Goal: Task Accomplishment & Management: Manage account settings

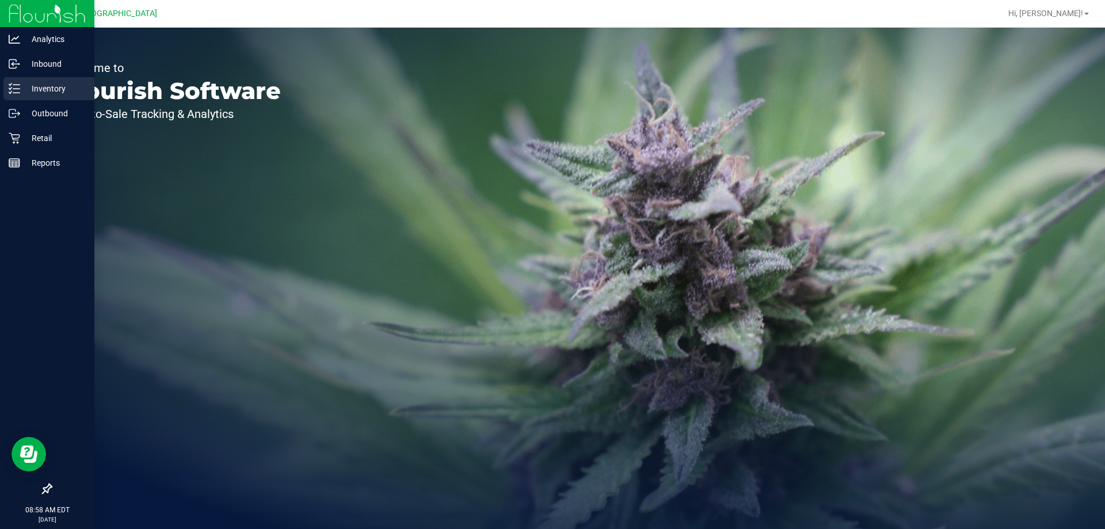
click at [28, 83] on p "Inventory" at bounding box center [54, 89] width 69 height 14
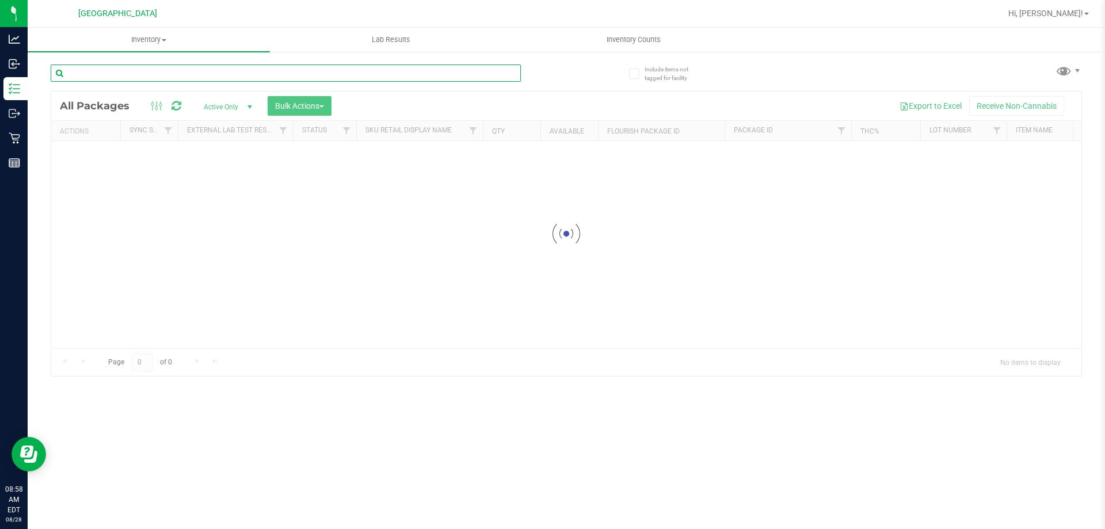
click at [168, 68] on input "text" at bounding box center [286, 72] width 470 height 17
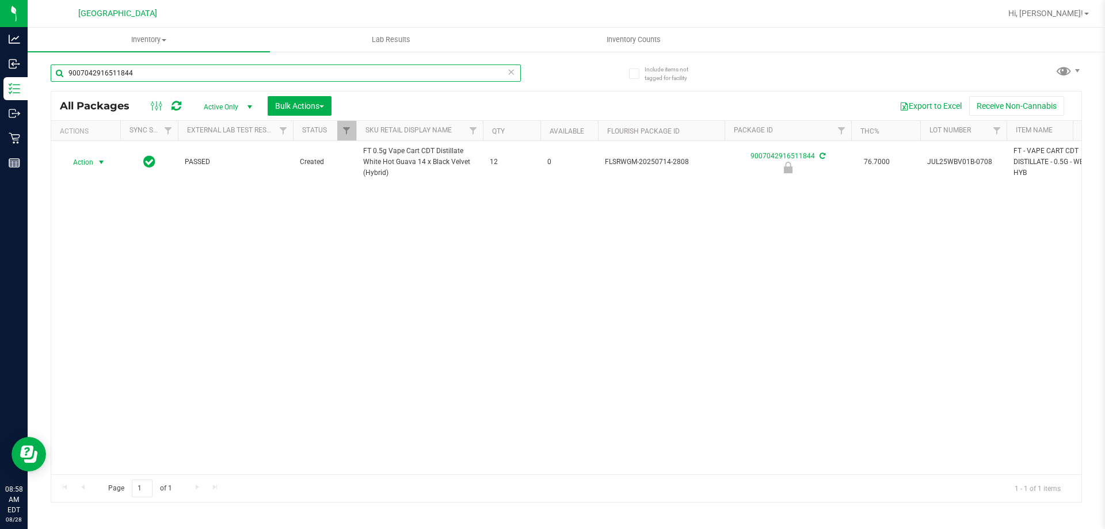
type input "9007042916511844"
click at [102, 166] on span "select" at bounding box center [101, 162] width 9 height 9
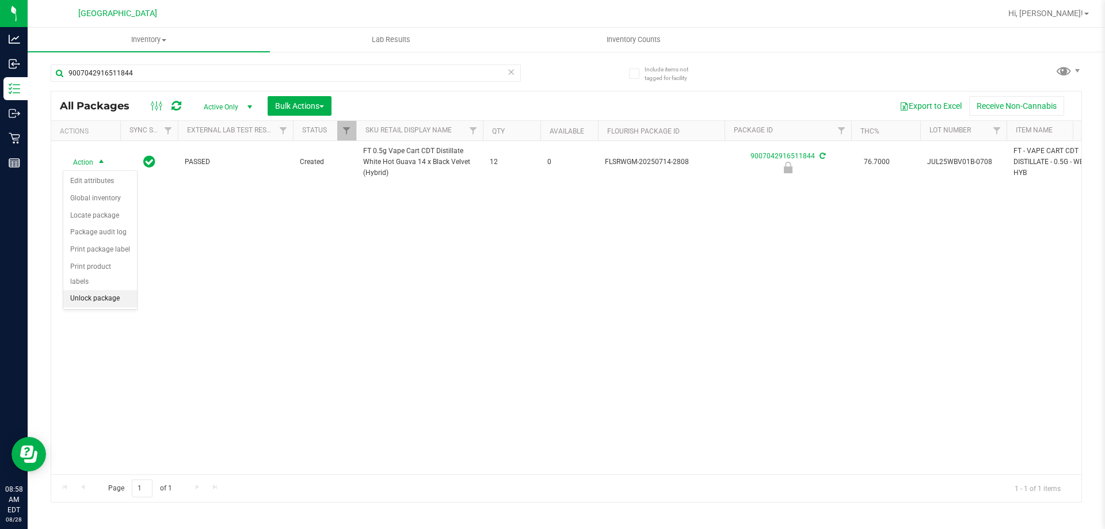
click at [119, 290] on li "Unlock package" at bounding box center [100, 298] width 74 height 17
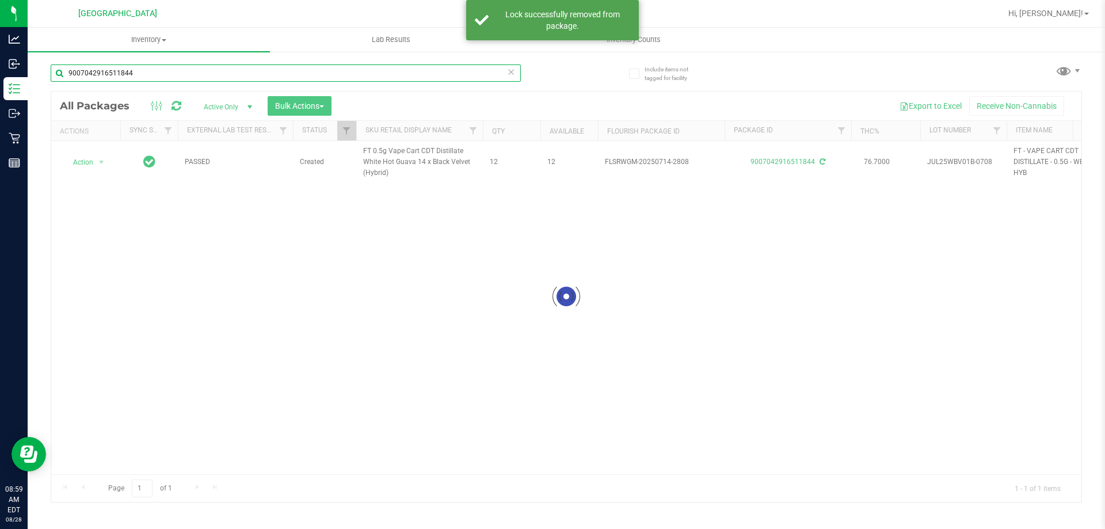
drag, startPoint x: 165, startPoint y: 77, endPoint x: 55, endPoint y: 75, distance: 110.5
click at [55, 75] on input "9007042916511844" at bounding box center [286, 72] width 470 height 17
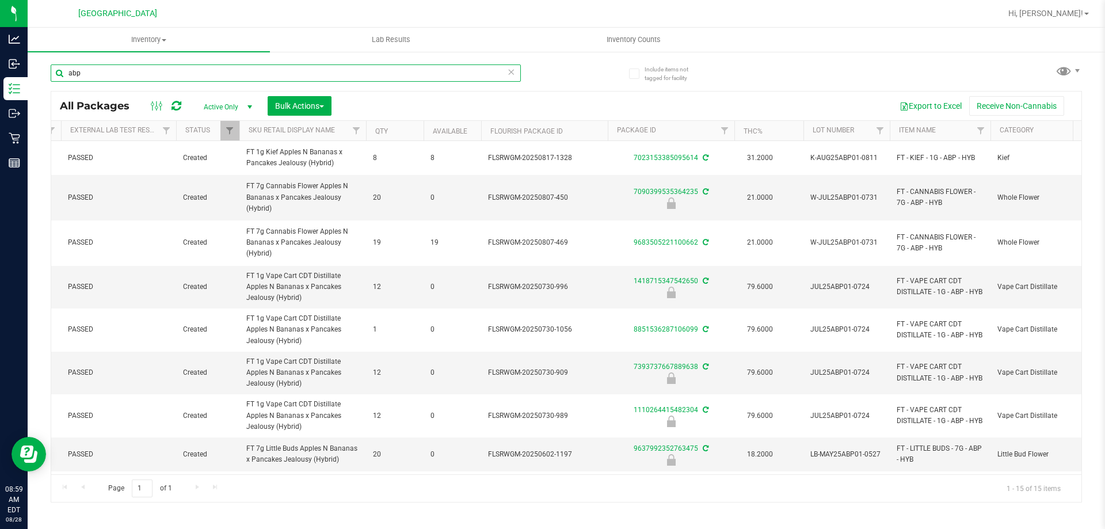
scroll to position [0, 115]
type input "abp"
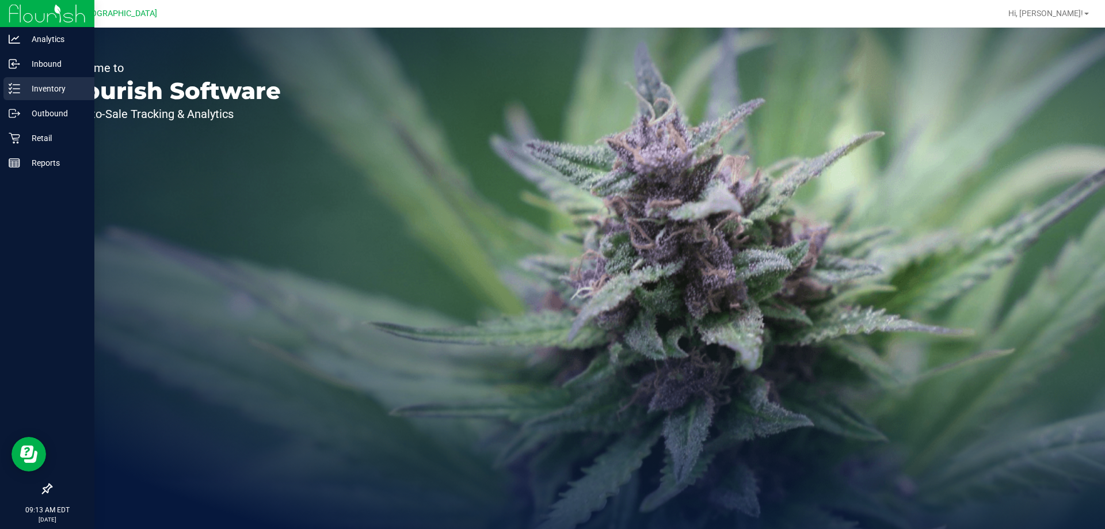
drag, startPoint x: 27, startPoint y: 93, endPoint x: 120, endPoint y: 49, distance: 103.3
click at [28, 93] on p "Inventory" at bounding box center [54, 89] width 69 height 14
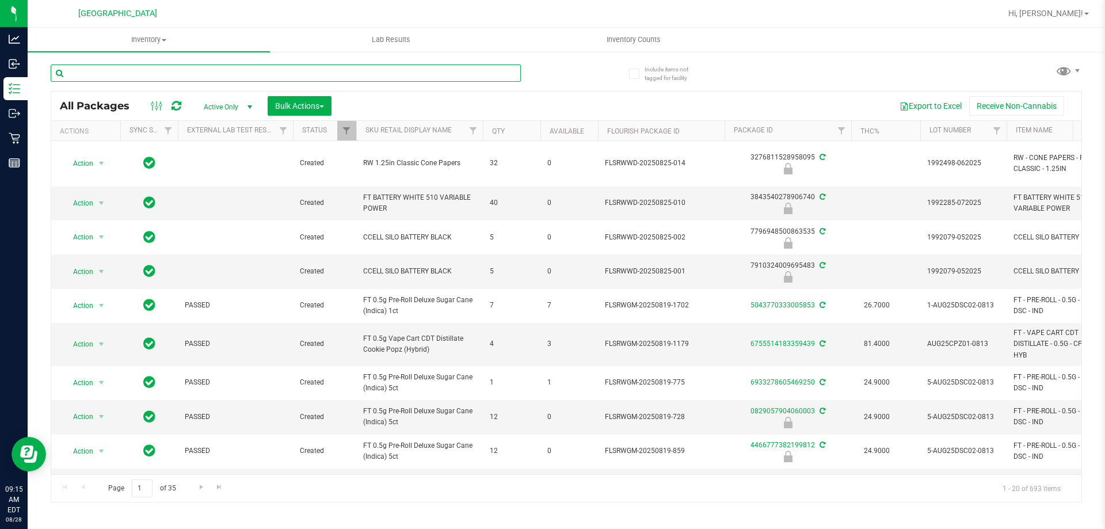
click at [177, 68] on input "text" at bounding box center [286, 72] width 470 height 17
click at [176, 72] on input "text" at bounding box center [286, 72] width 470 height 17
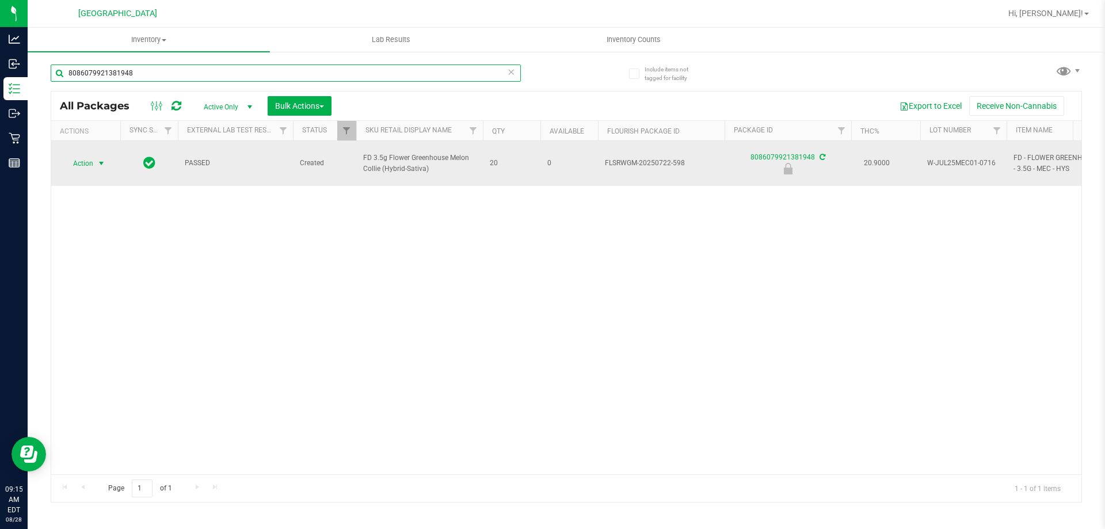
type input "8086079921381948"
click at [86, 155] on span "Action" at bounding box center [78, 163] width 31 height 16
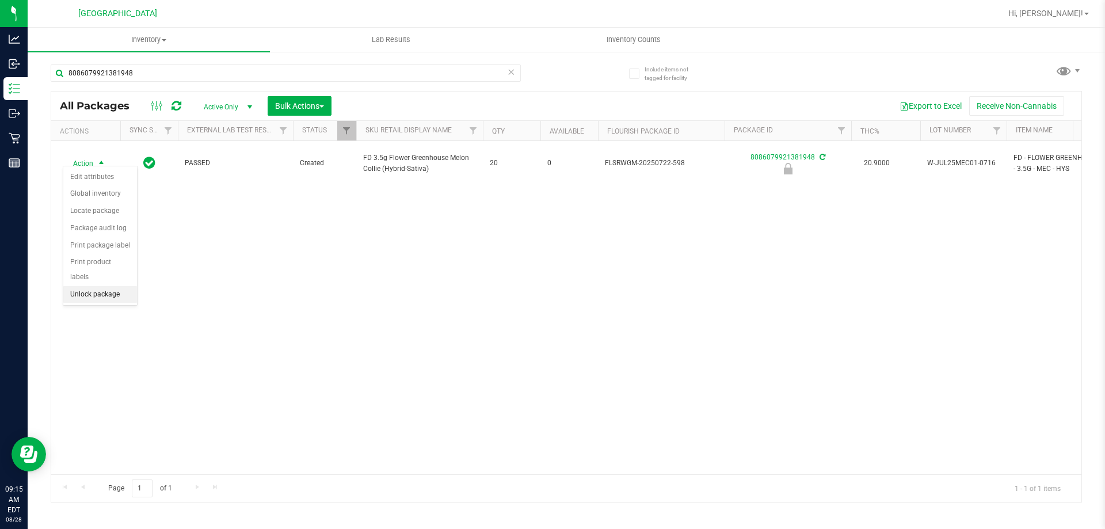
click at [108, 286] on li "Unlock package" at bounding box center [100, 294] width 74 height 17
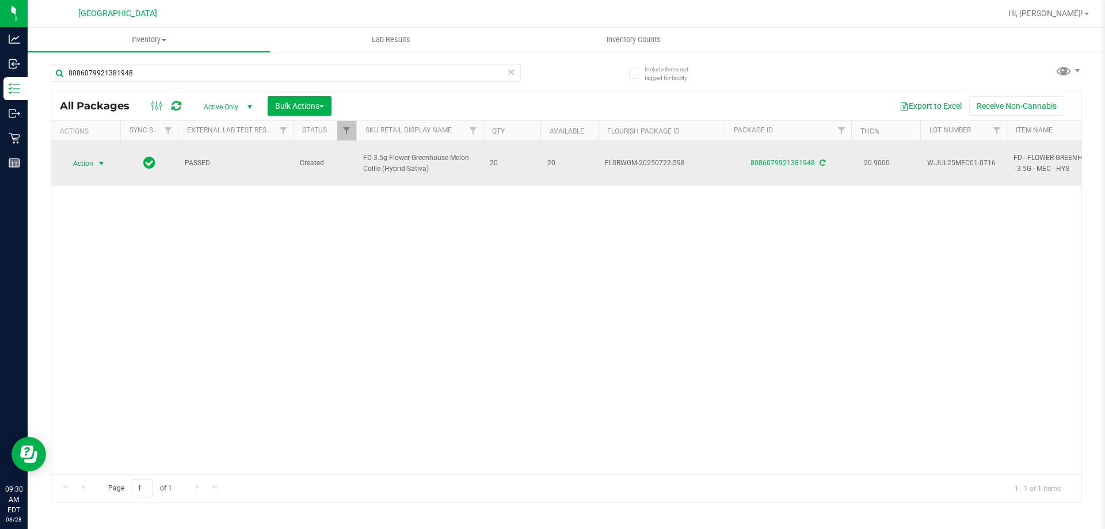
click at [101, 159] on span "select" at bounding box center [101, 163] width 9 height 9
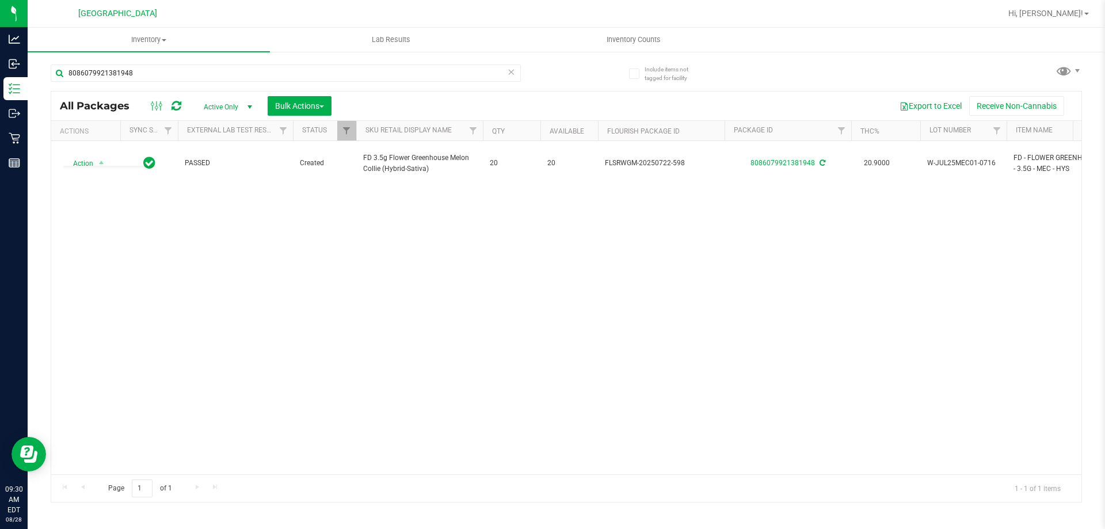
click at [279, 345] on div "Action Action Adjust qty Create package Edit attributes Global inventory Locate…" at bounding box center [566, 307] width 1030 height 333
click at [149, 75] on input "8086079921381948" at bounding box center [286, 72] width 470 height 17
type input "8"
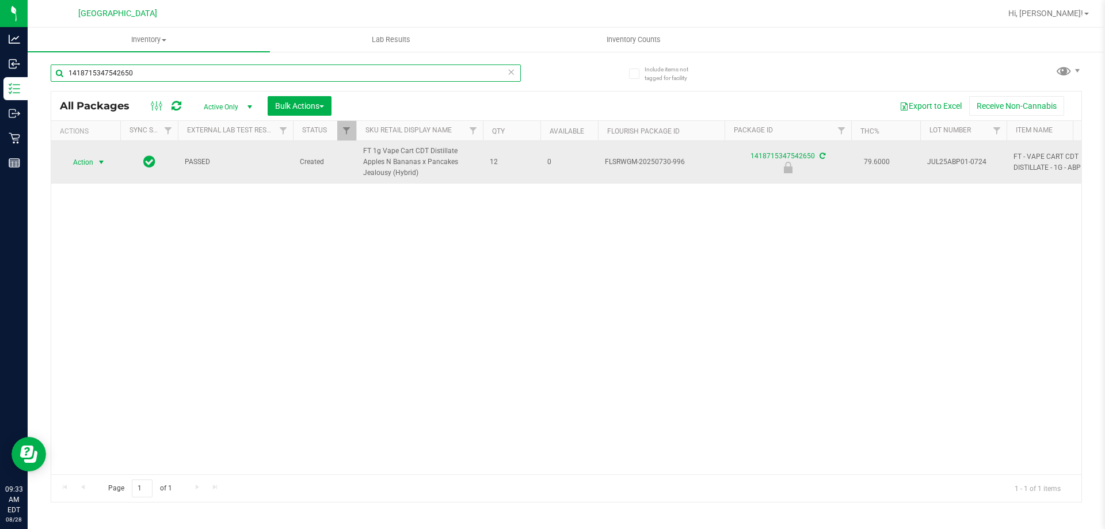
type input "1418715347542650"
click at [104, 163] on span "select" at bounding box center [101, 162] width 9 height 9
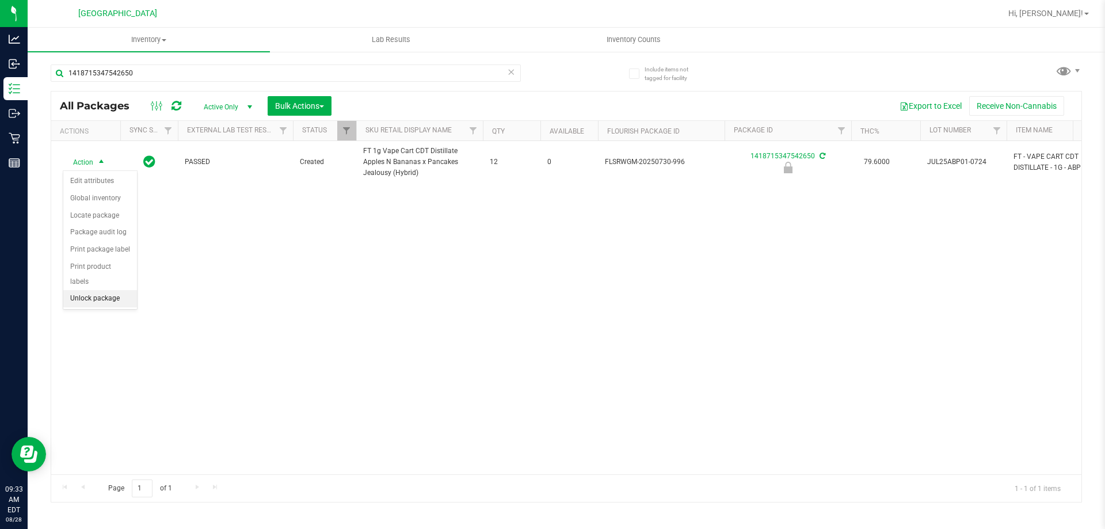
click at [113, 290] on li "Unlock package" at bounding box center [100, 298] width 74 height 17
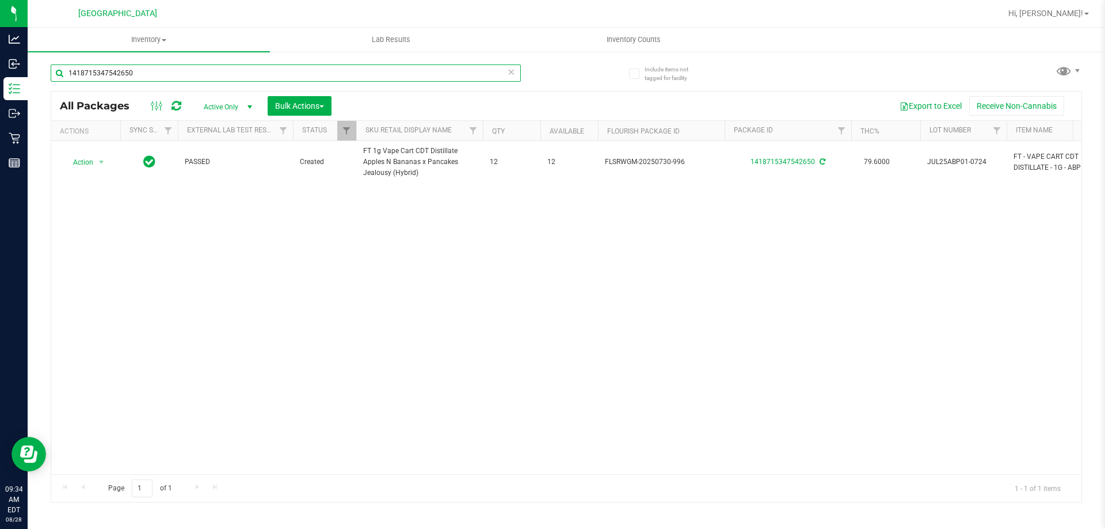
click at [148, 79] on input "1418715347542650" at bounding box center [286, 72] width 470 height 17
type input "1"
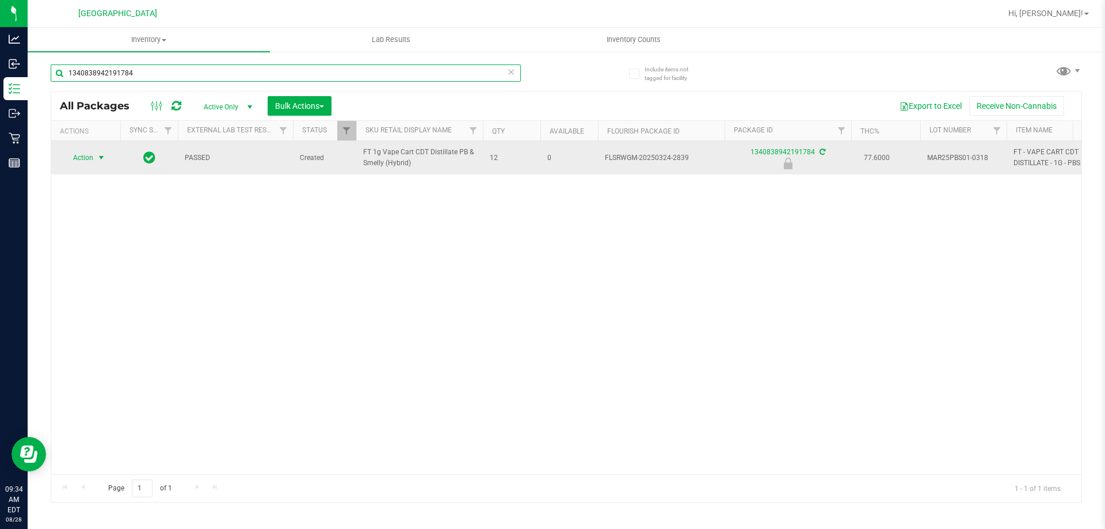
type input "1340838942191784"
click at [83, 156] on span "Action" at bounding box center [78, 158] width 31 height 16
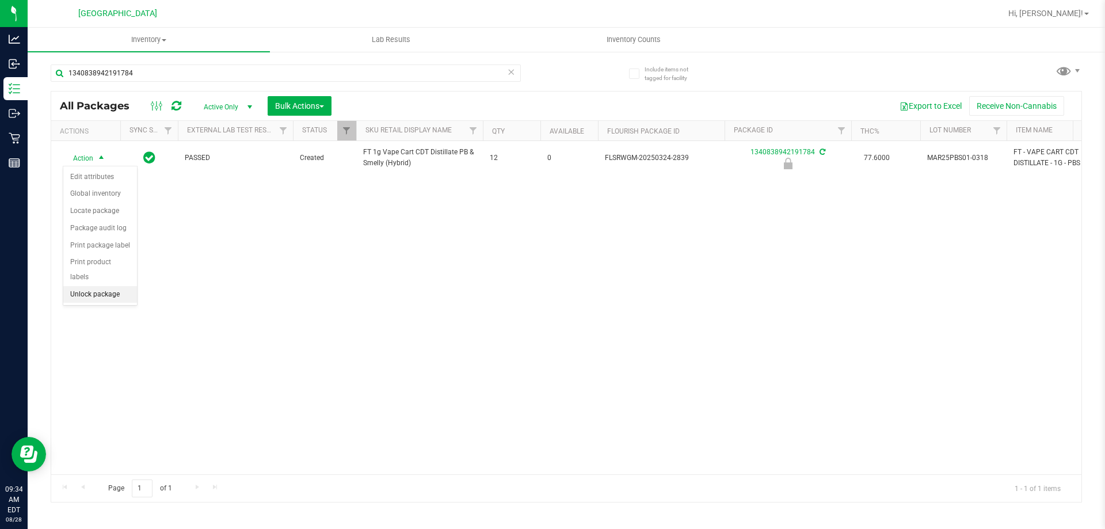
click at [86, 286] on li "Unlock package" at bounding box center [100, 294] width 74 height 17
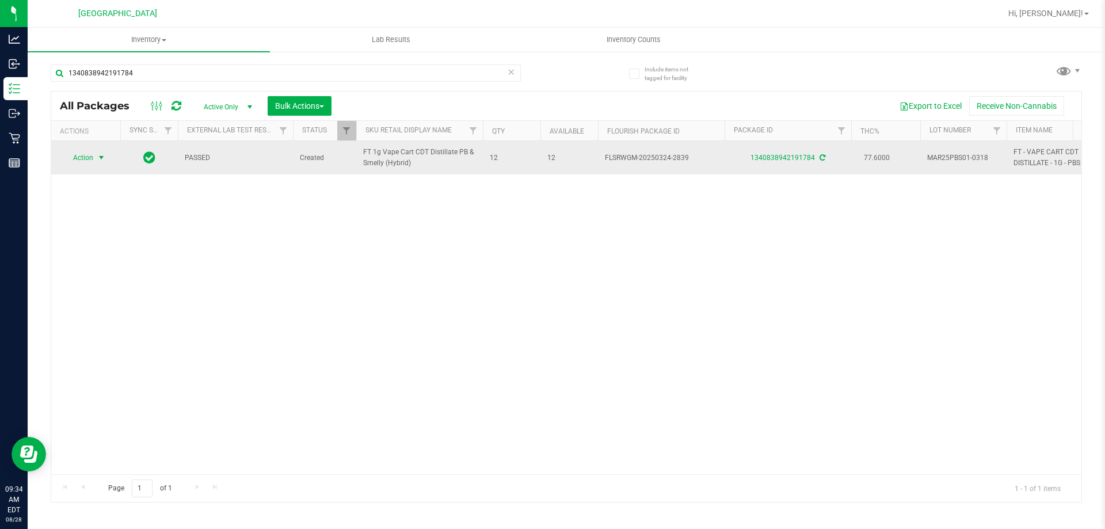
click at [92, 157] on span "Action" at bounding box center [78, 158] width 31 height 16
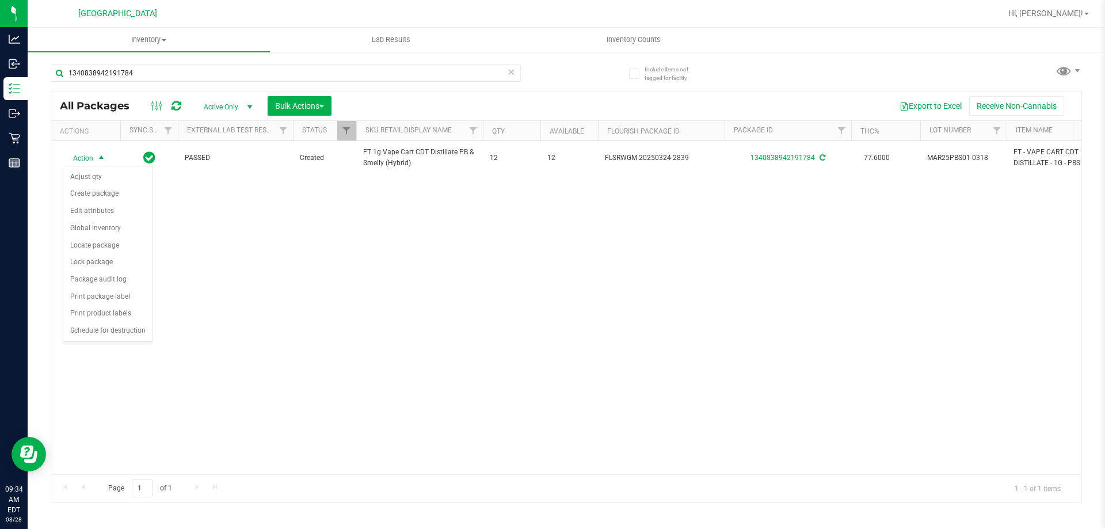
click at [231, 313] on div "Action Action Adjust qty Create package Edit attributes Global inventory Locate…" at bounding box center [566, 307] width 1030 height 333
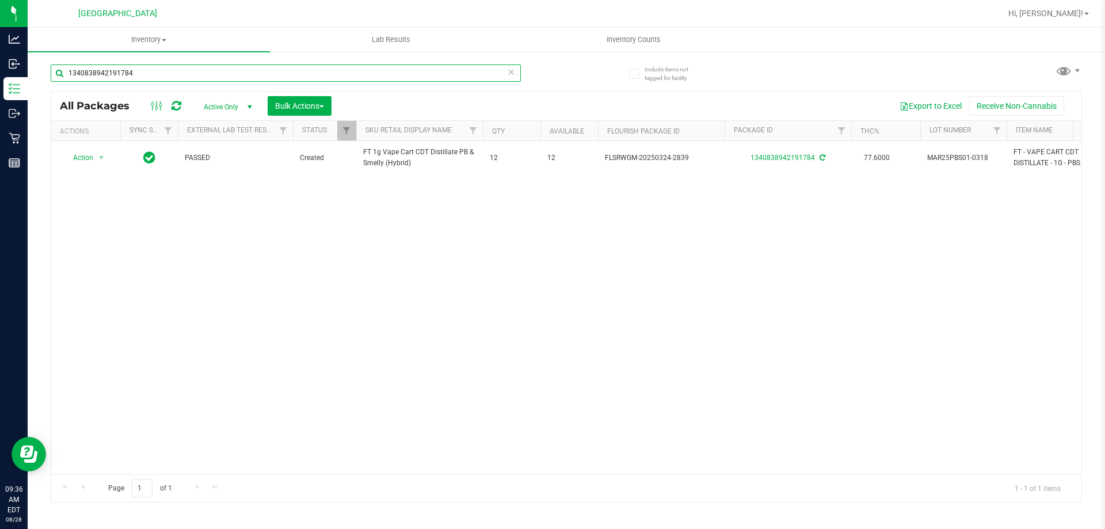
click at [156, 75] on input "1340838942191784" at bounding box center [286, 72] width 470 height 17
type input "1"
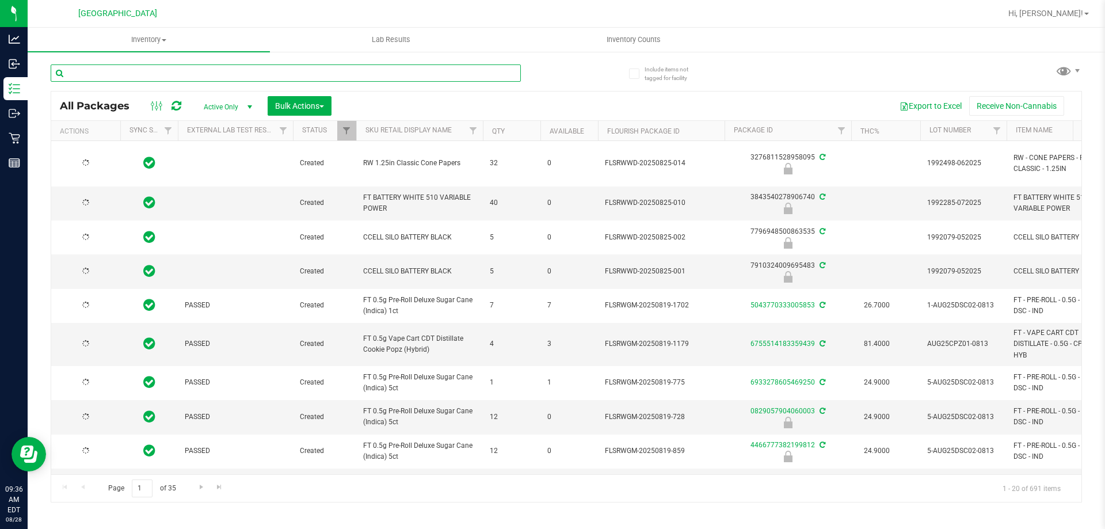
type input "2026-02-15"
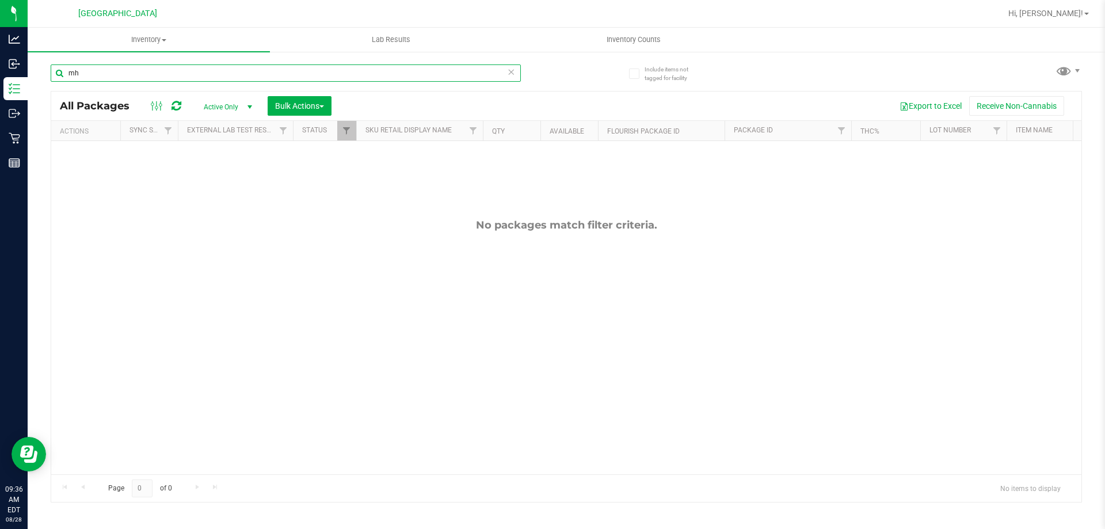
type input "m"
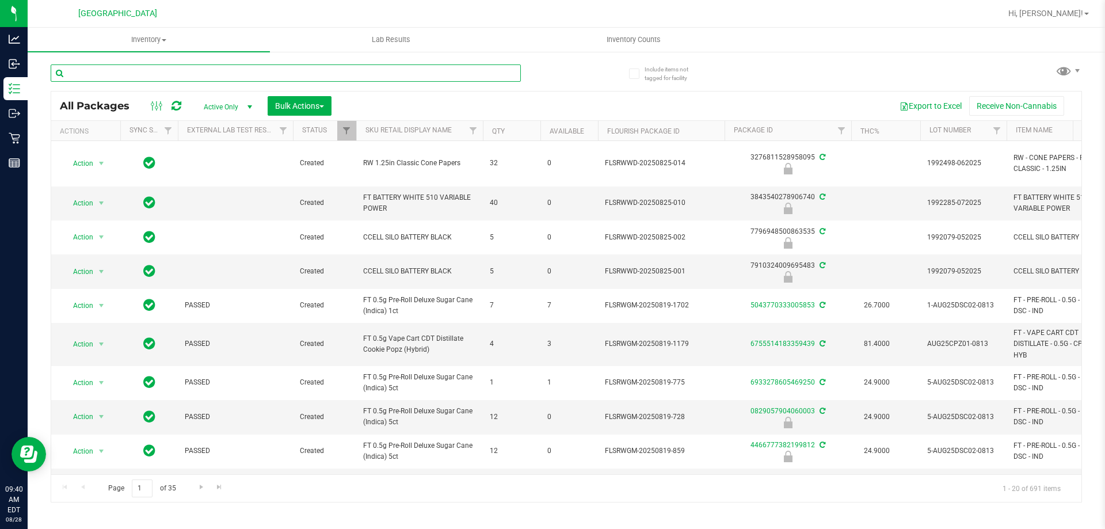
click at [101, 70] on input "text" at bounding box center [286, 72] width 470 height 17
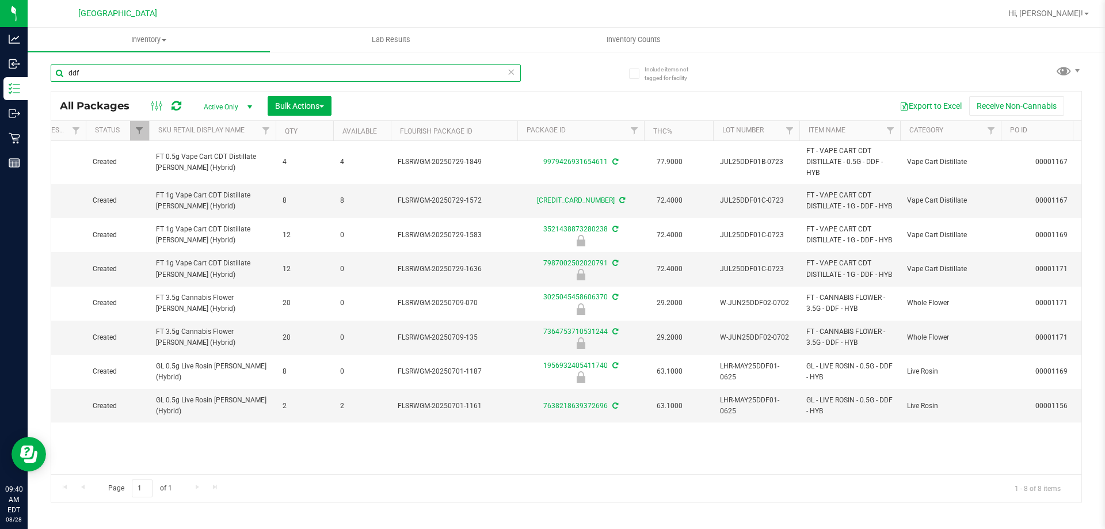
scroll to position [0, 215]
type input "d"
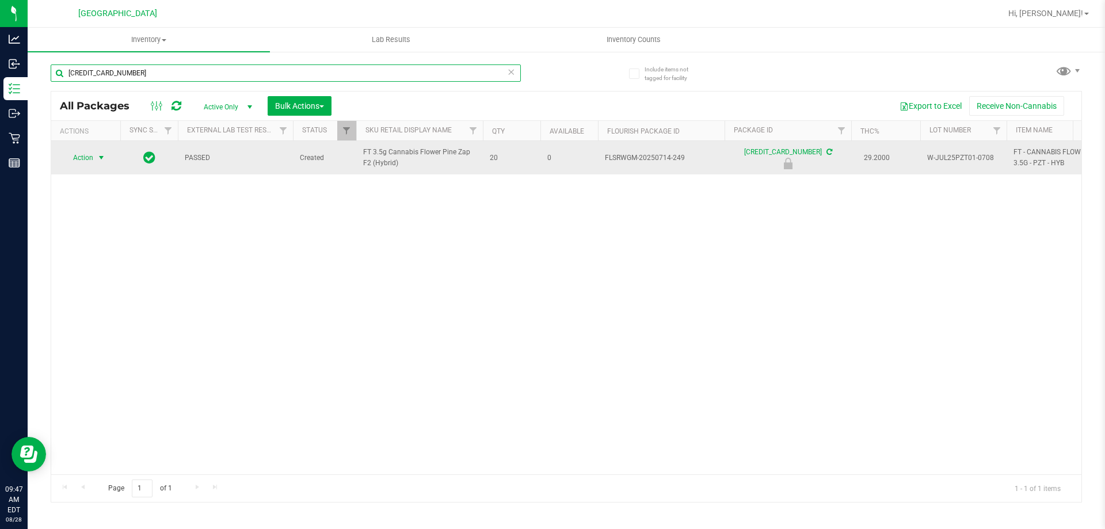
type input "2288839758431357"
click at [98, 155] on span "select" at bounding box center [101, 157] width 9 height 9
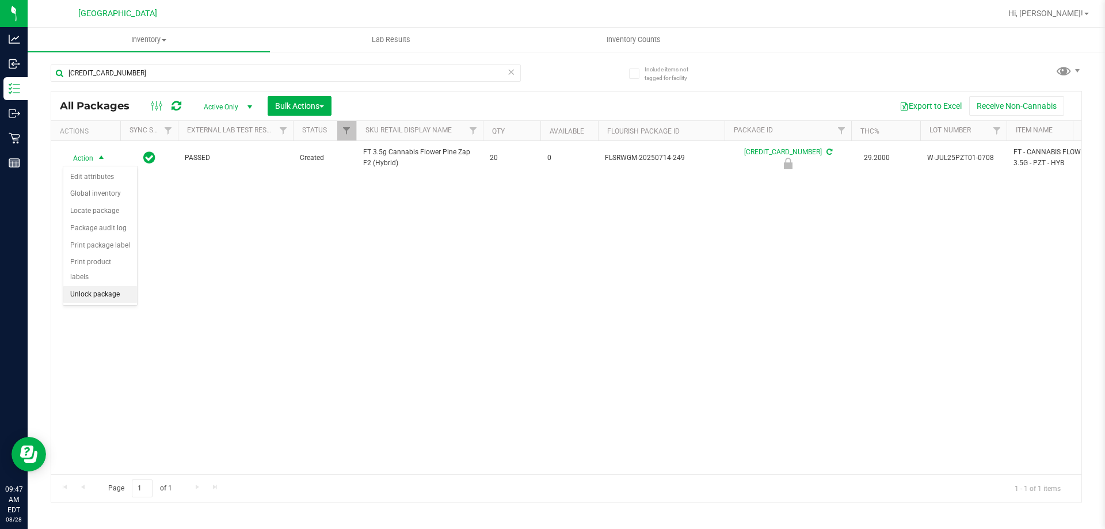
click at [98, 286] on li "Unlock package" at bounding box center [100, 294] width 74 height 17
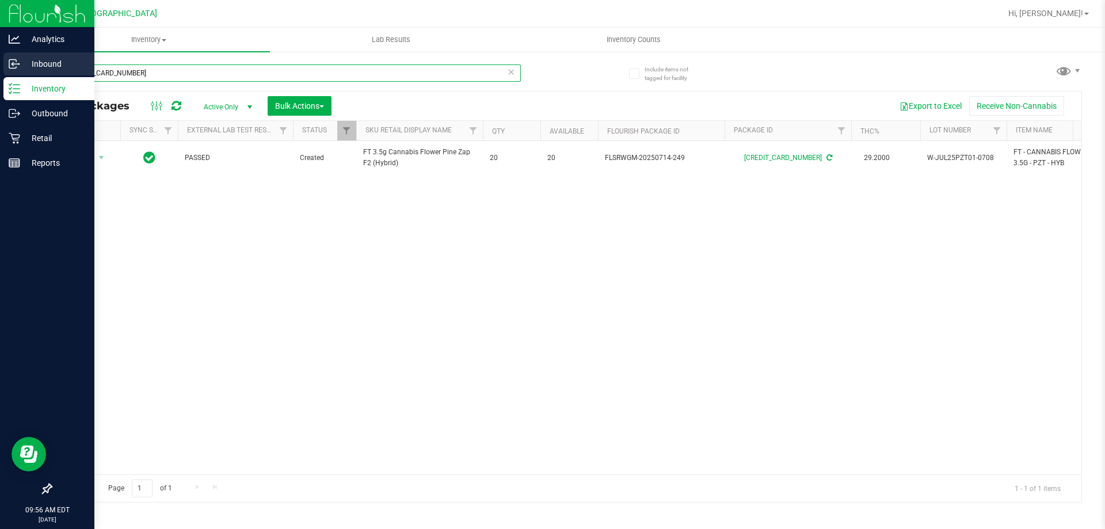
drag, startPoint x: 231, startPoint y: 75, endPoint x: 0, endPoint y: 55, distance: 232.3
click at [0, 55] on div "Analytics Inbound Inventory Outbound Retail Reports 09:56 AM EDT 08/28/2025 08/…" at bounding box center [552, 264] width 1105 height 529
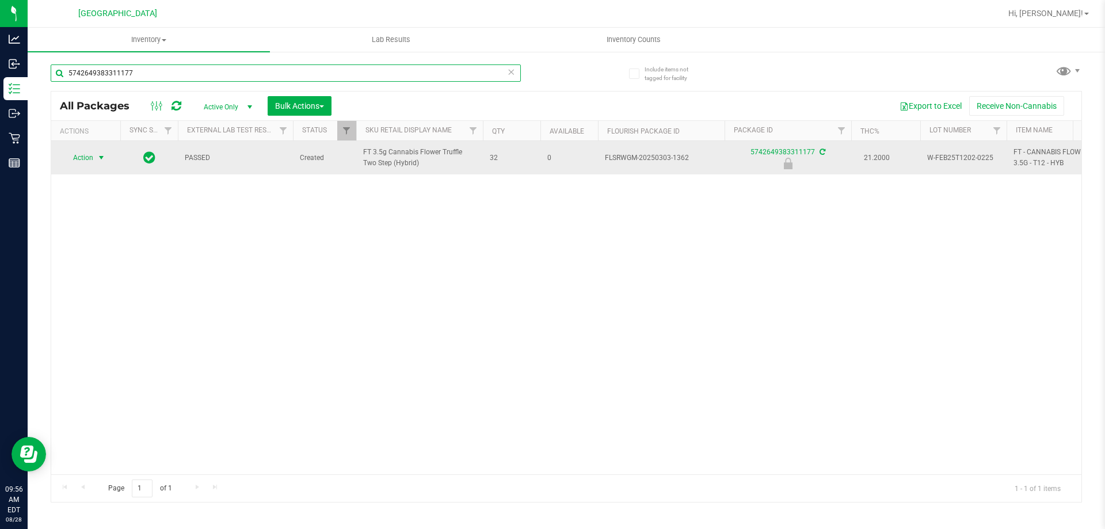
type input "5742649383311177"
click at [82, 161] on span "Action" at bounding box center [78, 158] width 31 height 16
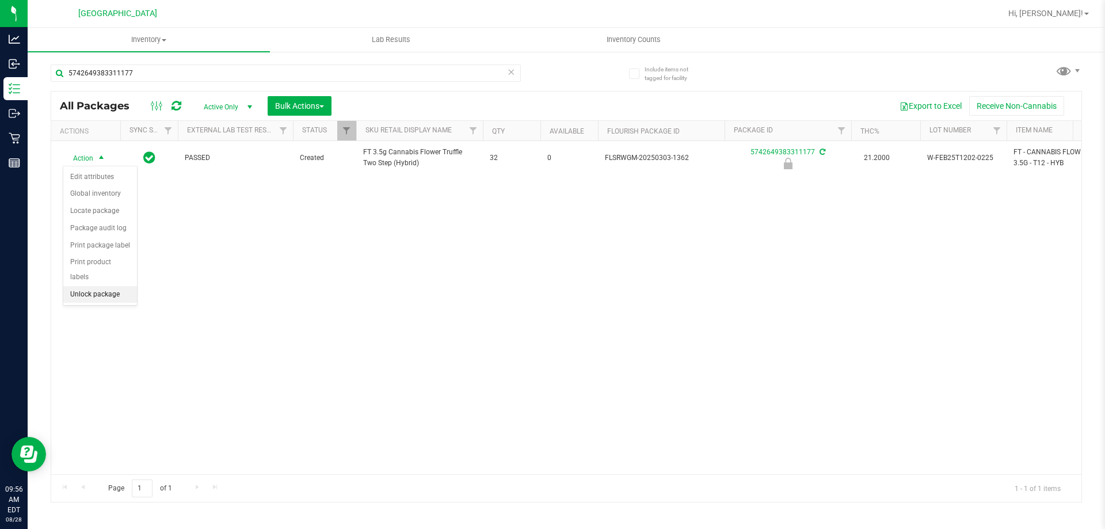
click at [97, 286] on li "Unlock package" at bounding box center [100, 294] width 74 height 17
drag, startPoint x: 199, startPoint y: 63, endPoint x: 98, endPoint y: 63, distance: 100.7
click at [98, 63] on div "5742649383311177" at bounding box center [309, 72] width 516 height 37
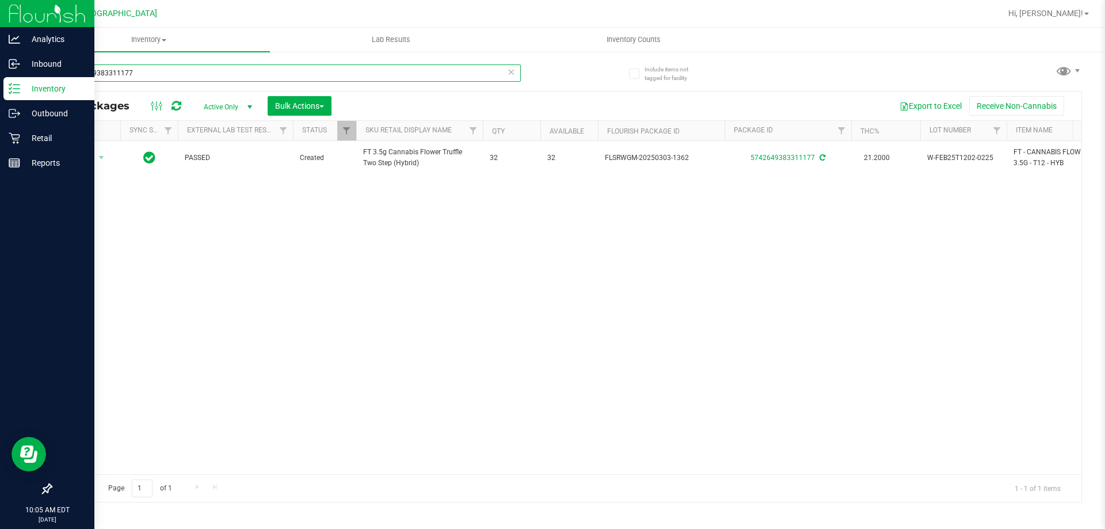
drag, startPoint x: 134, startPoint y: 71, endPoint x: 12, endPoint y: 91, distance: 123.1
click at [0, 88] on div "Analytics Inbound Inventory Outbound Retail Reports 10:05 AM EDT 08/28/2025 08/…" at bounding box center [552, 264] width 1105 height 529
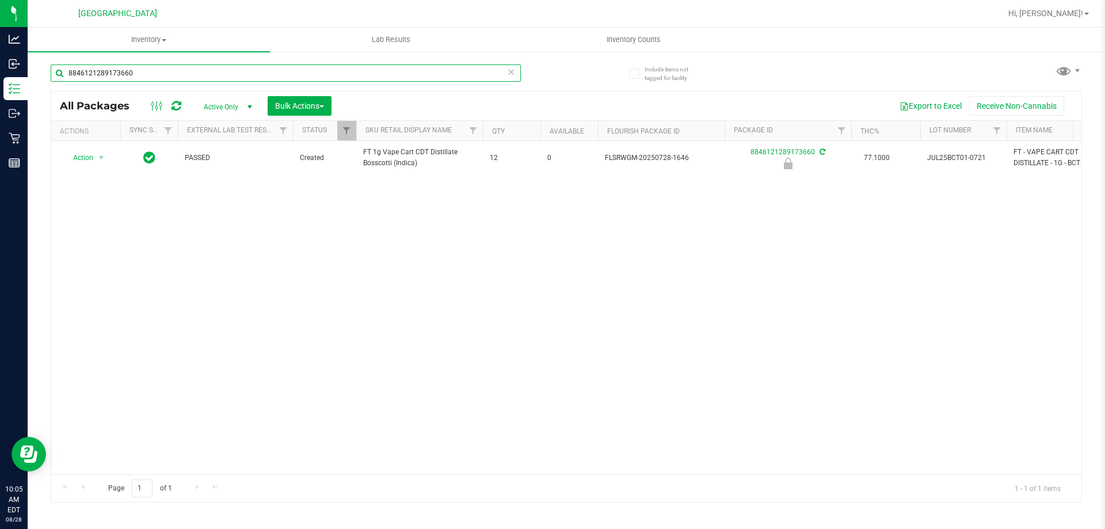
type input "8846121289173660"
click at [90, 157] on span "Action" at bounding box center [78, 158] width 31 height 16
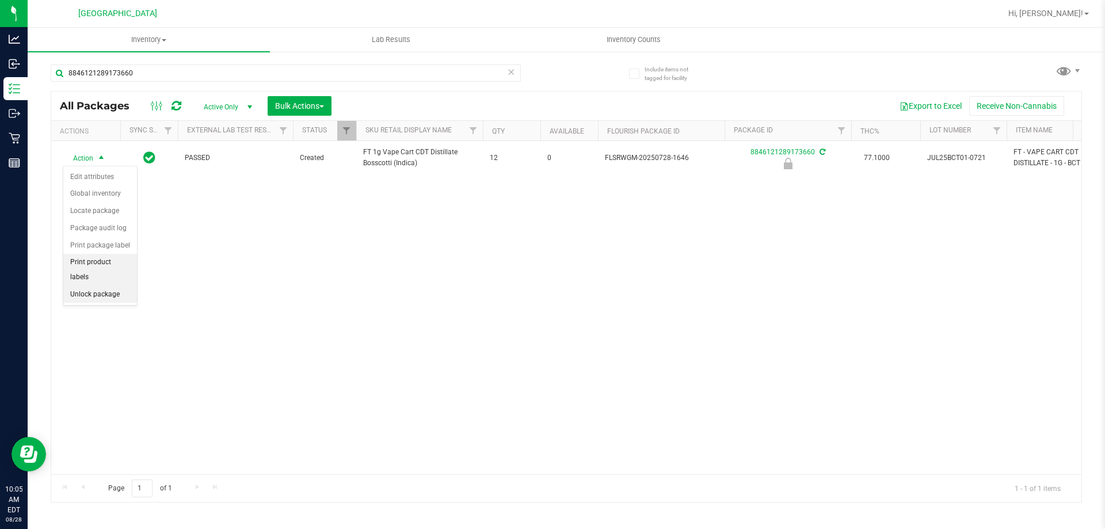
click at [96, 271] on ul "Edit attributes Global inventory Locate package Package audit log Print package…" at bounding box center [100, 236] width 74 height 135
click at [96, 286] on li "Unlock package" at bounding box center [100, 294] width 74 height 17
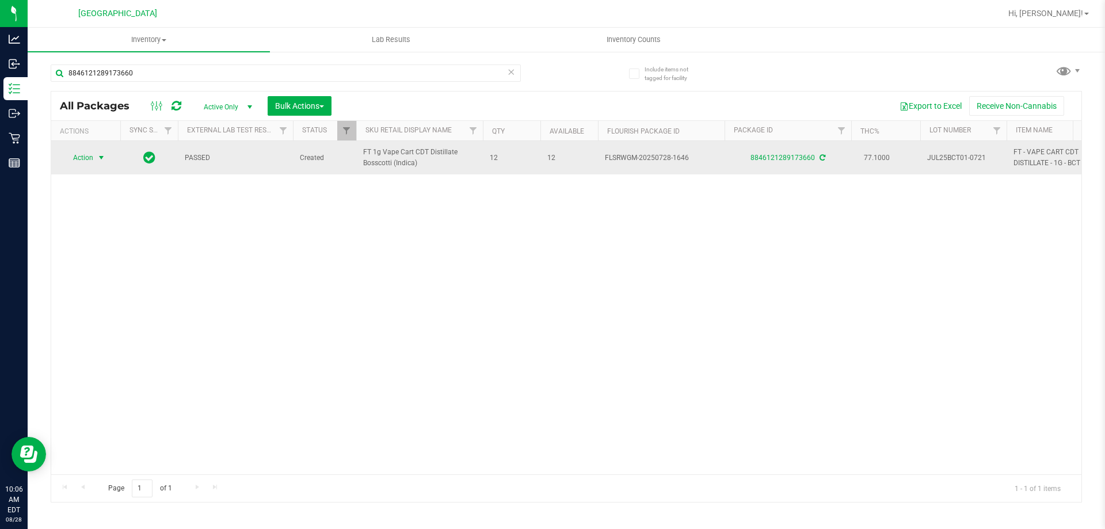
click at [97, 162] on span "select" at bounding box center [101, 157] width 9 height 9
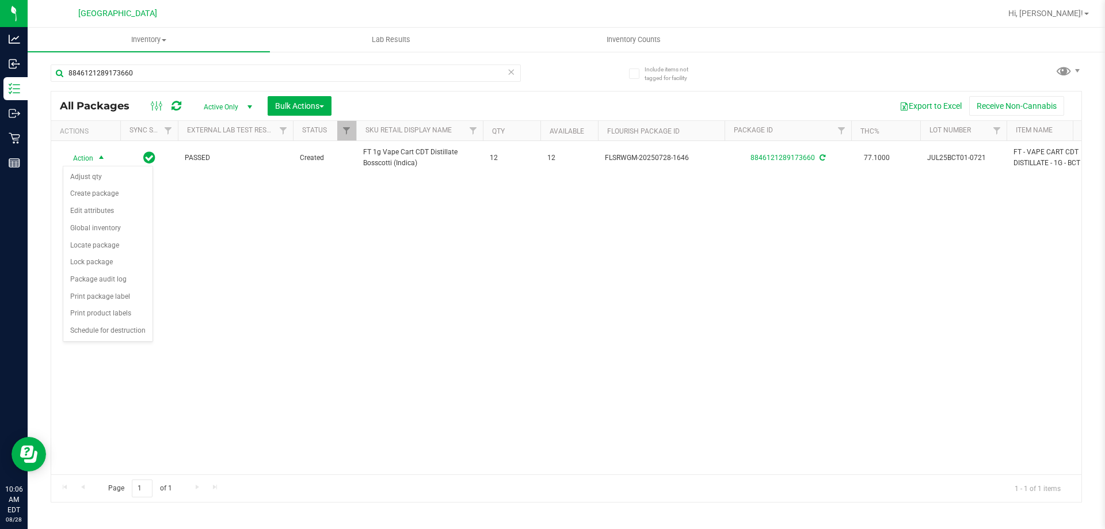
click at [204, 277] on div "Action Action Adjust qty Create package Edit attributes Global inventory Locate…" at bounding box center [566, 307] width 1030 height 333
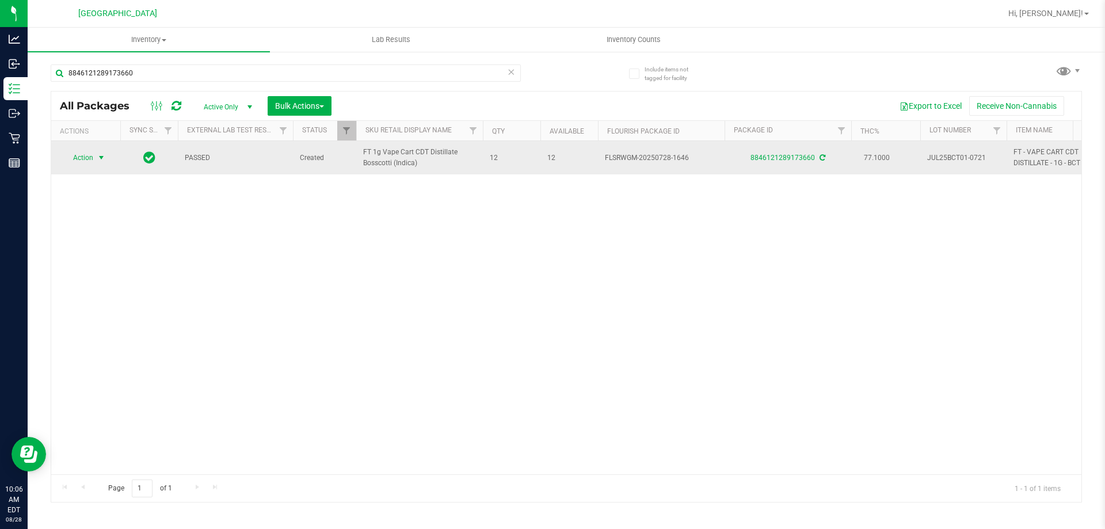
click at [101, 159] on span "select" at bounding box center [101, 157] width 9 height 9
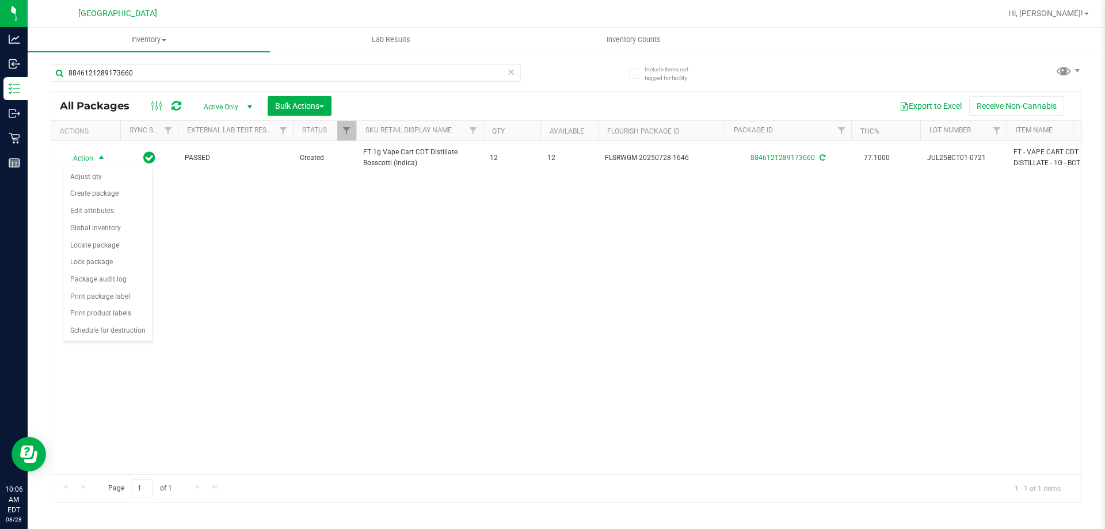
click at [252, 307] on div "Action Action Adjust qty Create package Edit attributes Global inventory Locate…" at bounding box center [566, 307] width 1030 height 333
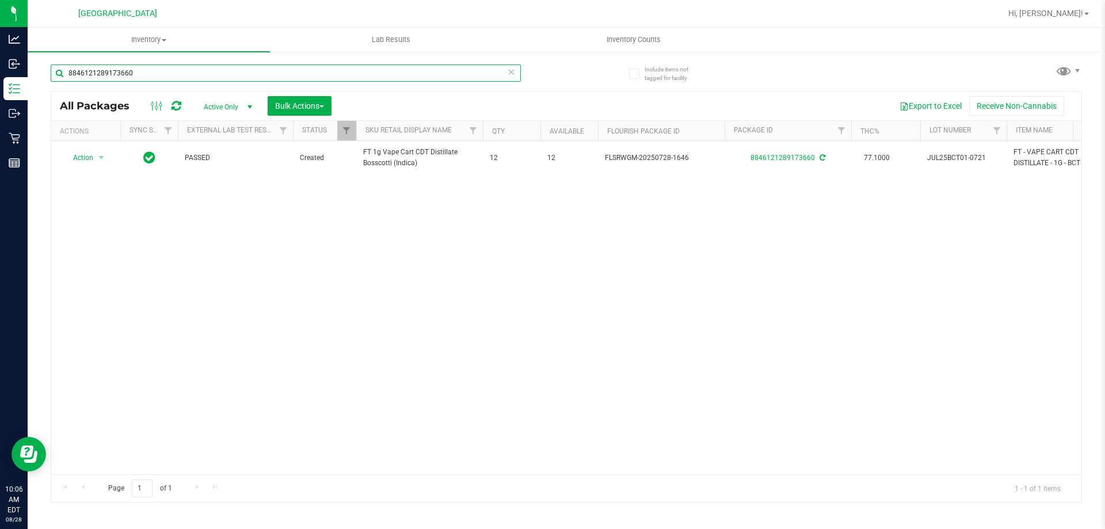
click at [162, 73] on input "8846121289173660" at bounding box center [286, 72] width 470 height 17
type input "8"
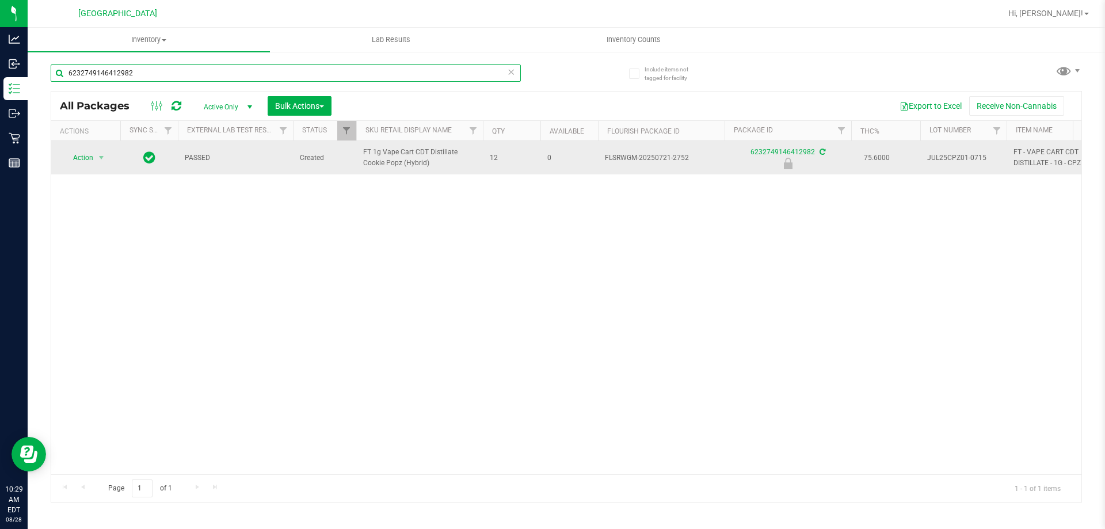
type input "6232749146412982"
click at [97, 150] on span "select" at bounding box center [101, 158] width 14 height 16
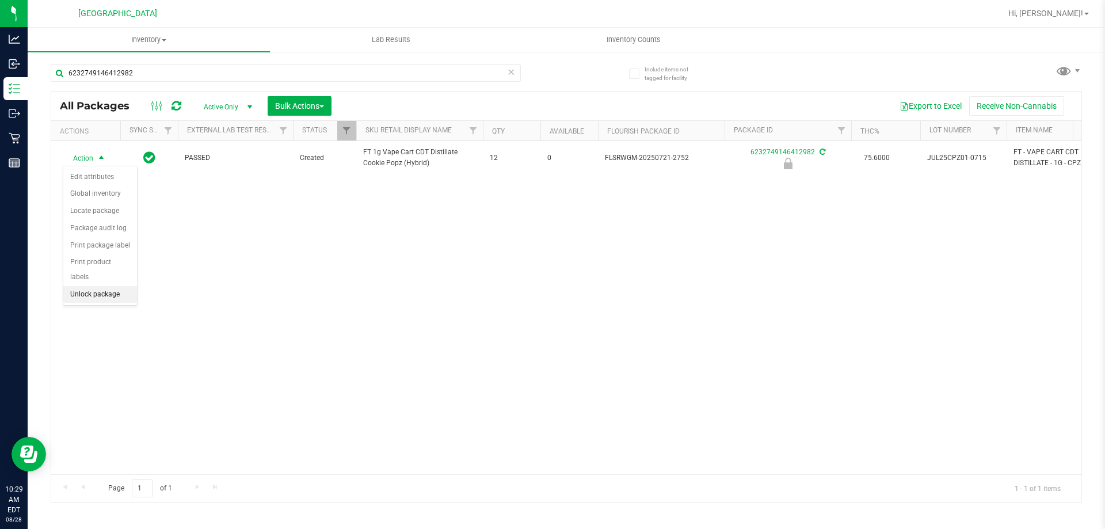
click at [109, 286] on li "Unlock package" at bounding box center [100, 294] width 74 height 17
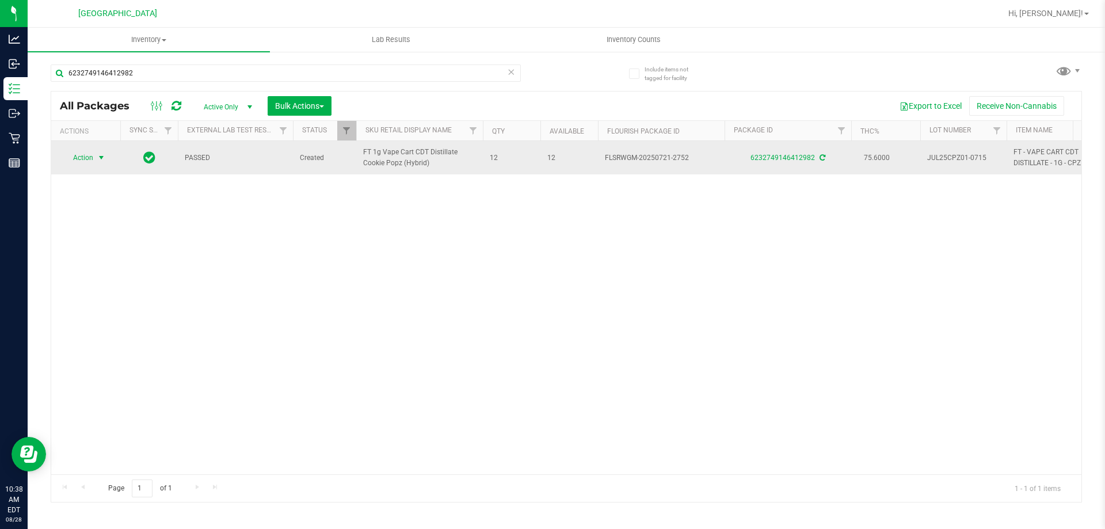
click at [96, 155] on span "select" at bounding box center [101, 158] width 14 height 16
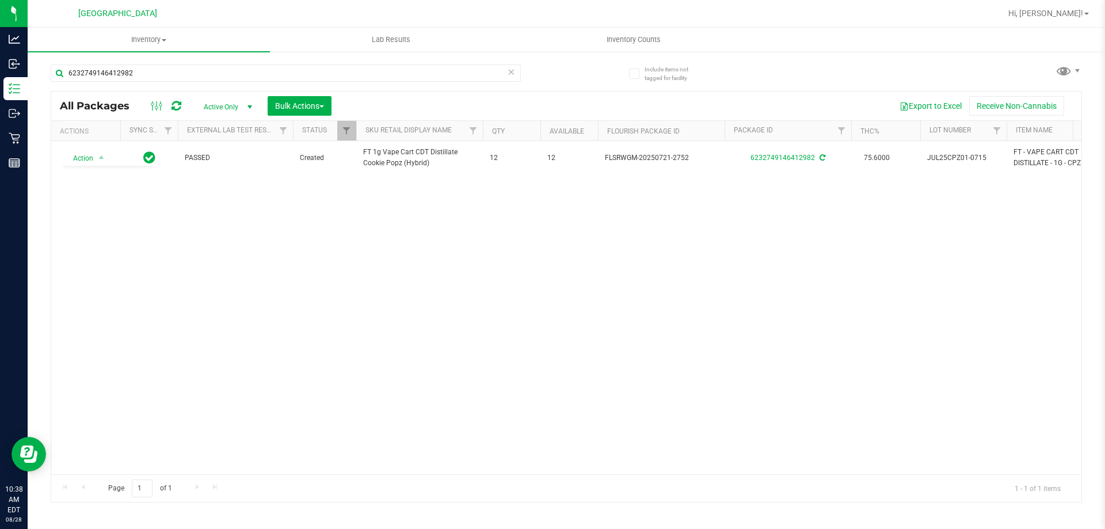
click at [257, 258] on div "Action Action Adjust qty Create package Edit attributes Global inventory Locate…" at bounding box center [566, 307] width 1030 height 333
click at [147, 78] on input "6232749146412982" at bounding box center [286, 72] width 470 height 17
type input "6"
type input "7906379172883211"
click at [94, 158] on span "select" at bounding box center [101, 158] width 14 height 16
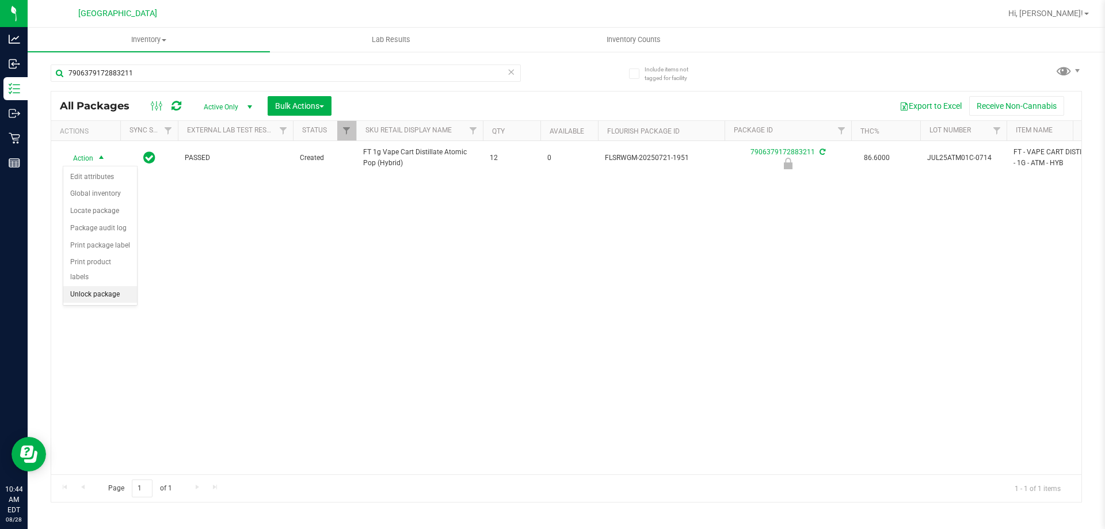
click at [92, 286] on li "Unlock package" at bounding box center [100, 294] width 74 height 17
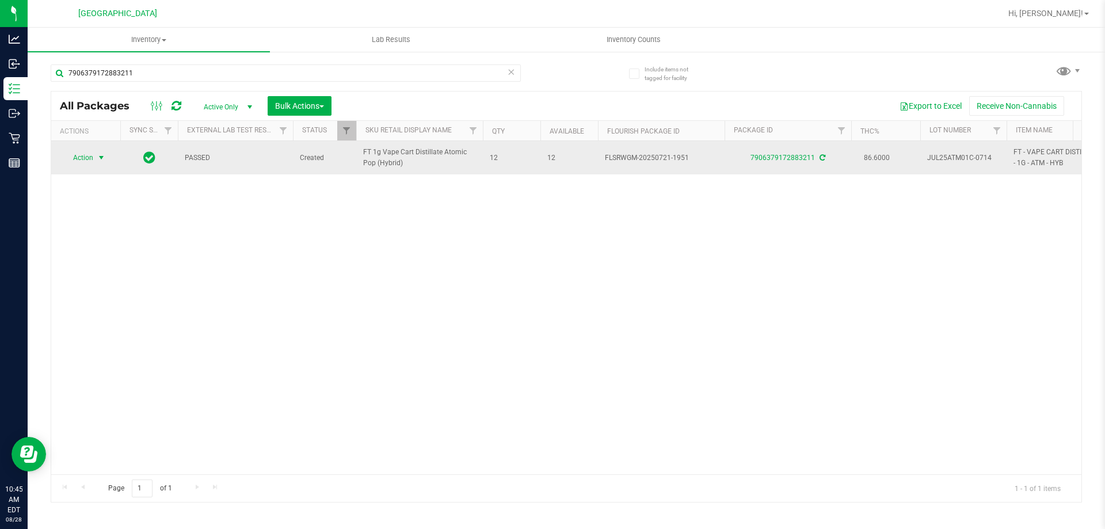
click at [78, 152] on span "Action" at bounding box center [78, 158] width 31 height 16
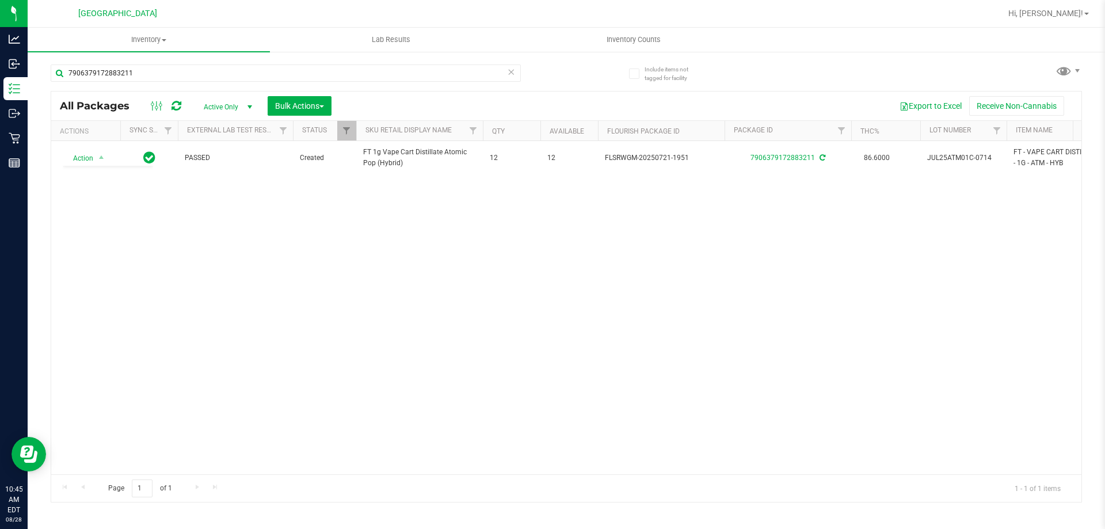
click at [316, 330] on div "Action Action Adjust qty Create package Edit attributes Global inventory Locate…" at bounding box center [566, 307] width 1030 height 333
click at [154, 77] on input "7906379172883211" at bounding box center [286, 72] width 470 height 17
type input "7"
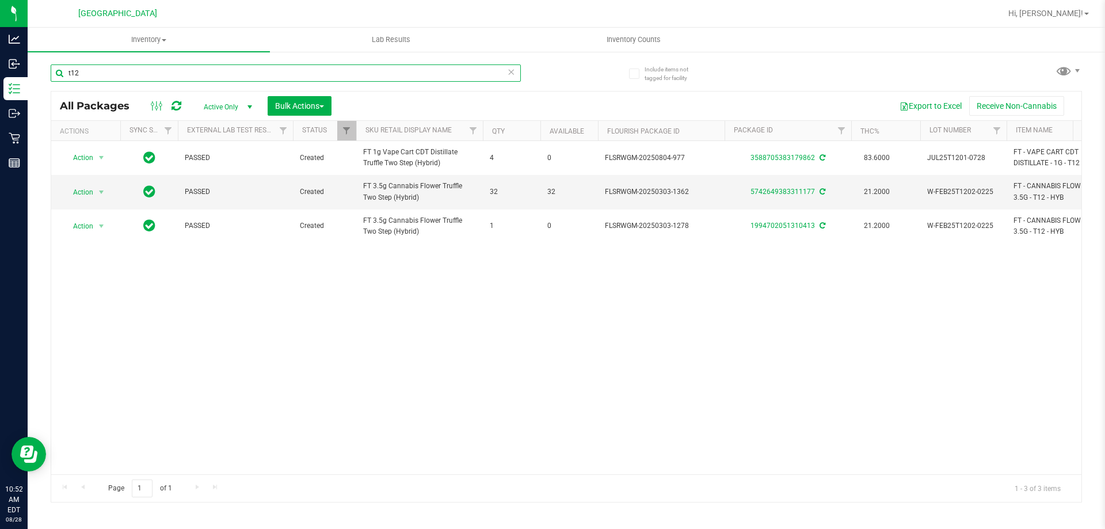
click at [95, 75] on input "t12" at bounding box center [286, 72] width 470 height 17
type input "t"
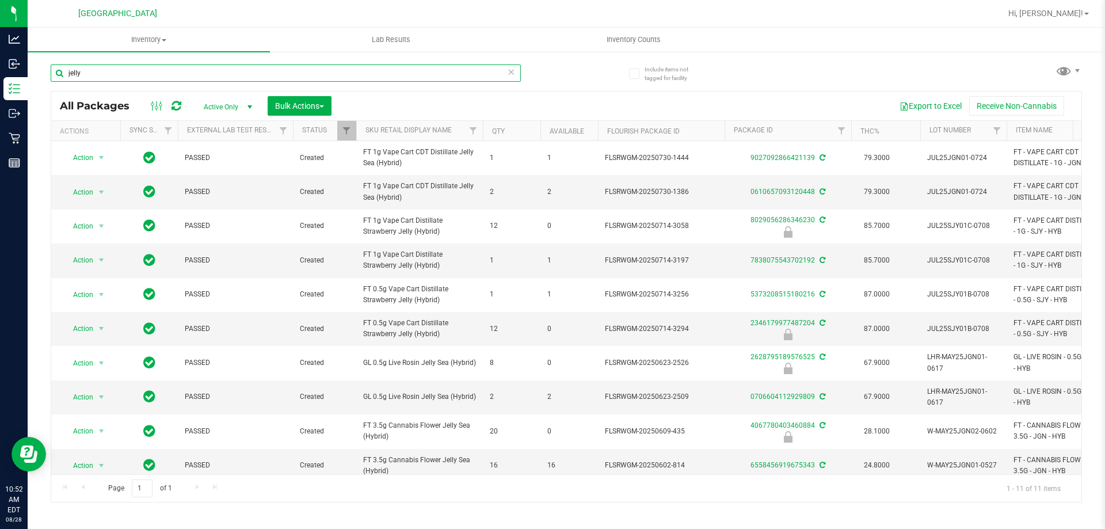
click at [128, 77] on input "jelly" at bounding box center [286, 72] width 470 height 17
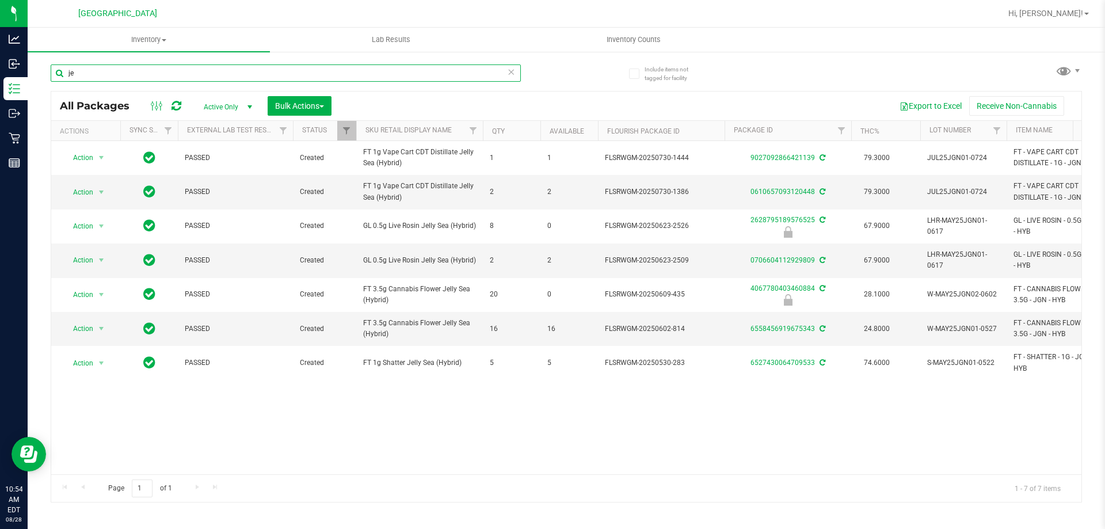
type input "j"
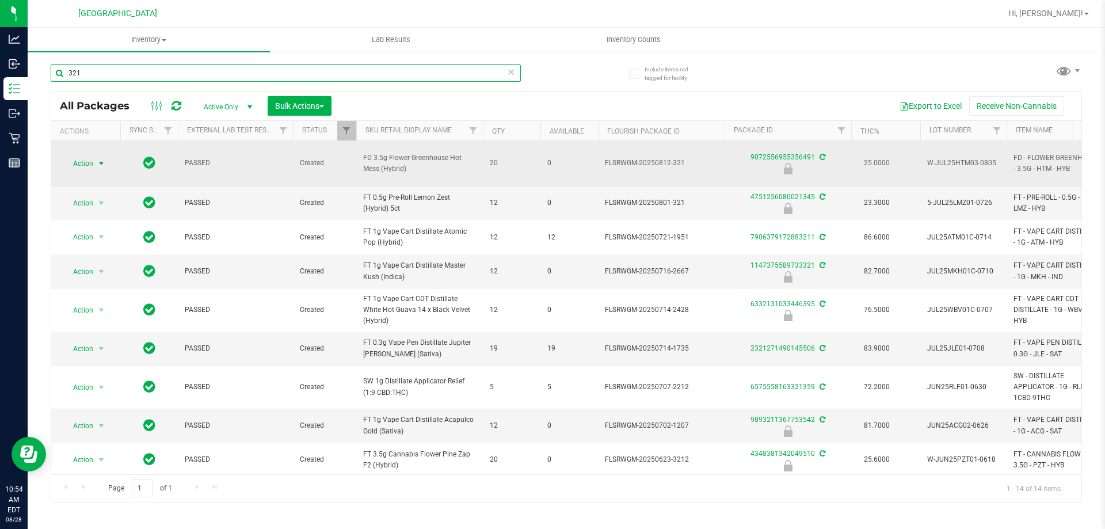
type input "321"
click at [90, 158] on span "Action" at bounding box center [78, 163] width 31 height 16
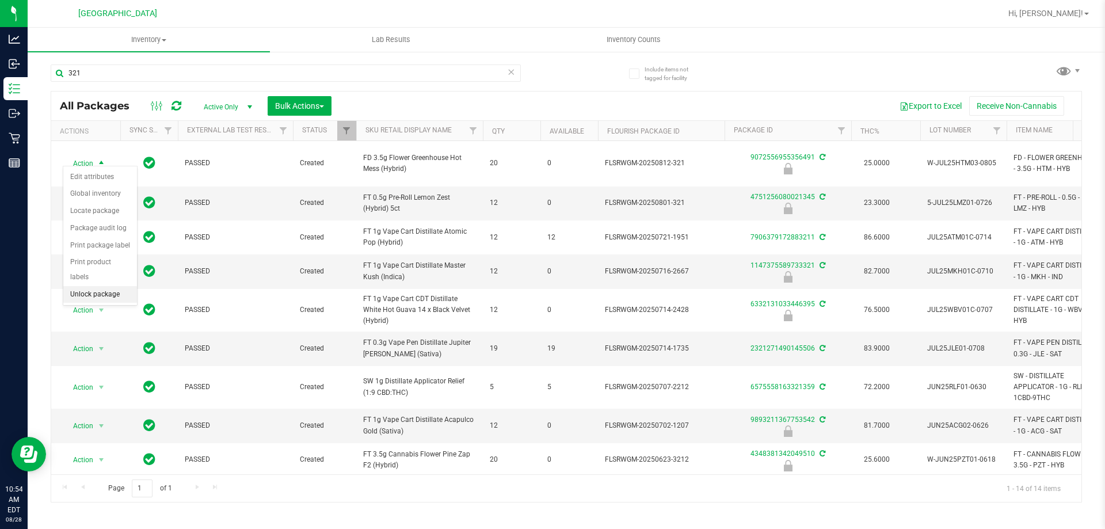
click at [117, 286] on li "Unlock package" at bounding box center [100, 294] width 74 height 17
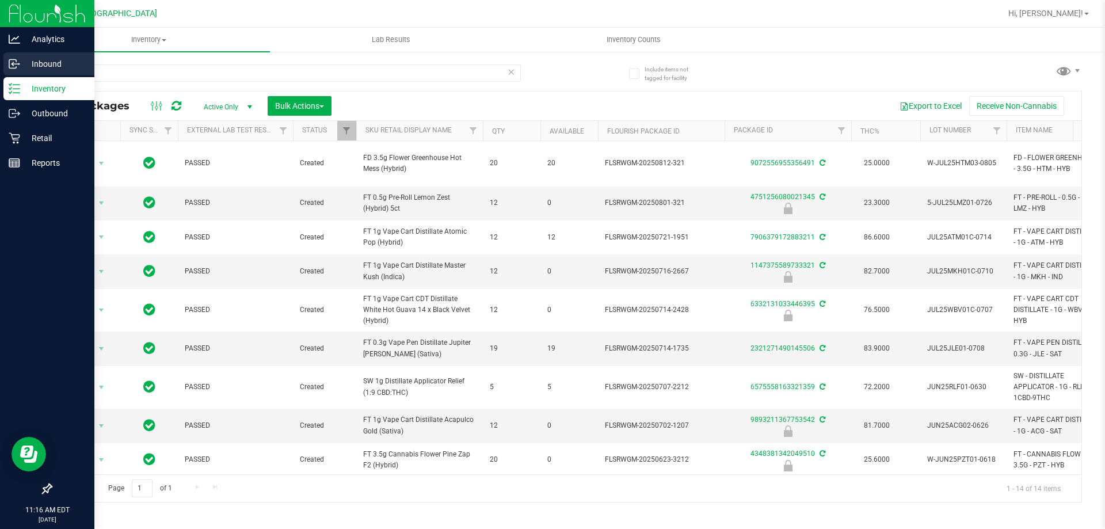
click at [51, 60] on p "Inbound" at bounding box center [54, 64] width 69 height 14
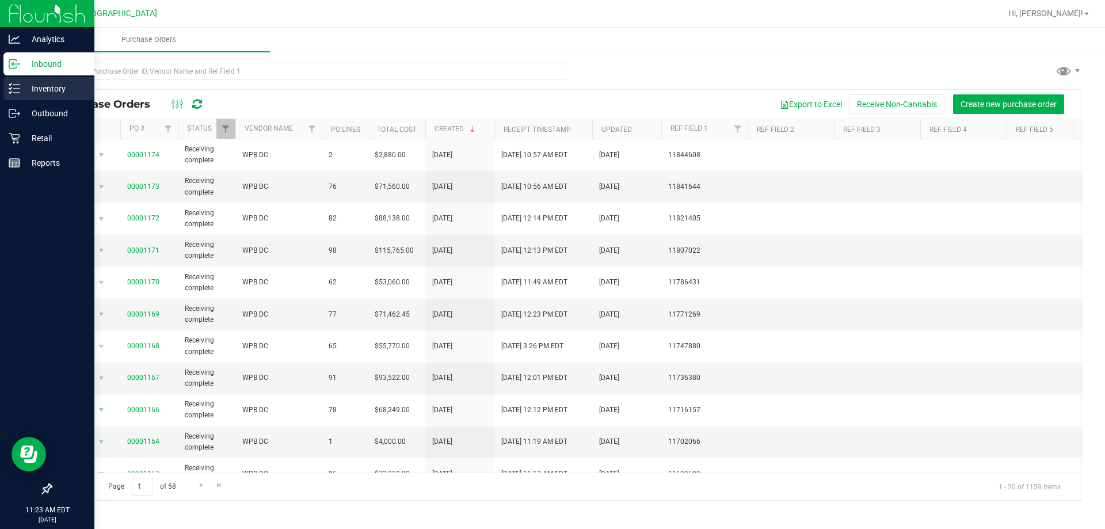
click at [60, 85] on p "Inventory" at bounding box center [54, 89] width 69 height 14
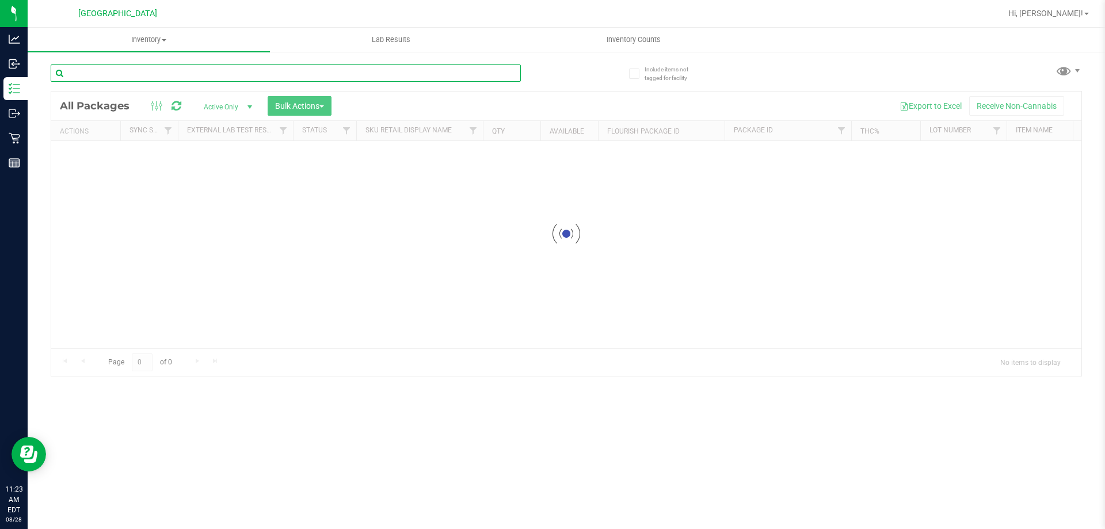
click at [122, 67] on input "text" at bounding box center [286, 72] width 470 height 17
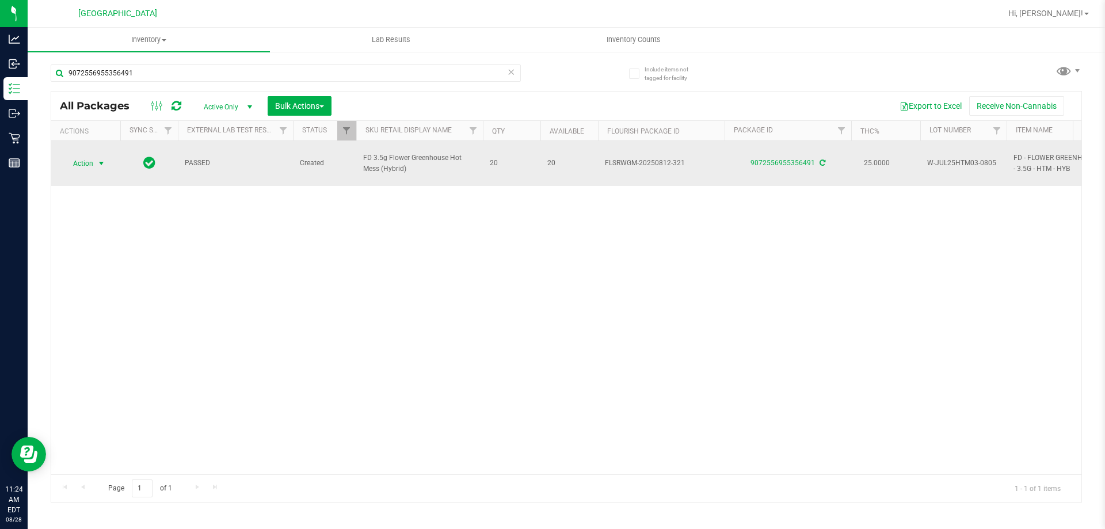
click at [93, 158] on span "Action" at bounding box center [78, 163] width 31 height 16
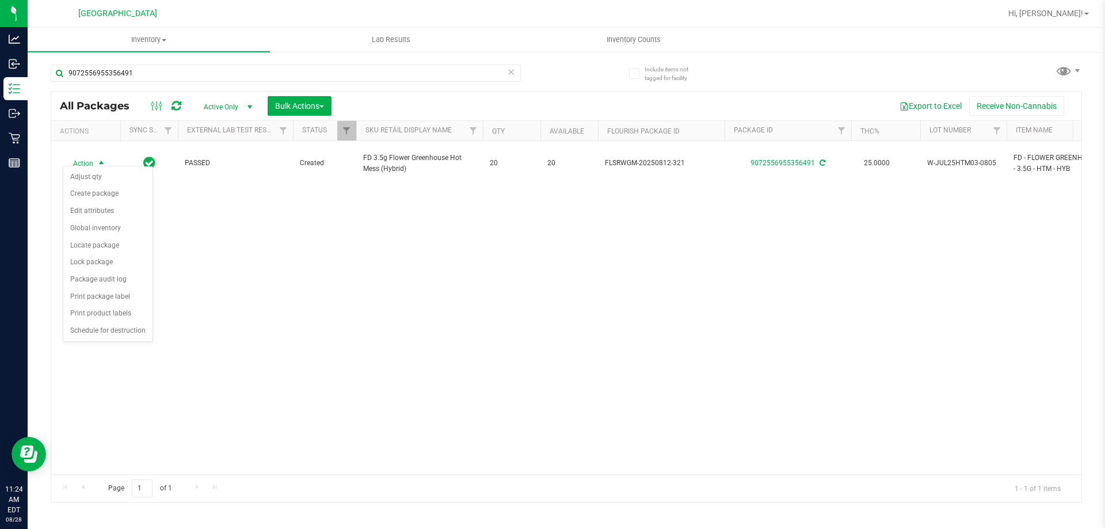
click at [276, 285] on div "Action Action Adjust qty Create package Edit attributes Global inventory Locate…" at bounding box center [566, 307] width 1030 height 333
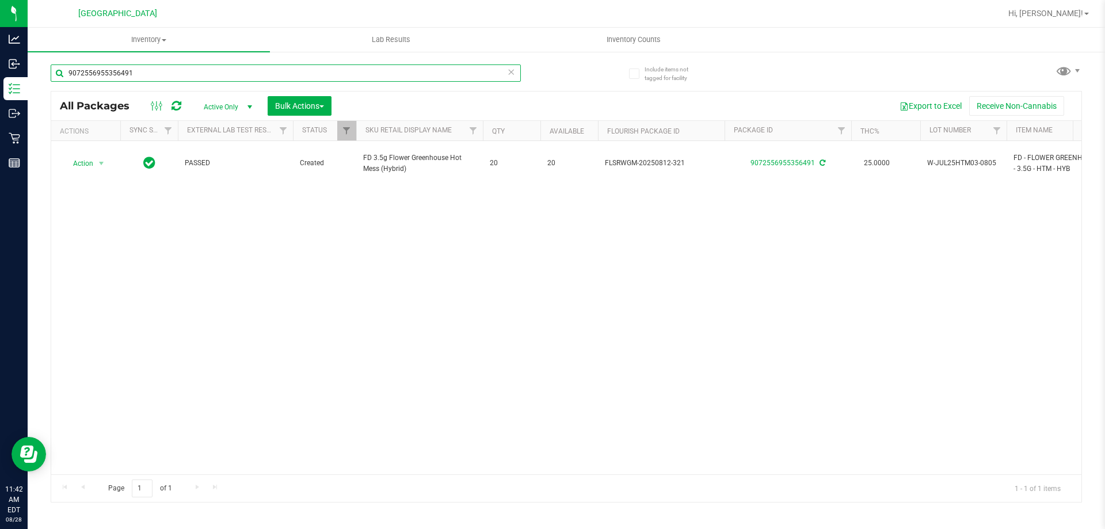
click at [135, 79] on input "9072556955356491" at bounding box center [286, 72] width 470 height 17
type input "9"
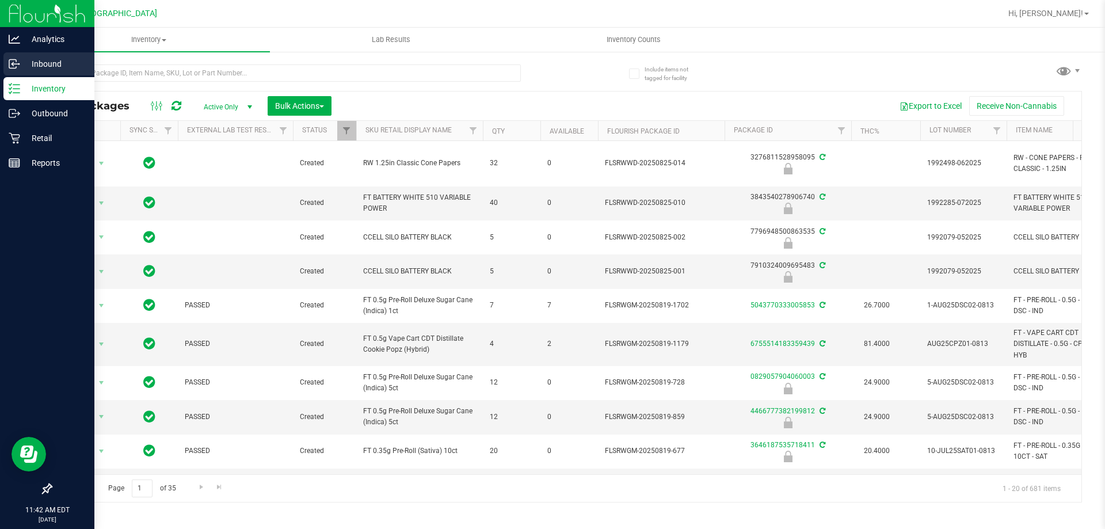
click at [45, 64] on p "Inbound" at bounding box center [54, 64] width 69 height 14
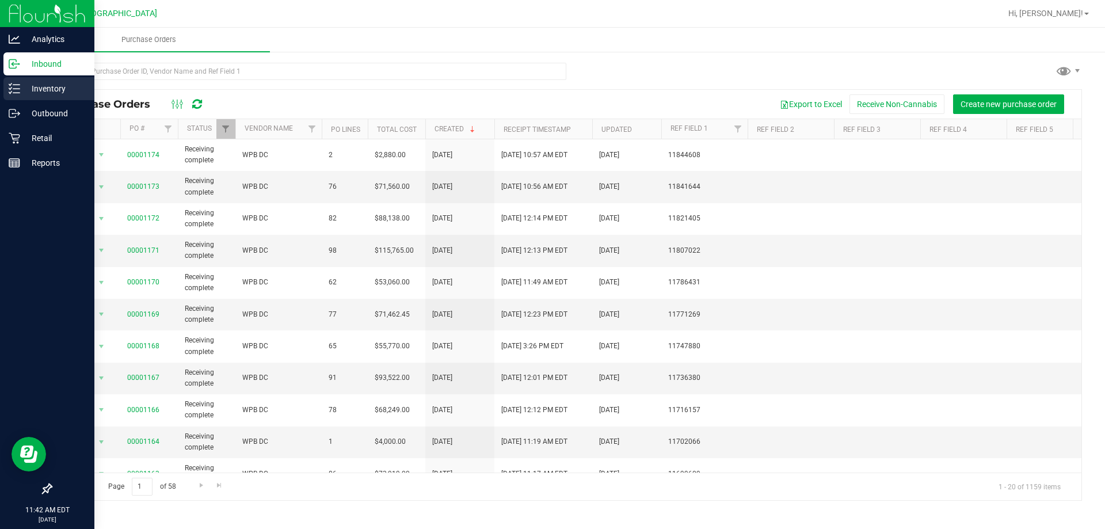
click at [64, 88] on p "Inventory" at bounding box center [54, 89] width 69 height 14
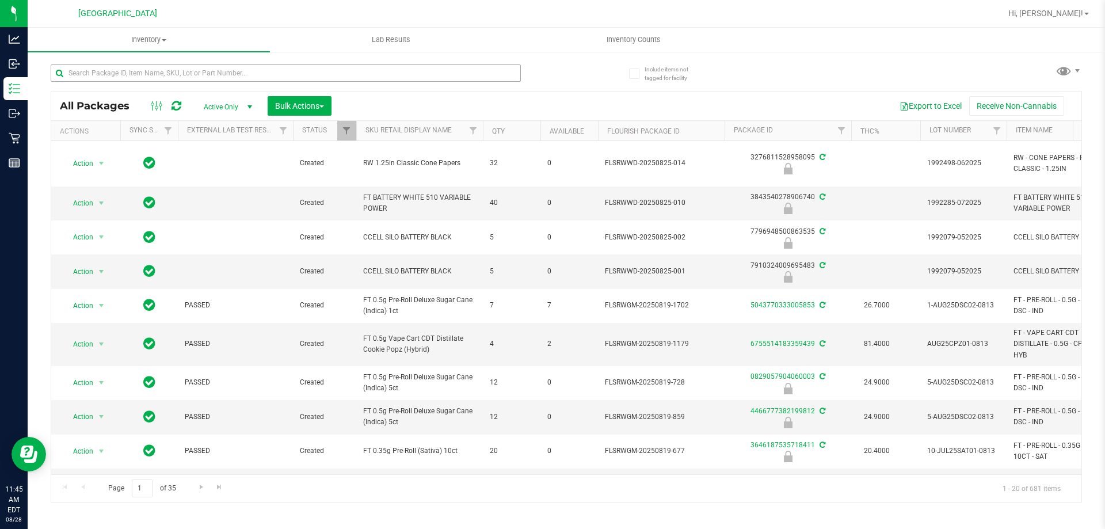
click at [147, 65] on div at bounding box center [309, 72] width 516 height 37
click at [174, 70] on input "text" at bounding box center [286, 72] width 470 height 17
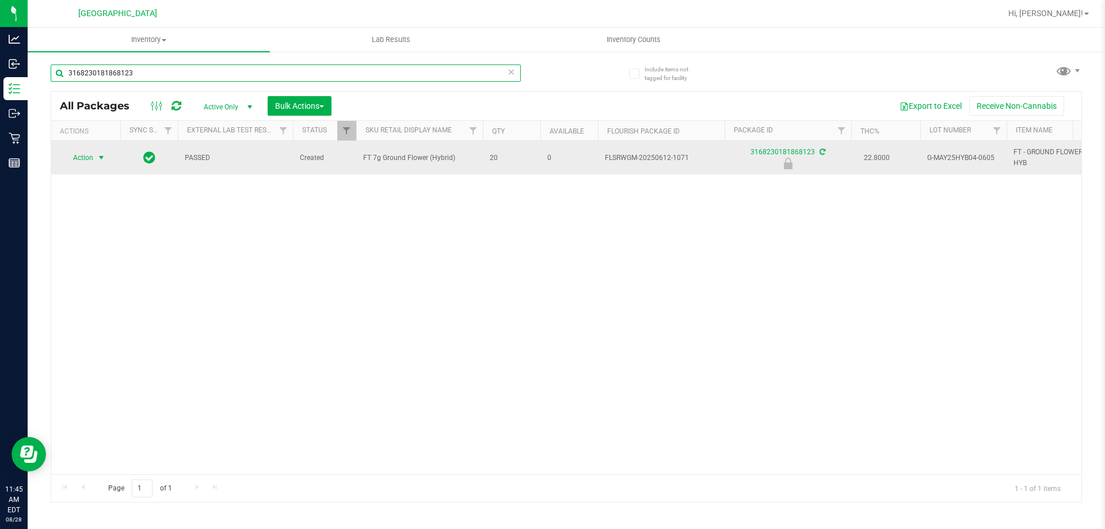
type input "3168230181868123"
click at [96, 161] on span "select" at bounding box center [101, 158] width 14 height 16
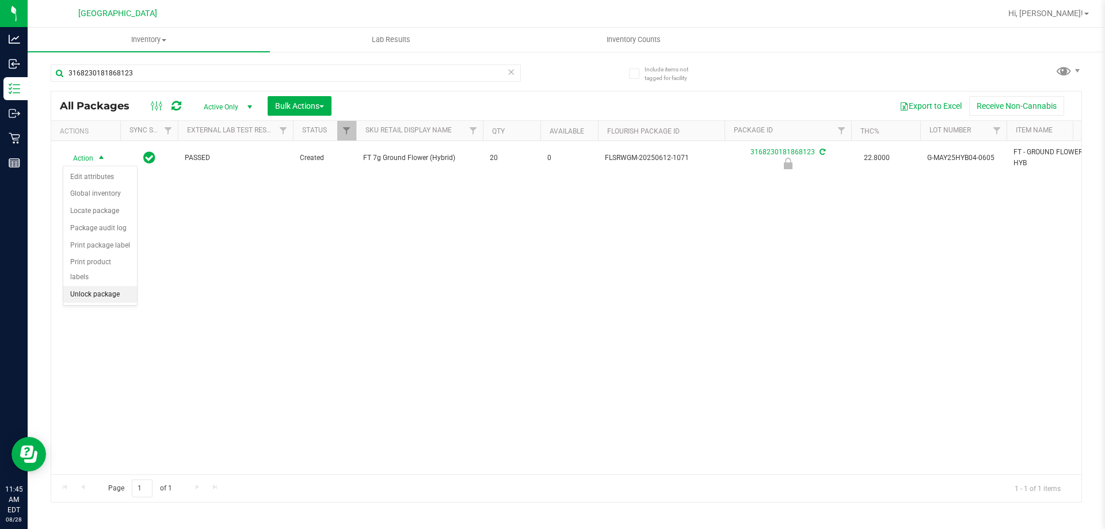
click at [105, 286] on li "Unlock package" at bounding box center [100, 294] width 74 height 17
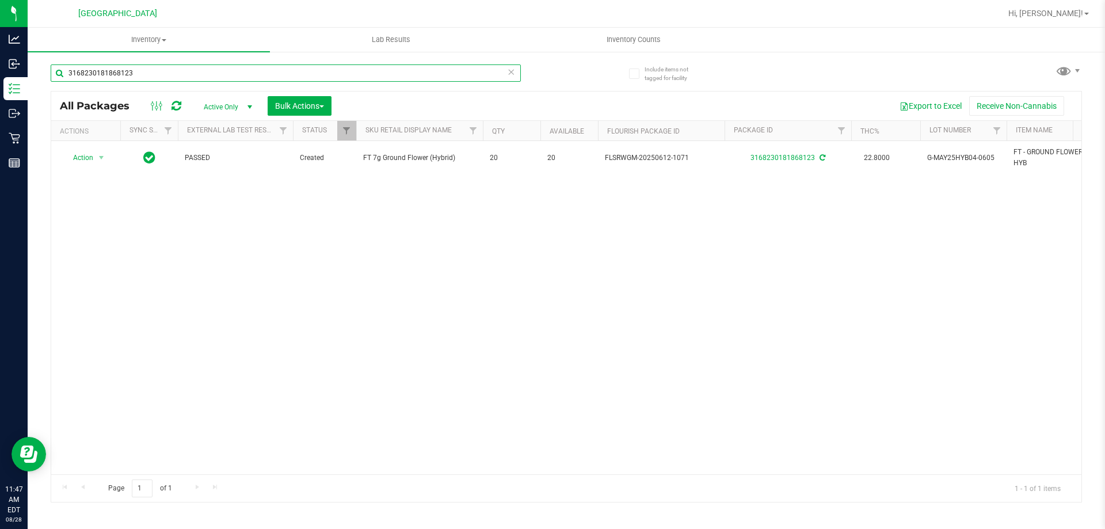
click at [147, 71] on input "3168230181868123" at bounding box center [286, 72] width 470 height 17
type input "3"
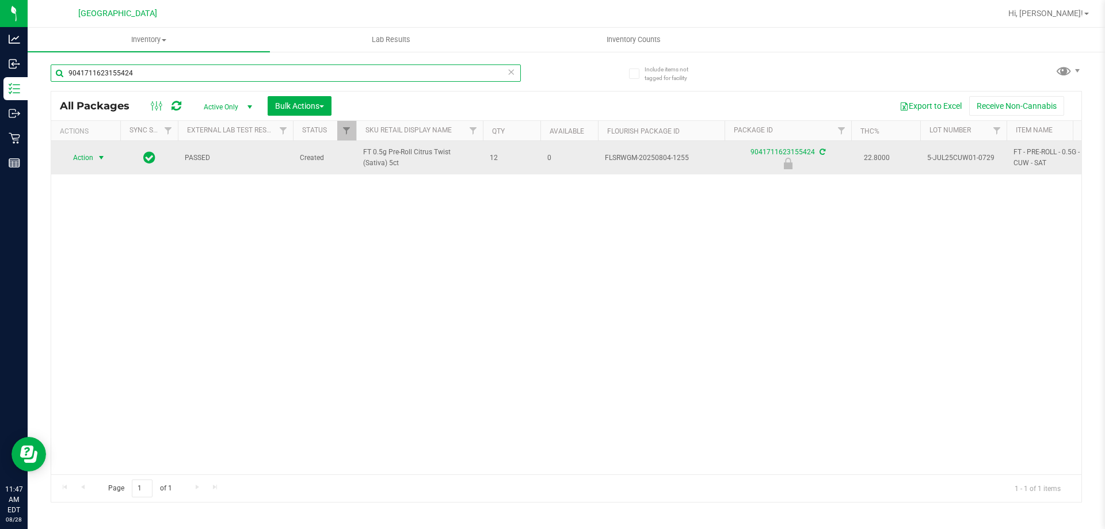
type input "9041711623155424"
click at [100, 162] on span "select" at bounding box center [101, 157] width 9 height 9
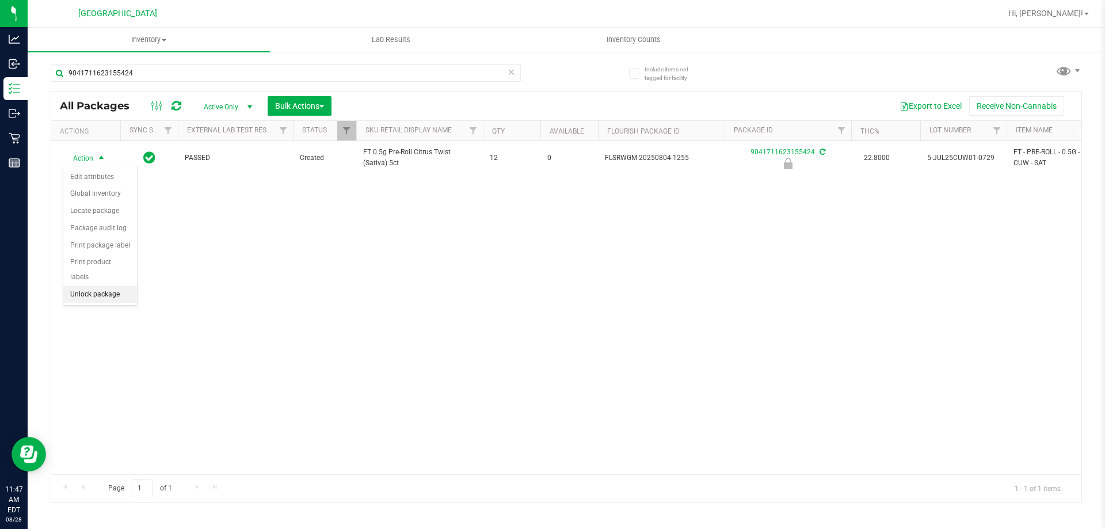
click at [115, 286] on li "Unlock package" at bounding box center [100, 294] width 74 height 17
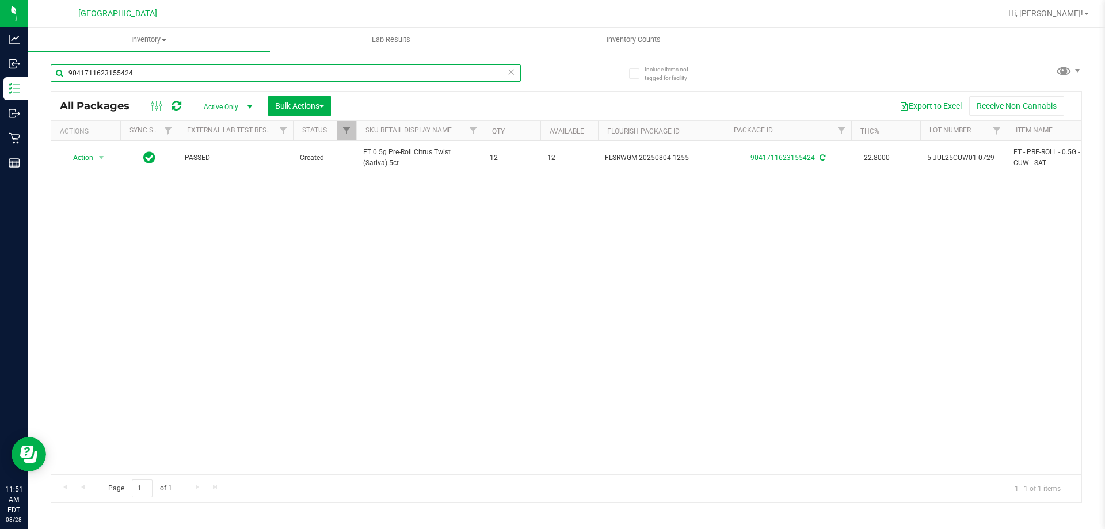
click at [136, 73] on input "9041711623155424" at bounding box center [286, 72] width 470 height 17
type input "9"
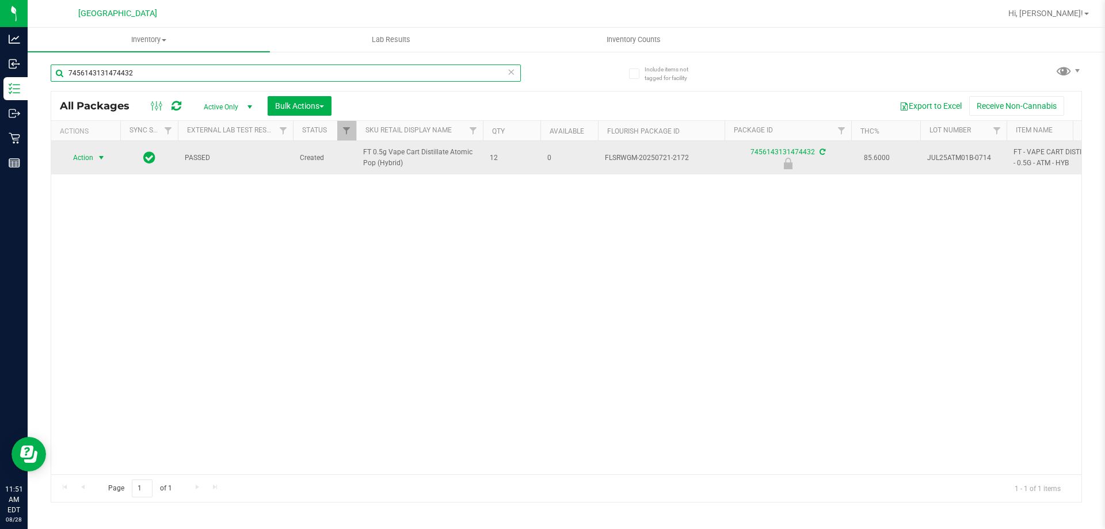
type input "7456143131474432"
click at [106, 157] on span "select" at bounding box center [101, 157] width 9 height 9
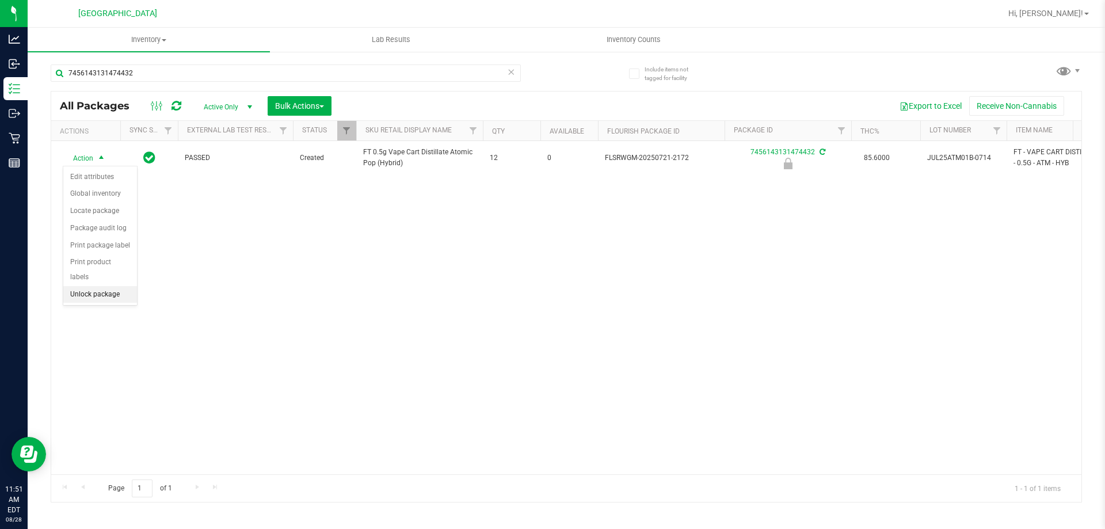
click at [96, 286] on li "Unlock package" at bounding box center [100, 294] width 74 height 17
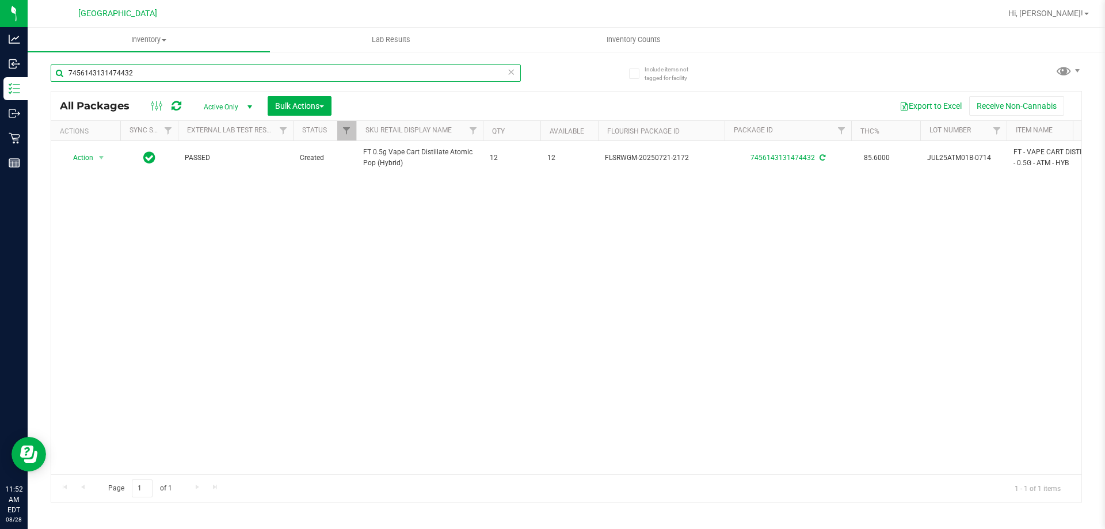
click at [148, 78] on input "7456143131474432" at bounding box center [286, 72] width 470 height 17
type input "7"
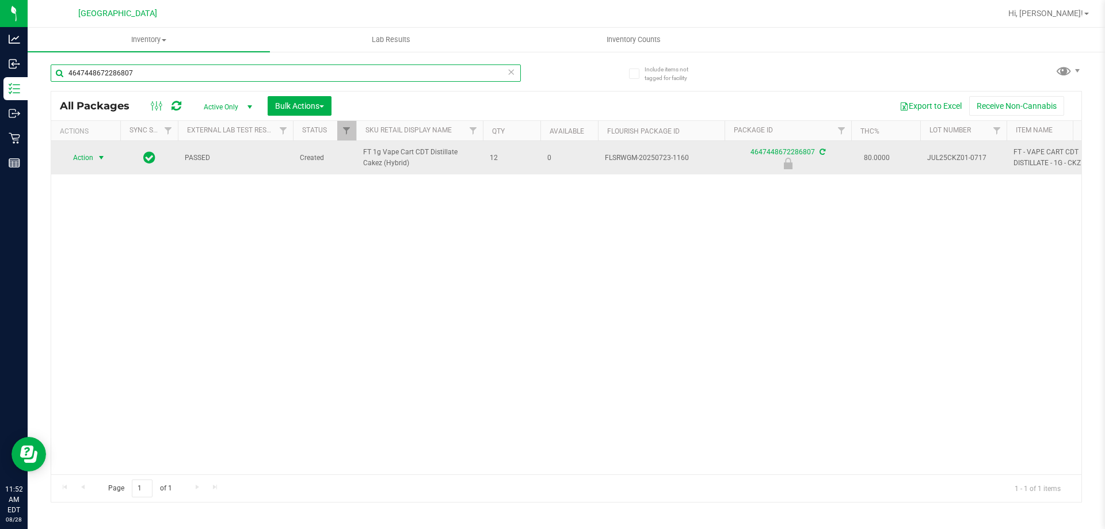
type input "4647448672286807"
click at [102, 162] on span "select" at bounding box center [101, 157] width 9 height 9
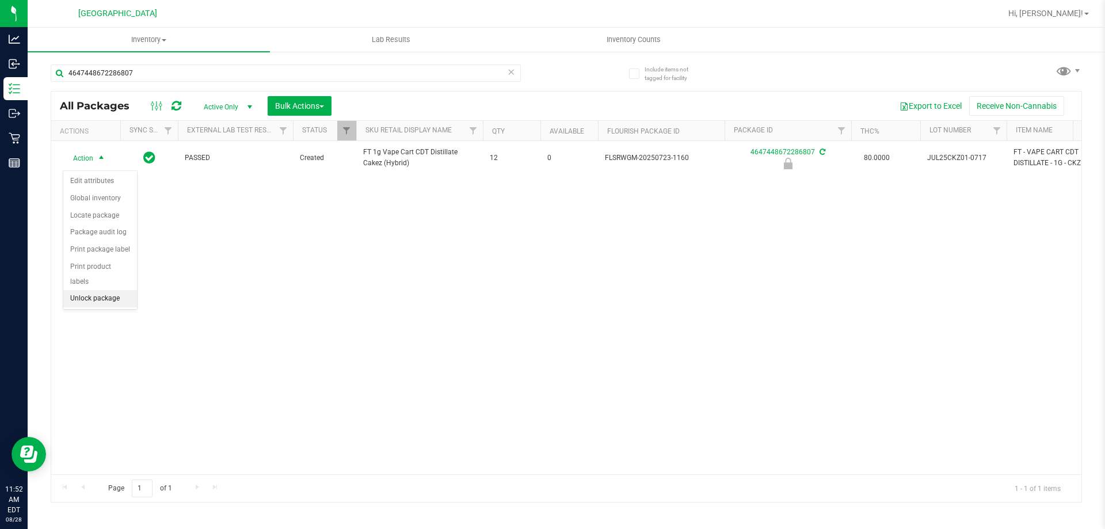
click at [123, 290] on li "Unlock package" at bounding box center [100, 298] width 74 height 17
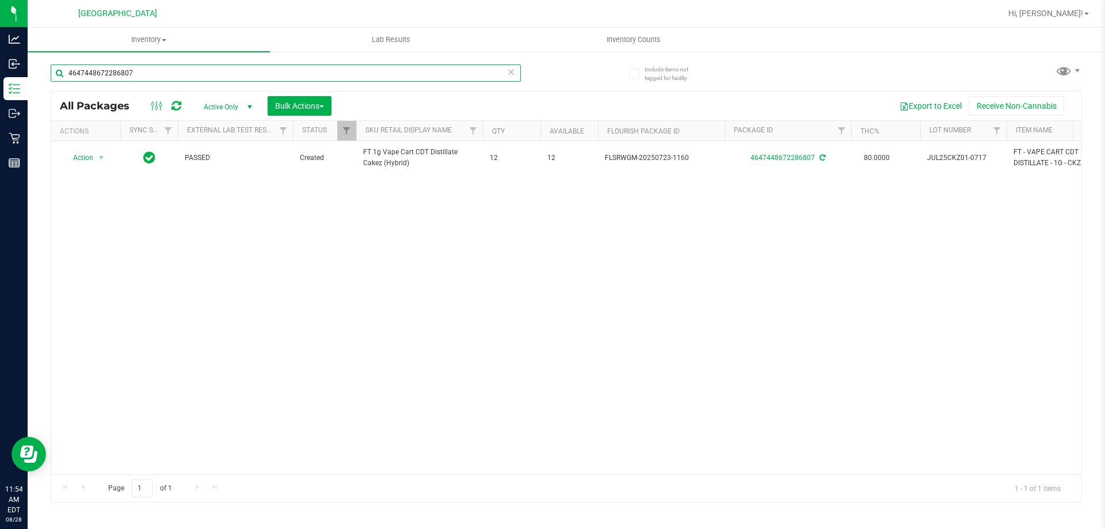
click at [146, 75] on input "4647448672286807" at bounding box center [286, 72] width 470 height 17
type input "4"
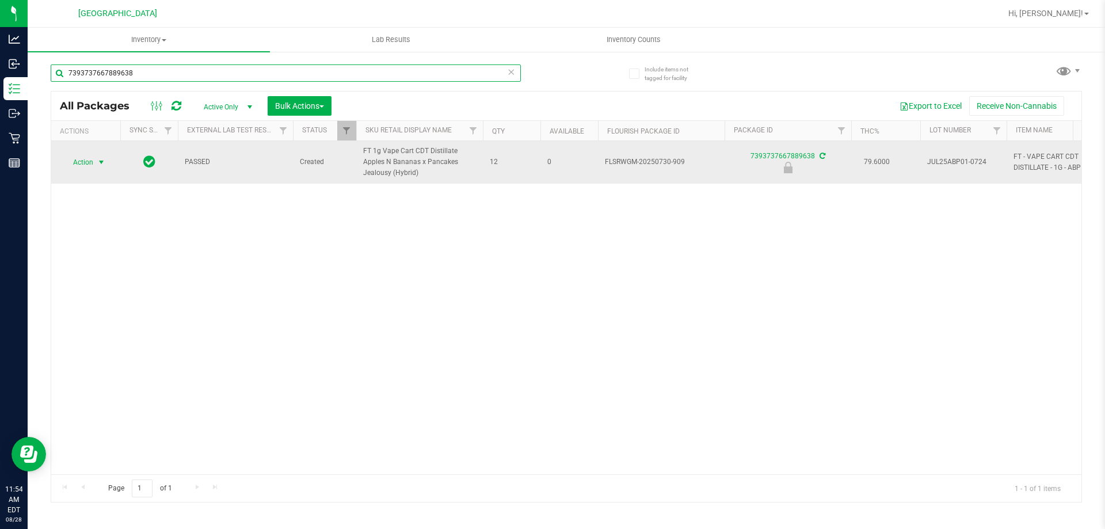
type input "7393737667889638"
click at [90, 163] on span "Action" at bounding box center [78, 162] width 31 height 16
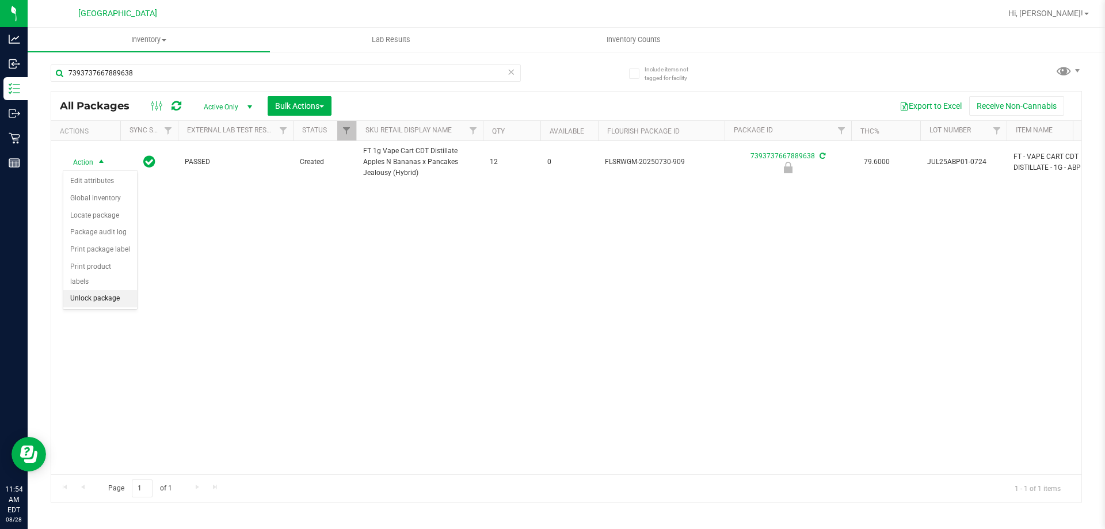
click at [100, 290] on li "Unlock package" at bounding box center [100, 298] width 74 height 17
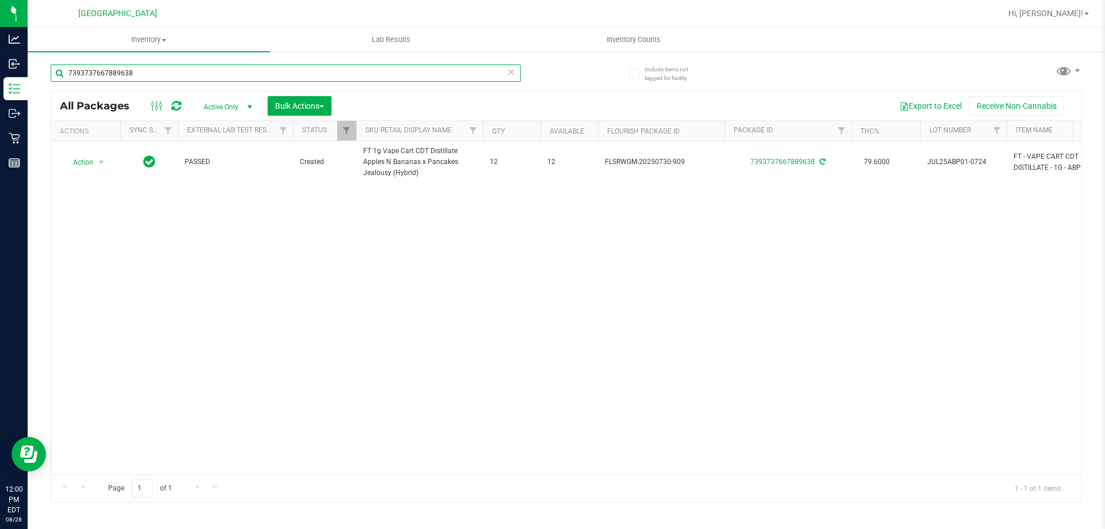
click at [136, 72] on input "7393737667889638" at bounding box center [286, 72] width 470 height 17
drag, startPoint x: 158, startPoint y: 77, endPoint x: 38, endPoint y: 84, distance: 119.9
click at [33, 89] on div "Include items not tagged for facility 7393737667889638 All Packages Active Only…" at bounding box center [567, 226] width 1078 height 351
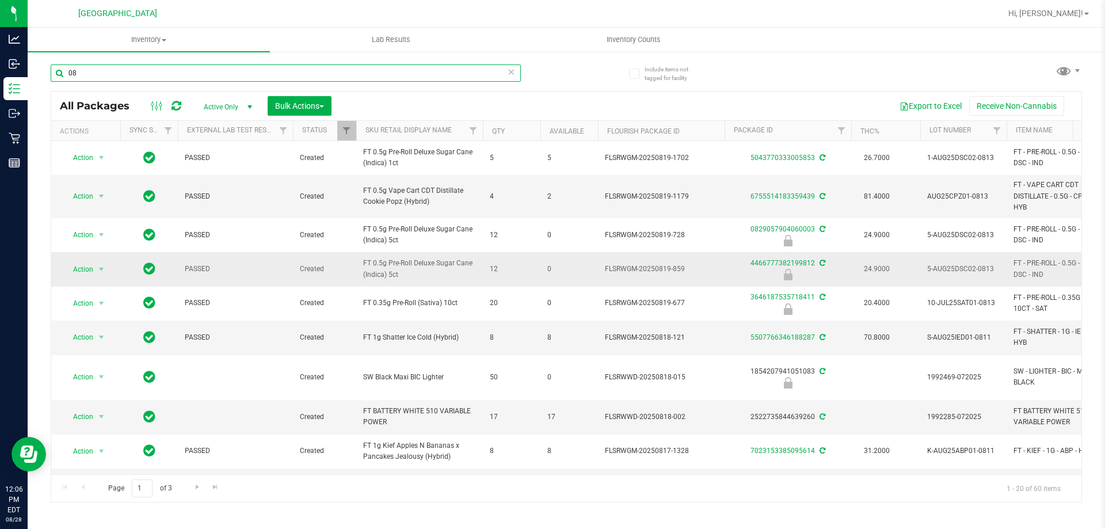
type input "0"
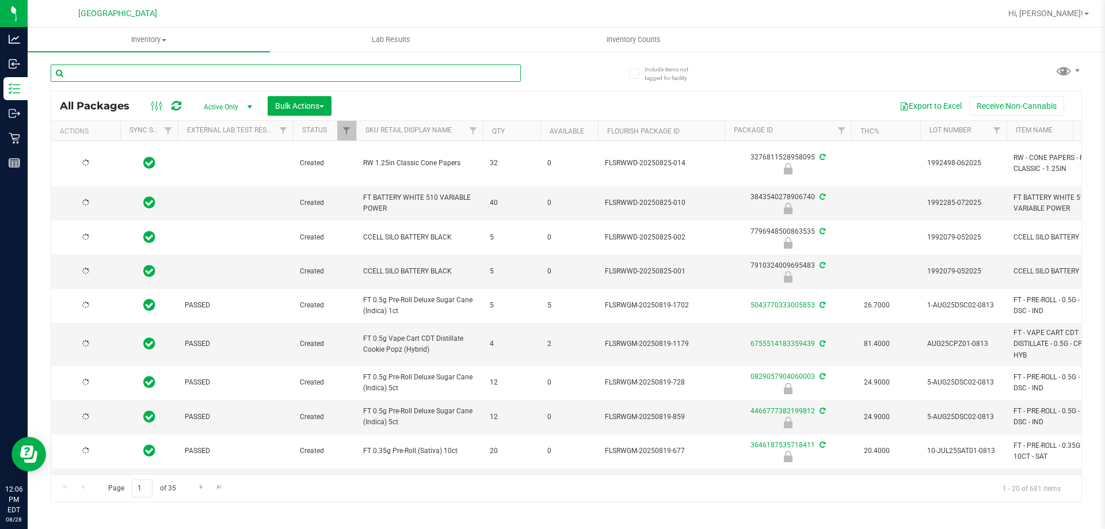
type input "2026-02-15"
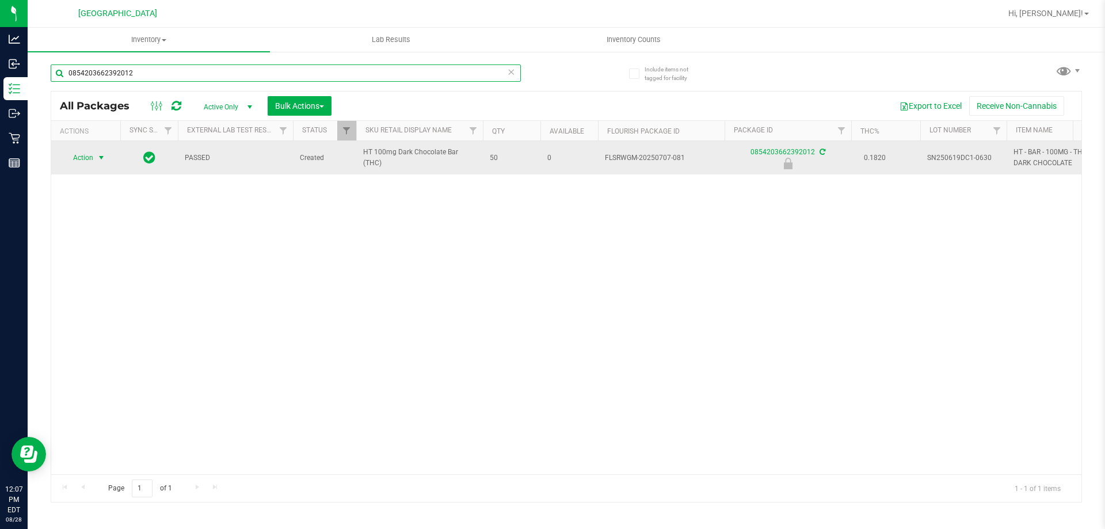
type input "0854203662392012"
click at [81, 154] on span "Action" at bounding box center [78, 158] width 31 height 16
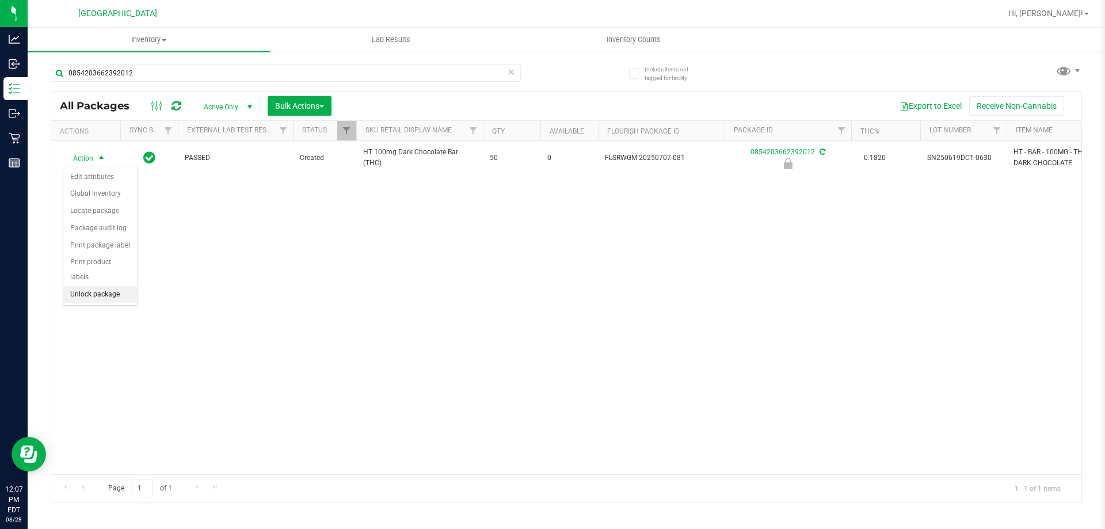
click at [97, 286] on li "Unlock package" at bounding box center [100, 294] width 74 height 17
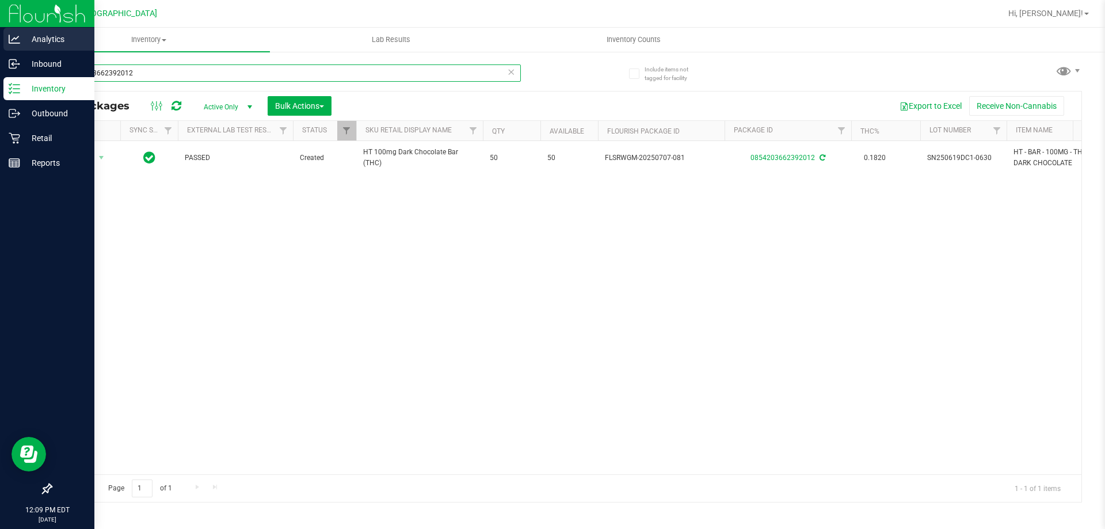
drag, startPoint x: 163, startPoint y: 72, endPoint x: 0, endPoint y: 46, distance: 165.5
click at [0, 47] on div "Analytics Inbound Inventory Outbound Retail Reports 12:09 PM EDT 08/28/2025 08/…" at bounding box center [552, 264] width 1105 height 529
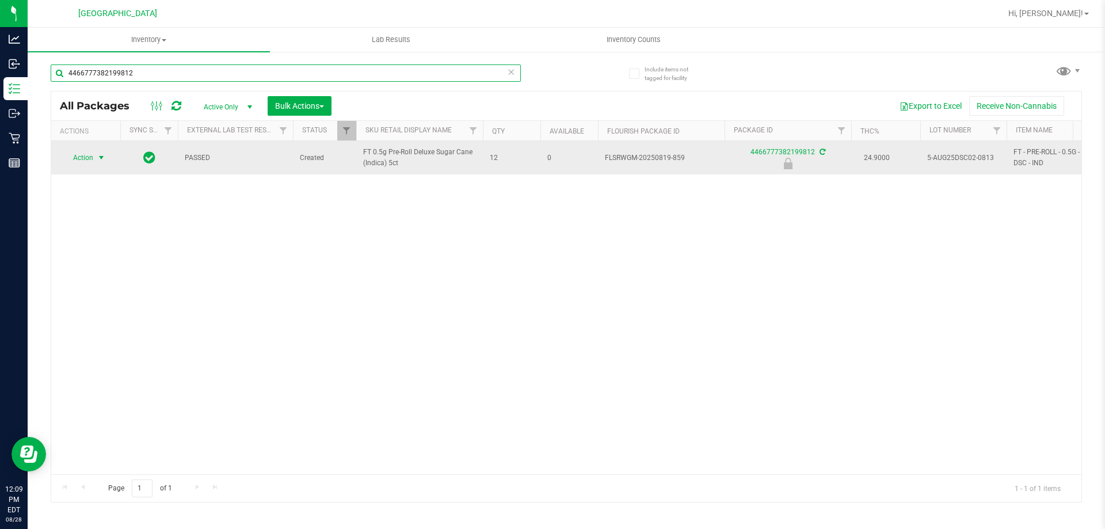
type input "4466777382199812"
click at [91, 156] on span "Action" at bounding box center [78, 158] width 31 height 16
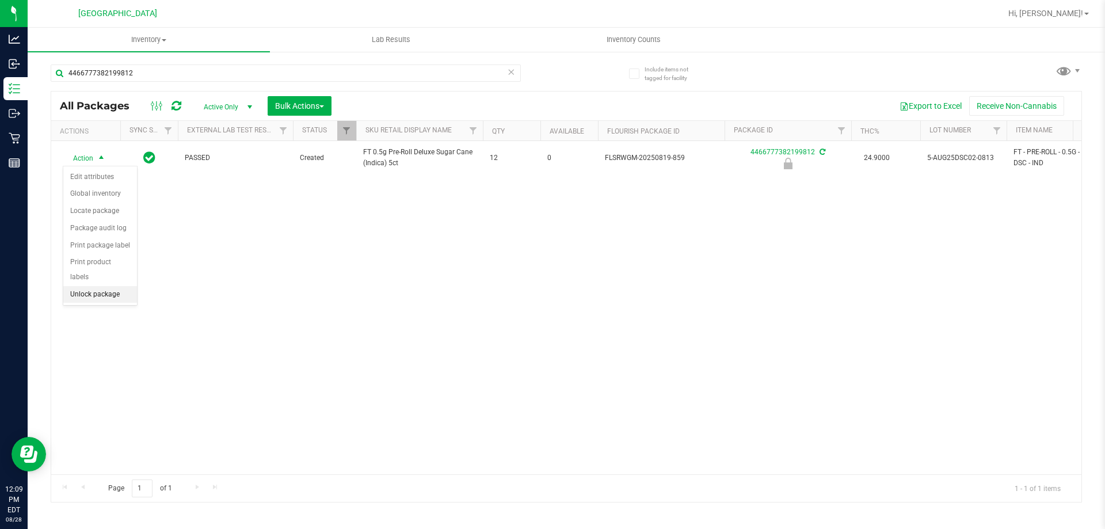
click at [99, 286] on li "Unlock package" at bounding box center [100, 294] width 74 height 17
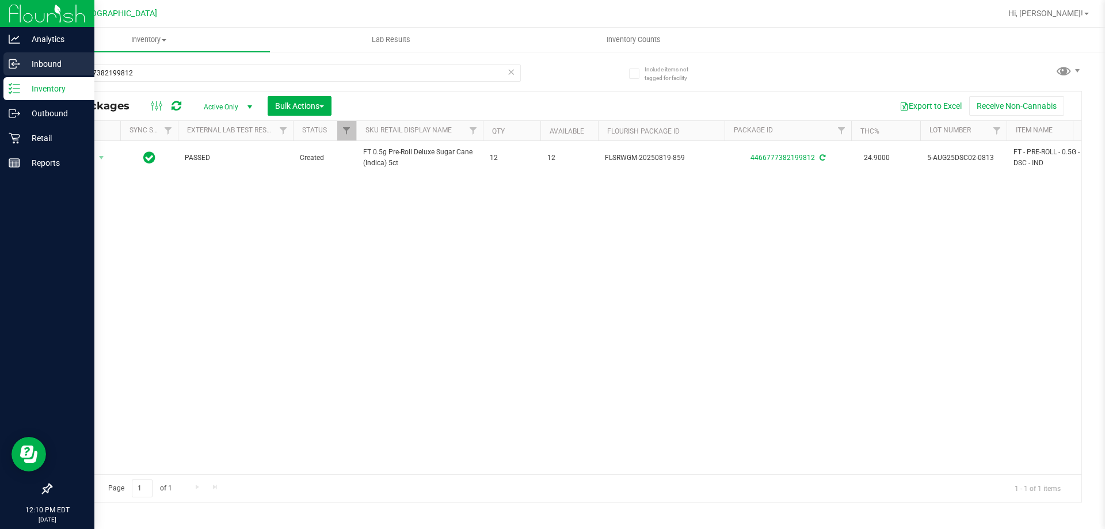
click at [48, 64] on p "Inbound" at bounding box center [54, 64] width 69 height 14
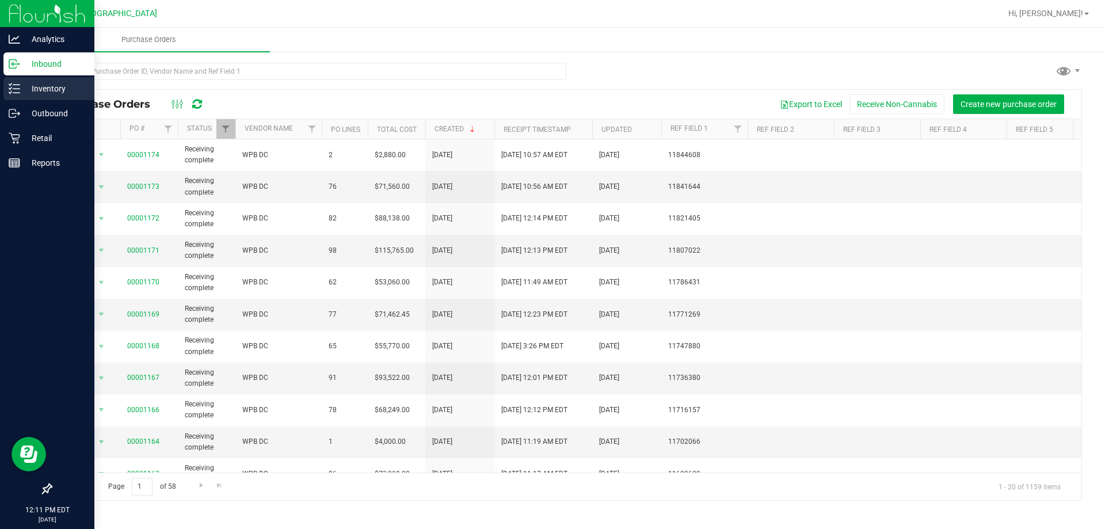
click at [44, 84] on p "Inventory" at bounding box center [54, 89] width 69 height 14
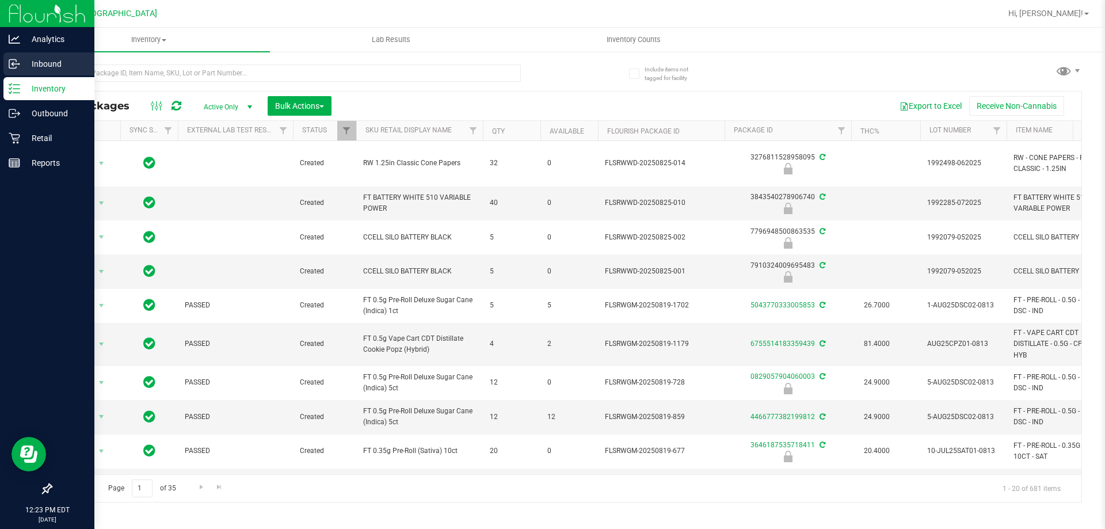
click at [50, 65] on p "Inbound" at bounding box center [54, 64] width 69 height 14
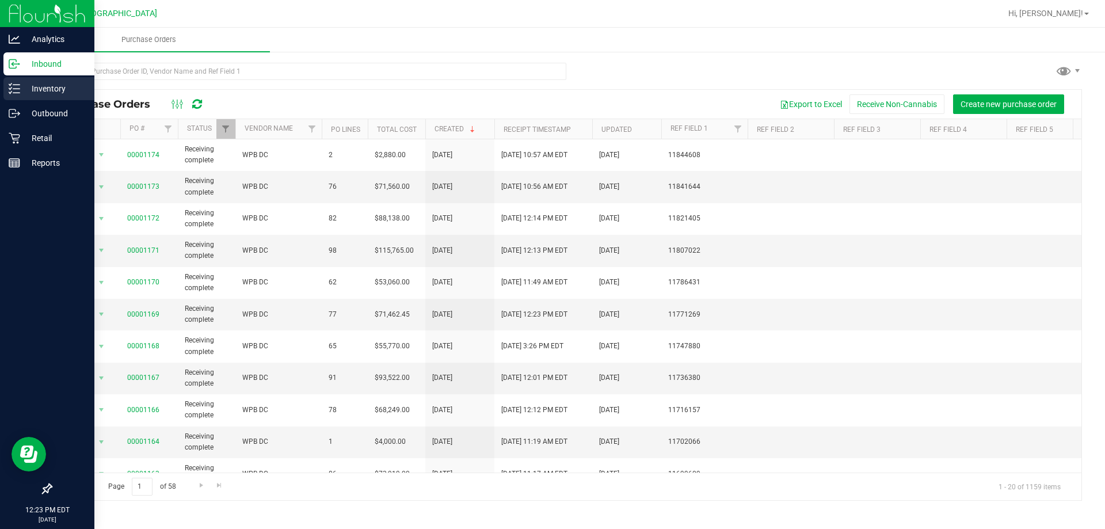
click at [34, 89] on p "Inventory" at bounding box center [54, 89] width 69 height 14
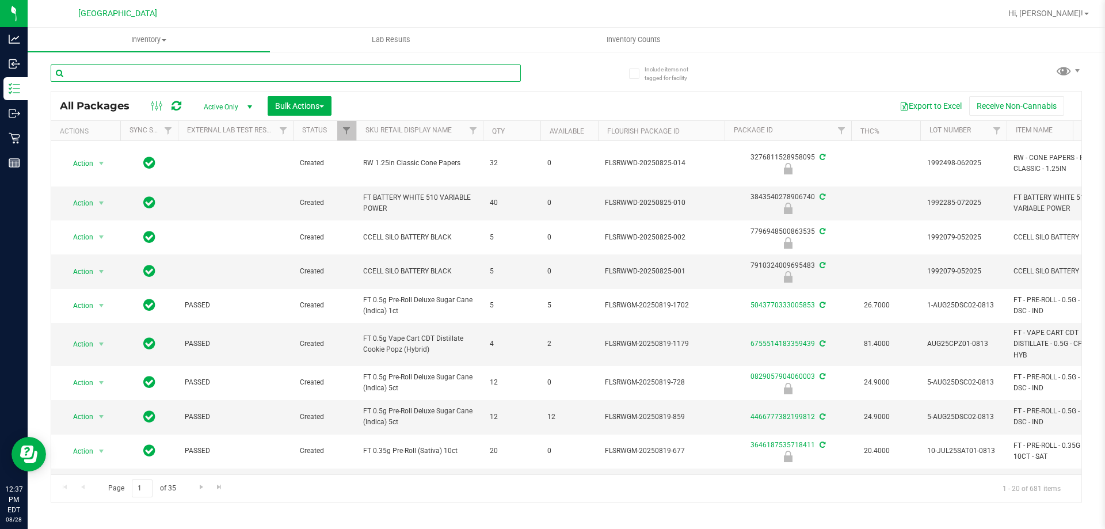
click at [166, 79] on input "text" at bounding box center [286, 72] width 470 height 17
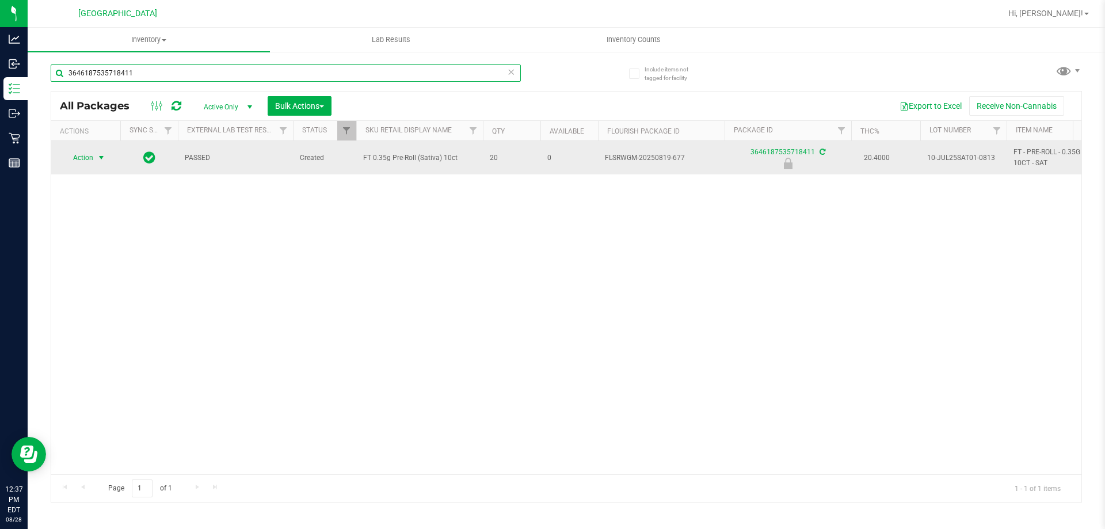
type input "3646187535718411"
click at [100, 159] on span "select" at bounding box center [101, 157] width 9 height 9
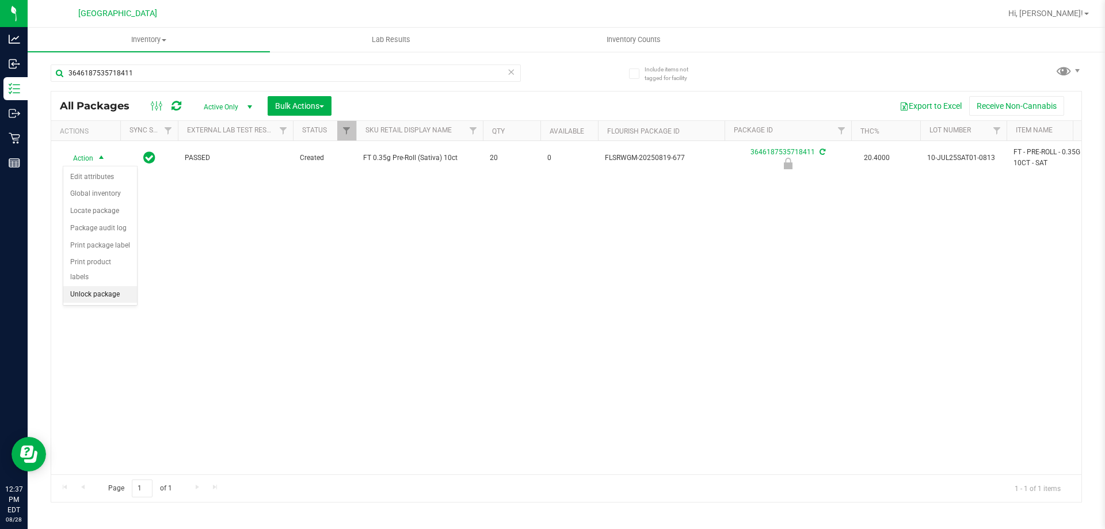
click at [124, 286] on li "Unlock package" at bounding box center [100, 294] width 74 height 17
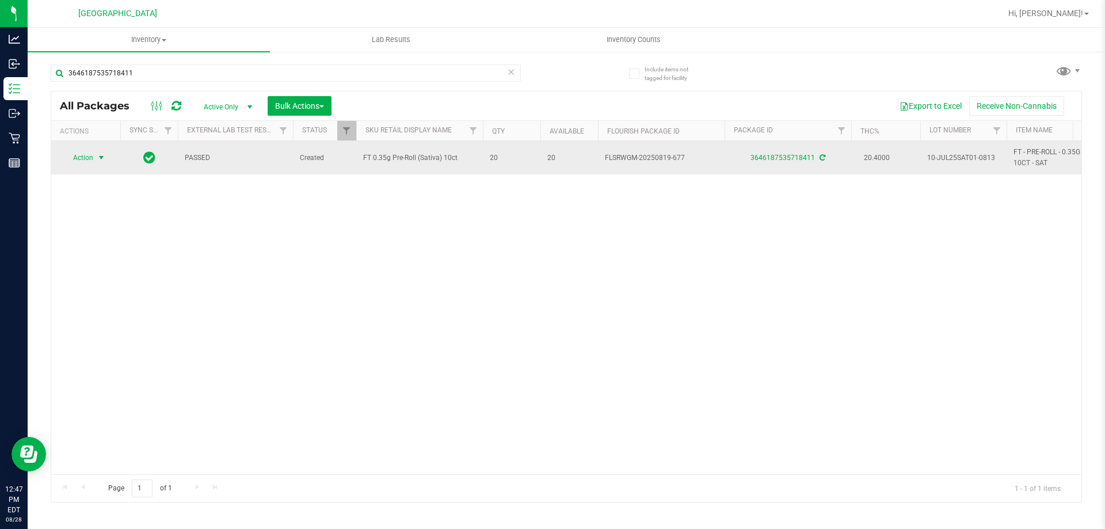
click at [101, 165] on span "select" at bounding box center [101, 158] width 14 height 16
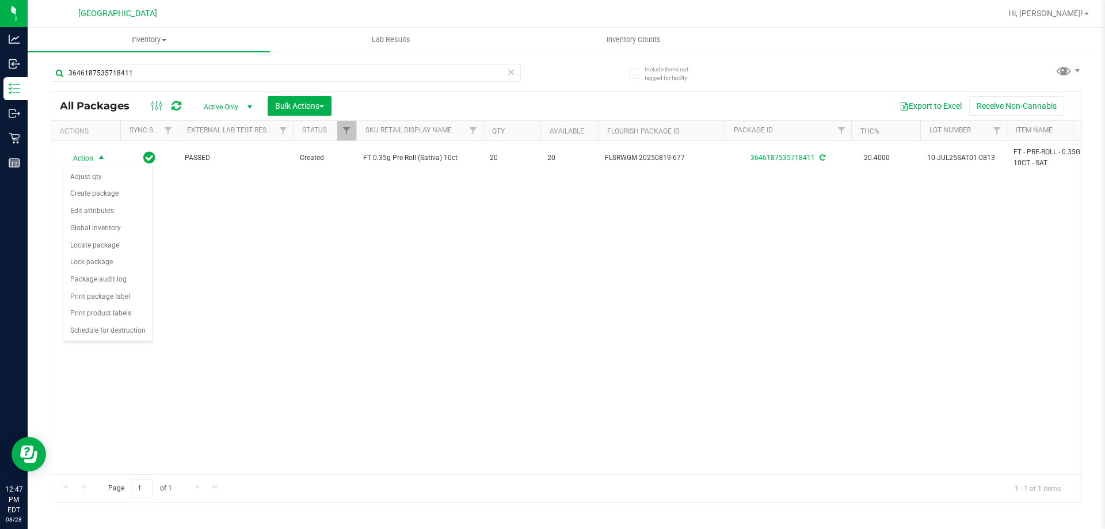
click at [337, 295] on div "Action Action Adjust qty Create package Edit attributes Global inventory Locate…" at bounding box center [566, 307] width 1030 height 333
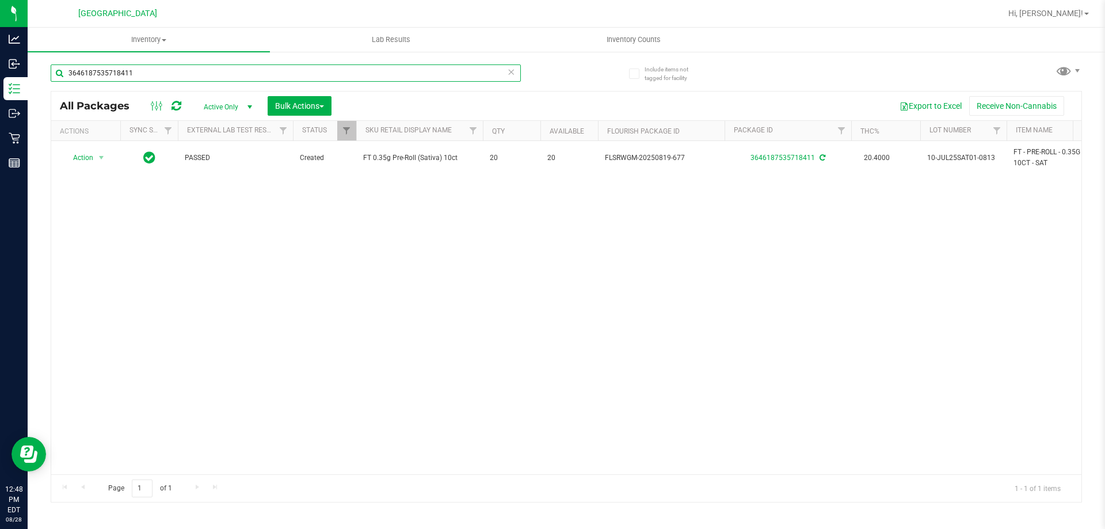
click at [146, 72] on input "3646187535718411" at bounding box center [286, 72] width 470 height 17
type input "3"
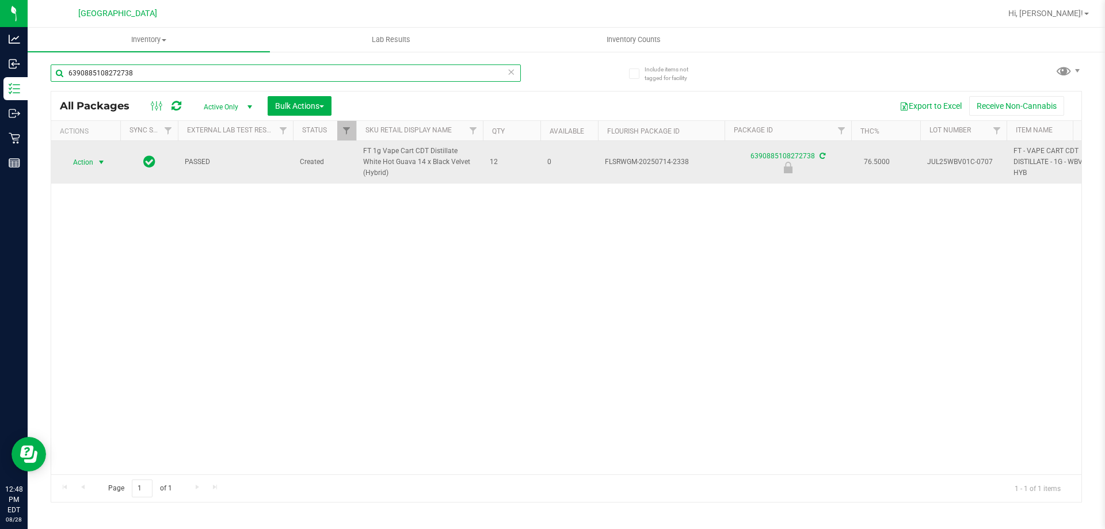
type input "6390885108272738"
click at [106, 168] on span "select" at bounding box center [101, 162] width 14 height 16
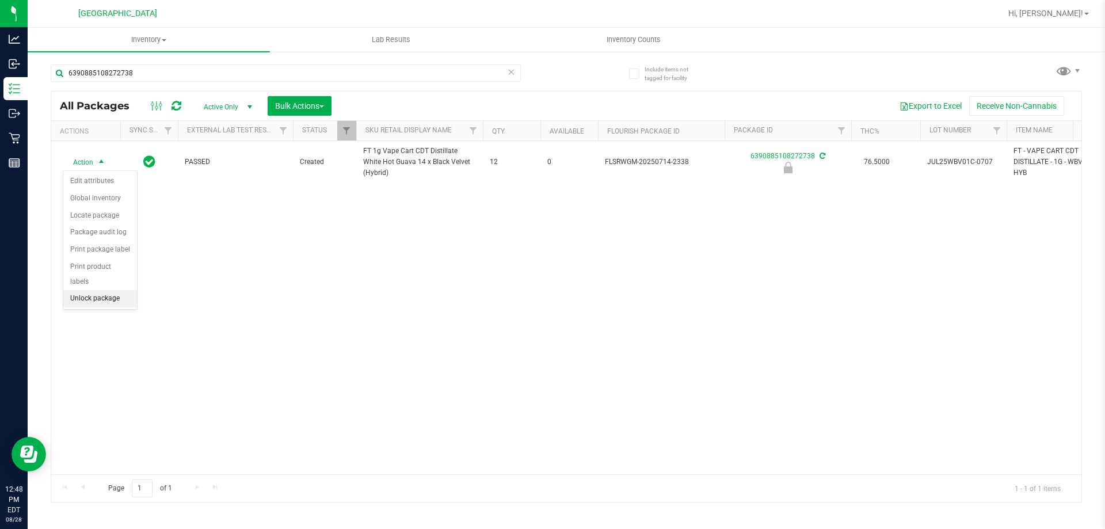
drag, startPoint x: 123, startPoint y: 283, endPoint x: 214, endPoint y: 292, distance: 91.9
click at [123, 290] on li "Unlock package" at bounding box center [100, 298] width 74 height 17
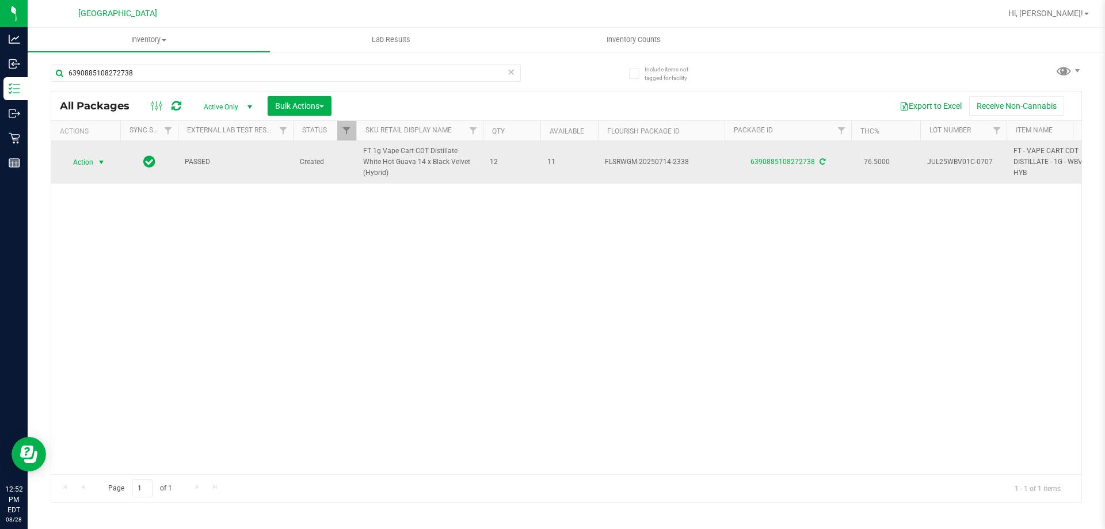
click at [92, 163] on span "Action" at bounding box center [78, 162] width 31 height 16
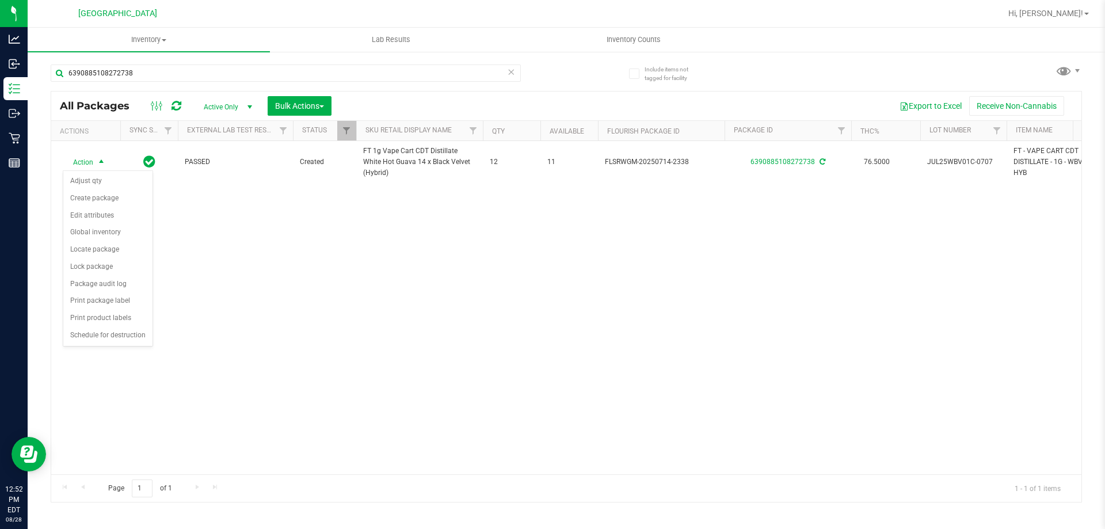
click at [237, 271] on div "Action Action Adjust qty Create package Edit attributes Global inventory Locate…" at bounding box center [566, 307] width 1030 height 333
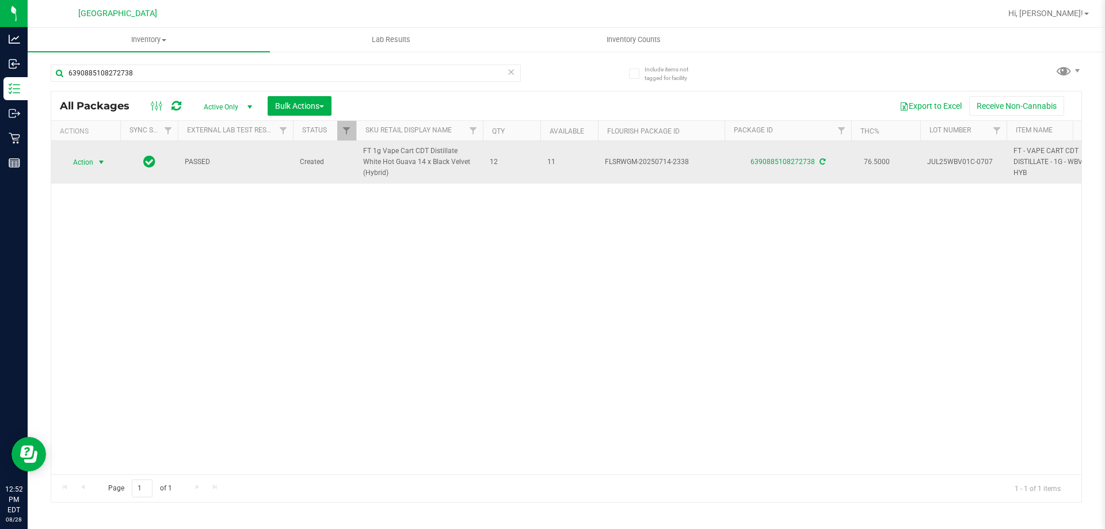
click at [92, 165] on span "Action" at bounding box center [78, 162] width 31 height 16
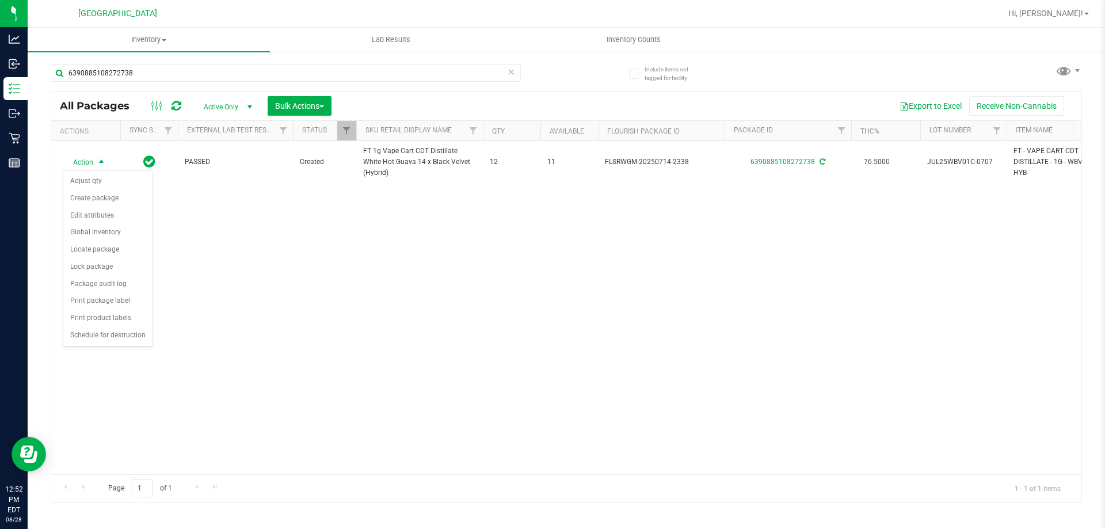
click at [271, 307] on div "Action Action Adjust qty Create package Edit attributes Global inventory Locate…" at bounding box center [566, 307] width 1030 height 333
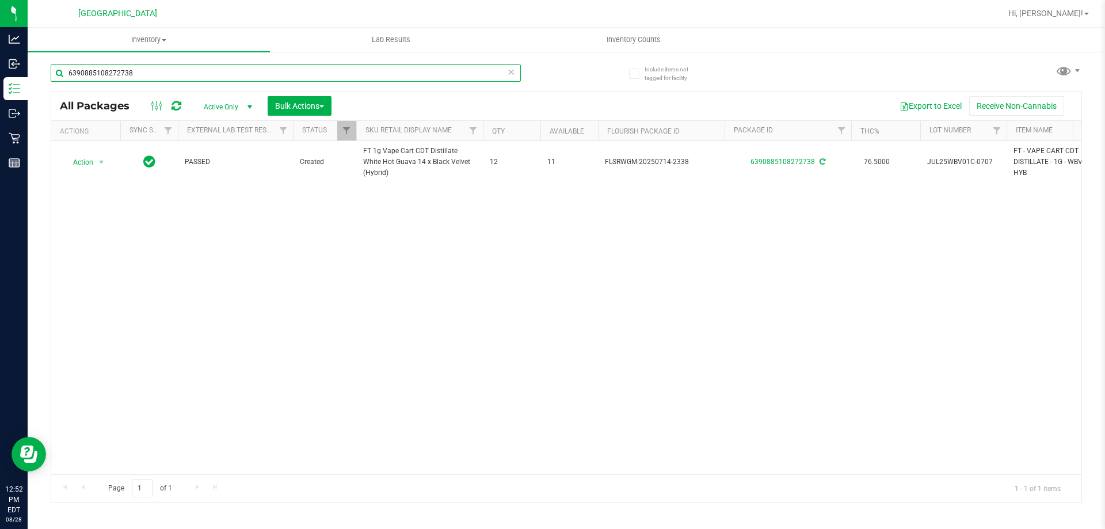
click at [153, 71] on input "6390885108272738" at bounding box center [286, 72] width 470 height 17
type input "6"
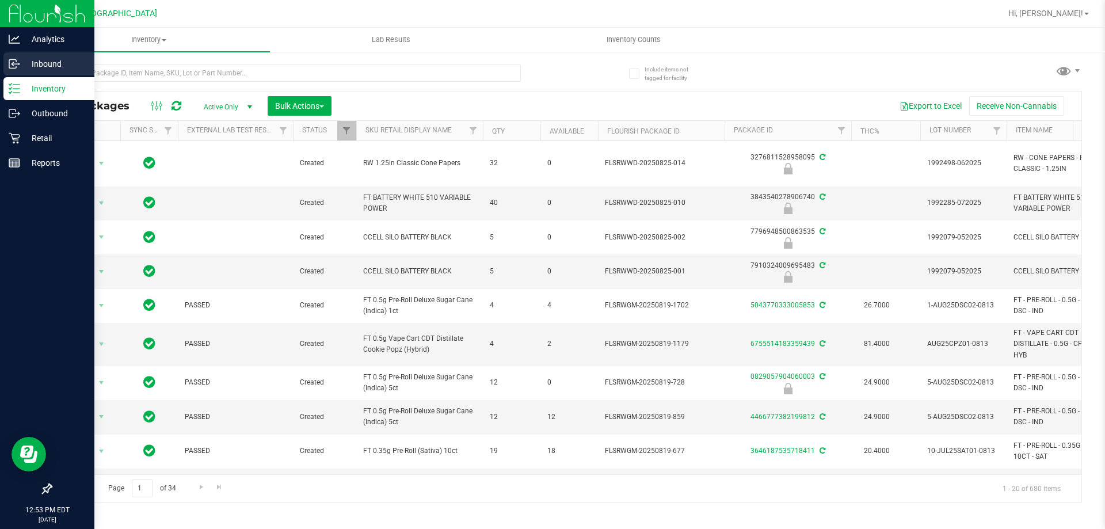
click at [51, 71] on div "Inbound" at bounding box center [48, 63] width 91 height 23
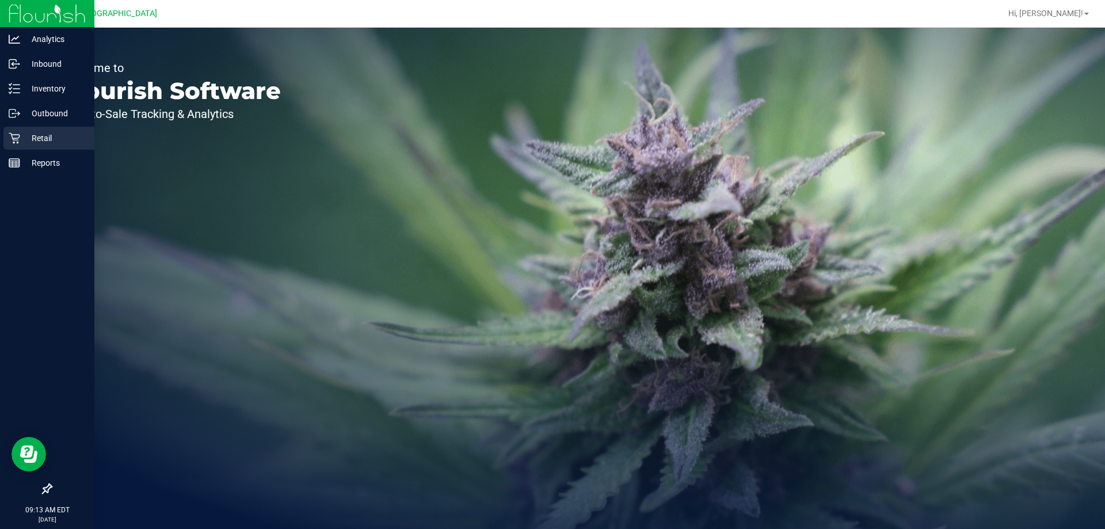
click at [24, 142] on p "Retail" at bounding box center [54, 138] width 69 height 14
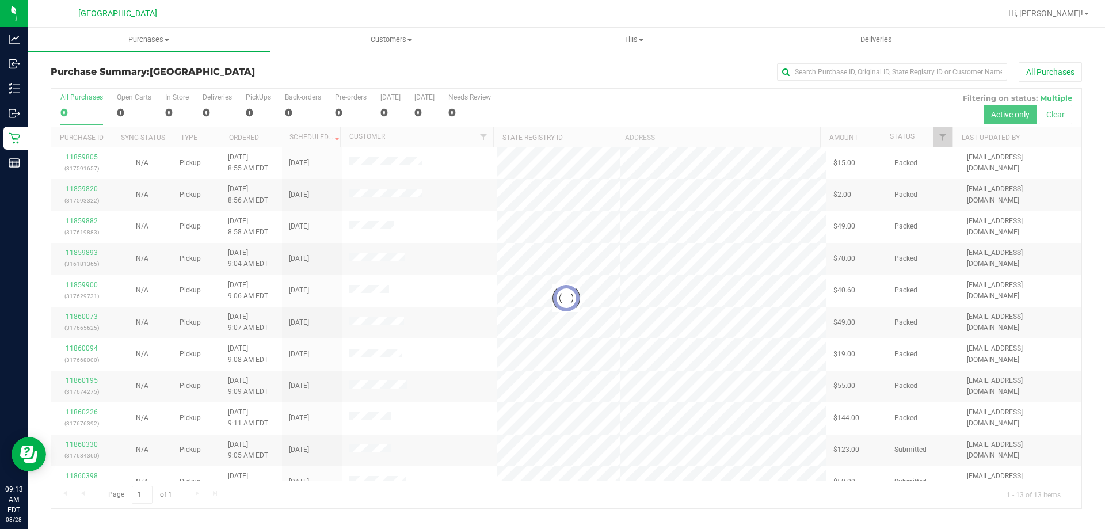
click at [942, 139] on div at bounding box center [566, 299] width 1030 height 420
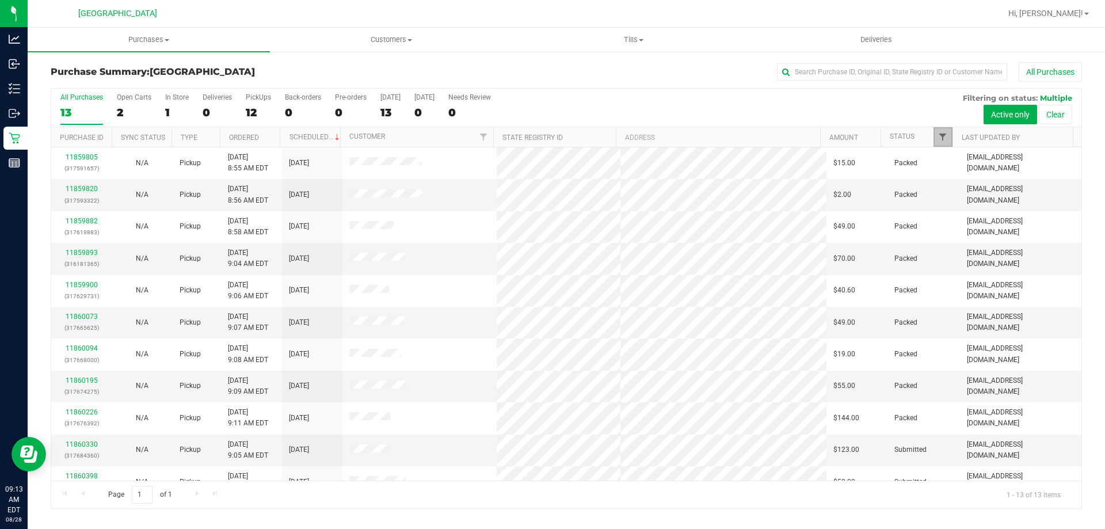
click at [941, 140] on span "Filter" at bounding box center [942, 136] width 9 height 9
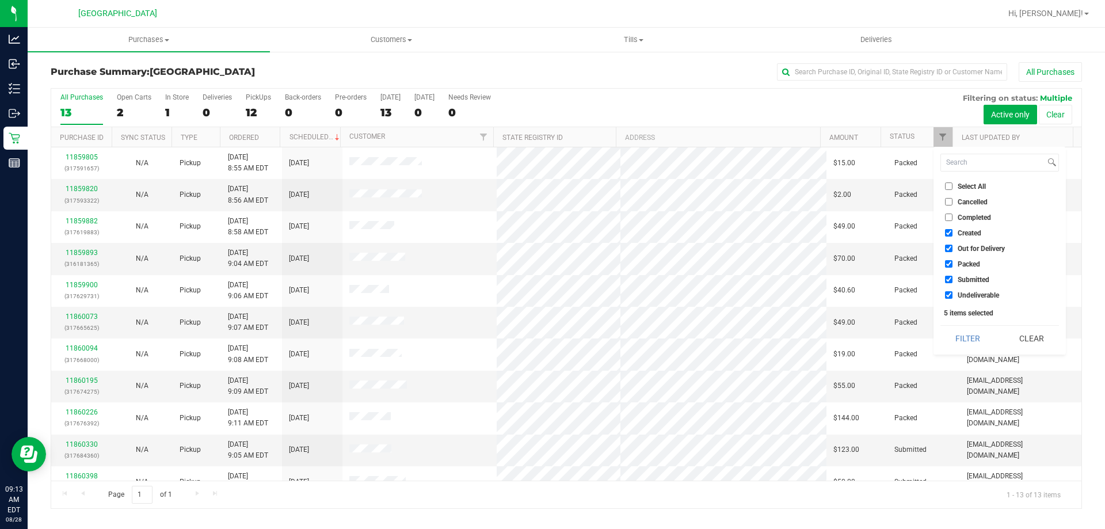
click at [947, 232] on input "Created" at bounding box center [948, 232] width 7 height 7
checkbox input "false"
click at [948, 246] on input "Out for Delivery" at bounding box center [948, 248] width 7 height 7
checkbox input "false"
click at [945, 265] on input "Packed" at bounding box center [948, 263] width 7 height 7
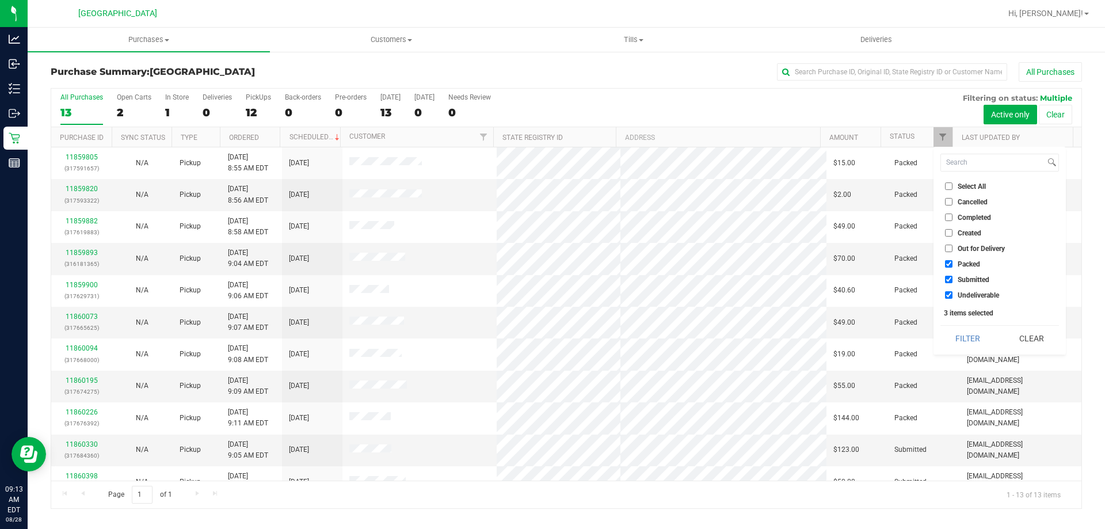
checkbox input "false"
click at [946, 296] on input "Undeliverable" at bounding box center [948, 294] width 7 height 7
checkbox input "false"
click at [966, 344] on button "Filter" at bounding box center [968, 338] width 55 height 25
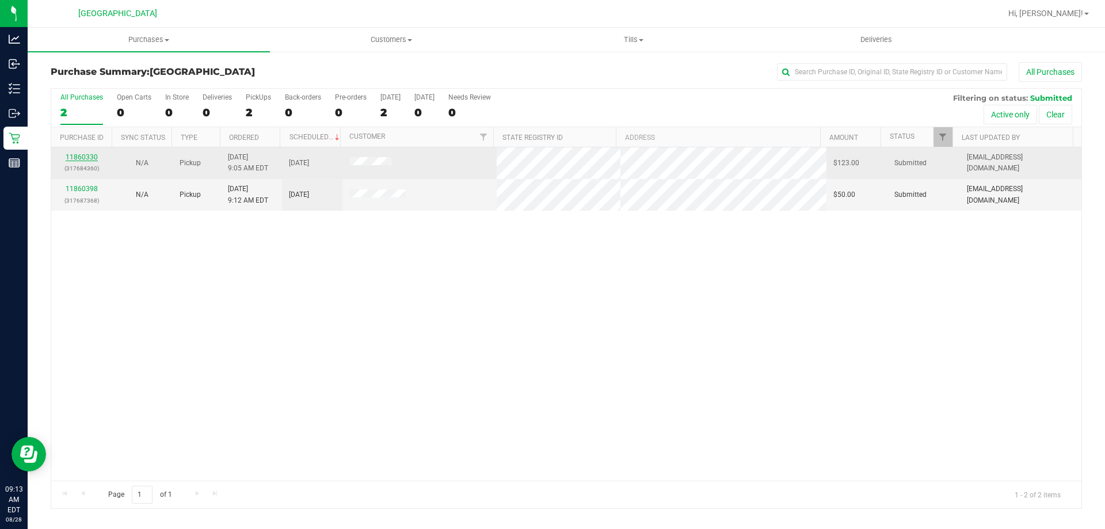
click at [87, 155] on link "11860330" at bounding box center [82, 157] width 32 height 8
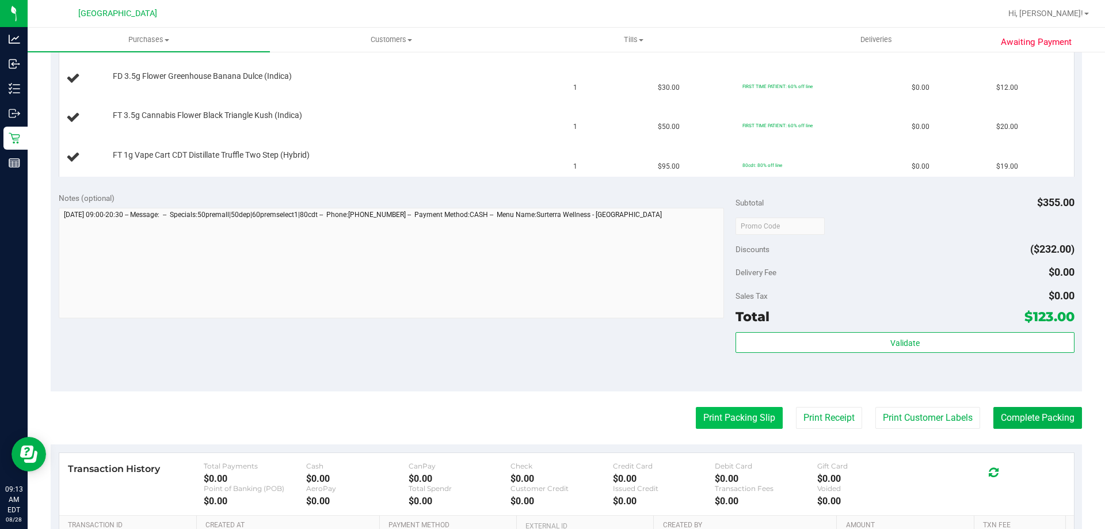
scroll to position [621, 0]
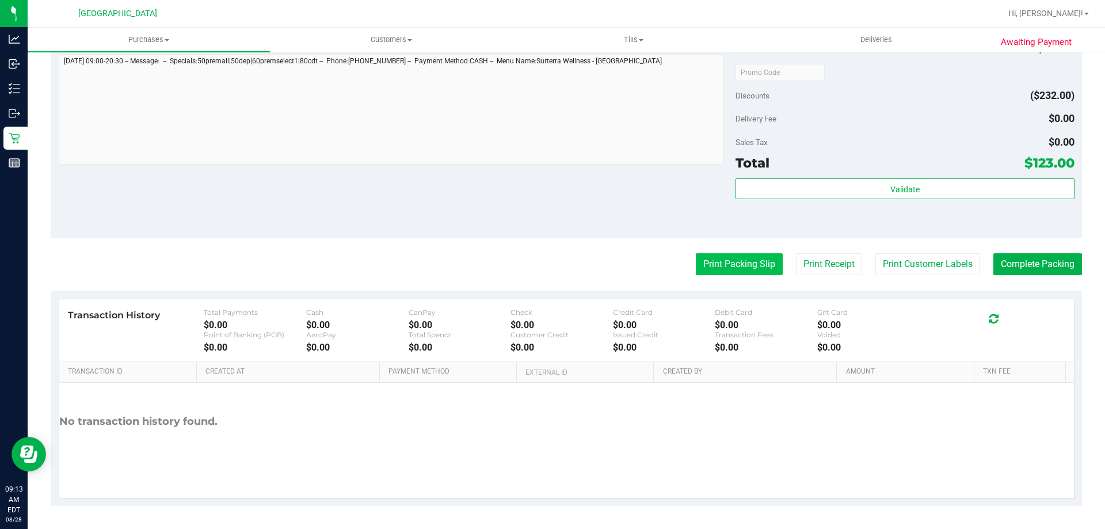
click at [737, 262] on button "Print Packing Slip" at bounding box center [739, 264] width 87 height 22
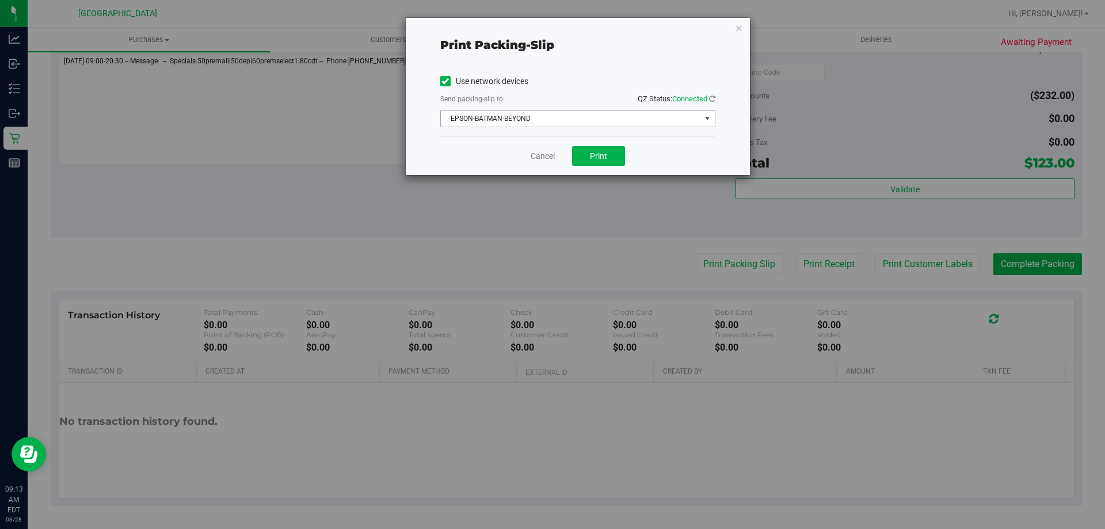
click at [648, 115] on span "EPSON-BATMAN-BEYOND" at bounding box center [571, 119] width 260 height 16
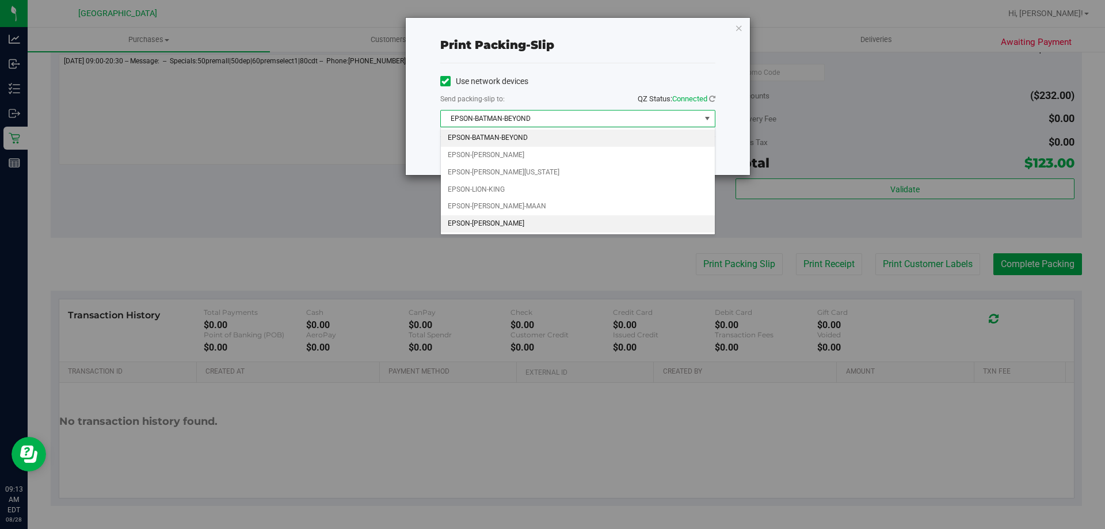
click at [523, 220] on li "EPSON-[PERSON_NAME]" at bounding box center [578, 223] width 274 height 17
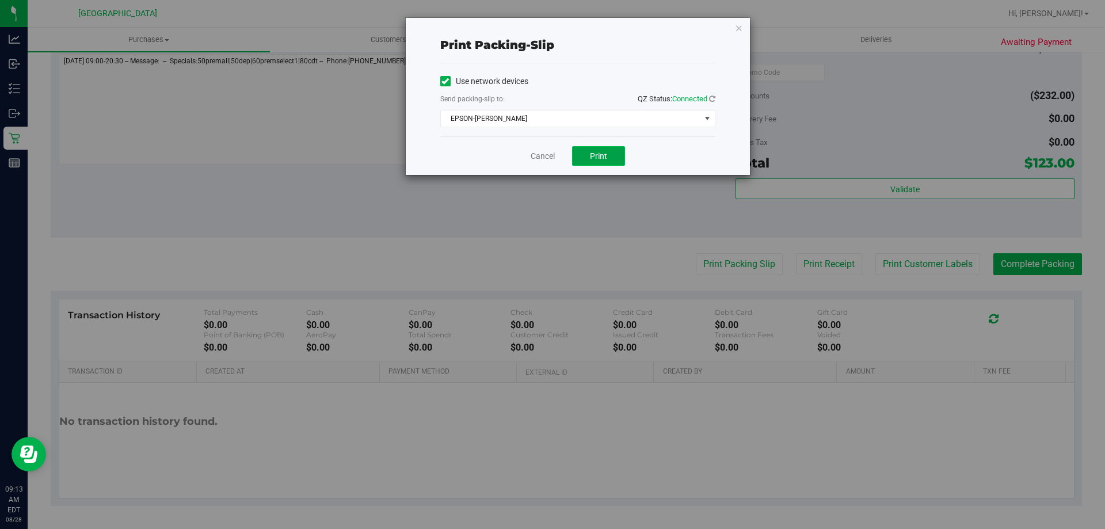
click at [611, 154] on button "Print" at bounding box center [598, 156] width 53 height 20
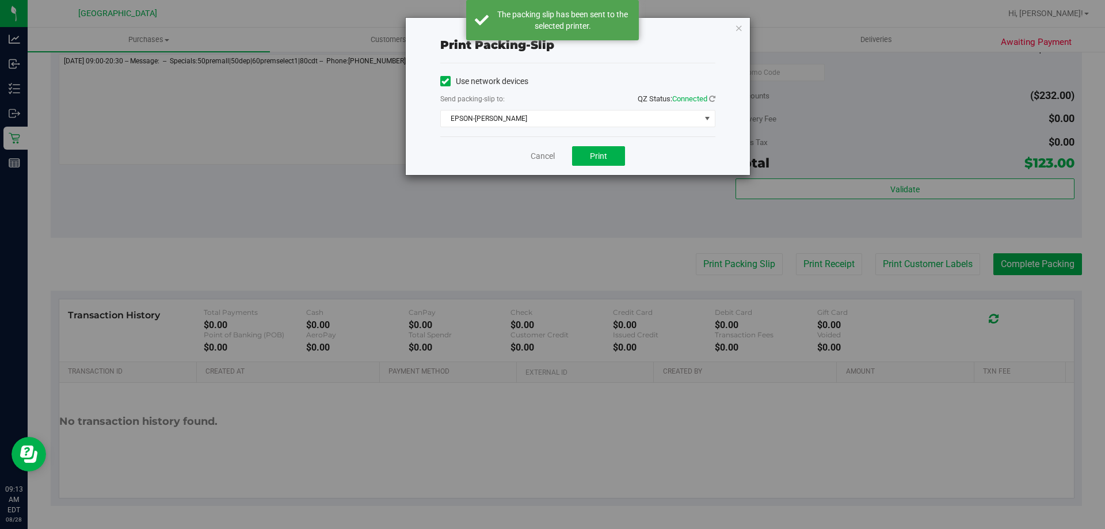
click at [740, 29] on icon "button" at bounding box center [739, 28] width 8 height 14
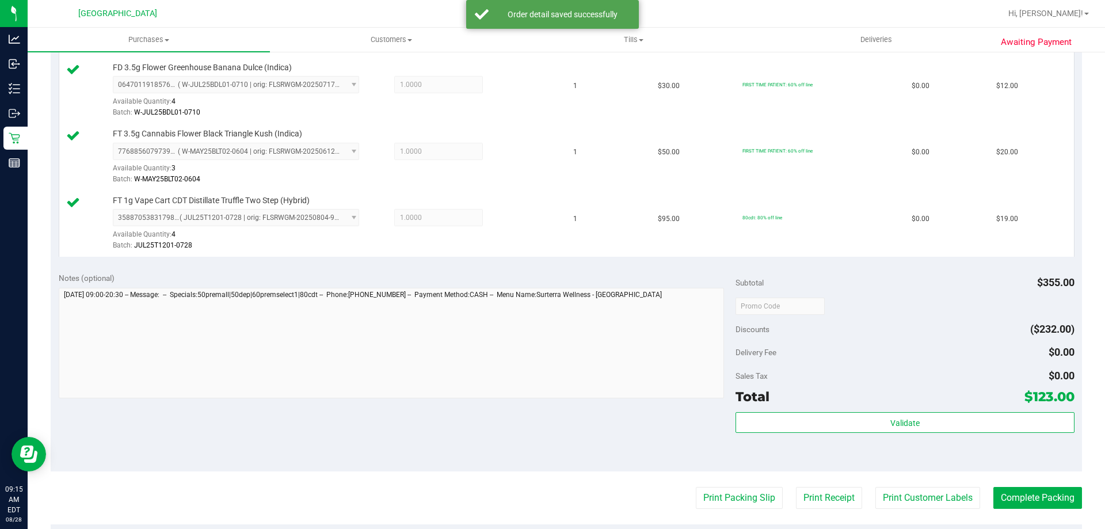
scroll to position [793, 0]
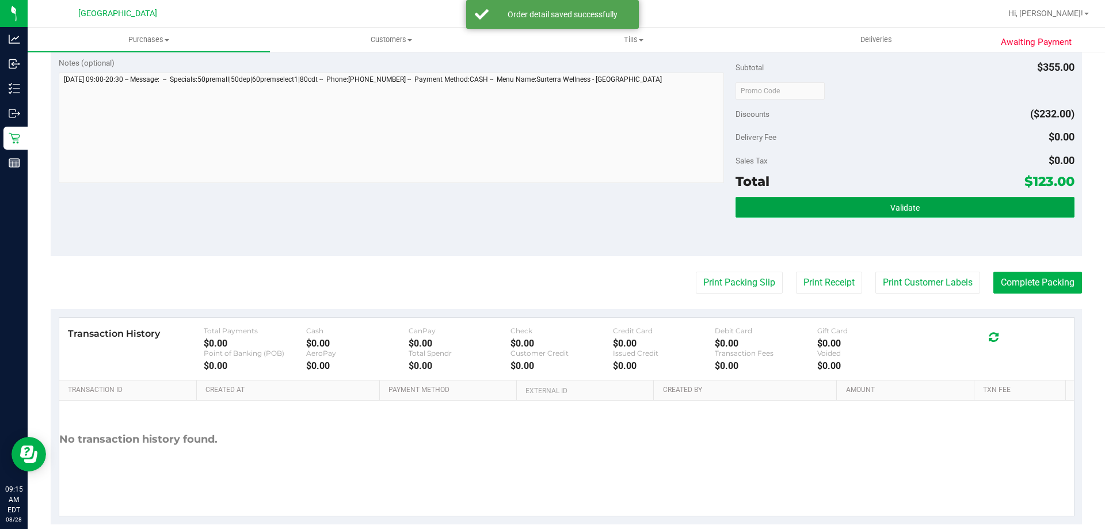
click at [905, 206] on span "Validate" at bounding box center [905, 207] width 29 height 9
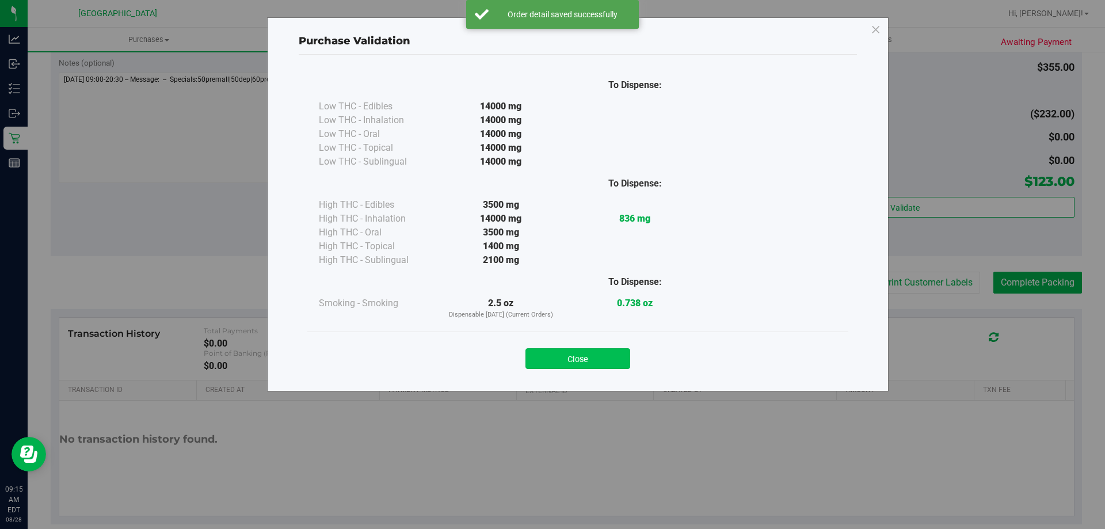
click at [547, 357] on button "Close" at bounding box center [578, 358] width 105 height 21
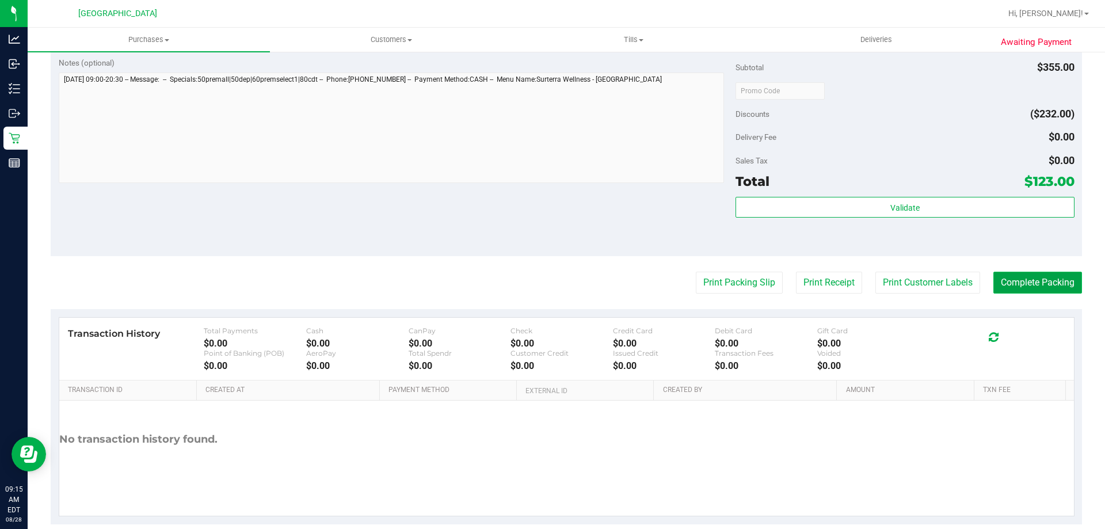
click at [1033, 284] on button "Complete Packing" at bounding box center [1038, 283] width 89 height 22
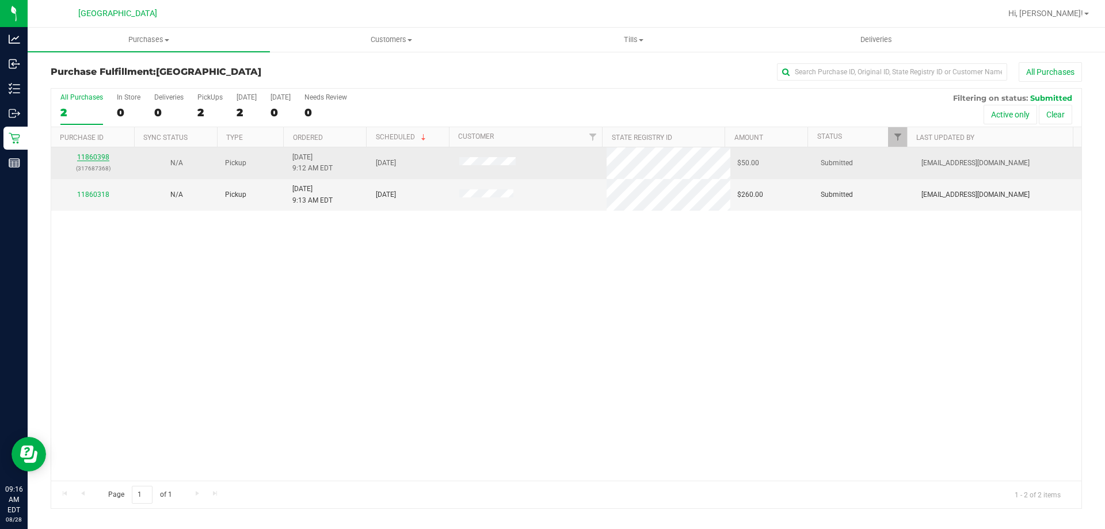
click at [96, 159] on link "11860398" at bounding box center [93, 157] width 32 height 8
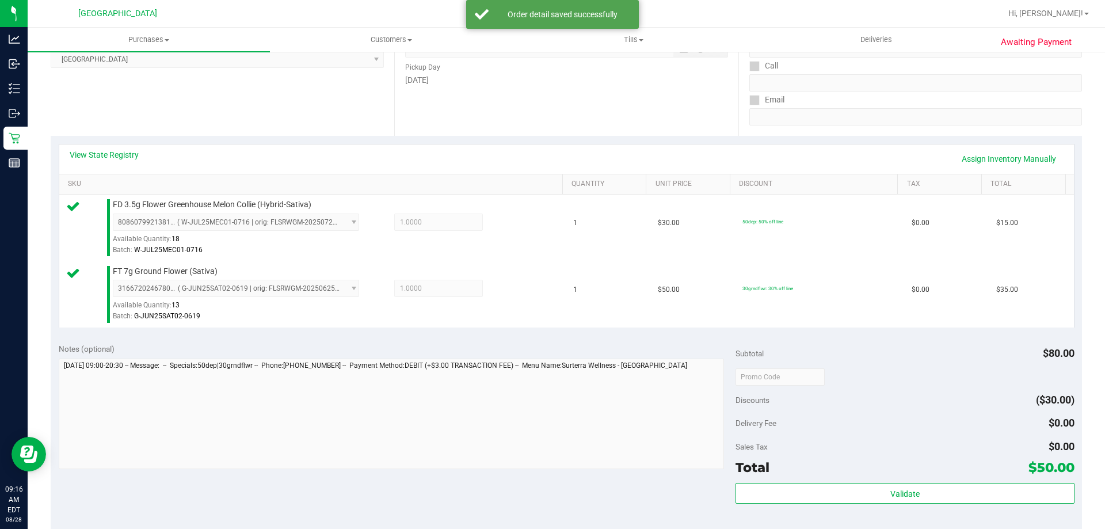
scroll to position [403, 0]
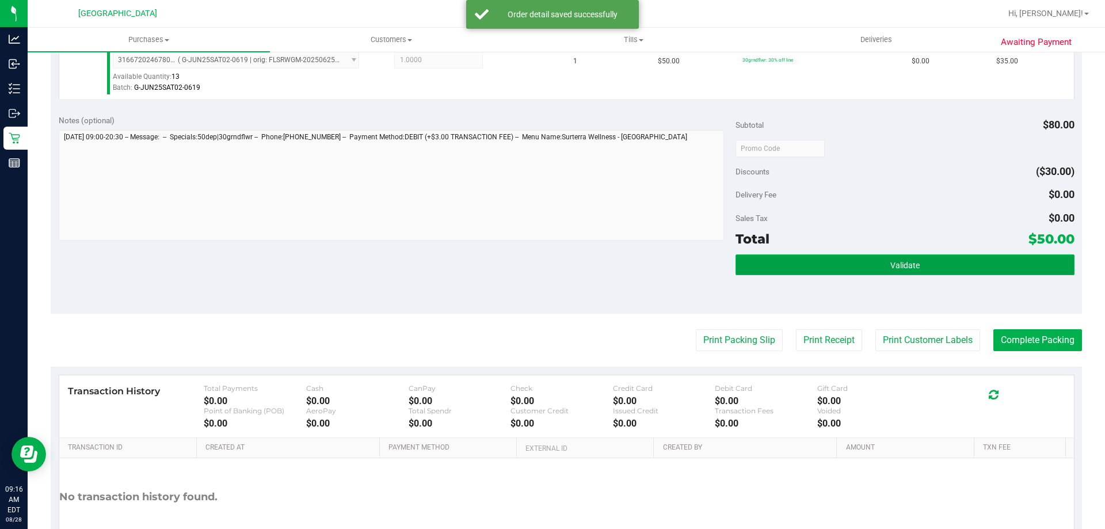
click at [833, 271] on button "Validate" at bounding box center [905, 264] width 338 height 21
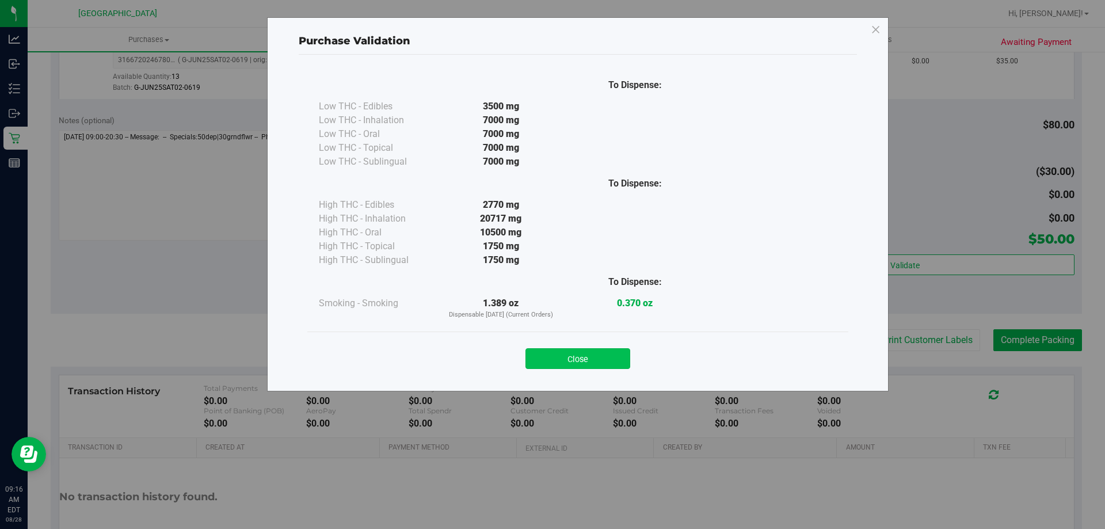
click at [565, 362] on button "Close" at bounding box center [578, 358] width 105 height 21
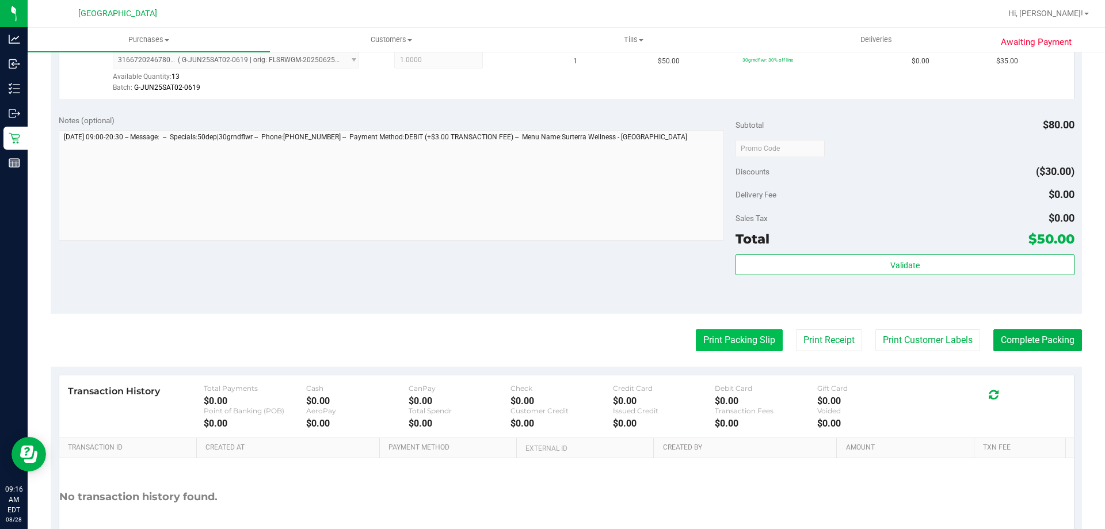
click at [726, 335] on button "Print Packing Slip" at bounding box center [739, 340] width 87 height 22
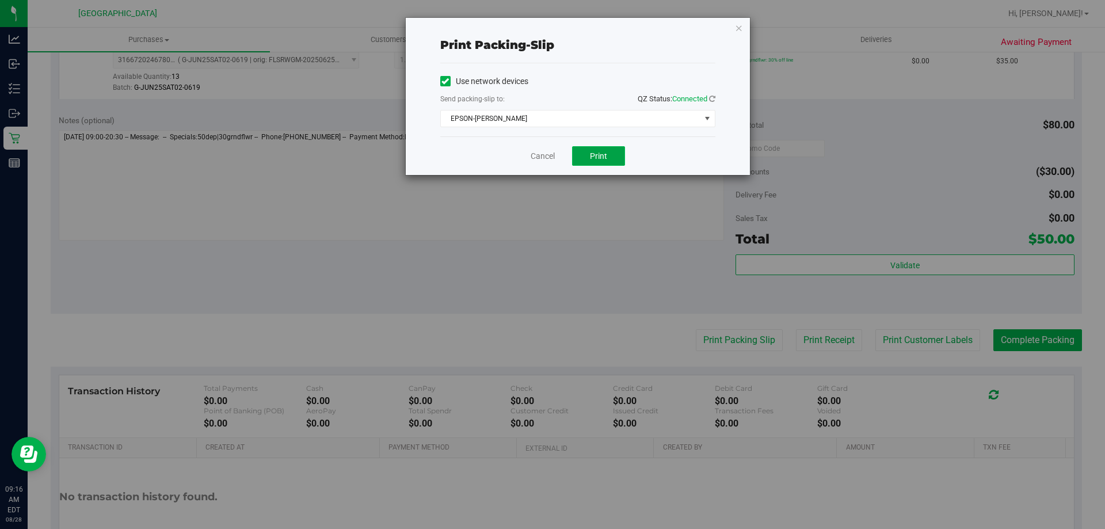
click at [591, 158] on span "Print" at bounding box center [598, 155] width 17 height 9
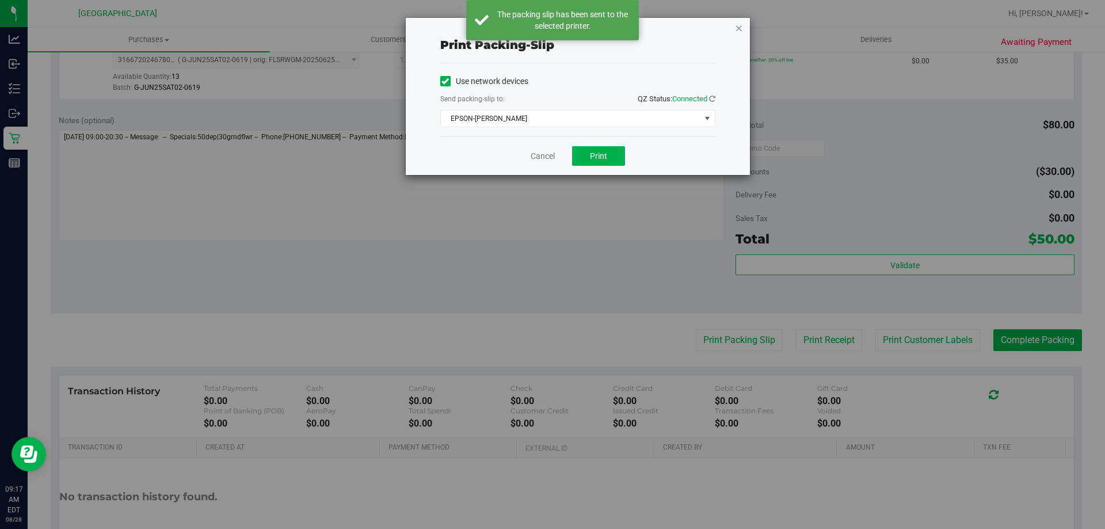
click at [739, 31] on icon "button" at bounding box center [739, 28] width 8 height 14
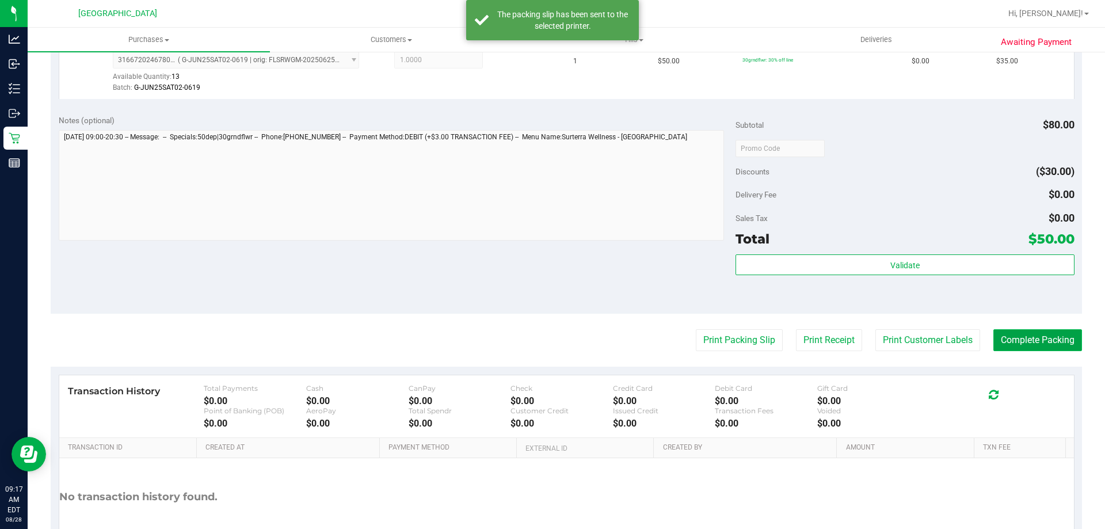
click at [1021, 349] on button "Complete Packing" at bounding box center [1038, 340] width 89 height 22
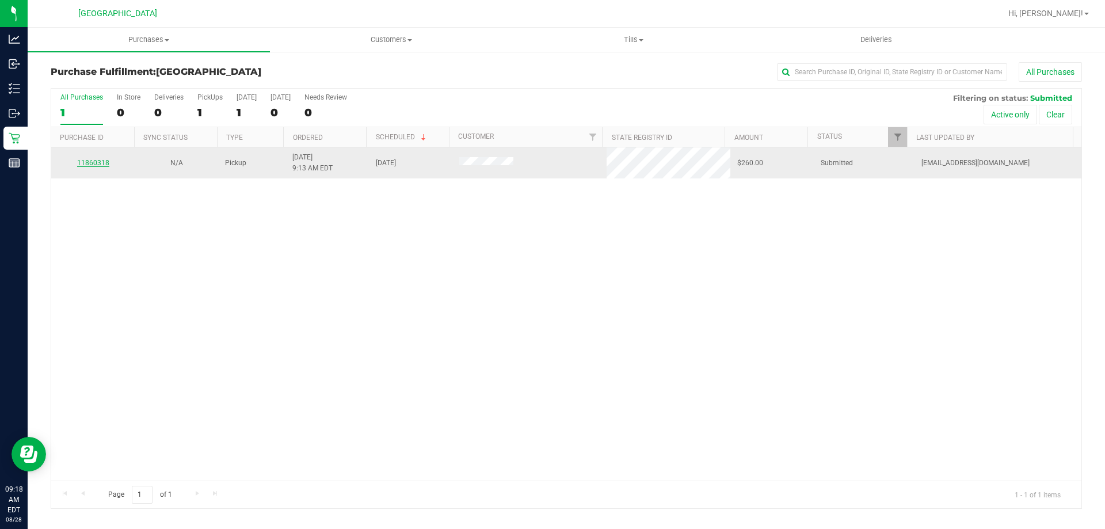
click at [97, 160] on link "11860318" at bounding box center [93, 163] width 32 height 8
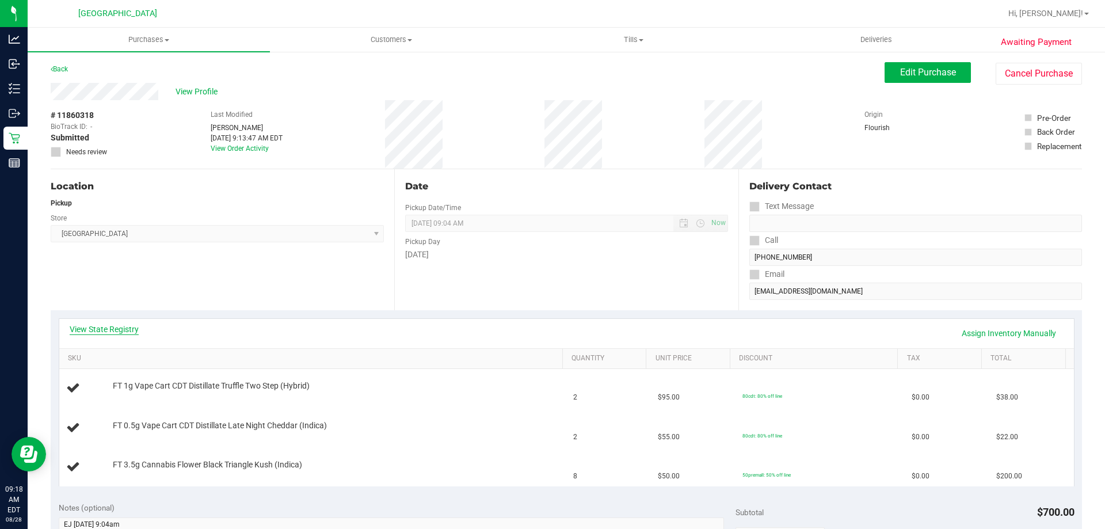
click at [124, 325] on link "View State Registry" at bounding box center [104, 330] width 69 height 12
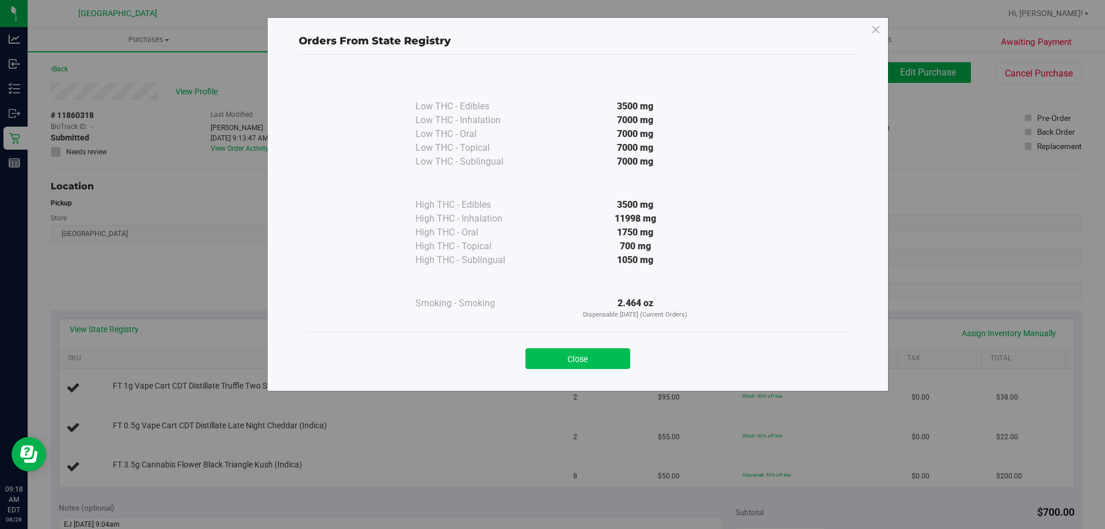
click at [604, 356] on button "Close" at bounding box center [578, 358] width 105 height 21
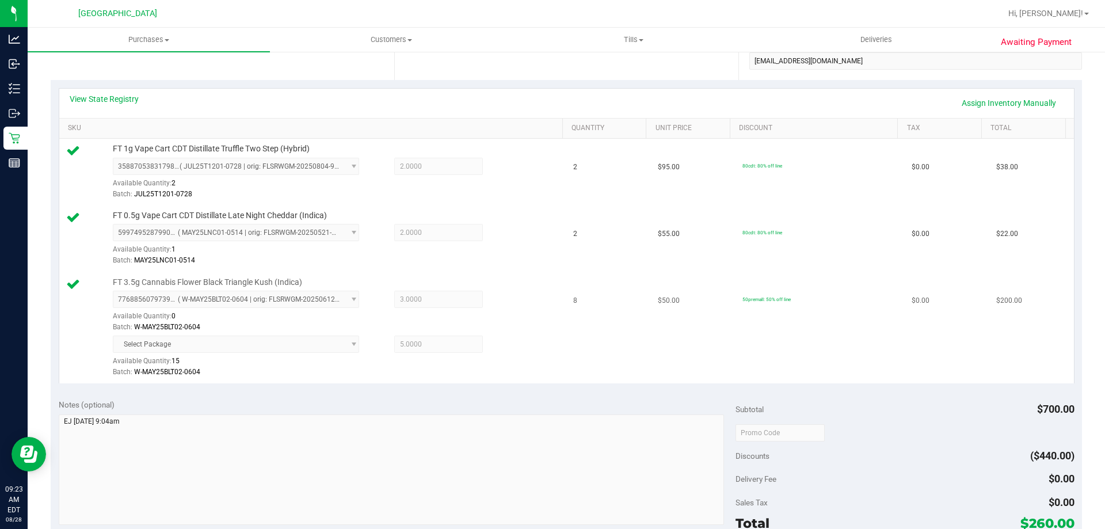
scroll to position [345, 0]
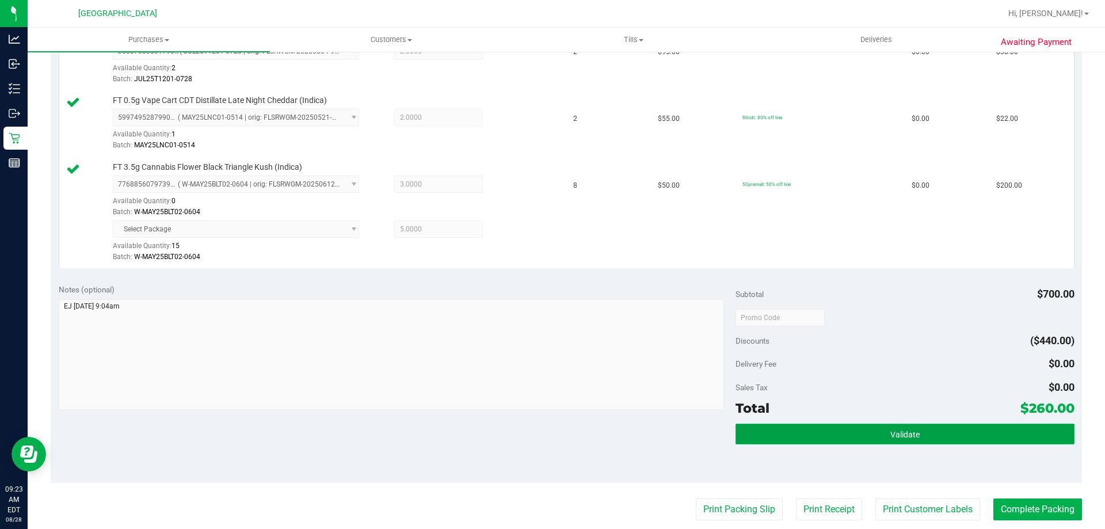
click at [873, 432] on button "Validate" at bounding box center [905, 434] width 338 height 21
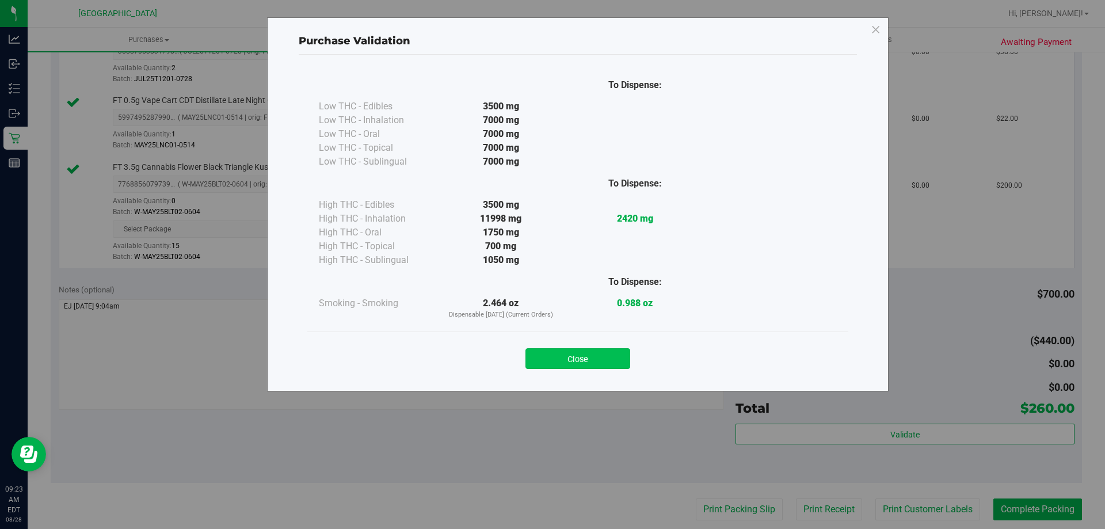
click at [595, 360] on button "Close" at bounding box center [578, 358] width 105 height 21
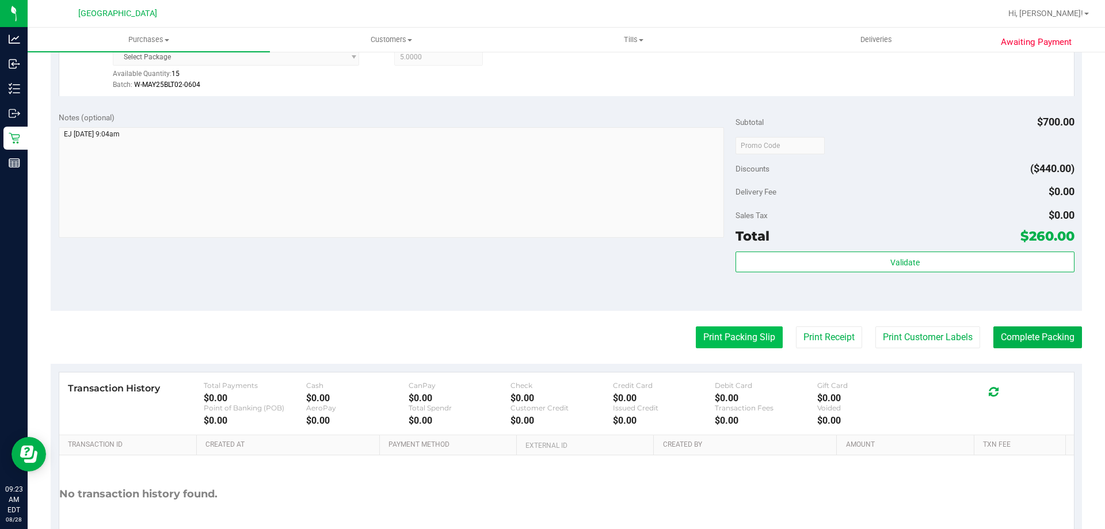
scroll to position [518, 0]
click at [720, 340] on button "Print Packing Slip" at bounding box center [739, 337] width 87 height 22
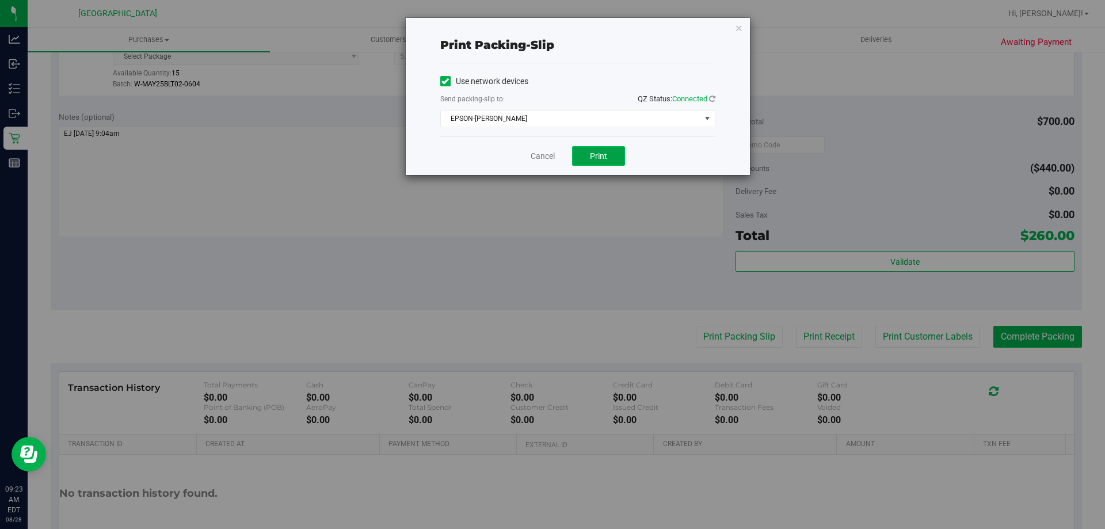
click at [592, 153] on span "Print" at bounding box center [598, 155] width 17 height 9
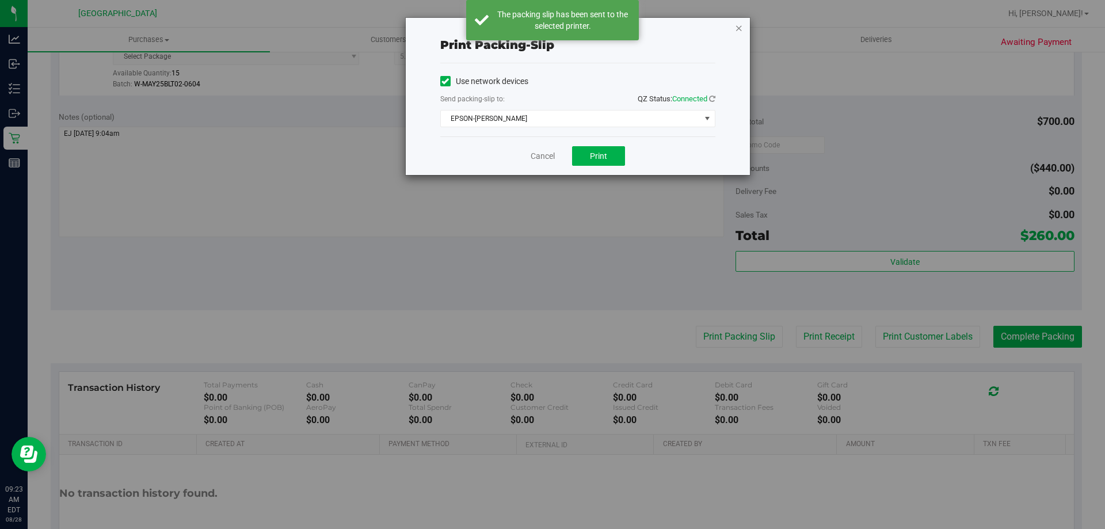
click at [738, 29] on icon "button" at bounding box center [739, 28] width 8 height 14
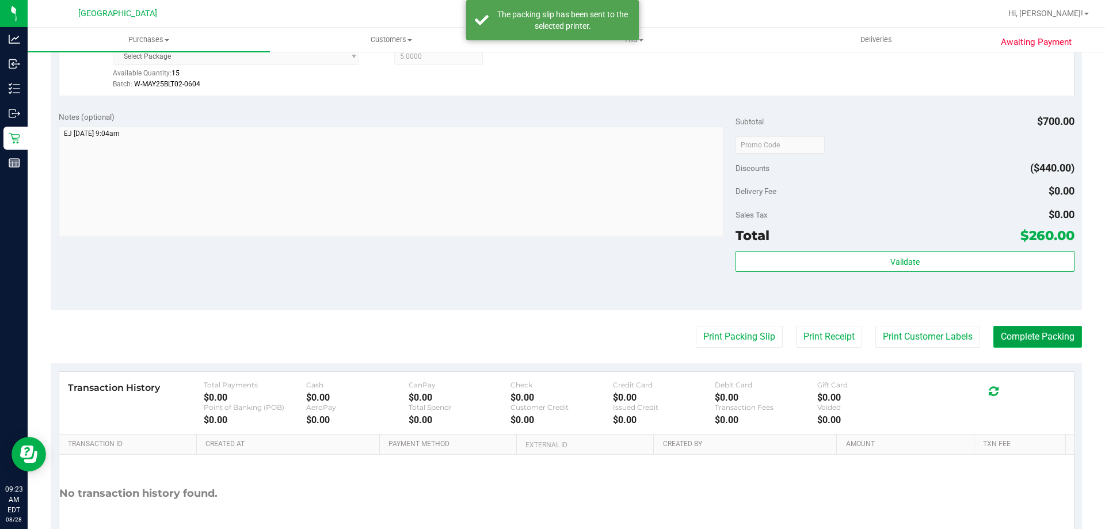
click at [1023, 340] on button "Complete Packing" at bounding box center [1038, 337] width 89 height 22
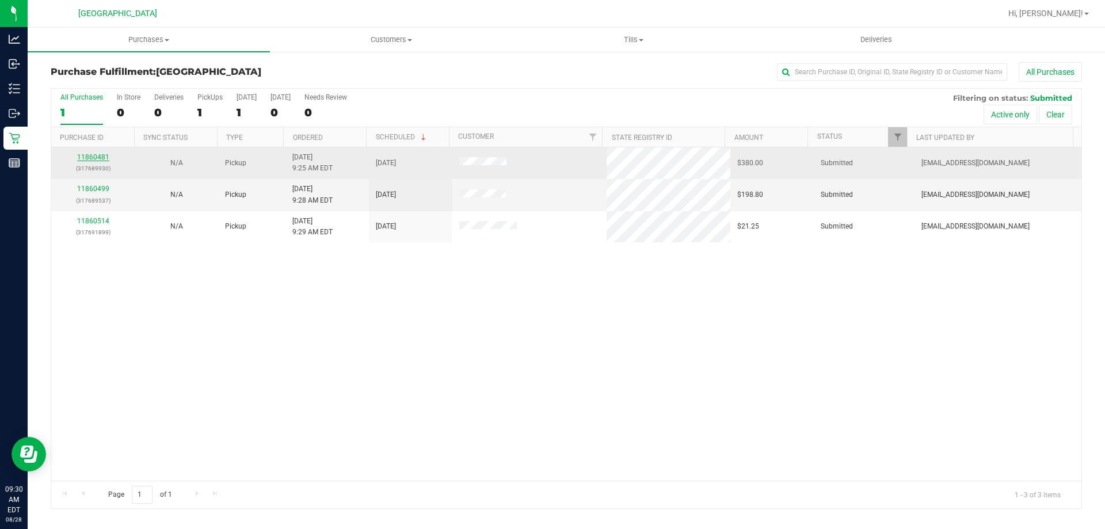
click at [96, 157] on link "11860481" at bounding box center [93, 157] width 32 height 8
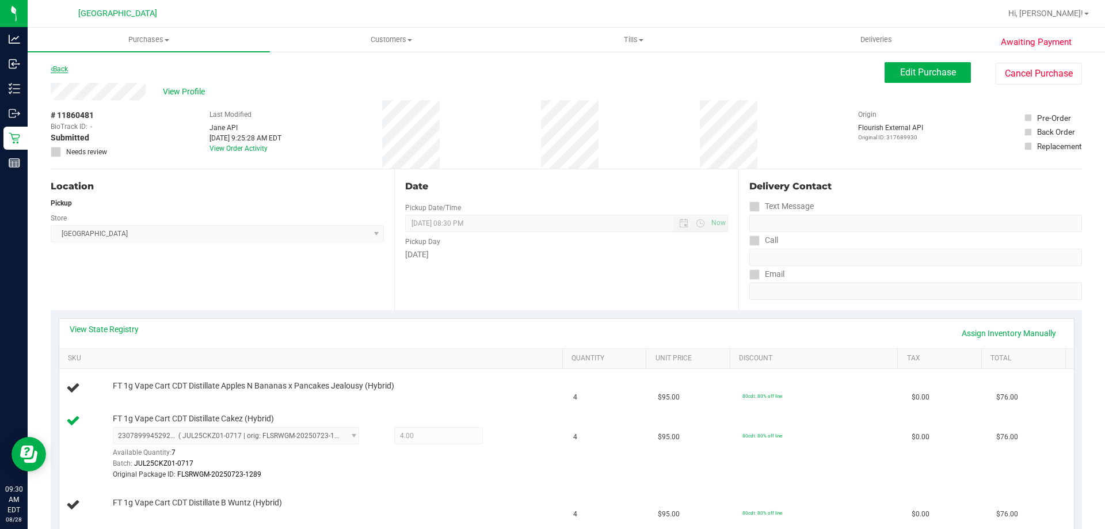
click at [54, 67] on link "Back" at bounding box center [59, 69] width 17 height 8
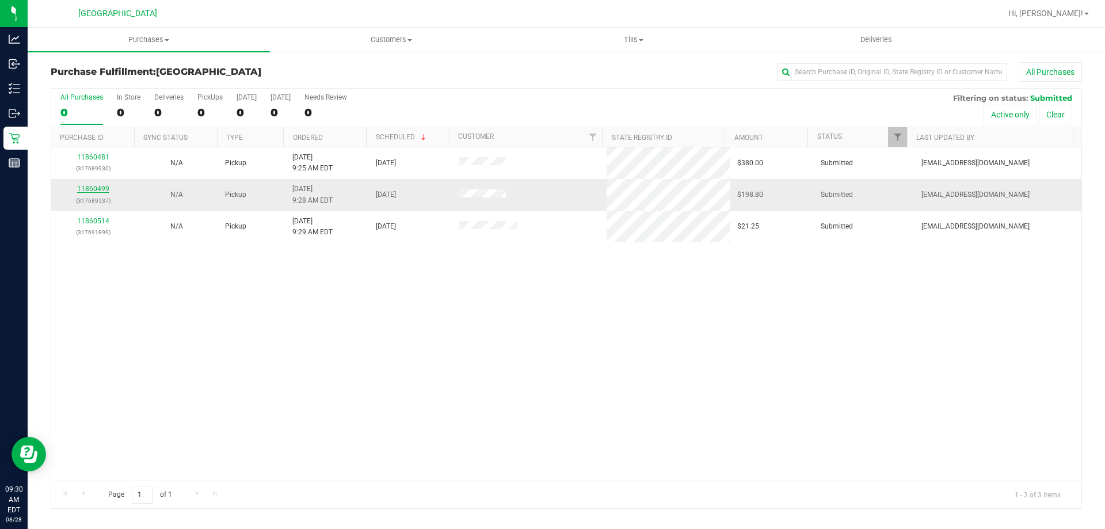
click at [103, 189] on link "11860499" at bounding box center [93, 189] width 32 height 8
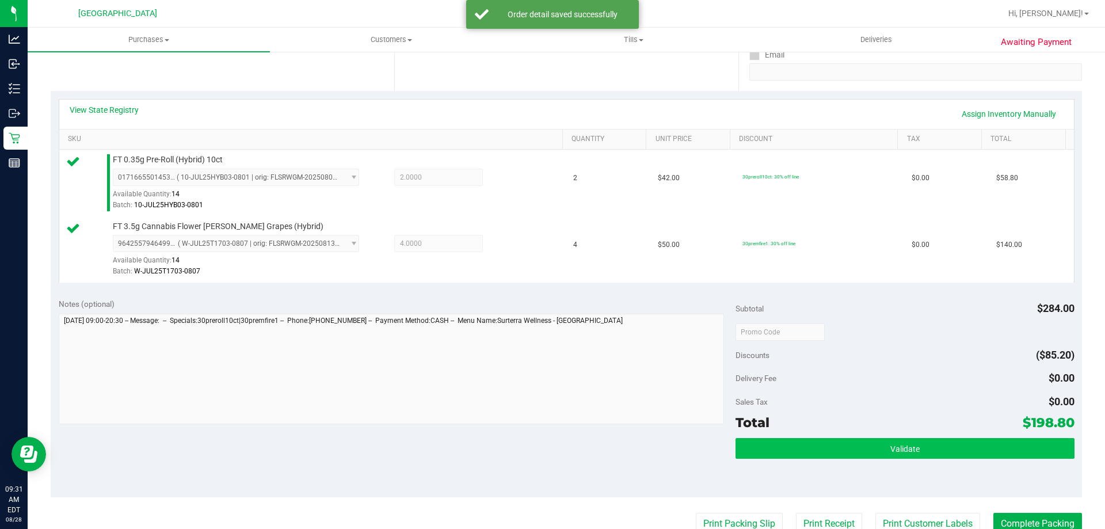
scroll to position [345, 0]
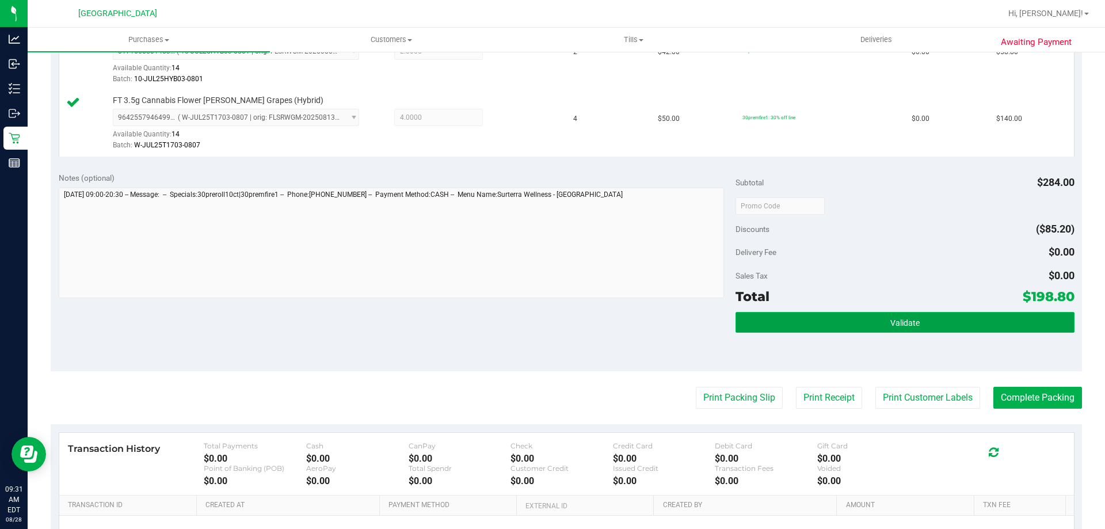
click at [903, 324] on span "Validate" at bounding box center [905, 322] width 29 height 9
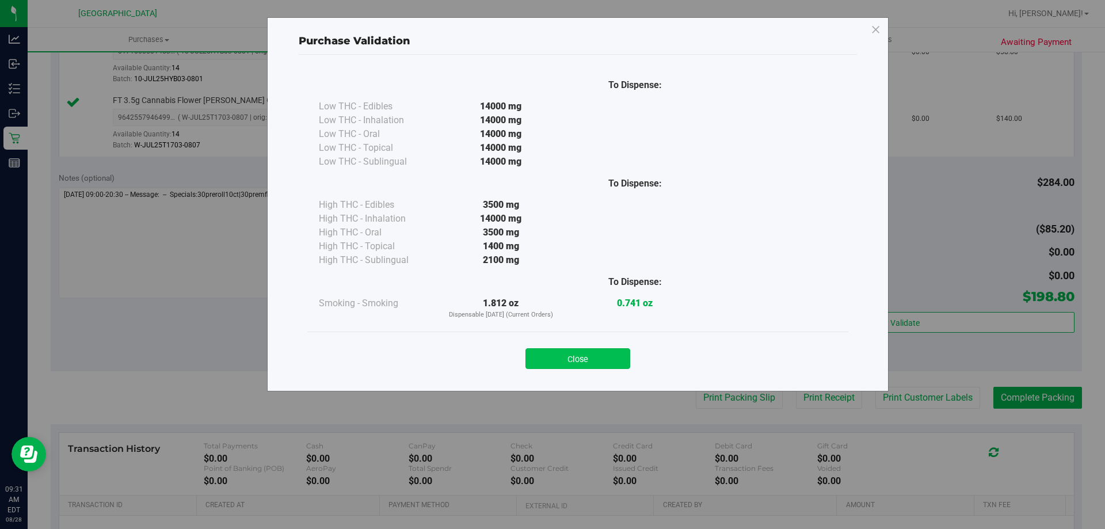
click at [589, 366] on button "Close" at bounding box center [578, 358] width 105 height 21
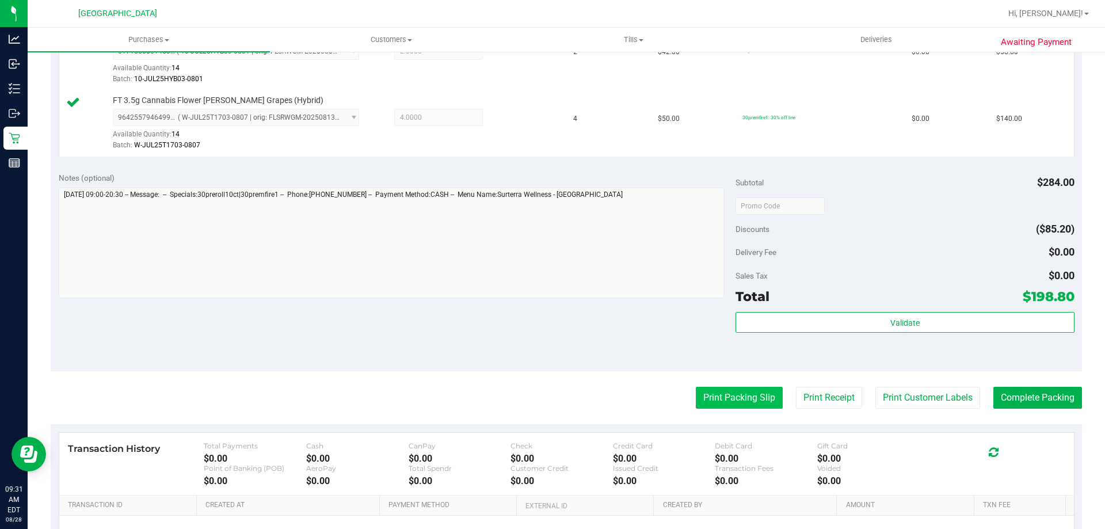
click at [722, 398] on button "Print Packing Slip" at bounding box center [739, 398] width 87 height 22
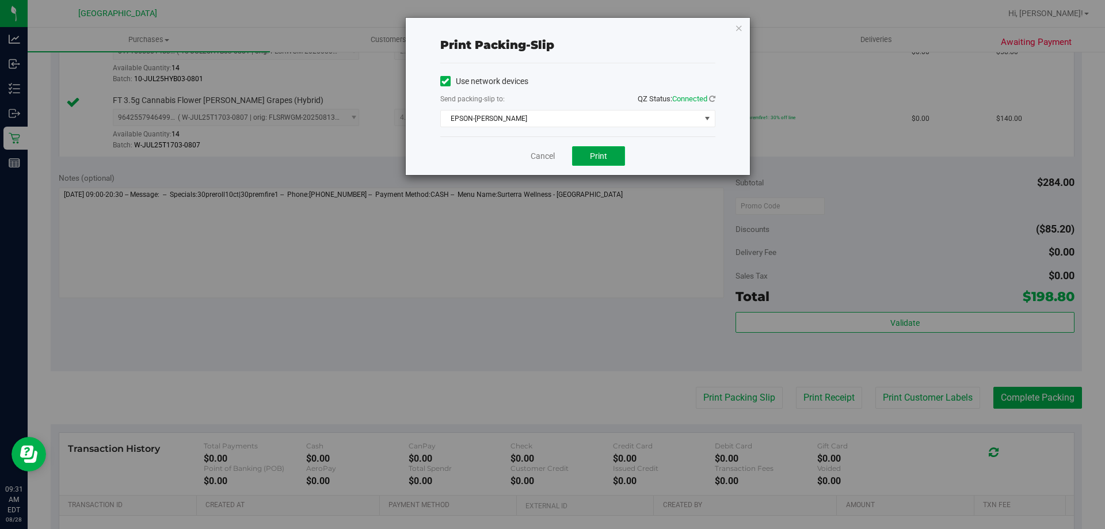
click at [603, 163] on button "Print" at bounding box center [598, 156] width 53 height 20
click at [737, 27] on icon "button" at bounding box center [739, 28] width 8 height 14
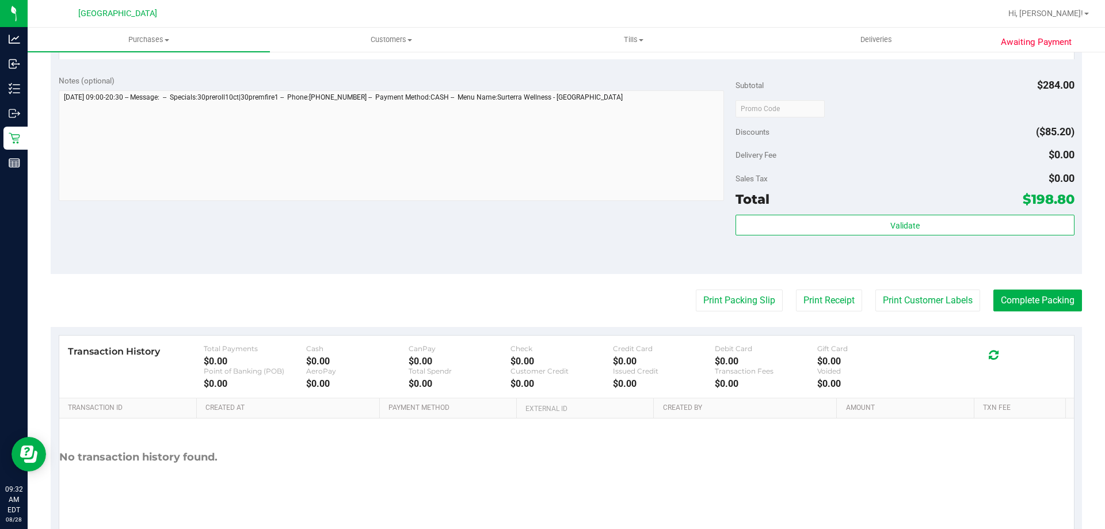
scroll to position [479, 0]
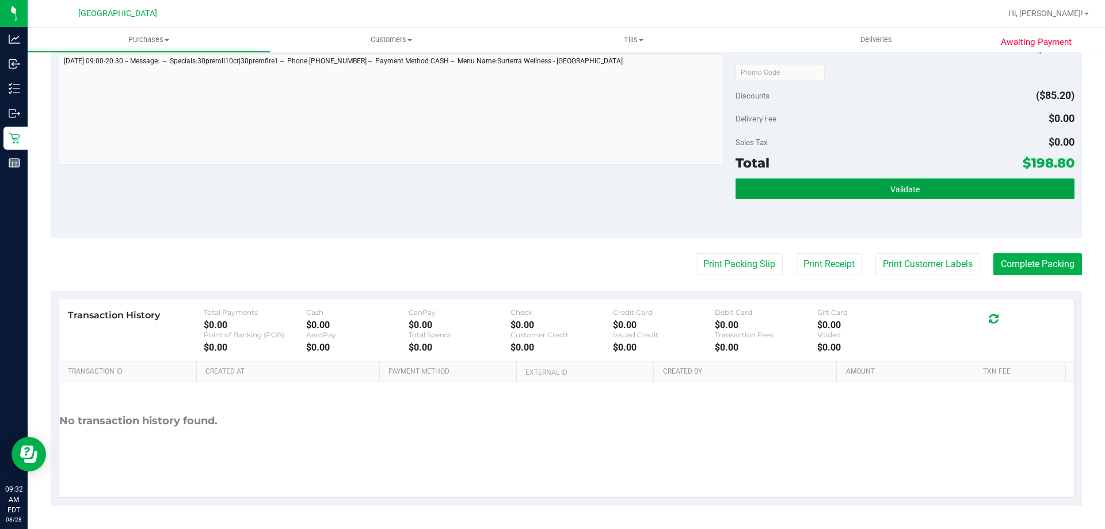
click at [849, 196] on button "Validate" at bounding box center [905, 188] width 338 height 21
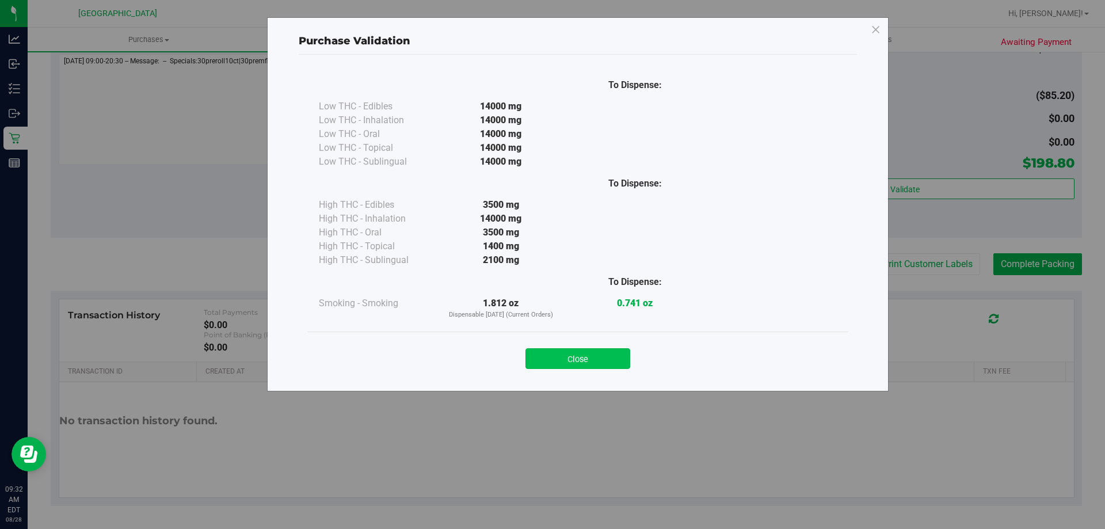
click at [545, 366] on button "Close" at bounding box center [578, 358] width 105 height 21
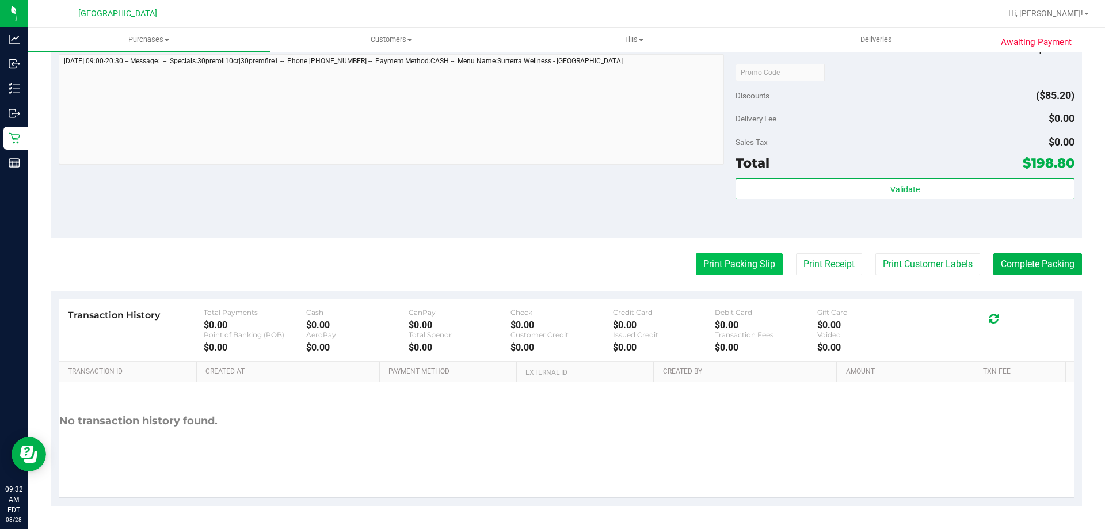
click at [725, 267] on button "Print Packing Slip" at bounding box center [739, 264] width 87 height 22
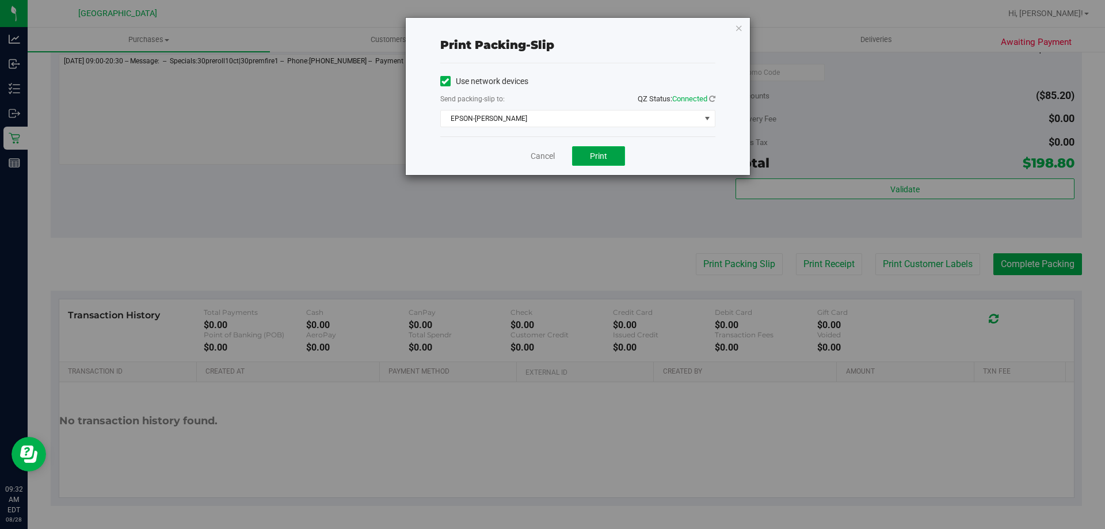
click at [599, 159] on span "Print" at bounding box center [598, 155] width 17 height 9
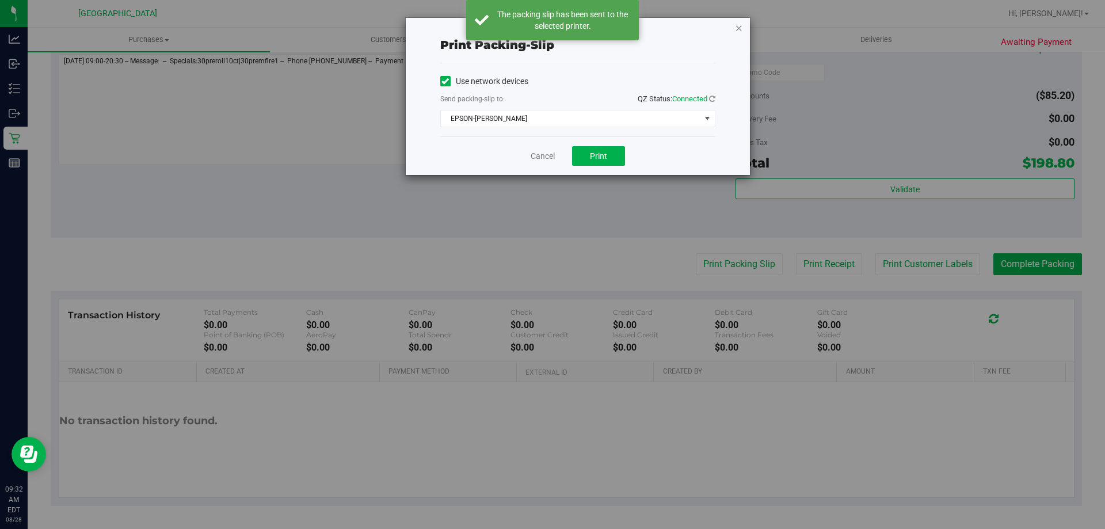
click at [739, 29] on icon "button" at bounding box center [739, 28] width 8 height 14
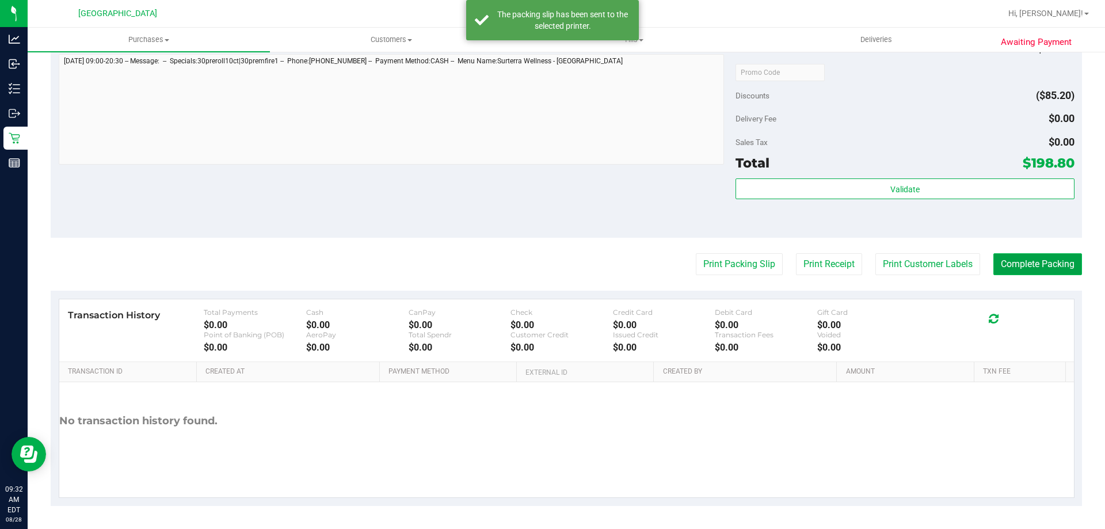
click at [1013, 257] on button "Complete Packing" at bounding box center [1038, 264] width 89 height 22
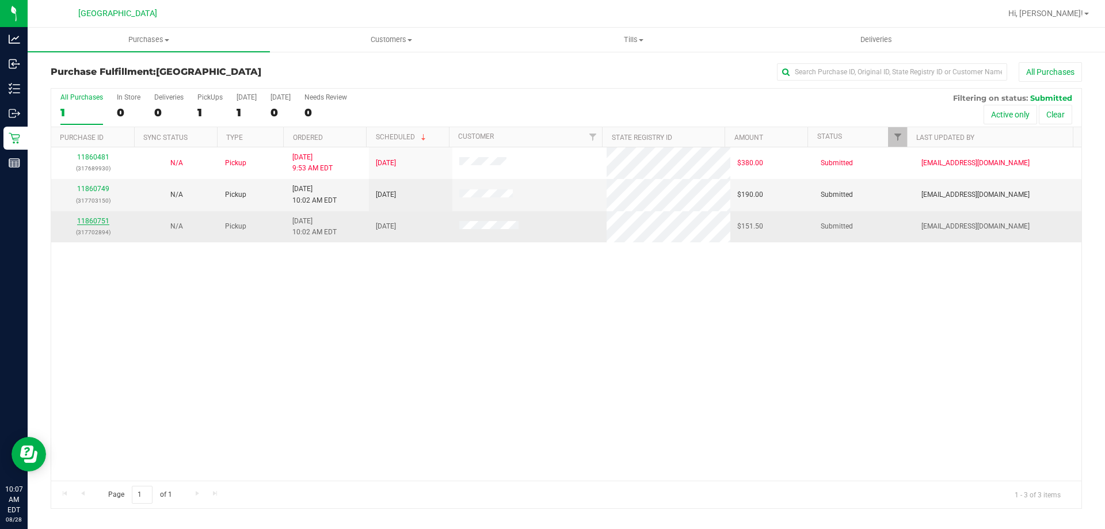
click at [99, 218] on link "11860751" at bounding box center [93, 221] width 32 height 8
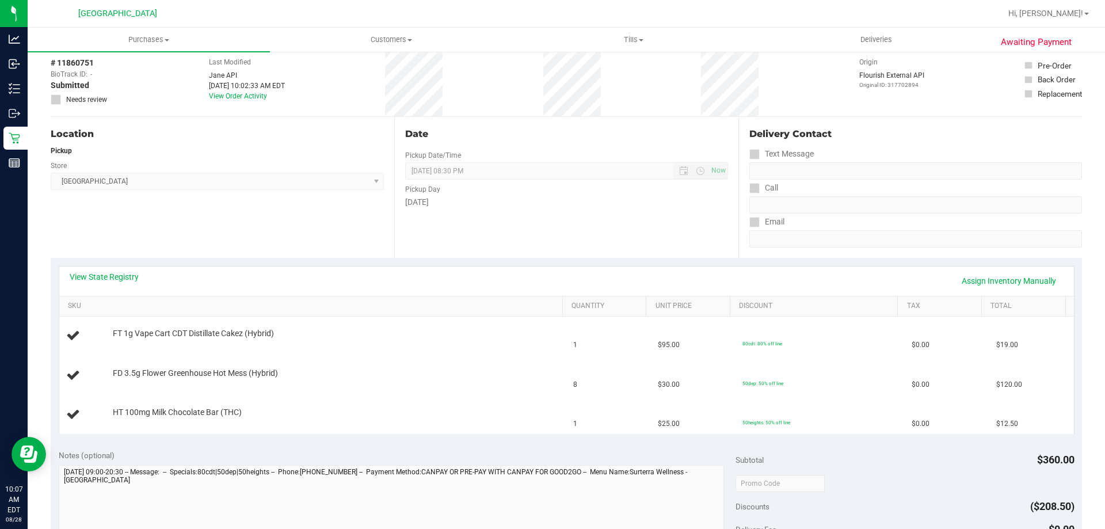
scroll to position [115, 0]
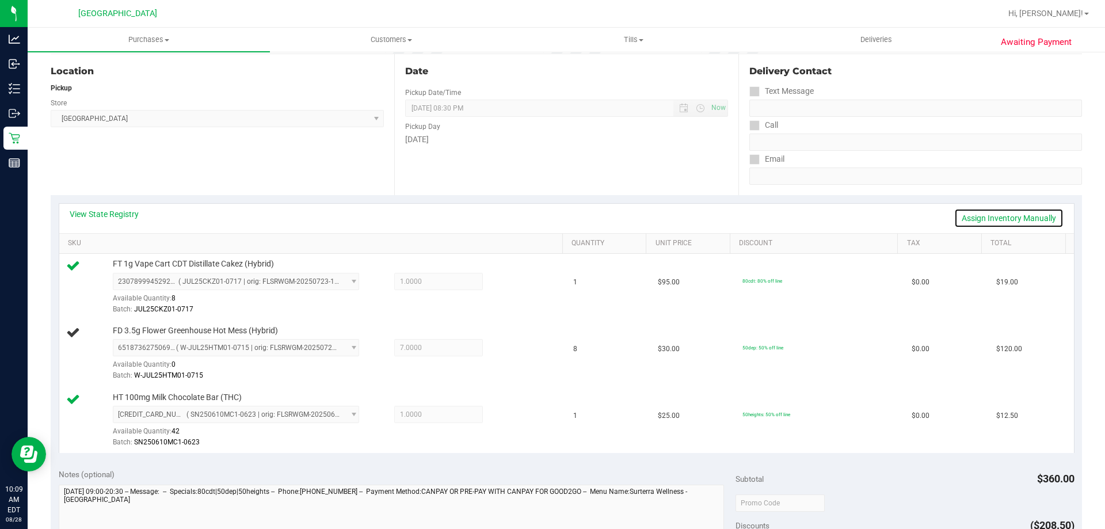
click at [1002, 218] on link "Assign Inventory Manually" at bounding box center [1008, 218] width 109 height 20
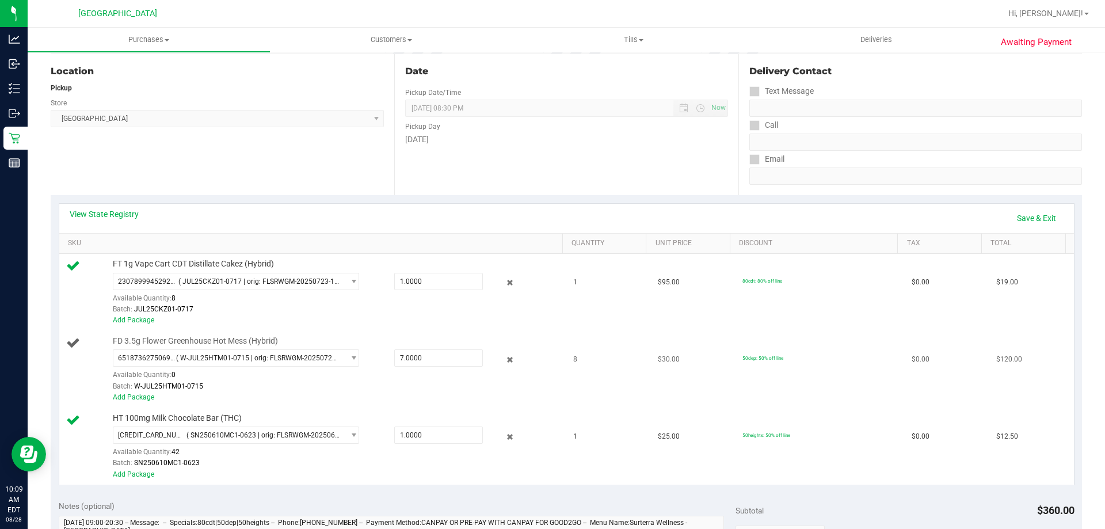
click at [573, 362] on span "8" at bounding box center [575, 359] width 4 height 11
click at [505, 358] on icon at bounding box center [510, 359] width 12 height 13
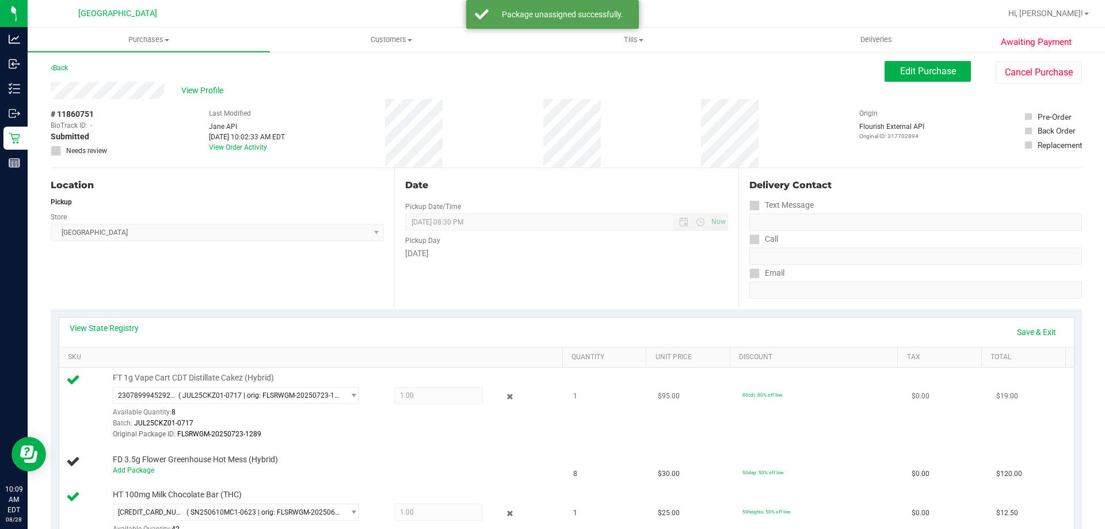
scroll to position [0, 0]
click at [1010, 328] on link "Save & Exit" at bounding box center [1037, 334] width 54 height 20
click at [926, 74] on span "Edit Purchase" at bounding box center [928, 72] width 56 height 11
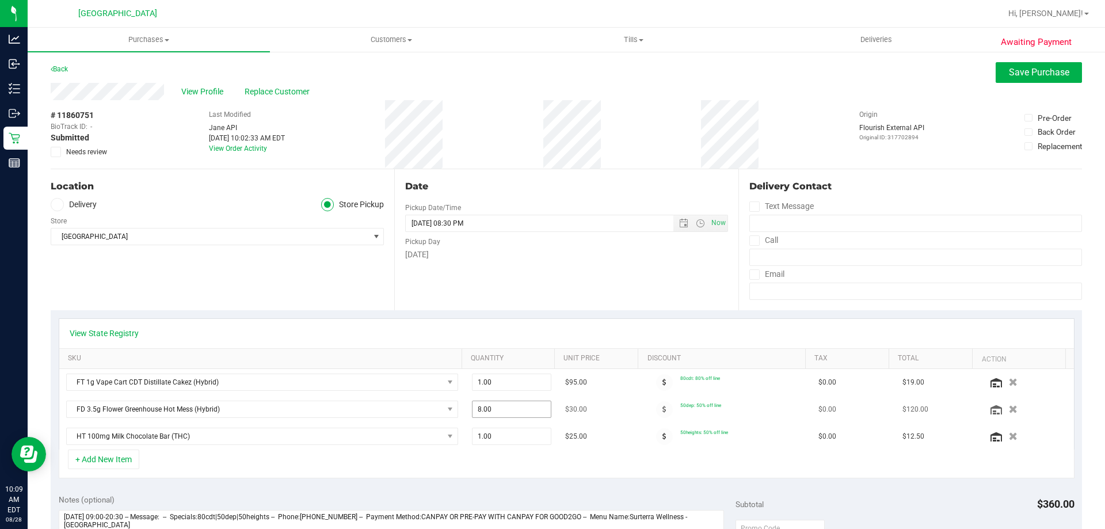
click at [498, 413] on span "8.00 8" at bounding box center [512, 409] width 80 height 17
type input "7"
type input "7.00"
click at [560, 258] on div "[DATE]" at bounding box center [566, 255] width 322 height 12
click at [1010, 75] on span "Save Purchase" at bounding box center [1039, 72] width 60 height 11
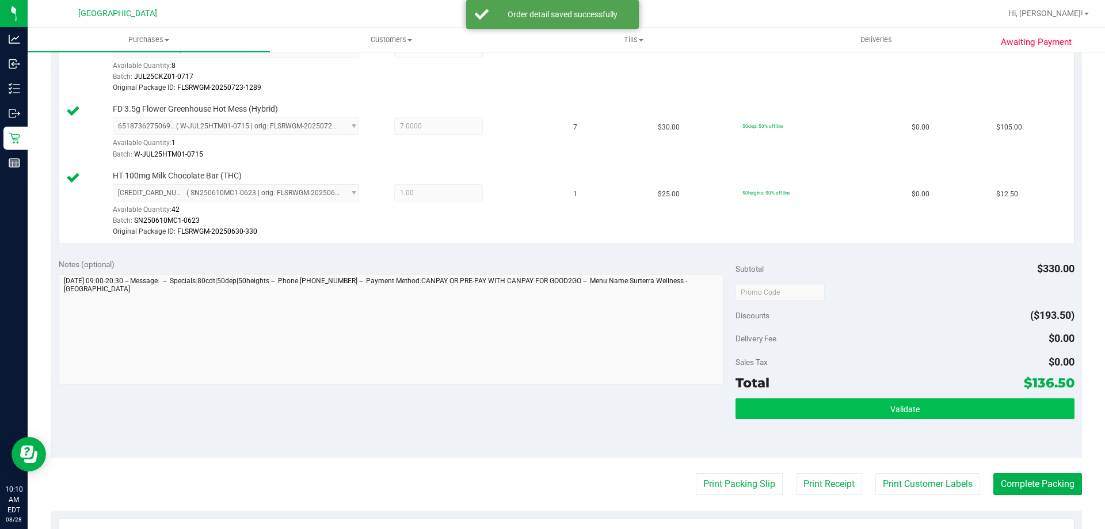
scroll to position [403, 0]
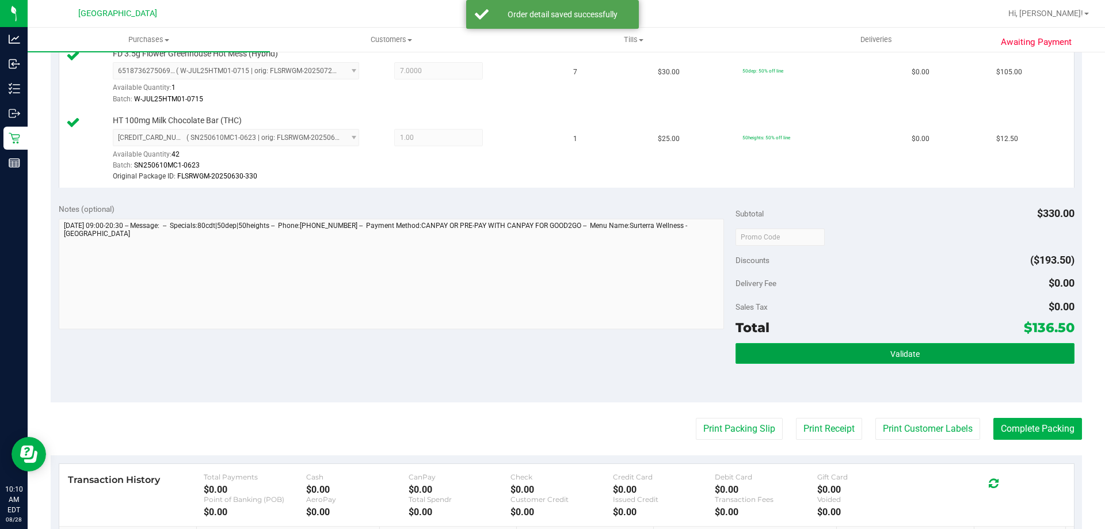
click at [934, 358] on button "Validate" at bounding box center [905, 353] width 338 height 21
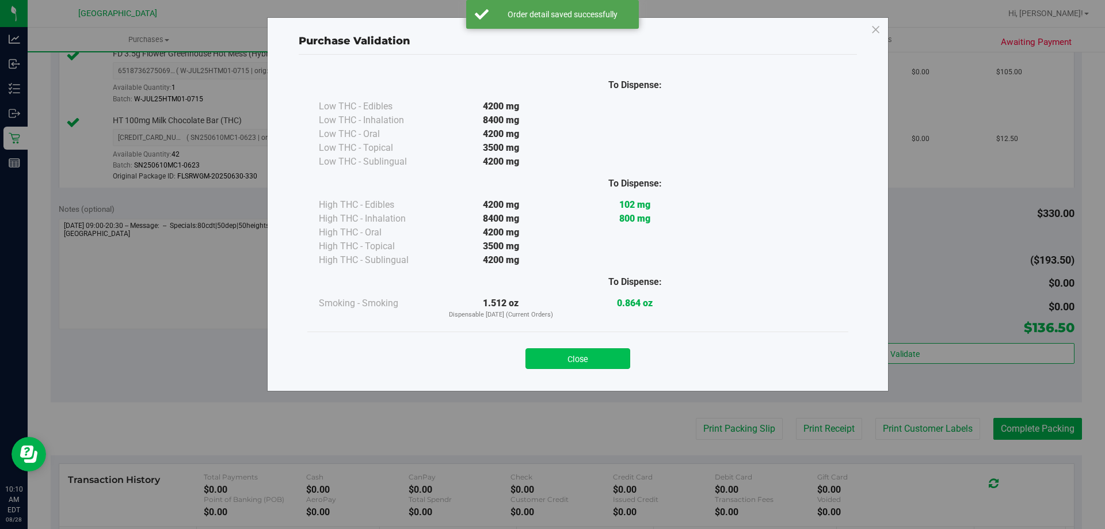
click at [614, 356] on button "Close" at bounding box center [578, 358] width 105 height 21
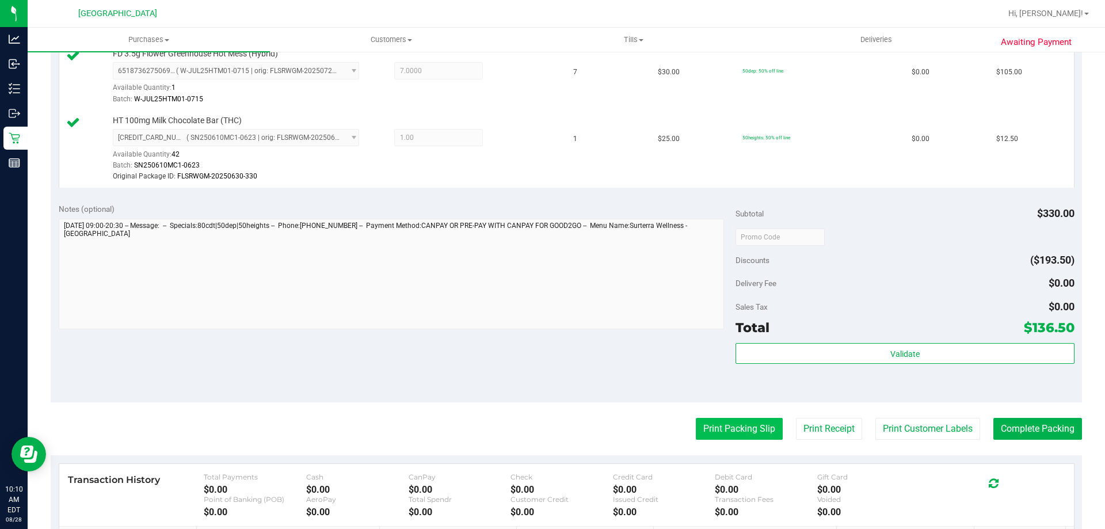
click at [700, 422] on button "Print Packing Slip" at bounding box center [739, 429] width 87 height 22
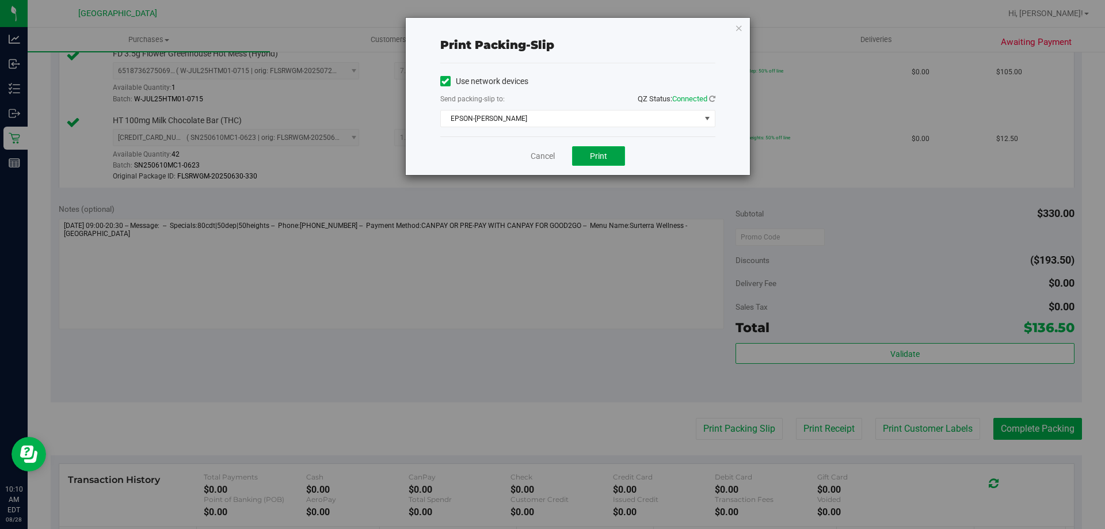
click at [606, 160] on span "Print" at bounding box center [598, 155] width 17 height 9
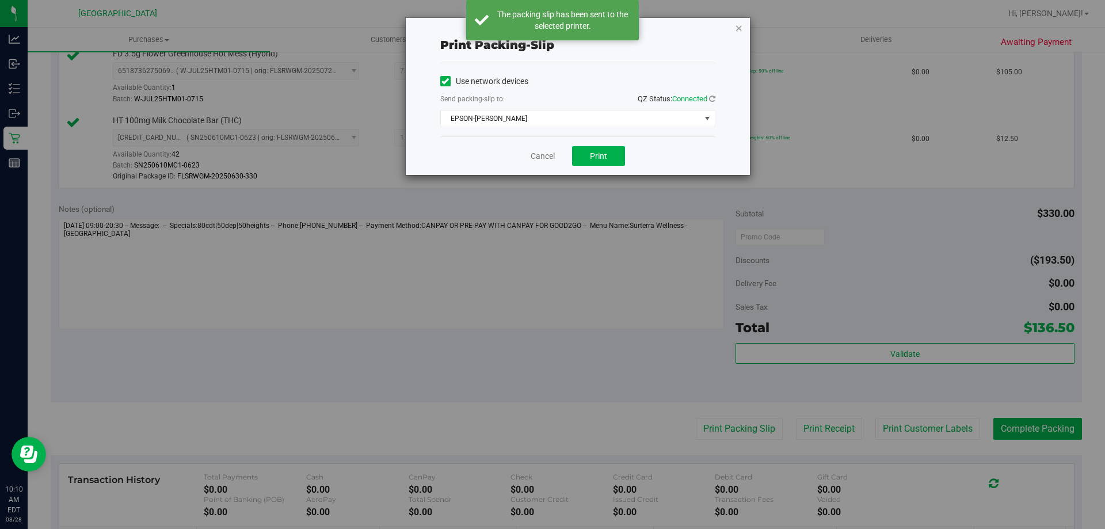
click at [737, 28] on icon "button" at bounding box center [739, 28] width 8 height 14
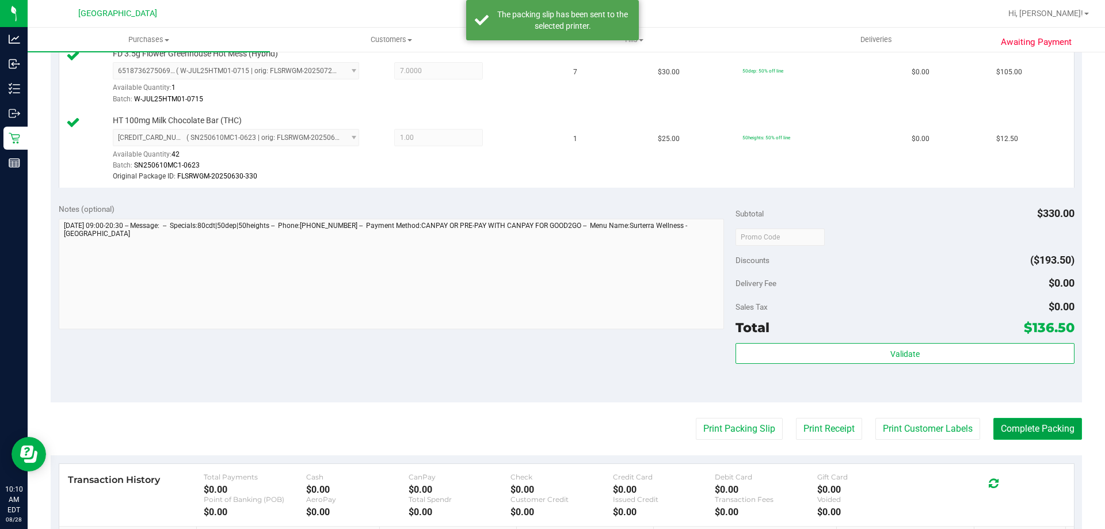
click at [1018, 432] on button "Complete Packing" at bounding box center [1038, 429] width 89 height 22
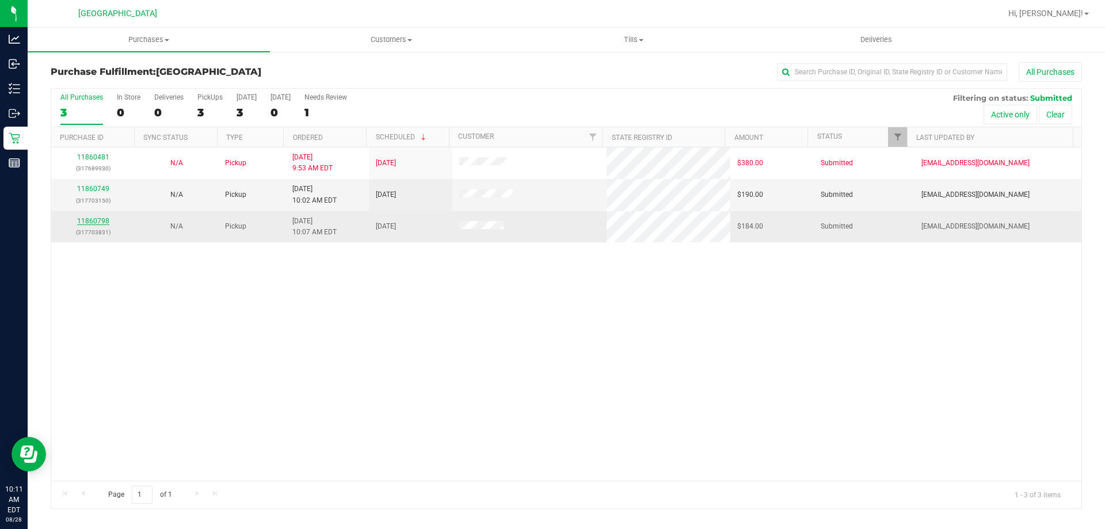
click at [93, 223] on link "11860798" at bounding box center [93, 221] width 32 height 8
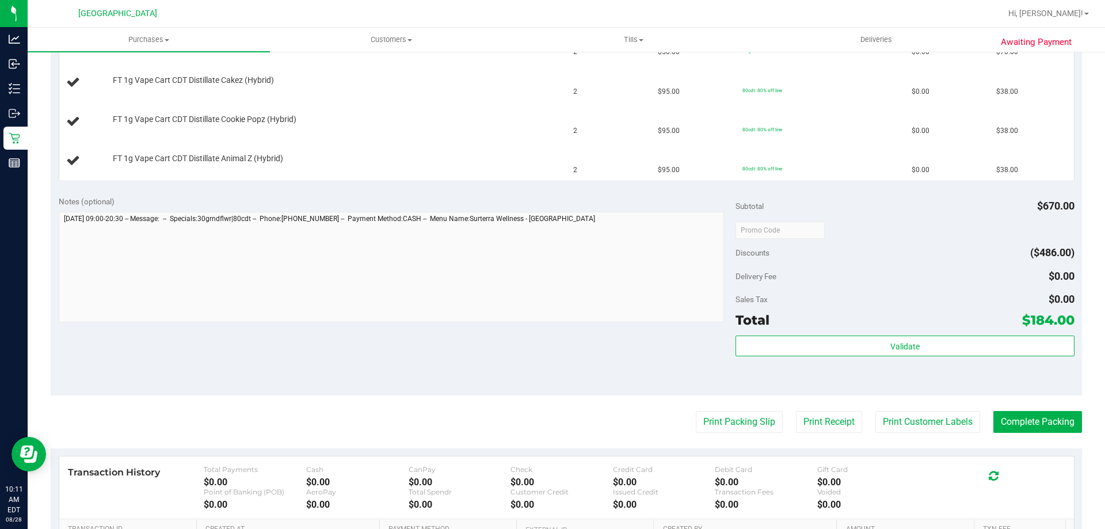
scroll to position [503, 0]
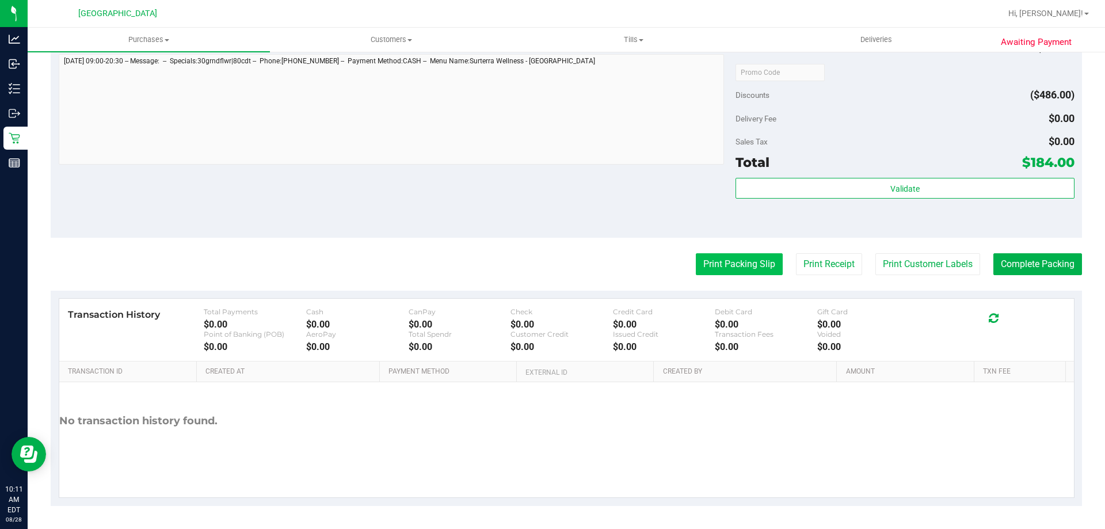
click at [716, 269] on button "Print Packing Slip" at bounding box center [739, 264] width 87 height 22
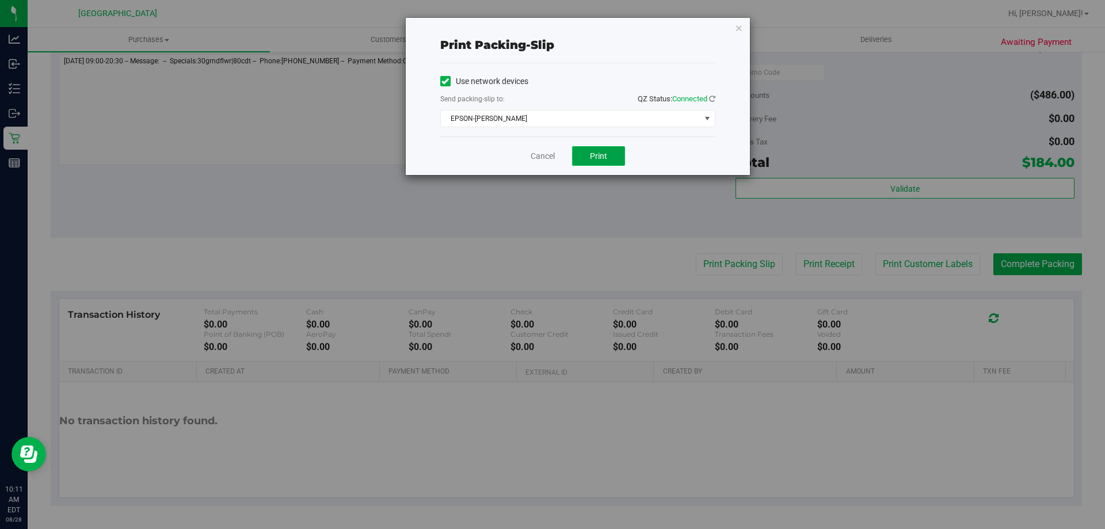
click at [604, 161] on button "Print" at bounding box center [598, 156] width 53 height 20
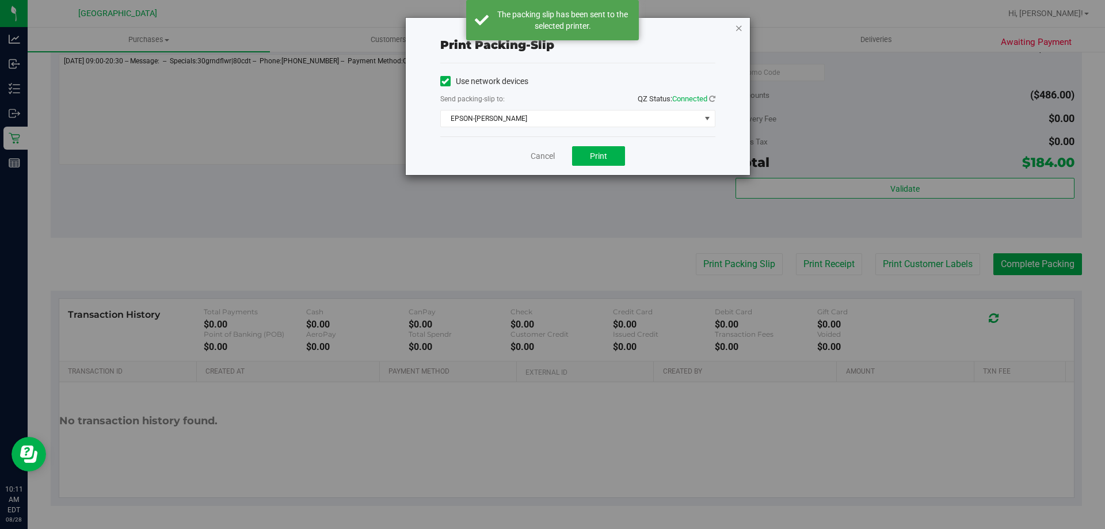
click at [739, 31] on icon "button" at bounding box center [739, 28] width 8 height 14
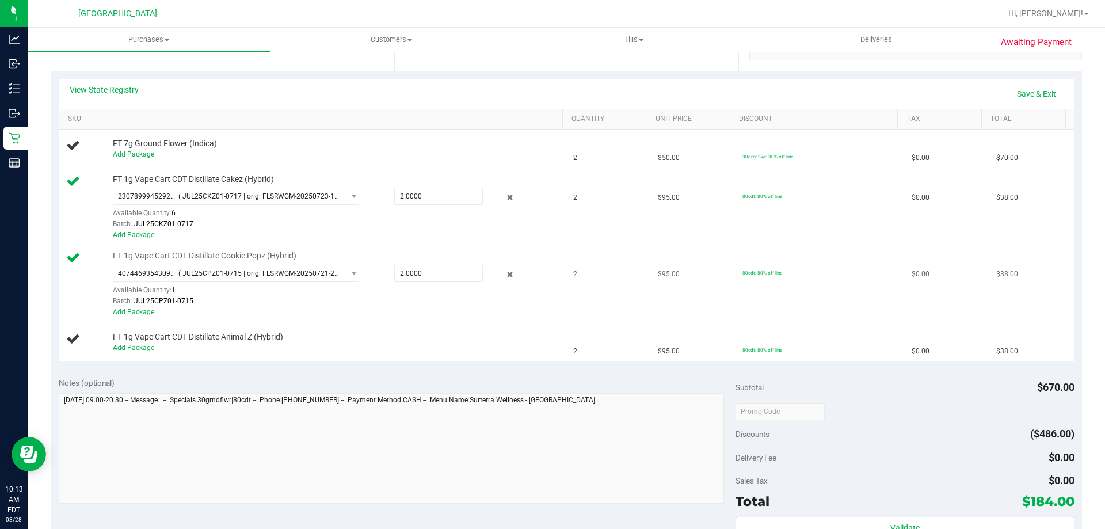
scroll to position [273, 0]
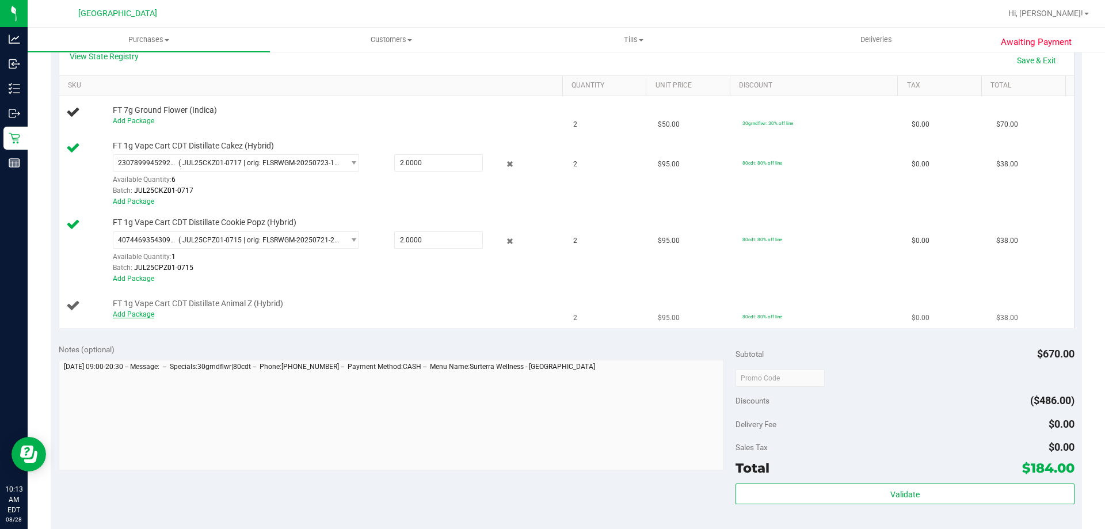
click at [142, 314] on link "Add Package" at bounding box center [133, 314] width 41 height 8
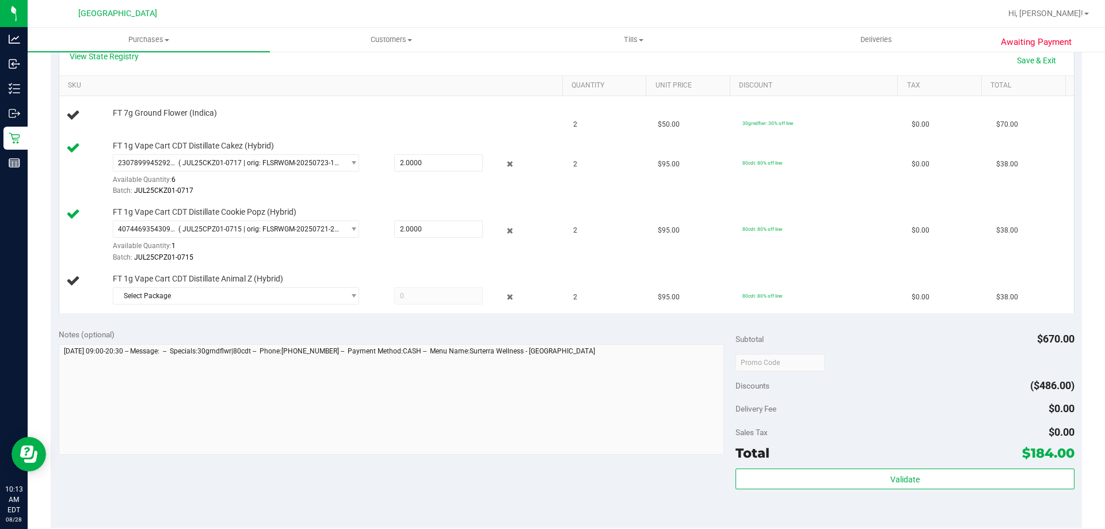
click at [233, 320] on div "View State Registry Save & Exit SKU Quantity Unit Price Discount Tax Total FT 7…" at bounding box center [567, 178] width 1032 height 283
click at [150, 296] on span "Select Package" at bounding box center [228, 296] width 231 height 16
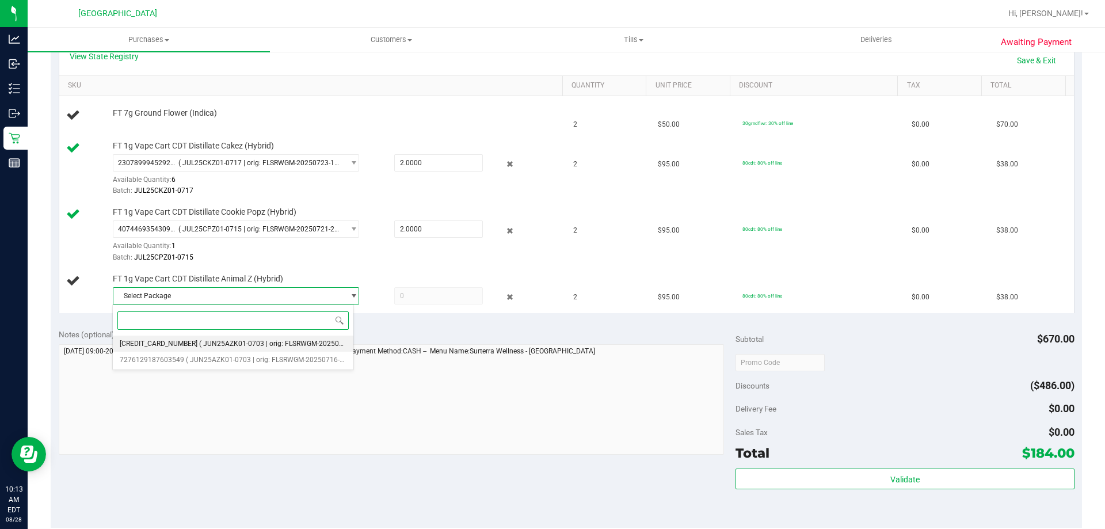
click at [260, 341] on span "( JUN25AZK01-0703 | orig: FLSRWGM-20250716-1913 )" at bounding box center [286, 344] width 174 height 8
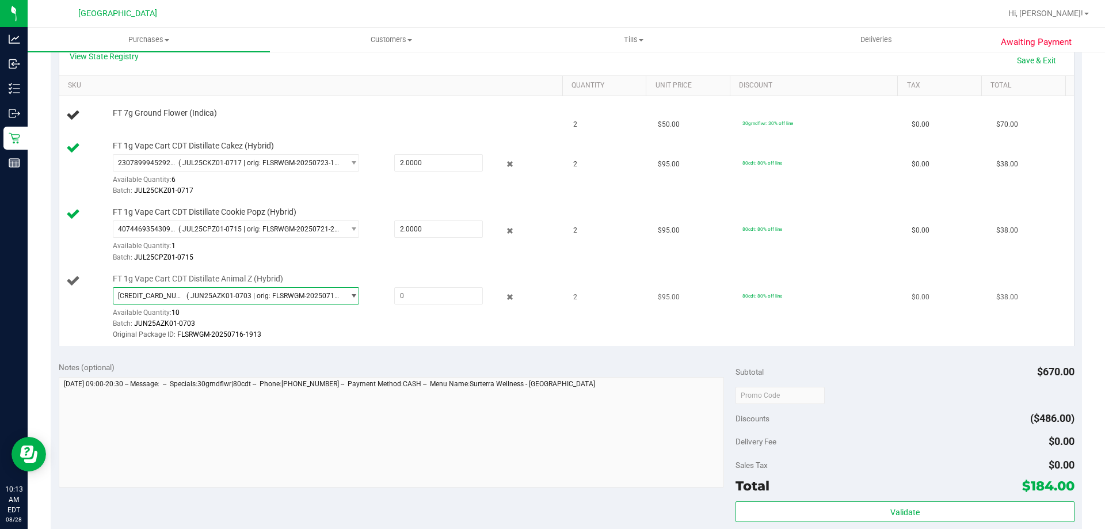
click at [349, 299] on span "select" at bounding box center [353, 295] width 9 height 9
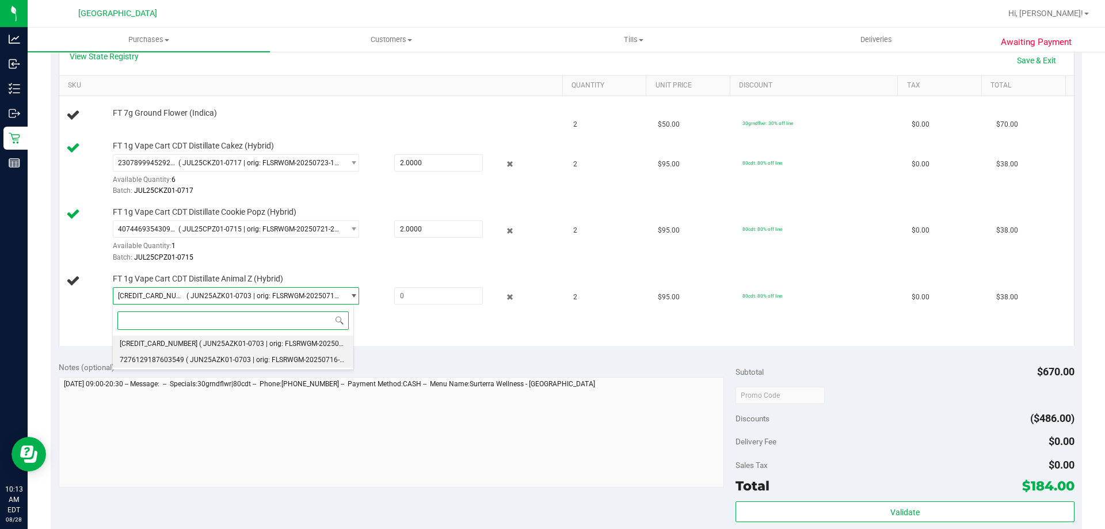
click at [292, 362] on span "( JUN25AZK01-0703 | orig: FLSRWGM-20250716-1779 )" at bounding box center [273, 360] width 174 height 8
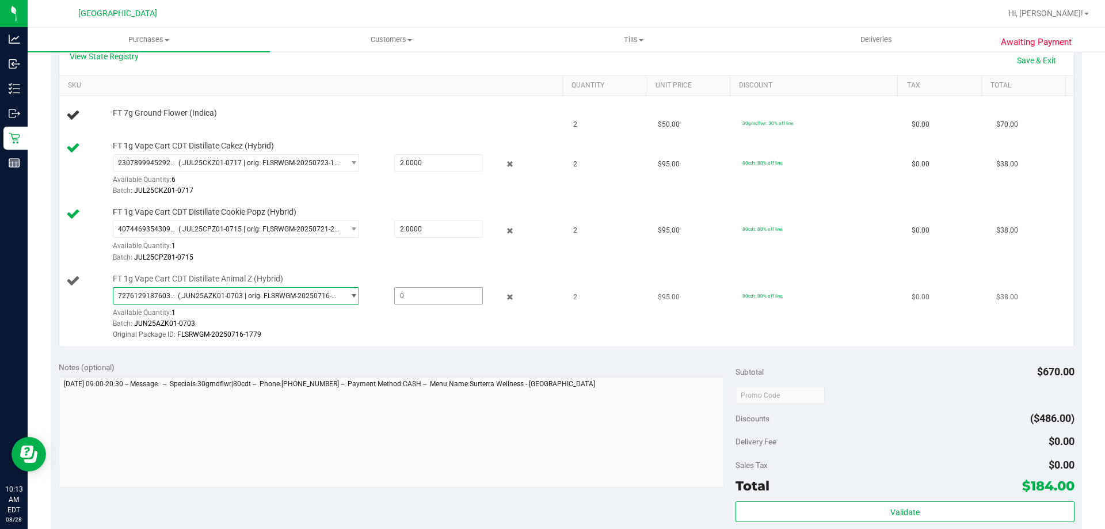
click at [401, 303] on span at bounding box center [438, 295] width 89 height 17
type input "1"
type input "1.0000"
click at [424, 343] on td "FT 1g Vape Cart CDT Distillate Animal Z (Hybrid) 7276129187603549 ( JUN25AZK01-…" at bounding box center [313, 307] width 508 height 77
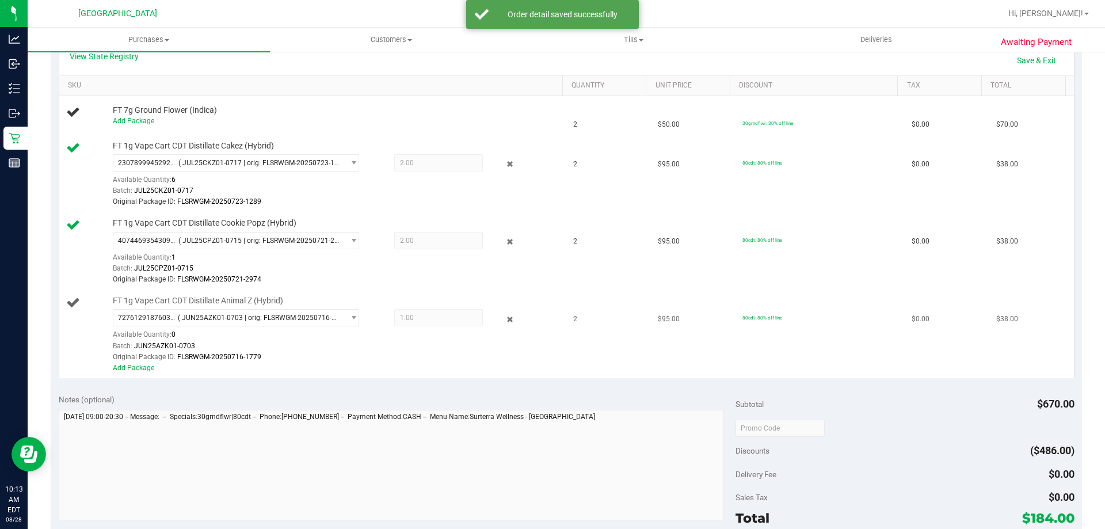
click at [129, 363] on div "Add Package" at bounding box center [335, 368] width 444 height 11
click at [130, 366] on link "Add Package" at bounding box center [133, 368] width 41 height 8
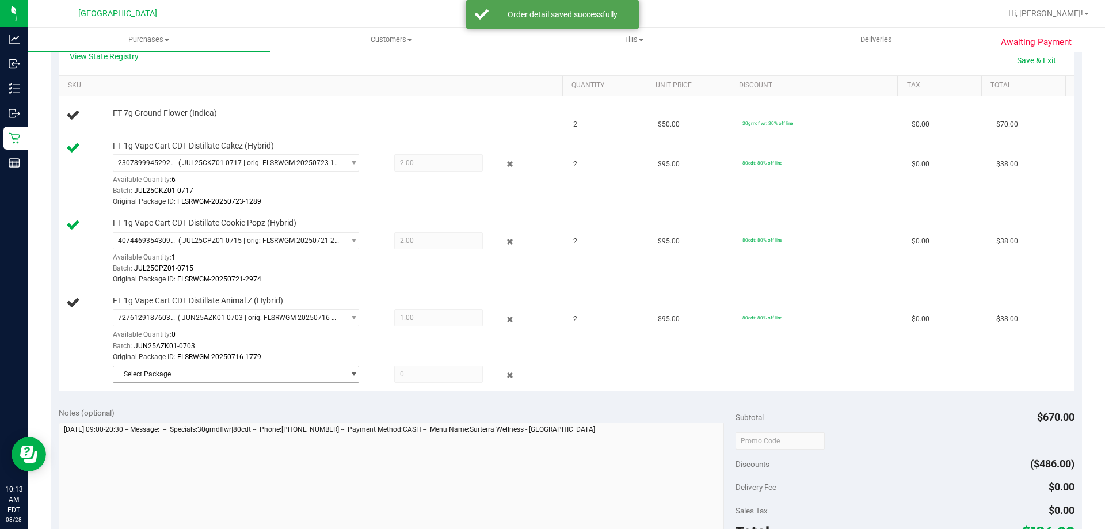
click at [328, 371] on span "Select Package" at bounding box center [228, 374] width 231 height 16
click at [314, 421] on span "( JUN25AZK01-0703 | orig: FLSRWGM-20250716-1913 )" at bounding box center [286, 422] width 174 height 8
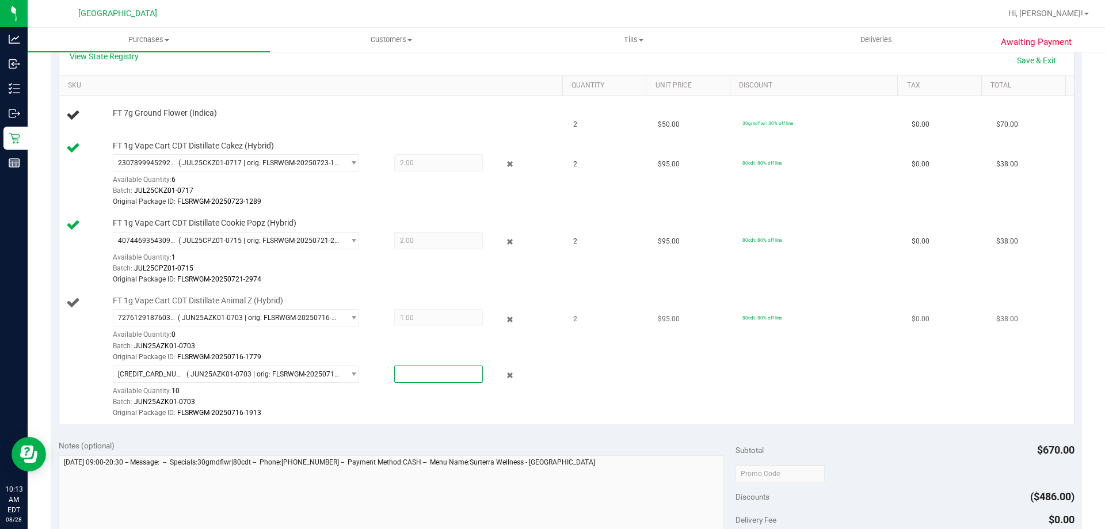
click at [413, 375] on span at bounding box center [438, 374] width 89 height 17
type input "1"
type input "1.0000"
click at [477, 399] on div "Batch: JUN25AZK01-0703" at bounding box center [335, 402] width 444 height 11
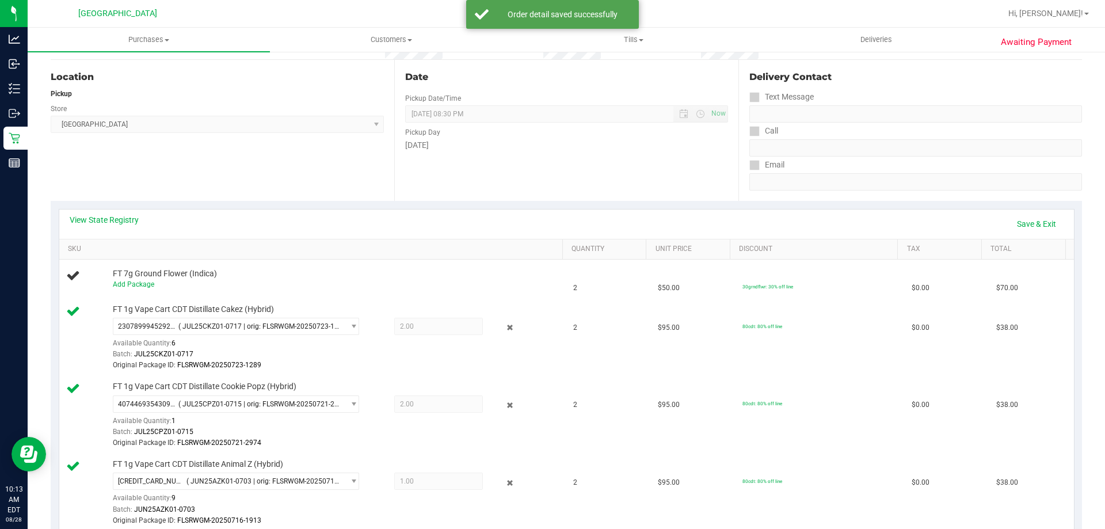
scroll to position [100, 0]
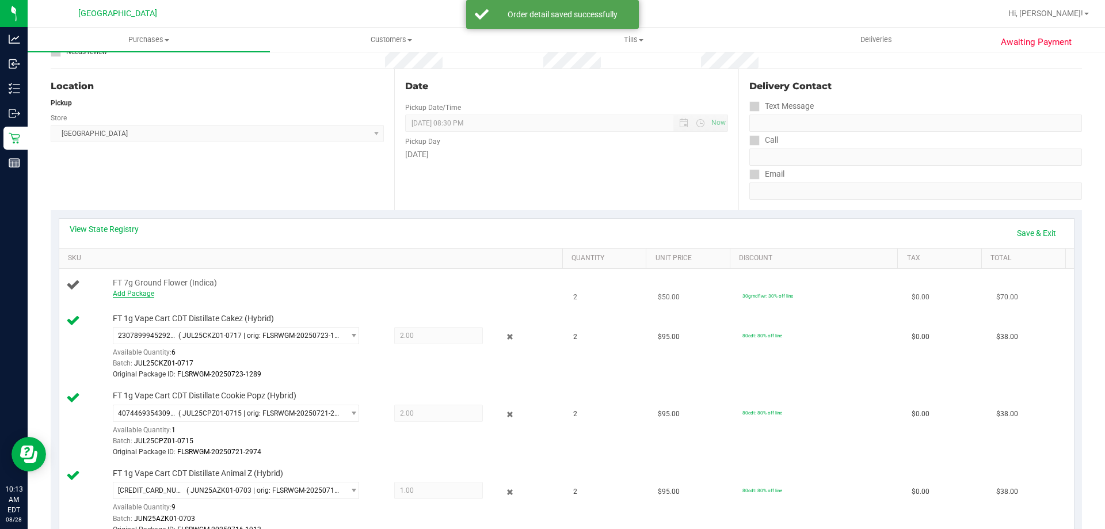
click at [132, 294] on link "Add Package" at bounding box center [133, 294] width 41 height 8
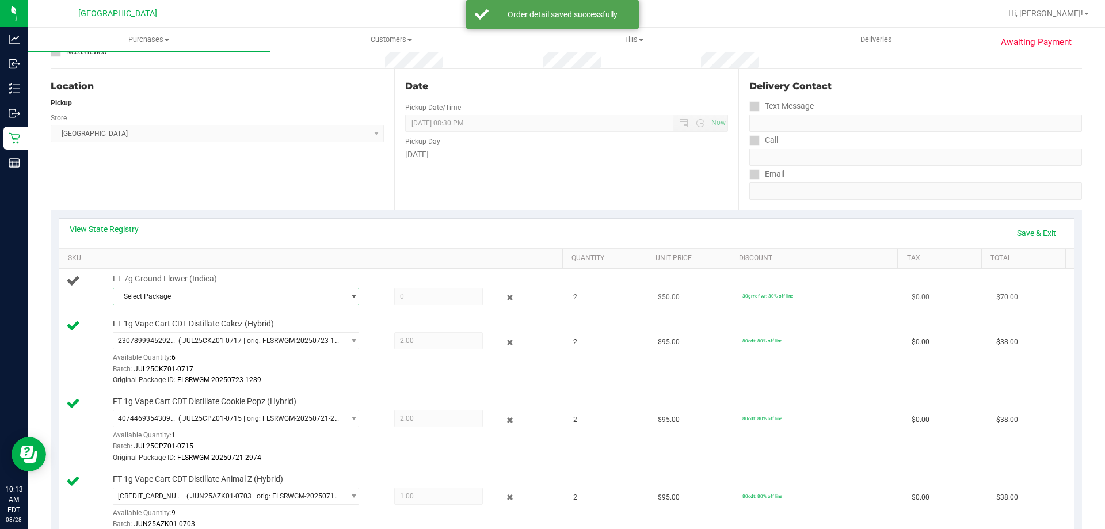
click at [296, 294] on span "Select Package" at bounding box center [228, 296] width 231 height 16
click at [237, 344] on span "( G-JUL25IND02-0716 | orig: FLSRWGM-20250722-937 )" at bounding box center [285, 344] width 173 height 8
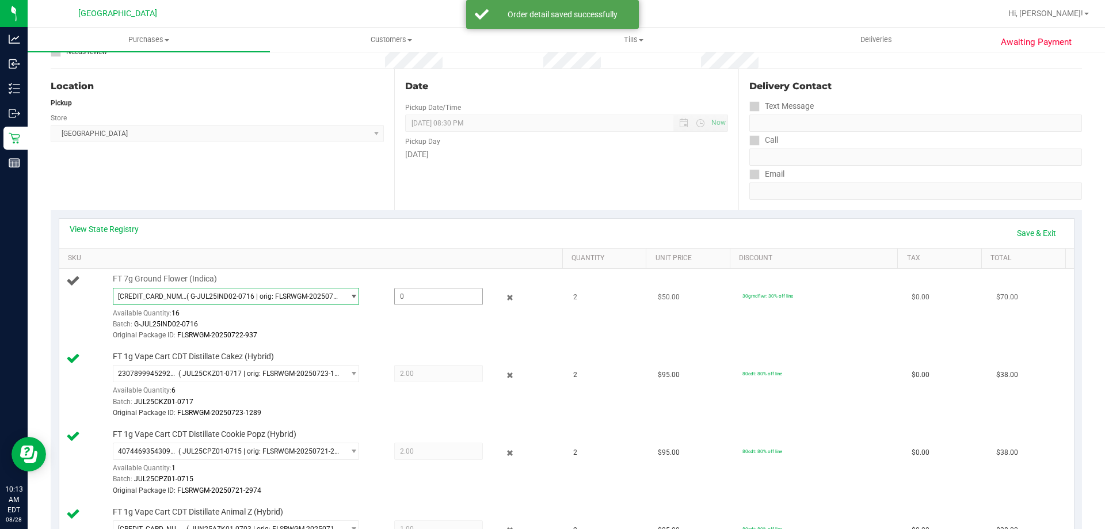
click at [400, 297] on span at bounding box center [438, 296] width 89 height 17
type input "2"
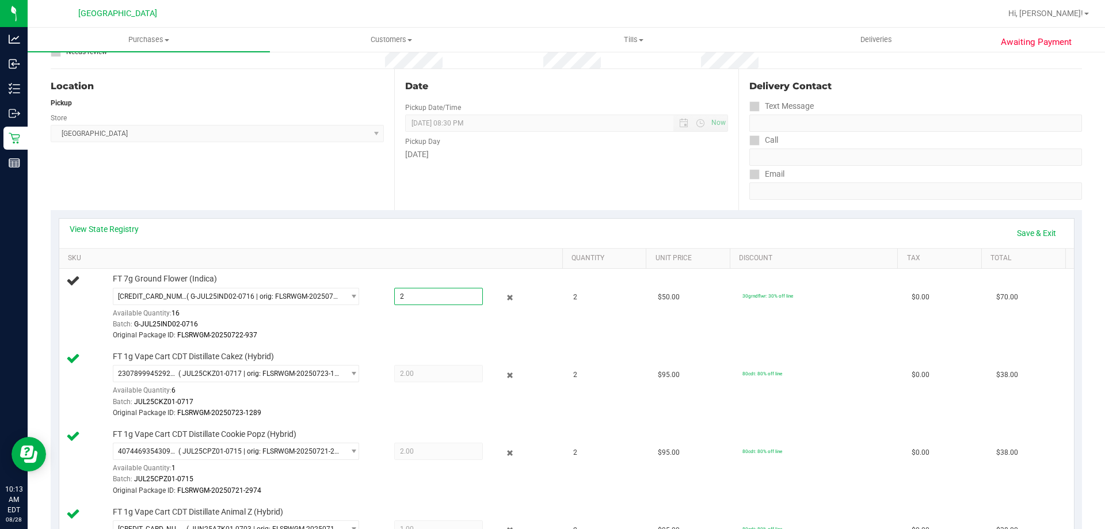
type input "2.0000"
click at [560, 231] on div "View State Registry Save & Exit" at bounding box center [567, 233] width 994 height 20
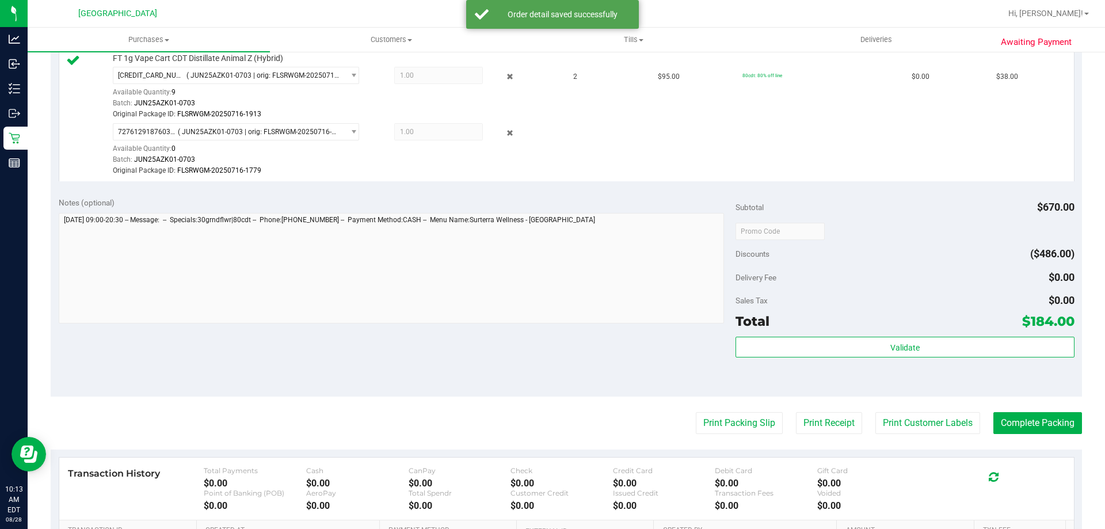
scroll to position [618, 0]
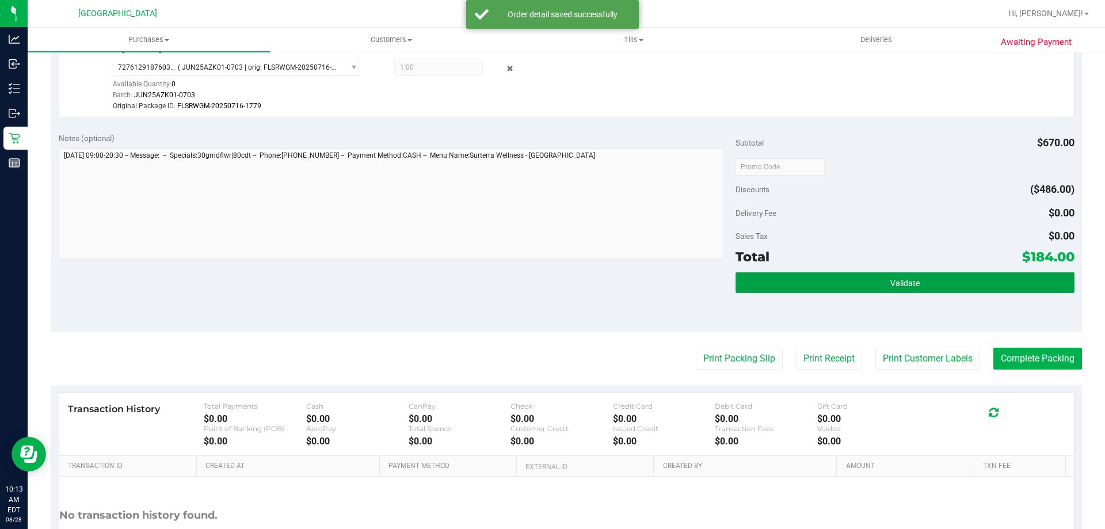
click at [914, 292] on button "Validate" at bounding box center [905, 282] width 338 height 21
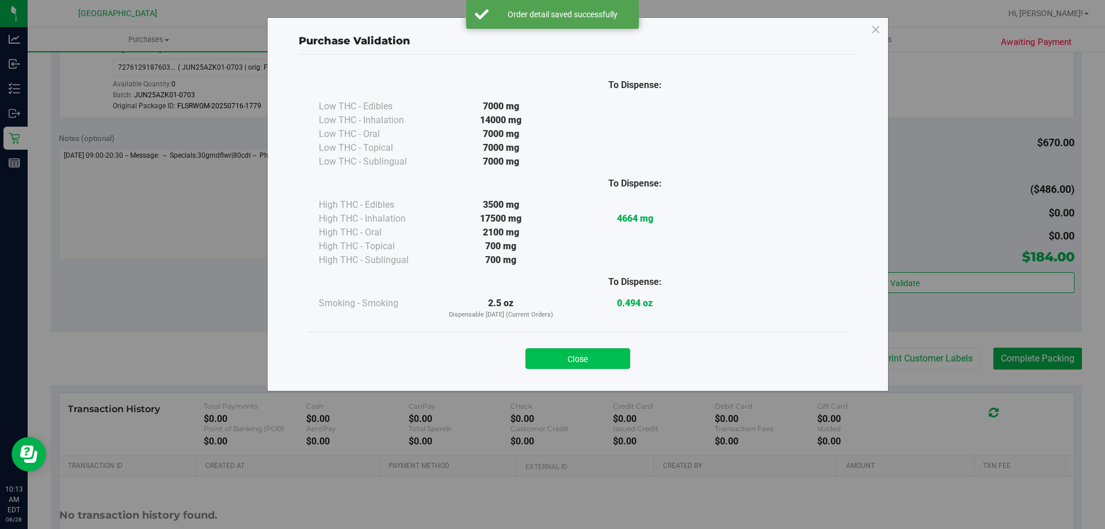
click at [589, 358] on button "Close" at bounding box center [578, 358] width 105 height 21
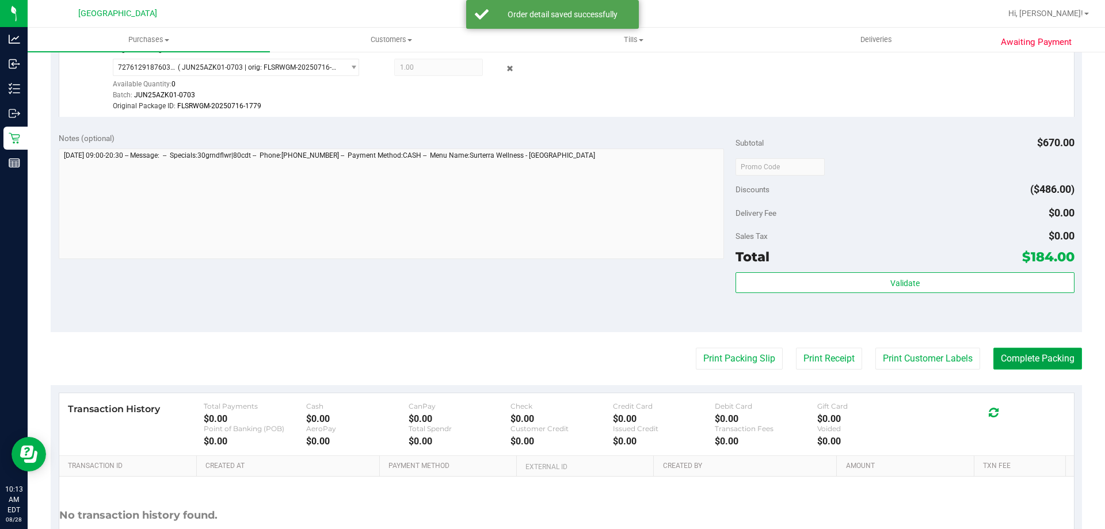
click at [1005, 349] on button "Complete Packing" at bounding box center [1038, 359] width 89 height 22
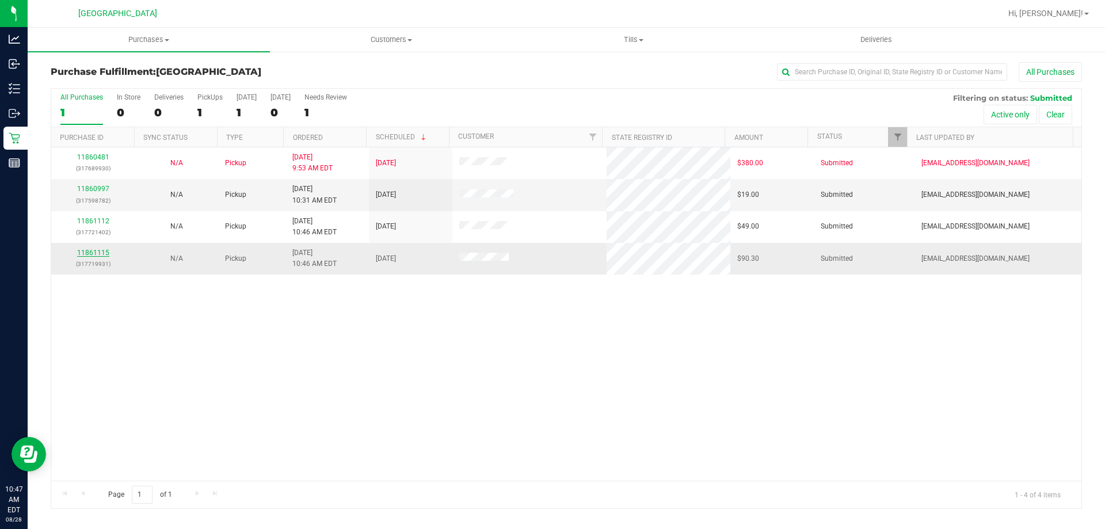
click at [78, 252] on link "11861115" at bounding box center [93, 253] width 32 height 8
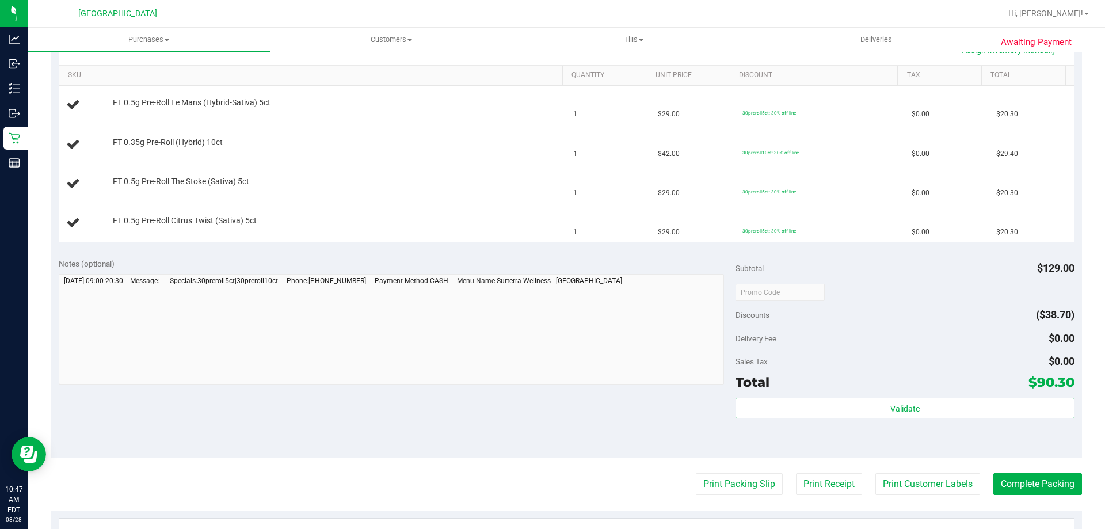
scroll to position [403, 0]
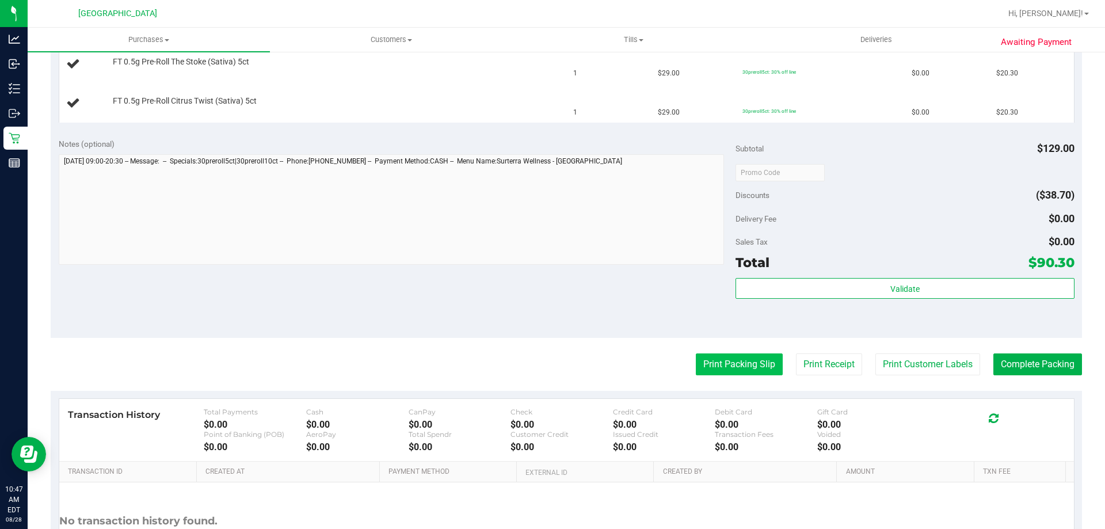
click at [703, 364] on button "Print Packing Slip" at bounding box center [739, 364] width 87 height 22
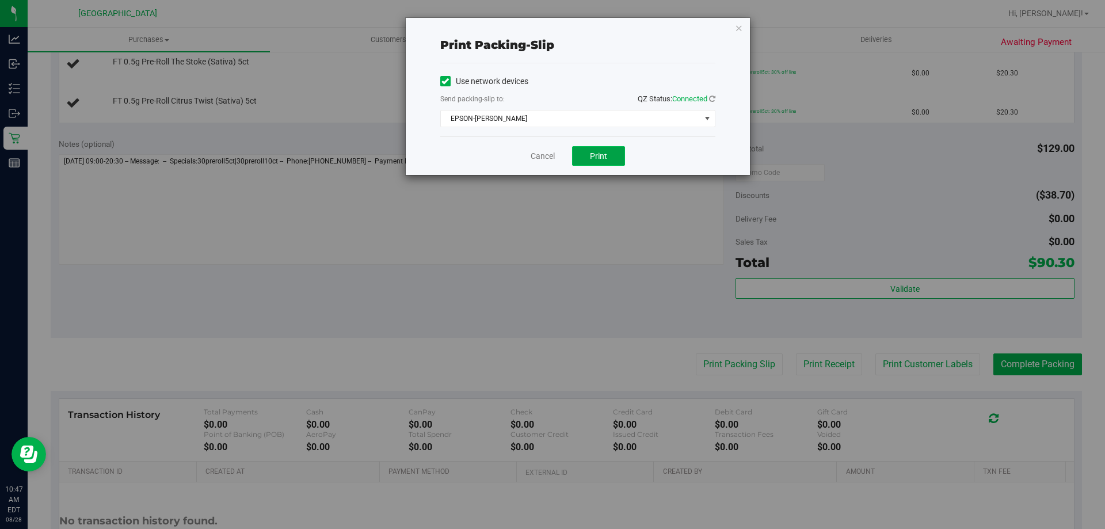
click at [599, 154] on span "Print" at bounding box center [598, 155] width 17 height 9
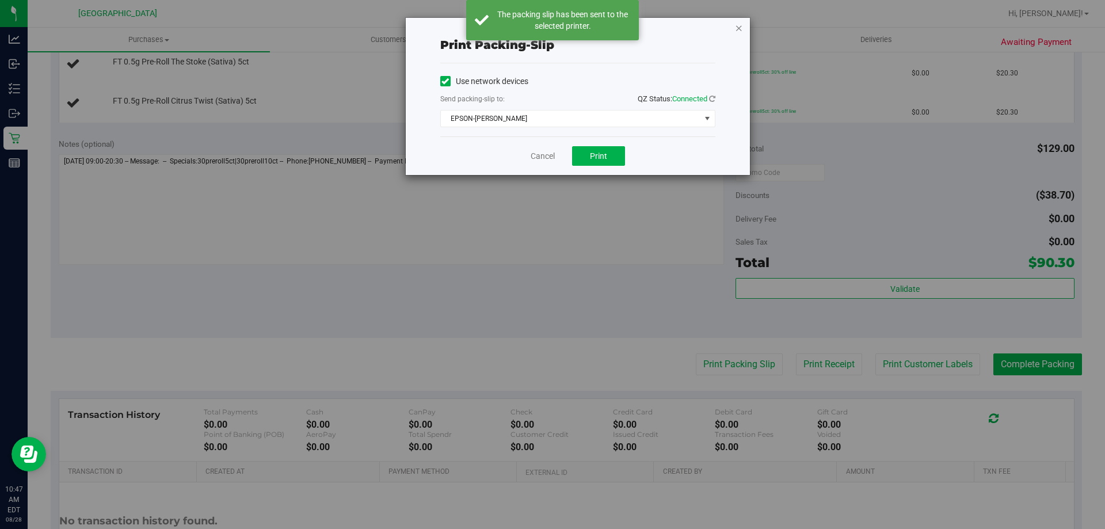
click at [738, 29] on icon "button" at bounding box center [739, 28] width 8 height 14
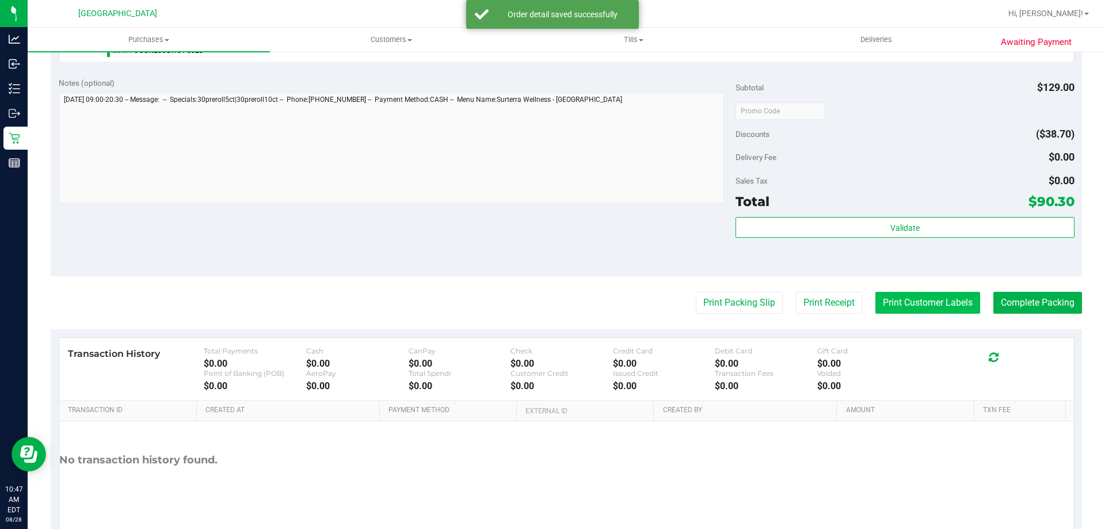
scroll to position [612, 0]
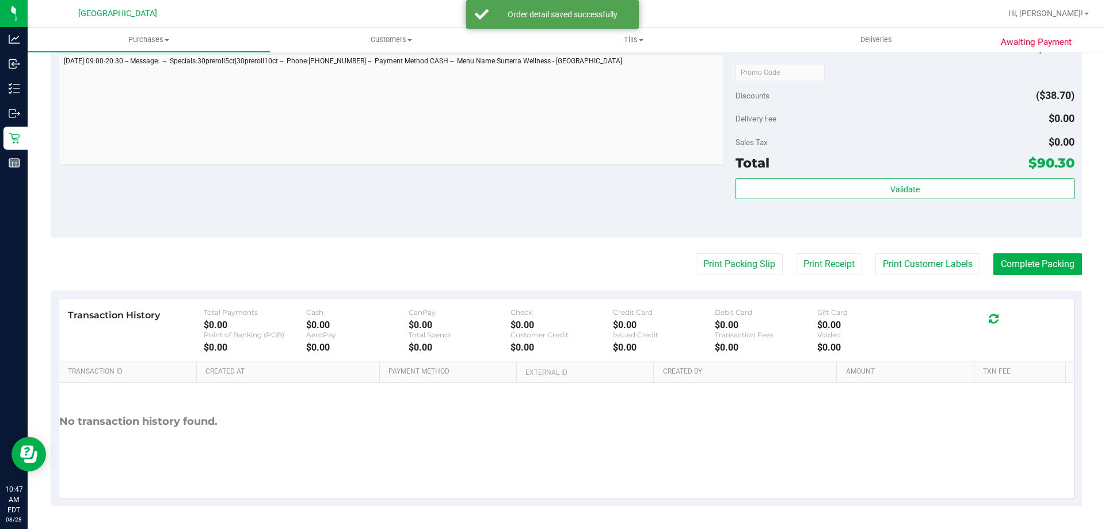
drag, startPoint x: 922, startPoint y: 206, endPoint x: 911, endPoint y: 200, distance: 12.4
click at [918, 204] on div "Validate" at bounding box center [905, 204] width 338 height 52
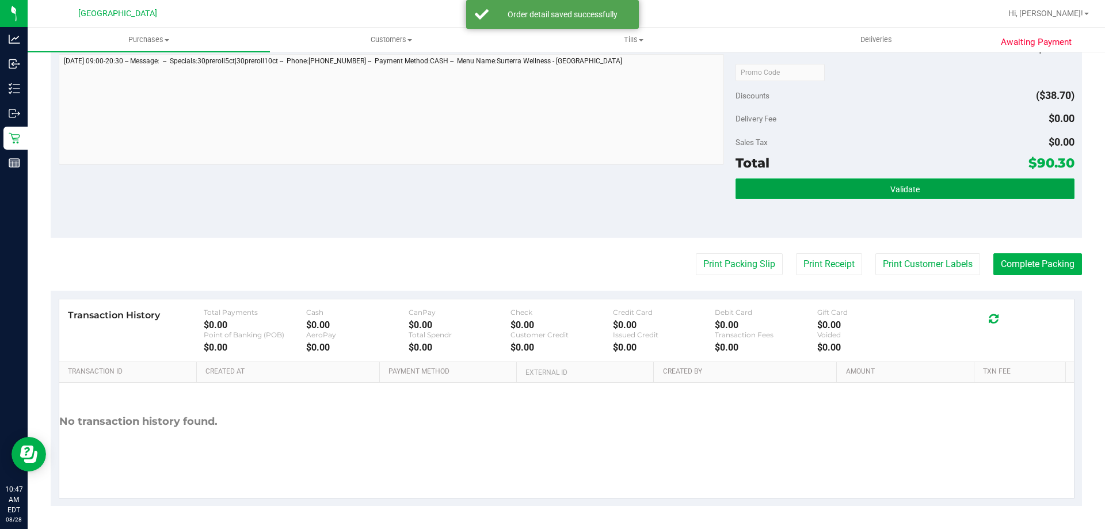
click at [909, 195] on button "Validate" at bounding box center [905, 188] width 338 height 21
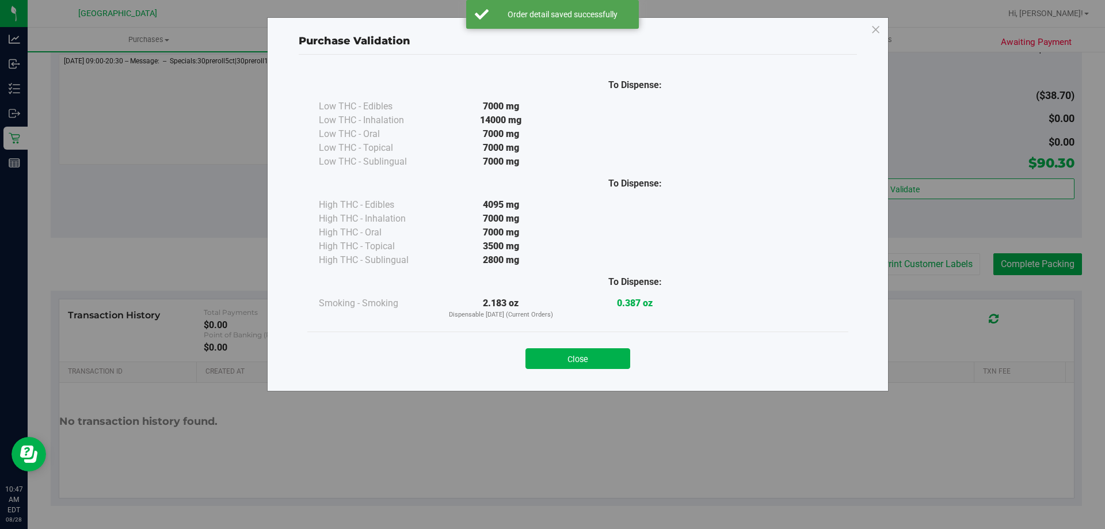
click at [609, 363] on button "Close" at bounding box center [578, 358] width 105 height 21
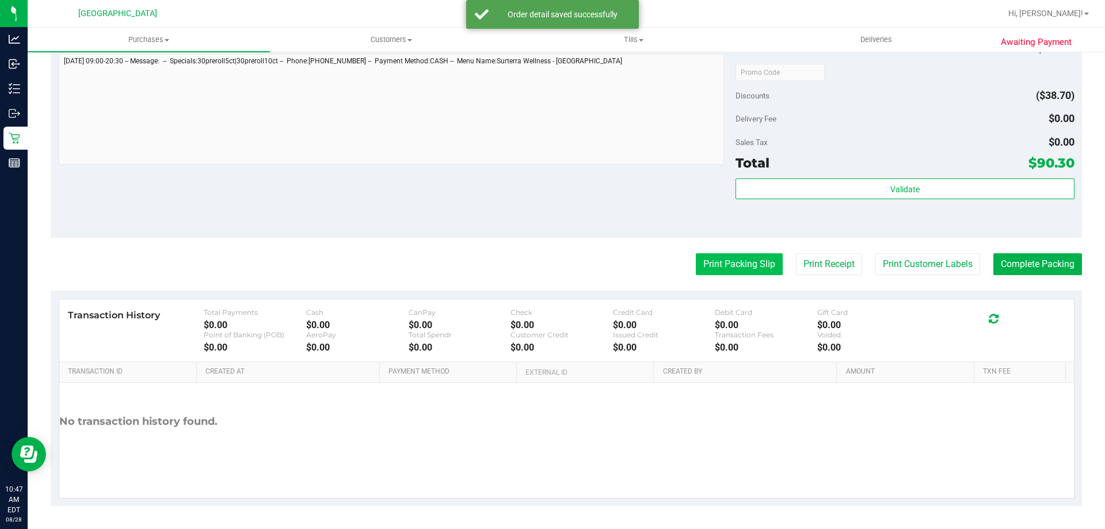
click at [731, 256] on button "Print Packing Slip" at bounding box center [739, 264] width 87 height 22
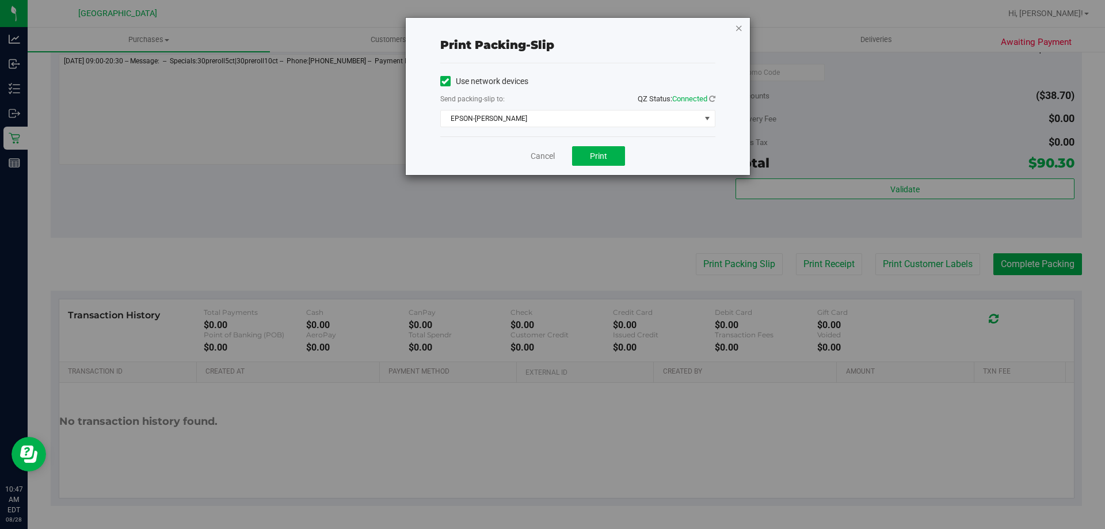
click at [740, 25] on icon "button" at bounding box center [739, 28] width 8 height 14
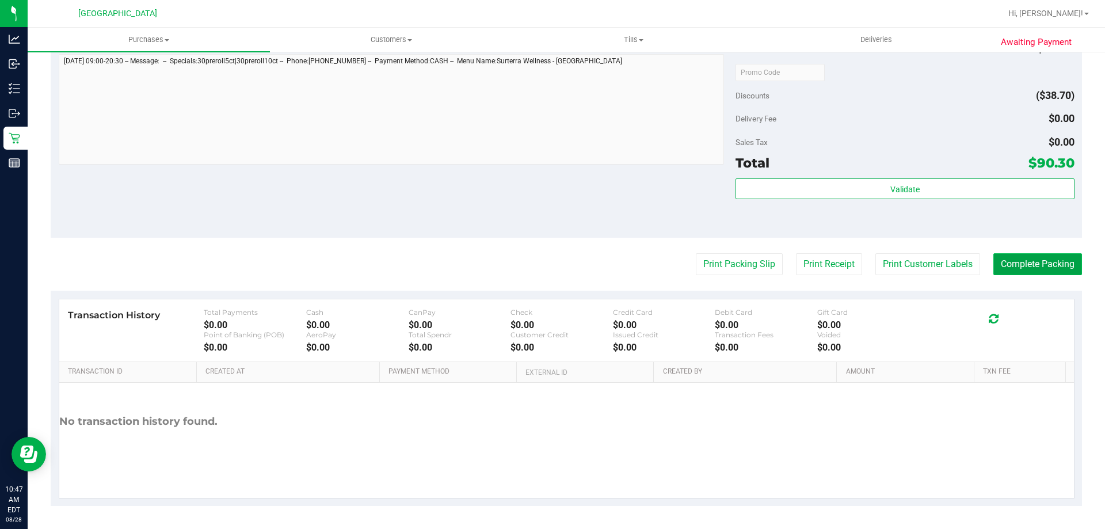
click at [1048, 274] on button "Complete Packing" at bounding box center [1038, 264] width 89 height 22
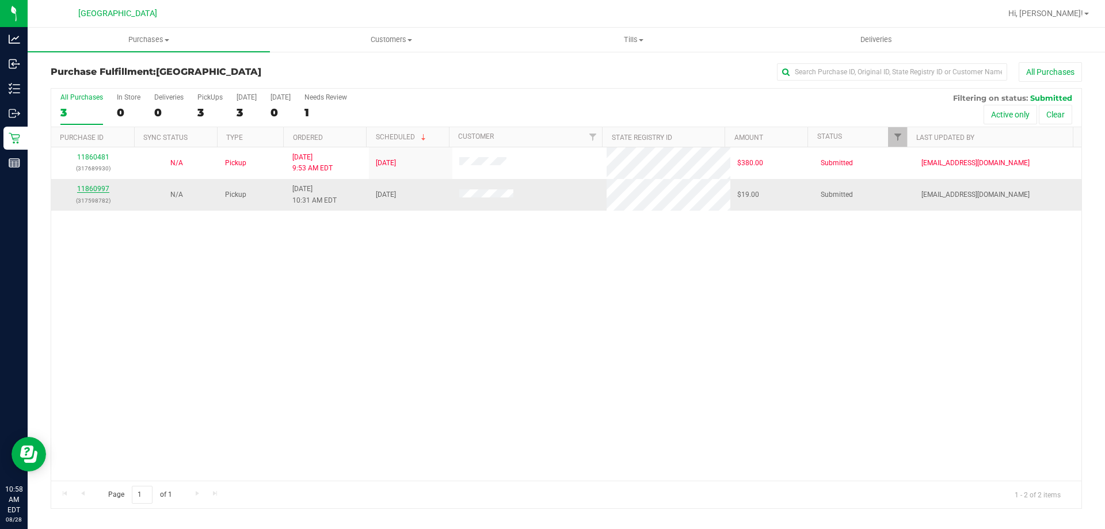
click at [94, 192] on link "11860997" at bounding box center [93, 189] width 32 height 8
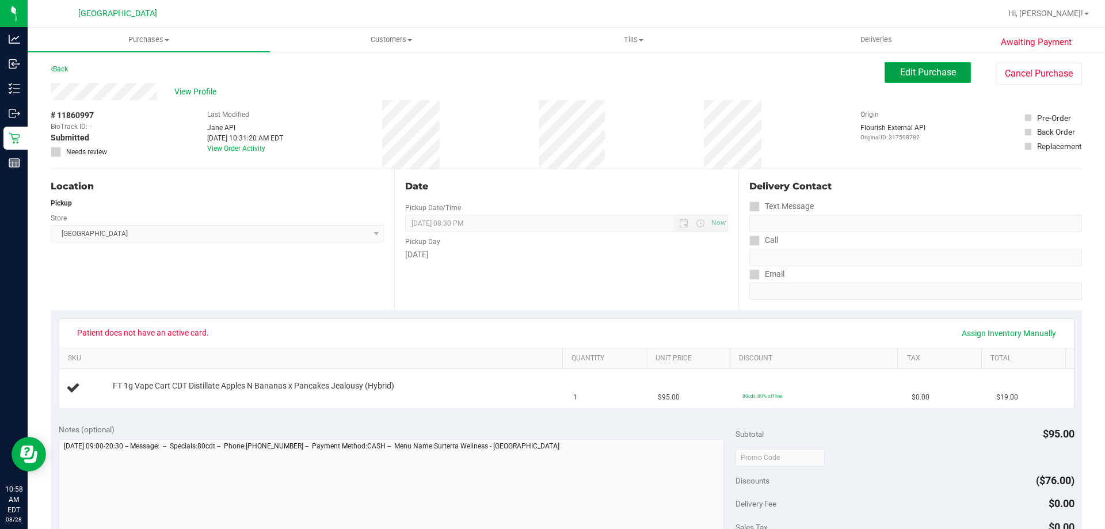
click at [919, 71] on span "Edit Purchase" at bounding box center [928, 72] width 56 height 11
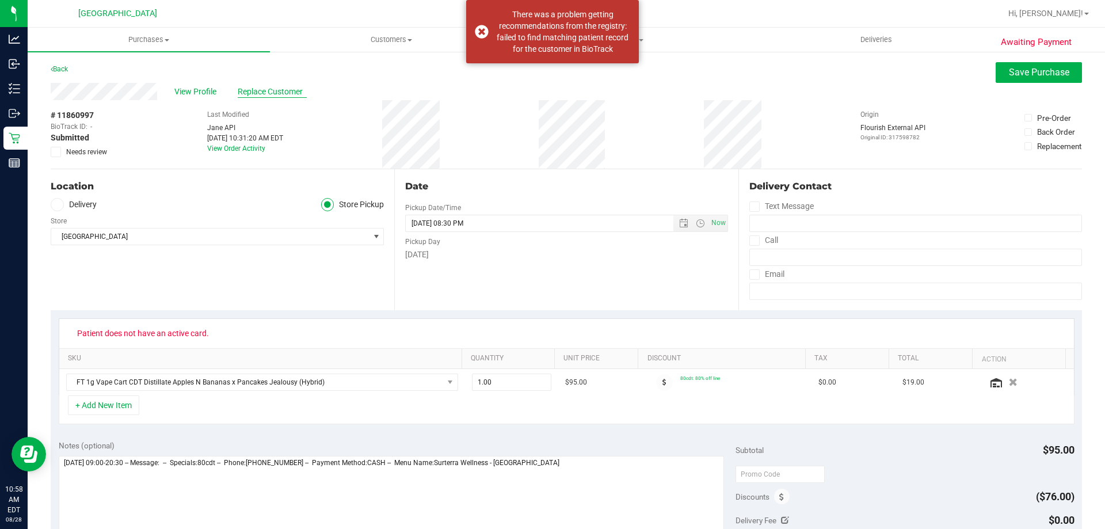
click at [277, 93] on span "Replace Customer" at bounding box center [272, 92] width 69 height 12
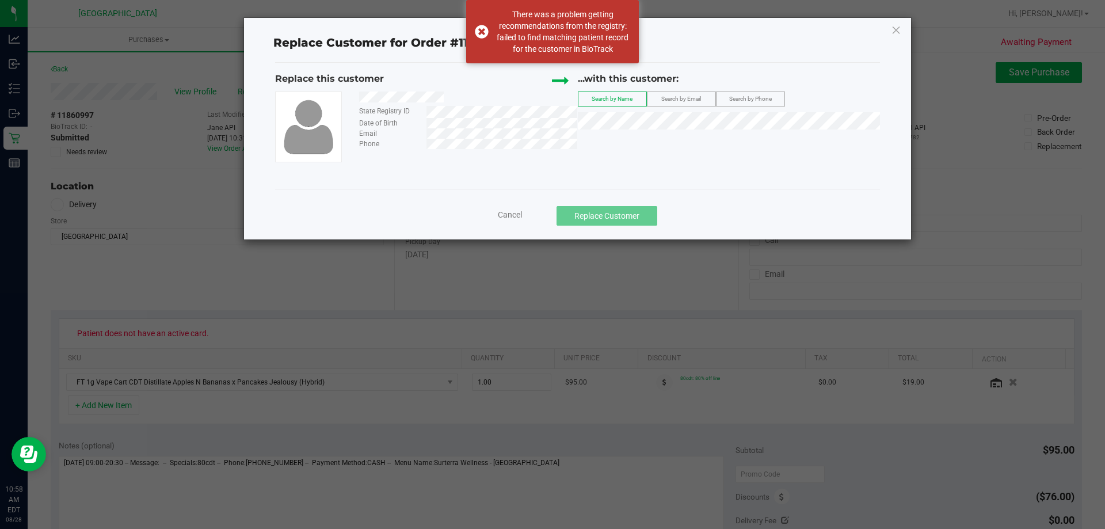
click at [687, 100] on span "Search by Email" at bounding box center [681, 99] width 40 height 6
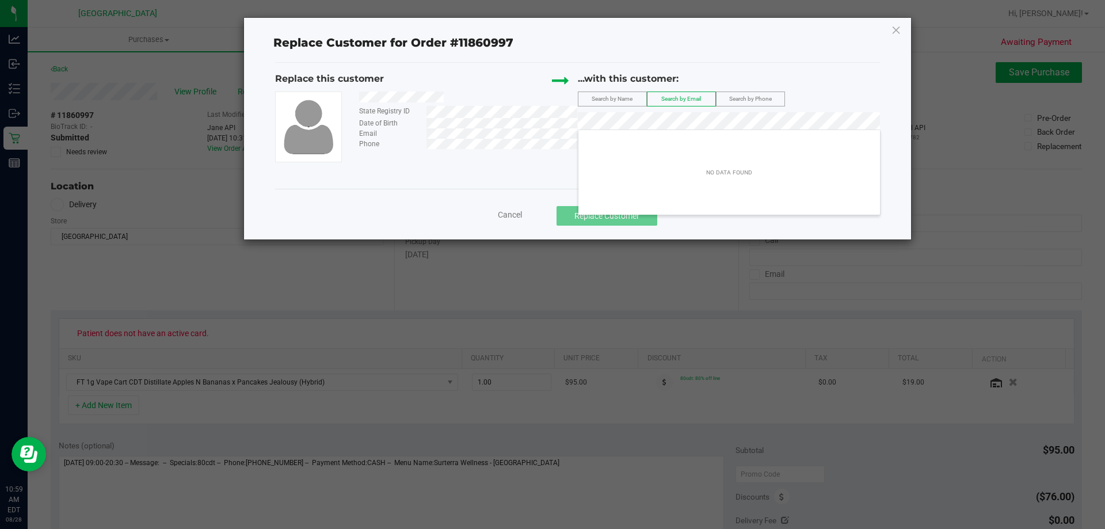
click at [749, 97] on span "Search by Phone" at bounding box center [750, 99] width 43 height 6
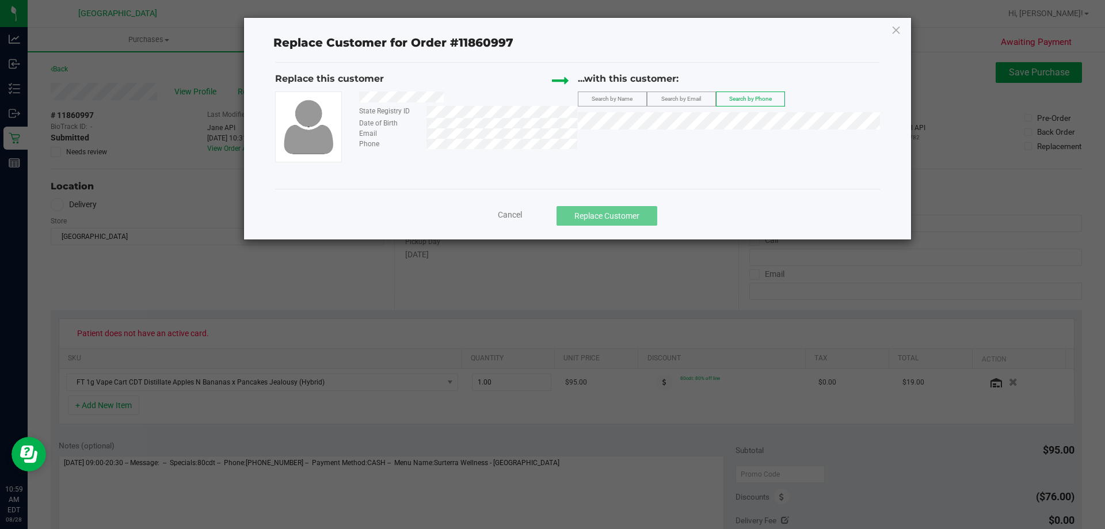
click at [607, 100] on span "Search by Name" at bounding box center [612, 99] width 41 height 6
click at [629, 140] on span "MOHAMMAD SYED" at bounding box center [616, 142] width 62 height 9
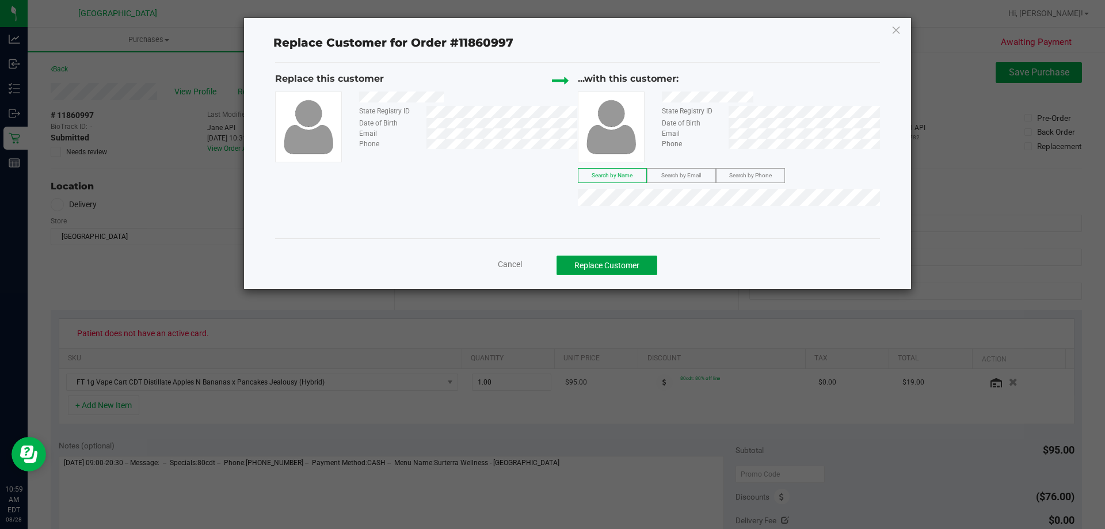
click at [621, 260] on button "Replace Customer" at bounding box center [607, 266] width 101 height 20
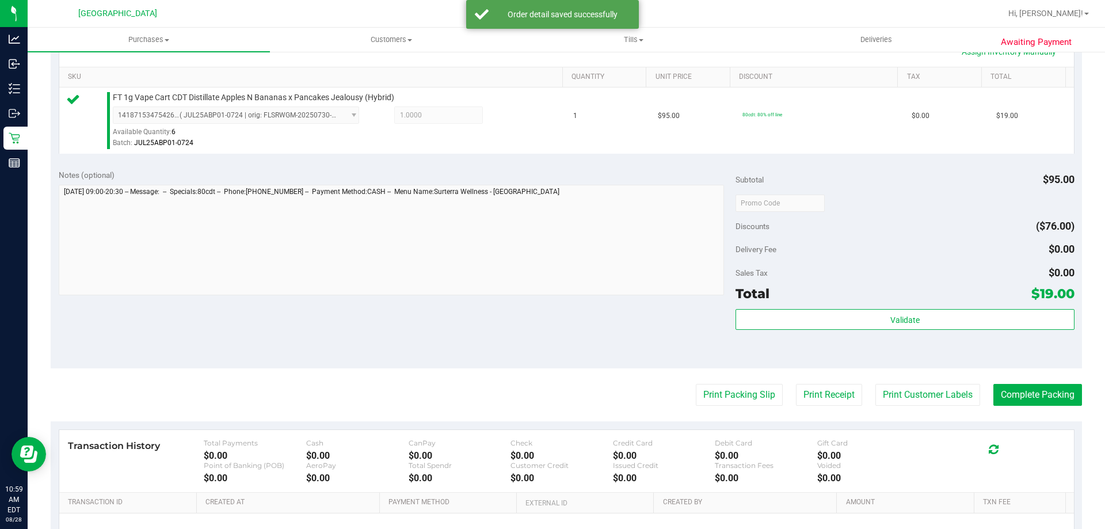
scroll to position [403, 0]
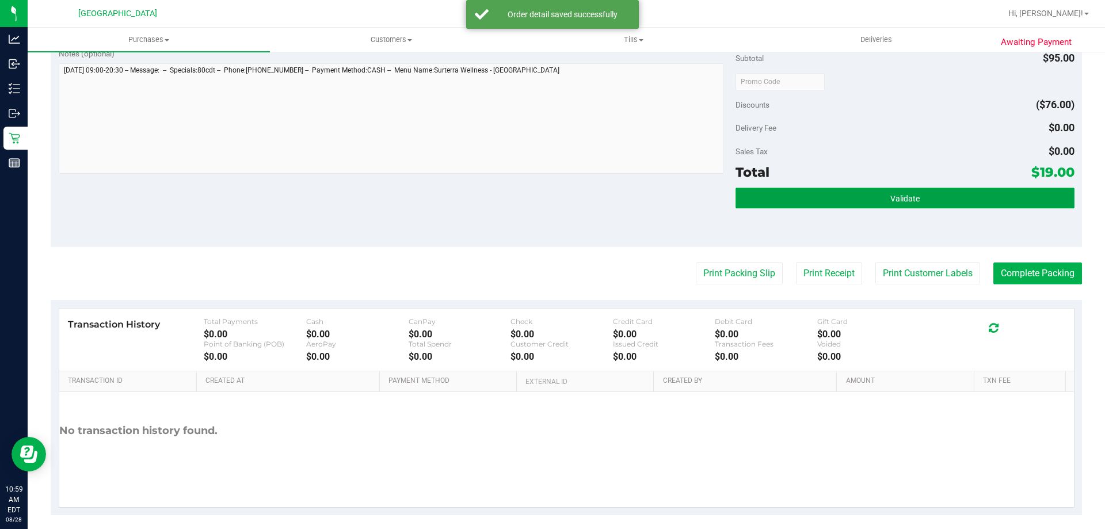
click at [936, 194] on button "Validate" at bounding box center [905, 198] width 338 height 21
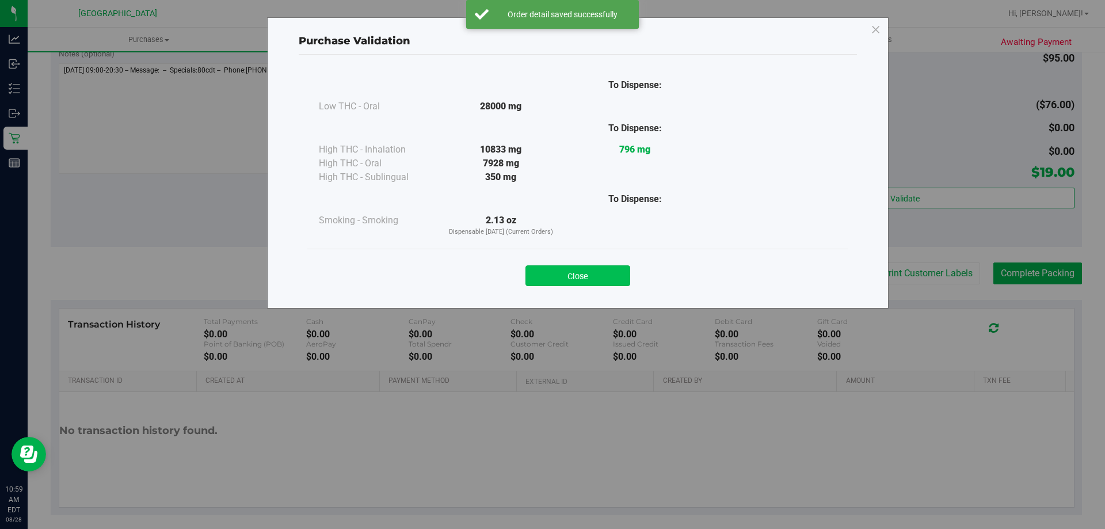
click at [577, 269] on button "Close" at bounding box center [578, 275] width 105 height 21
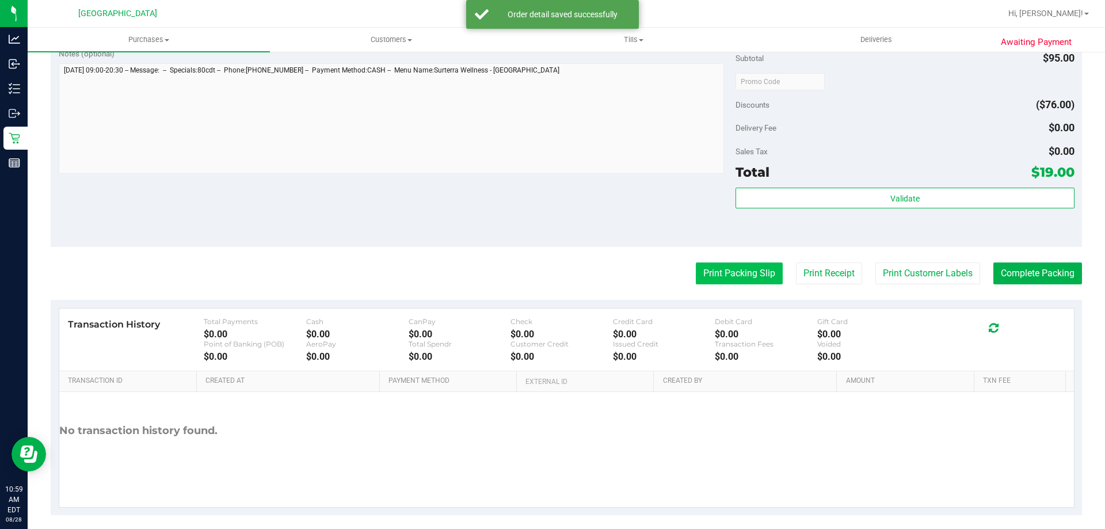
click at [720, 267] on button "Print Packing Slip" at bounding box center [739, 273] width 87 height 22
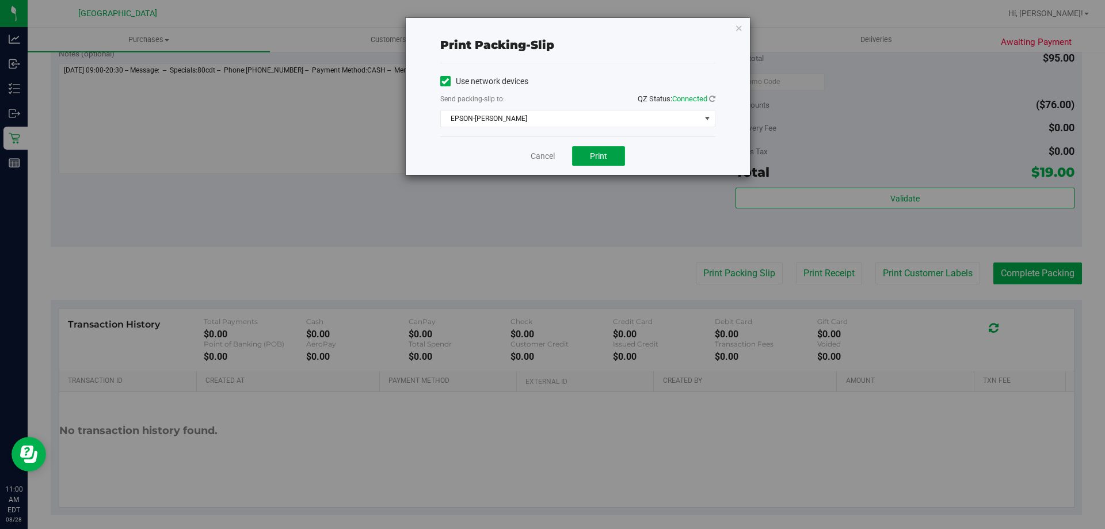
click at [600, 159] on span "Print" at bounding box center [598, 155] width 17 height 9
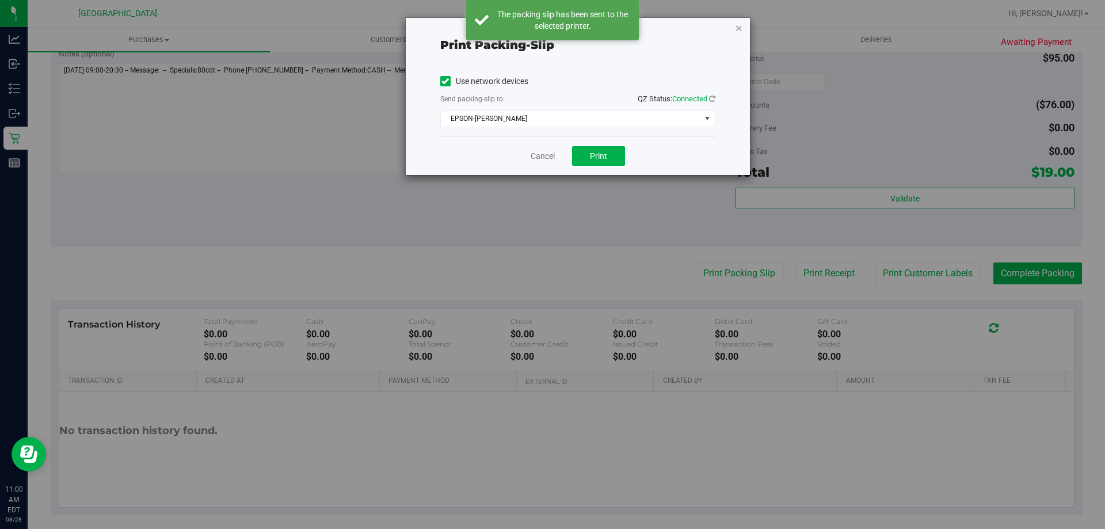
click at [740, 28] on icon "button" at bounding box center [739, 28] width 8 height 14
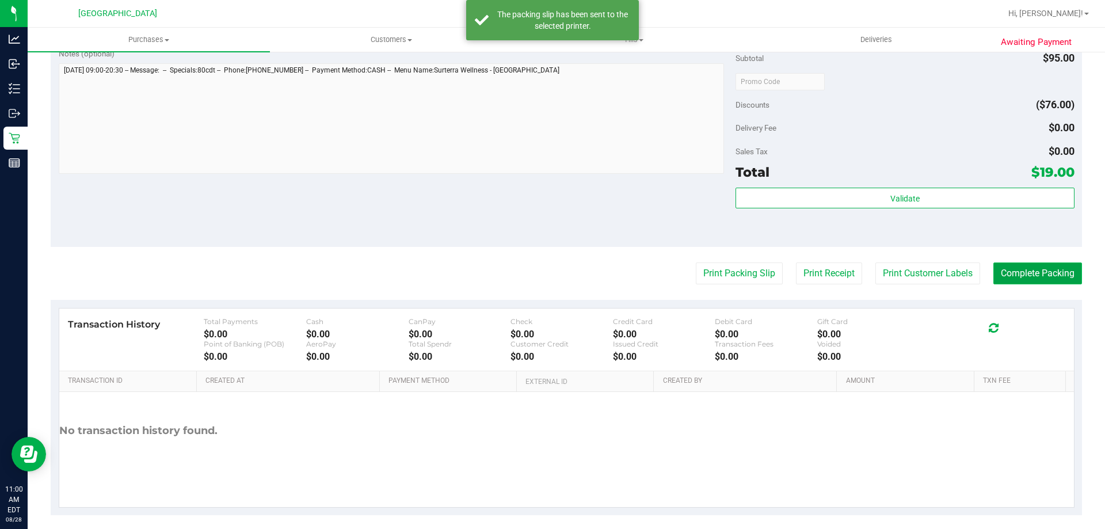
click at [1017, 268] on button "Complete Packing" at bounding box center [1038, 273] width 89 height 22
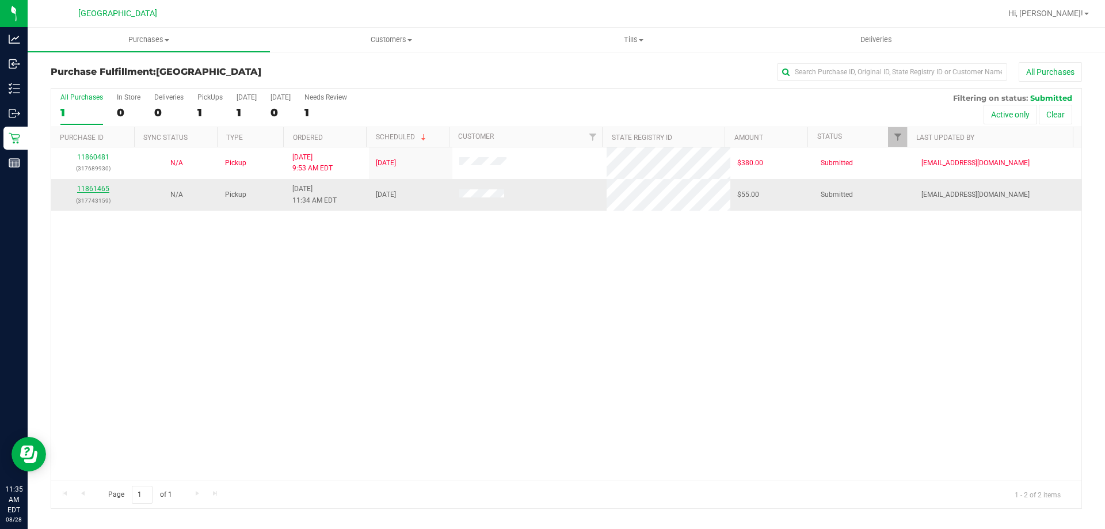
click at [97, 191] on link "11861465" at bounding box center [93, 189] width 32 height 8
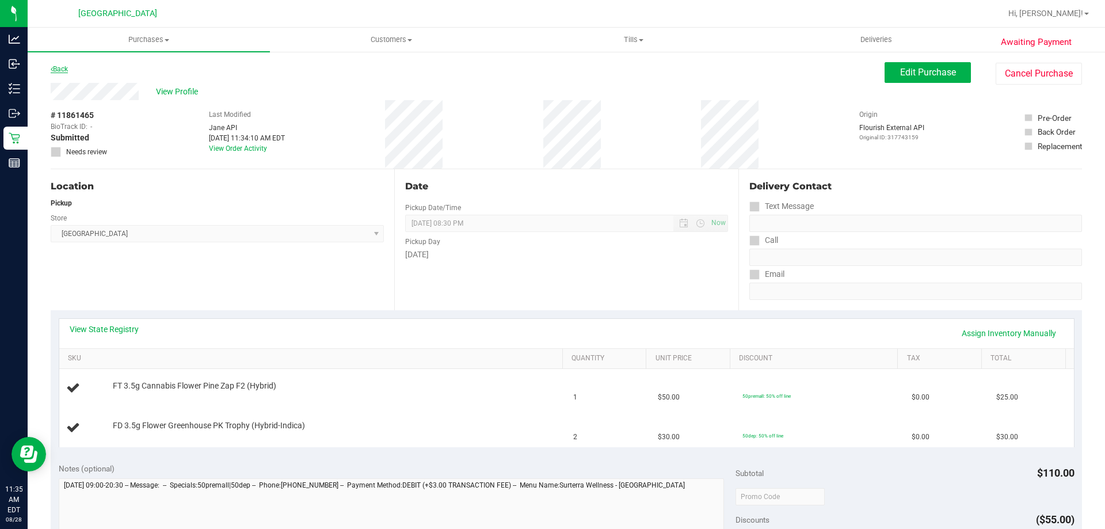
click at [62, 67] on link "Back" at bounding box center [59, 69] width 17 height 8
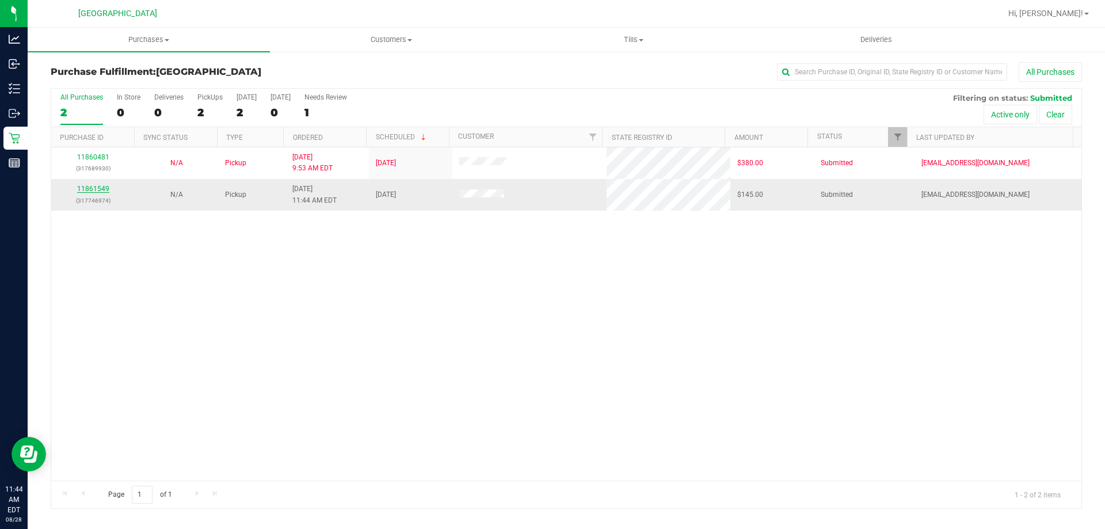
click at [85, 188] on link "11861549" at bounding box center [93, 189] width 32 height 8
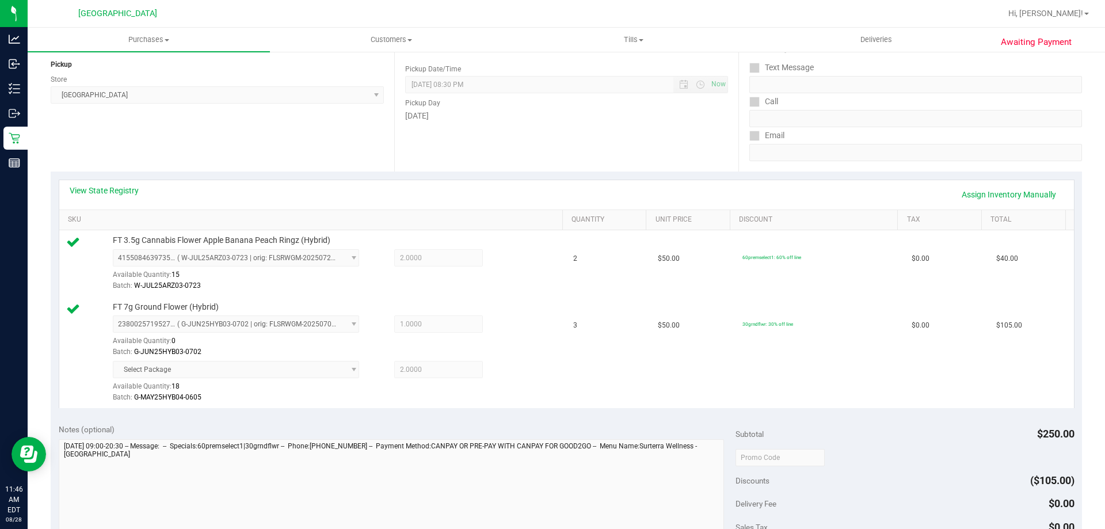
scroll to position [288, 0]
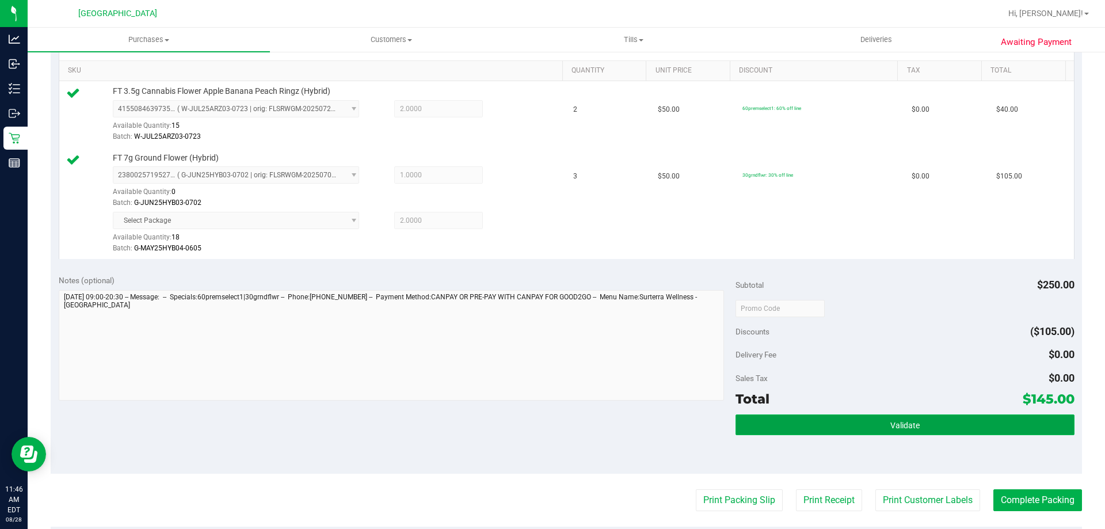
drag, startPoint x: 911, startPoint y: 434, endPoint x: 911, endPoint y: 427, distance: 6.9
click at [911, 433] on button "Validate" at bounding box center [905, 424] width 338 height 21
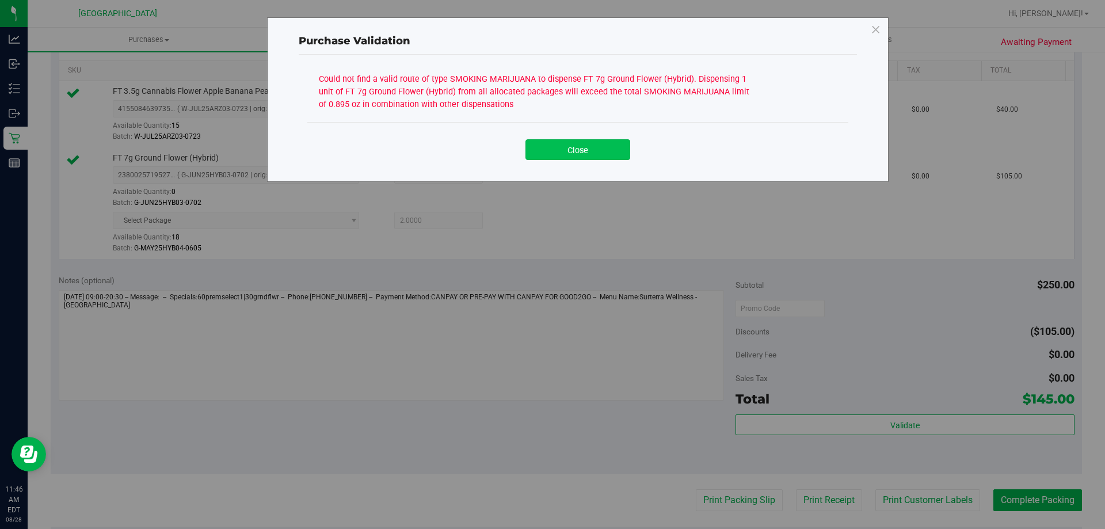
click at [593, 142] on button "Close" at bounding box center [578, 149] width 105 height 21
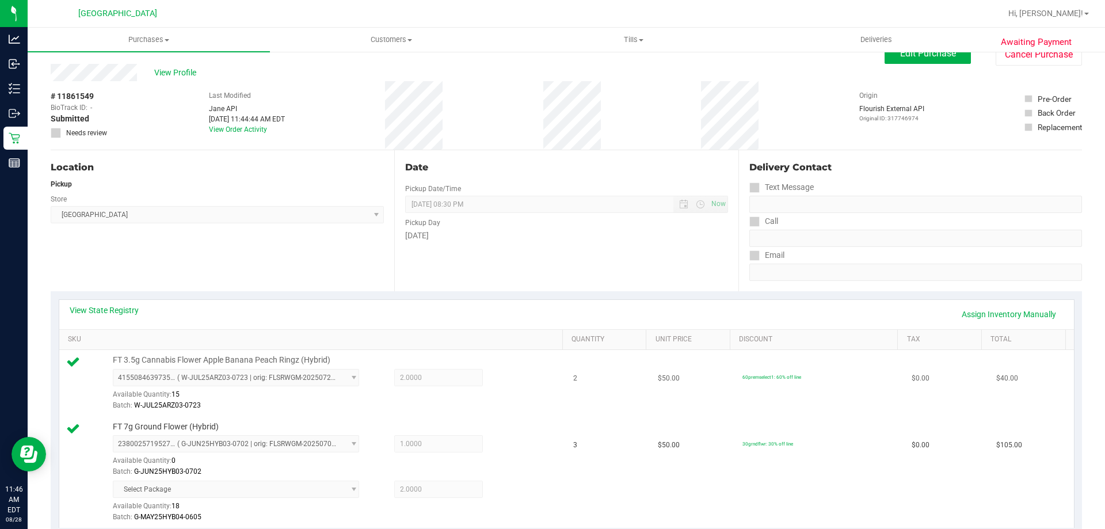
scroll to position [0, 0]
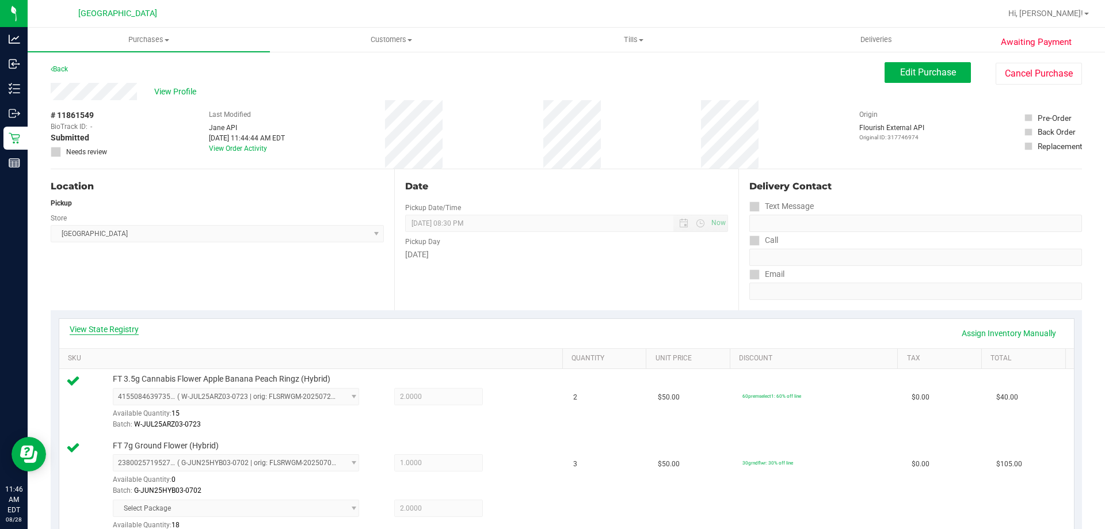
click at [109, 333] on link "View State Registry" at bounding box center [104, 330] width 69 height 12
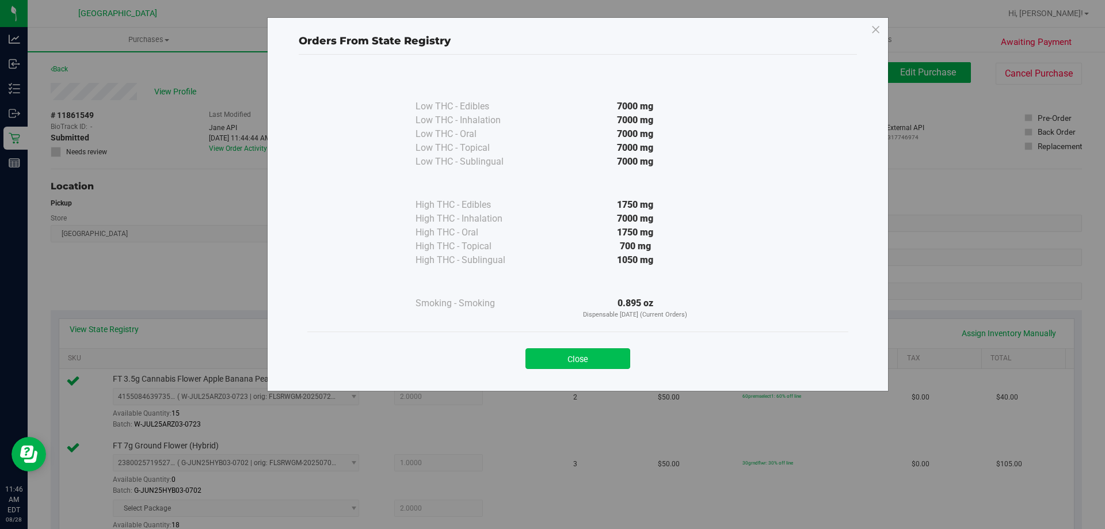
click at [600, 366] on button "Close" at bounding box center [578, 358] width 105 height 21
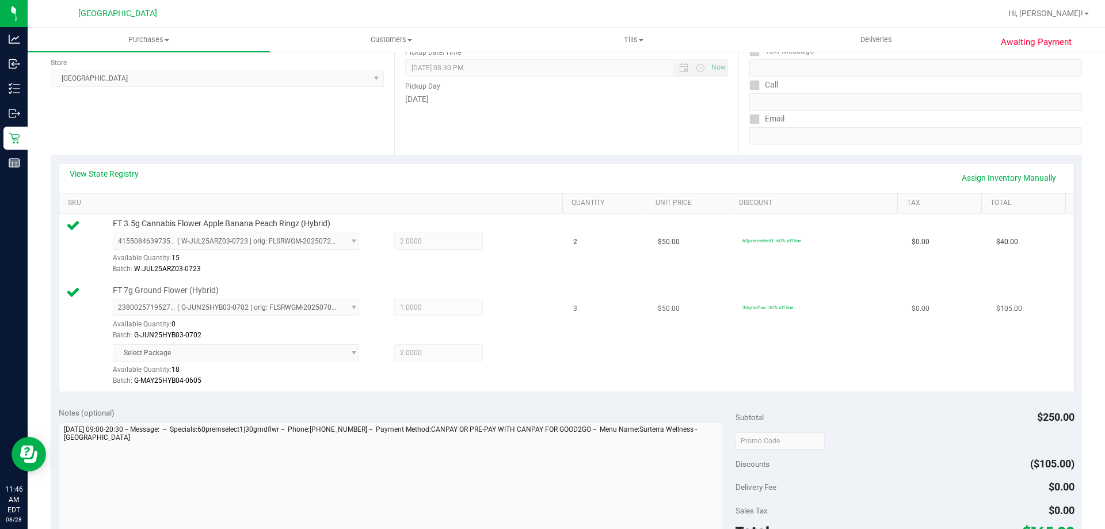
scroll to position [173, 0]
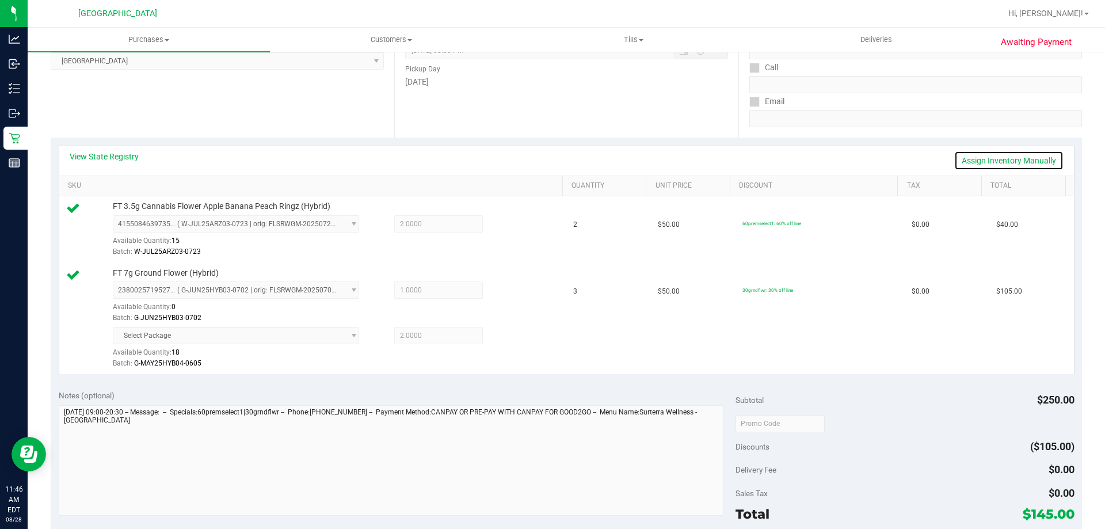
click at [1011, 162] on link "Assign Inventory Manually" at bounding box center [1008, 161] width 109 height 20
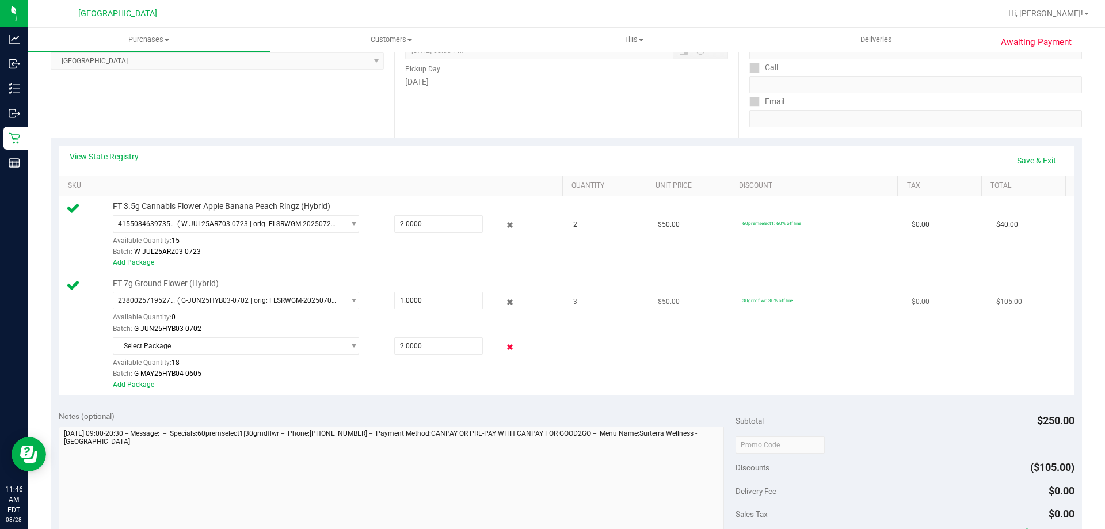
click at [505, 348] on icon at bounding box center [510, 347] width 12 height 13
click at [1021, 161] on link "Save & Exit" at bounding box center [1037, 161] width 54 height 20
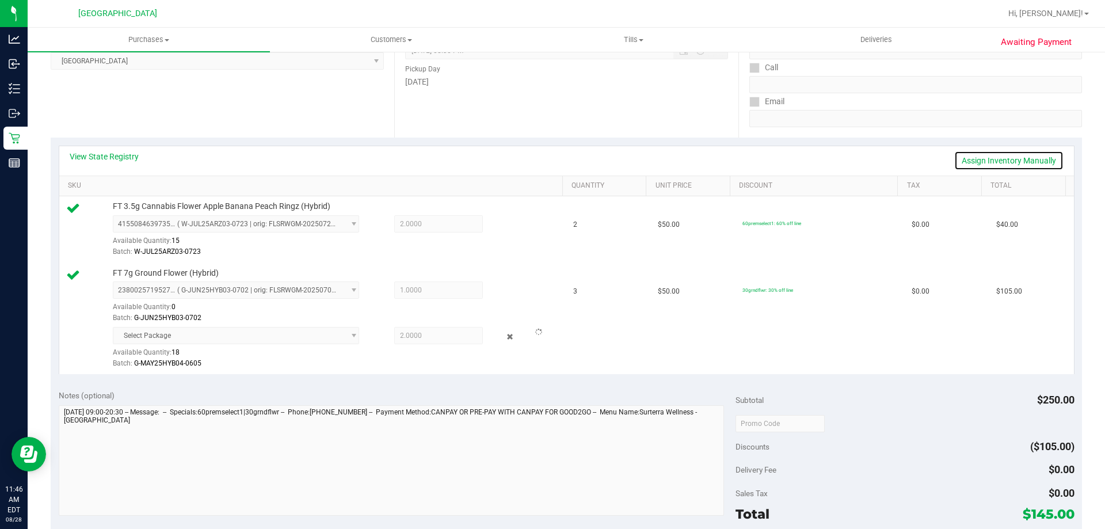
click at [980, 163] on link "Assign Inventory Manually" at bounding box center [1008, 161] width 109 height 20
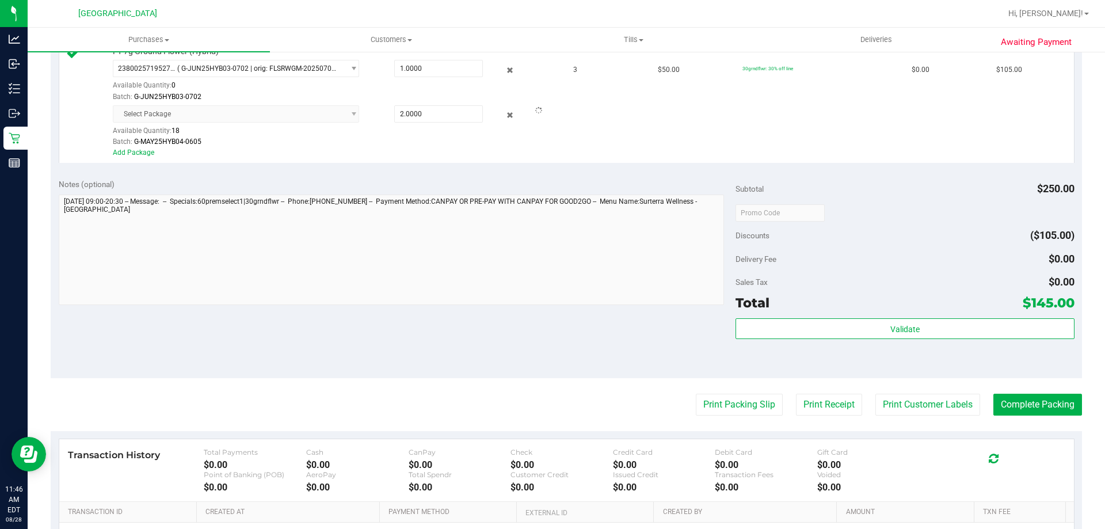
scroll to position [461, 0]
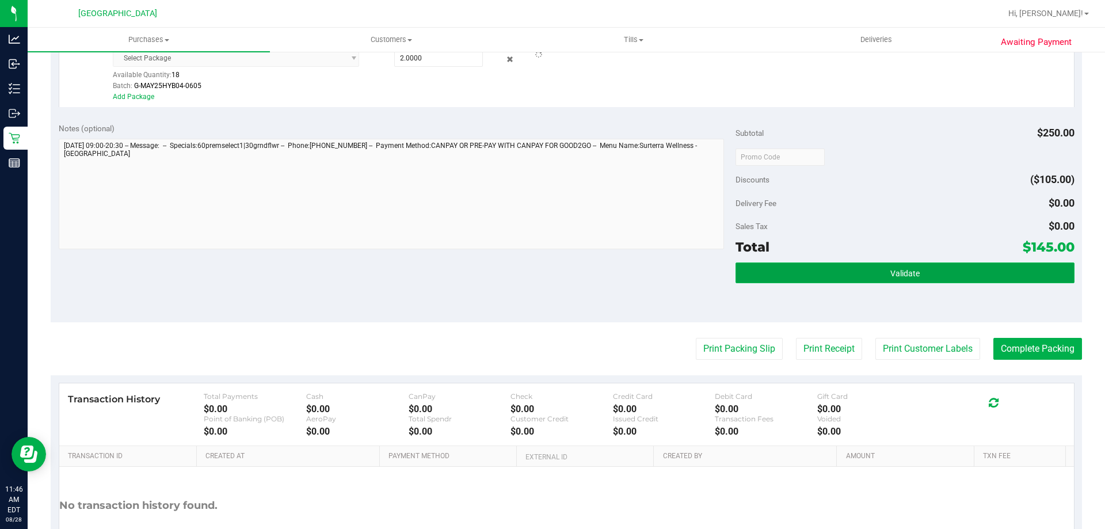
click at [868, 276] on button "Validate" at bounding box center [905, 272] width 338 height 21
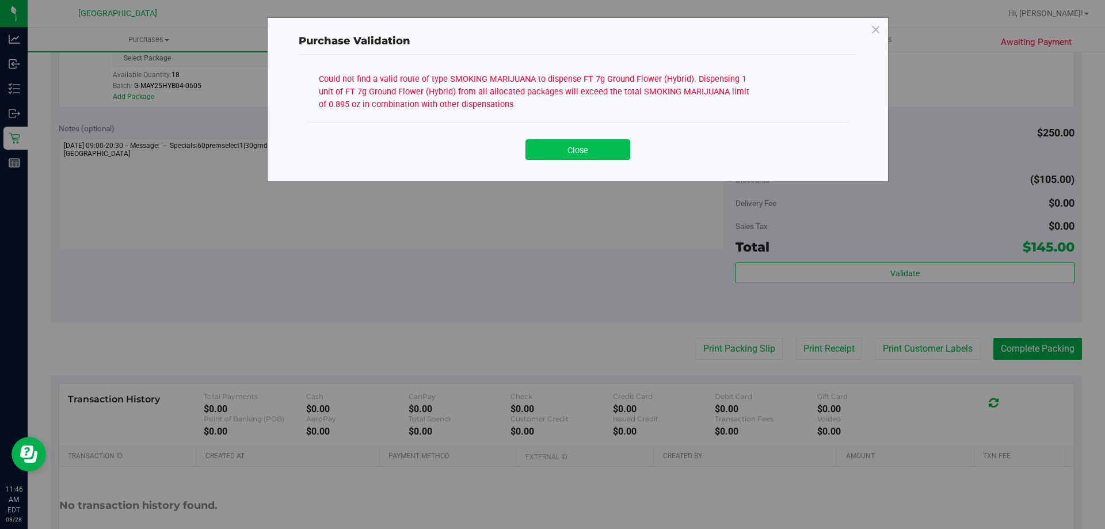
click at [532, 141] on button "Close" at bounding box center [578, 149] width 105 height 21
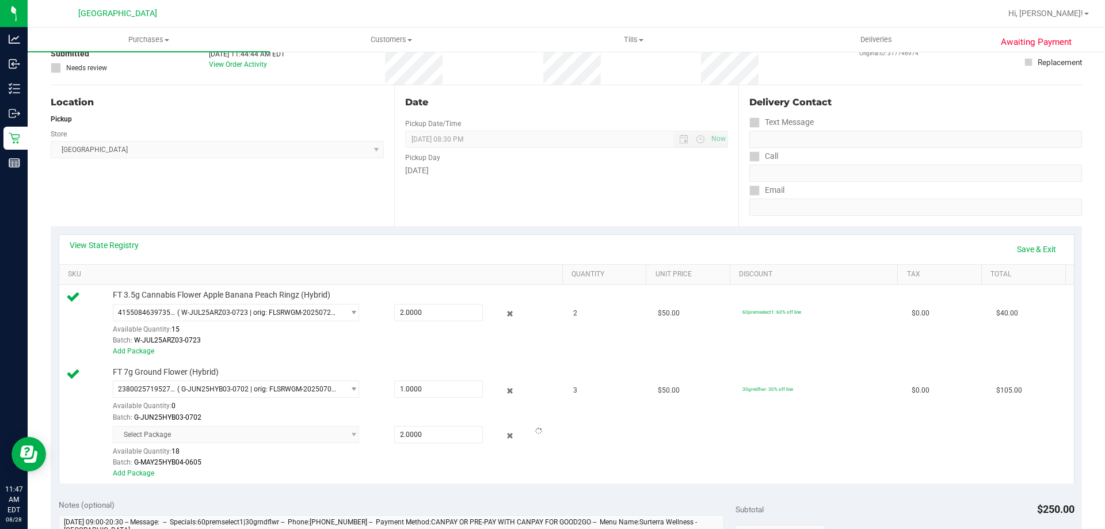
scroll to position [0, 0]
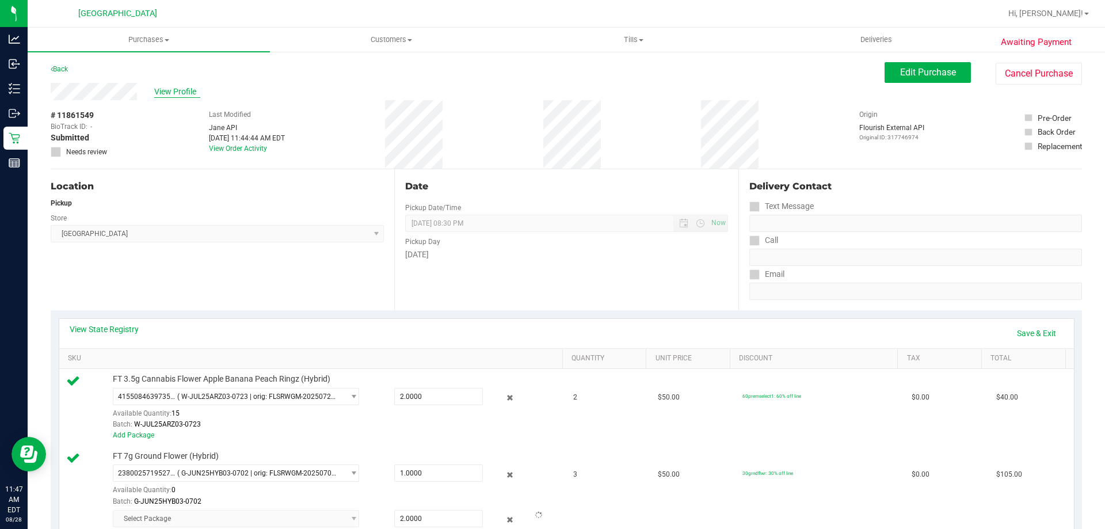
click at [192, 94] on span "View Profile" at bounding box center [177, 92] width 46 height 12
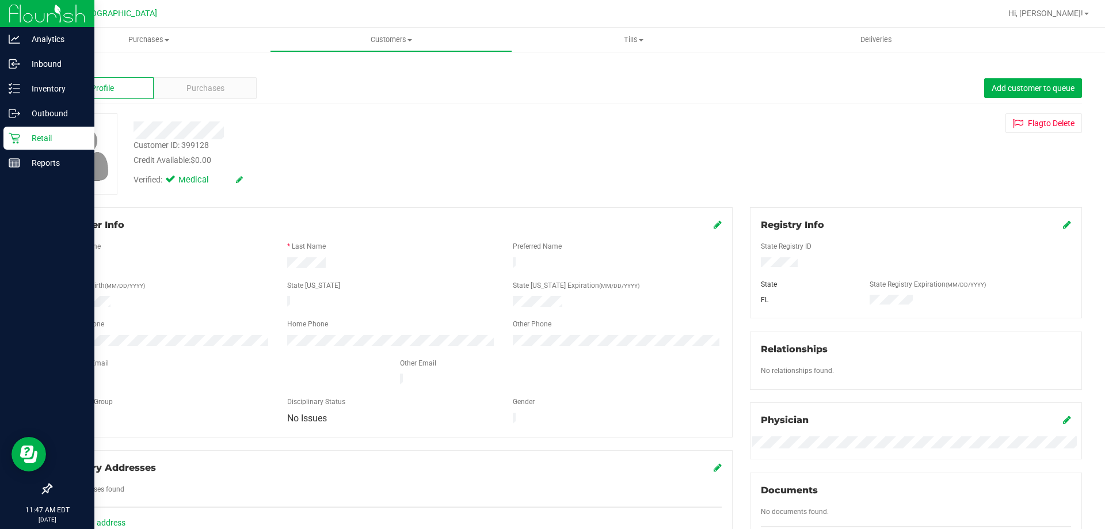
click at [43, 141] on p "Retail" at bounding box center [54, 138] width 69 height 14
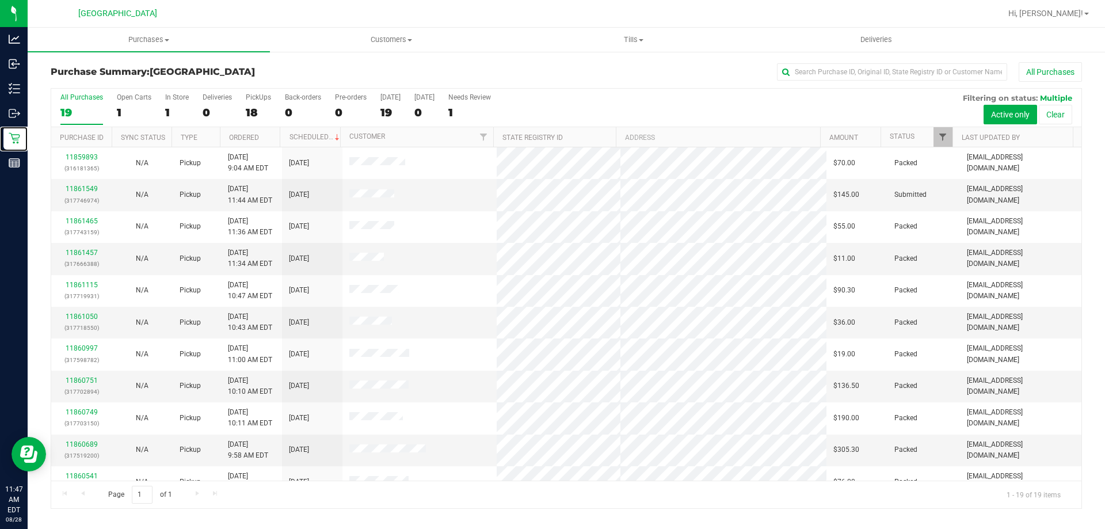
click at [953, 138] on div at bounding box center [952, 137] width 5 height 20
click at [946, 140] on span "Filter" at bounding box center [942, 136] width 9 height 9
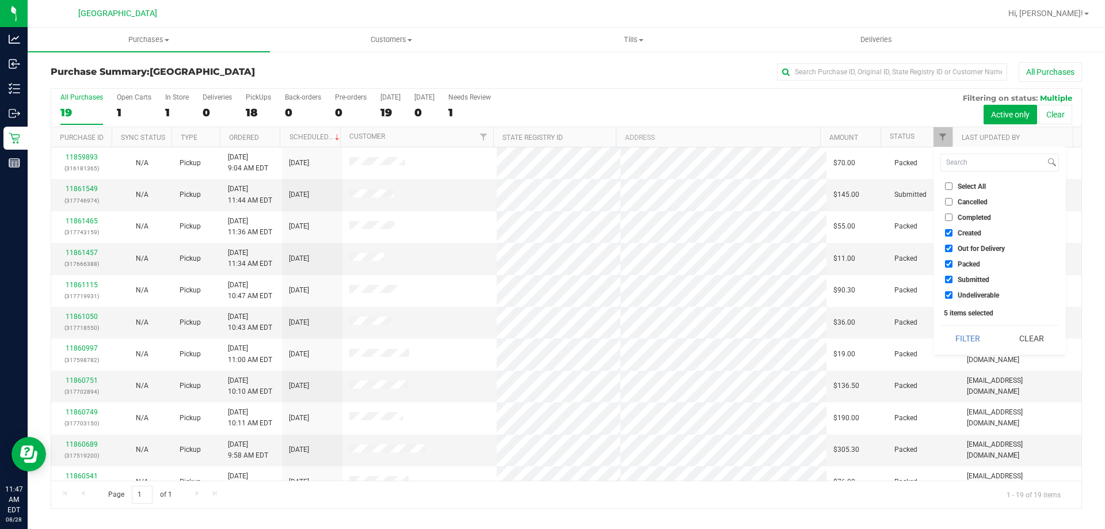
click at [950, 229] on input "Created" at bounding box center [948, 232] width 7 height 7
checkbox input "false"
click at [950, 248] on input "Out for Delivery" at bounding box center [948, 248] width 7 height 7
checkbox input "false"
click at [950, 267] on input "Packed" at bounding box center [948, 263] width 7 height 7
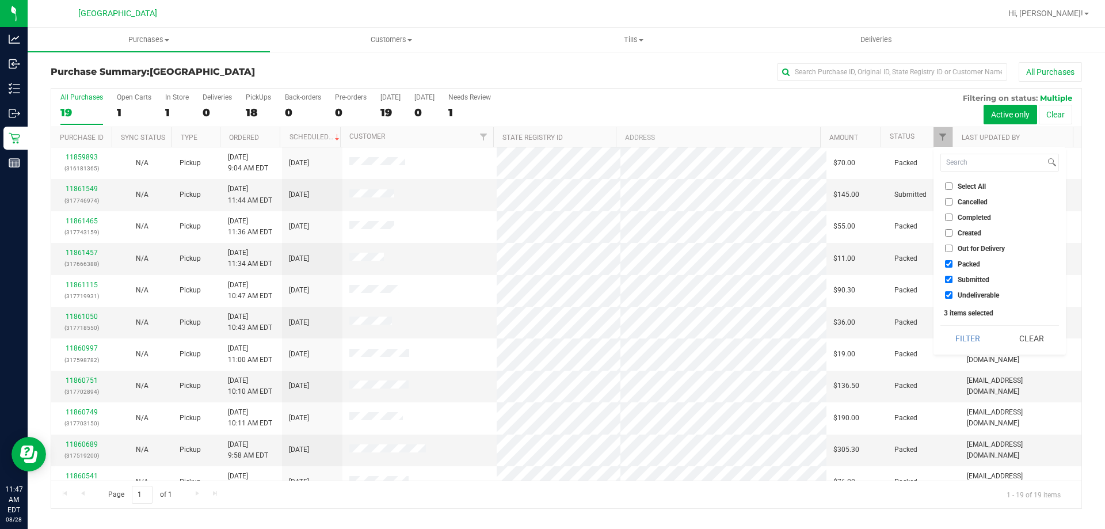
checkbox input "false"
click at [948, 296] on input "Undeliverable" at bounding box center [948, 294] width 7 height 7
checkbox input "false"
click at [971, 333] on button "Filter" at bounding box center [968, 338] width 55 height 25
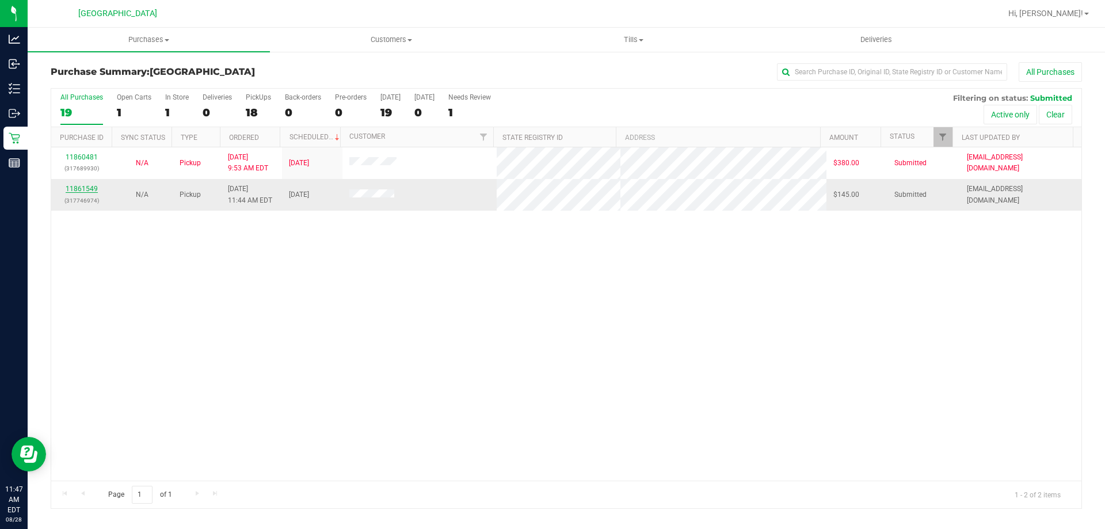
click at [89, 187] on link "11861549" at bounding box center [82, 189] width 32 height 8
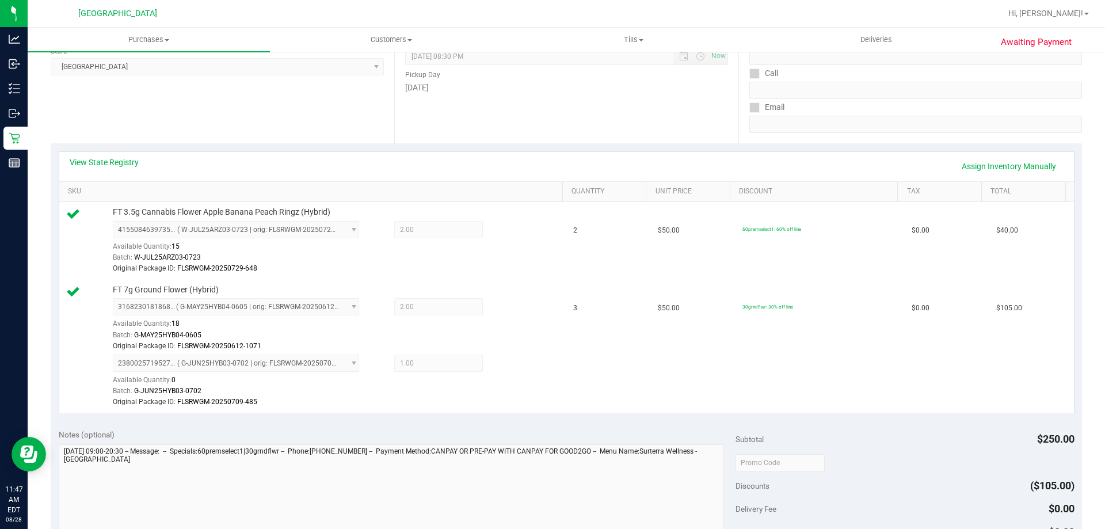
scroll to position [173, 0]
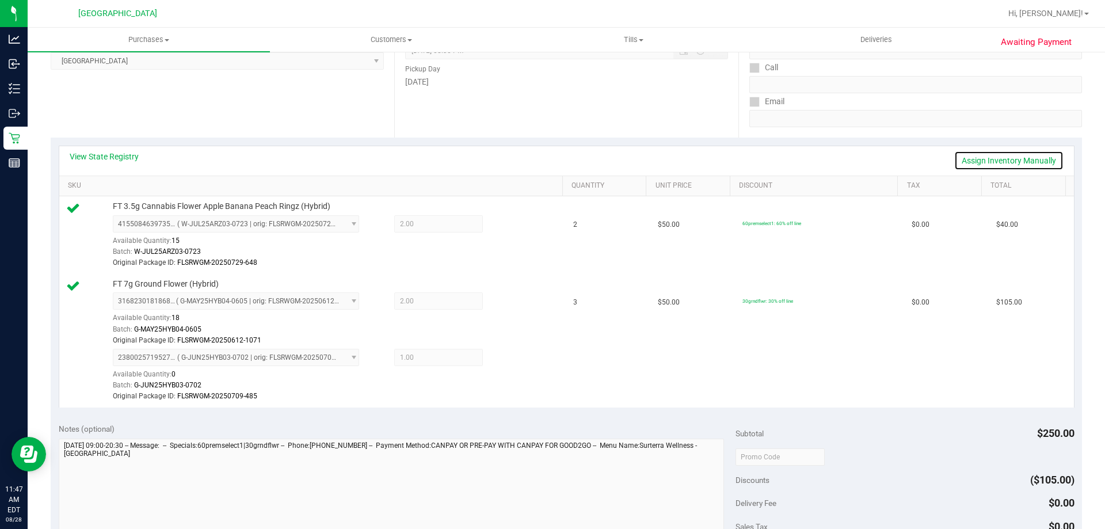
click at [996, 155] on link "Assign Inventory Manually" at bounding box center [1008, 161] width 109 height 20
click at [504, 305] on icon at bounding box center [510, 302] width 12 height 13
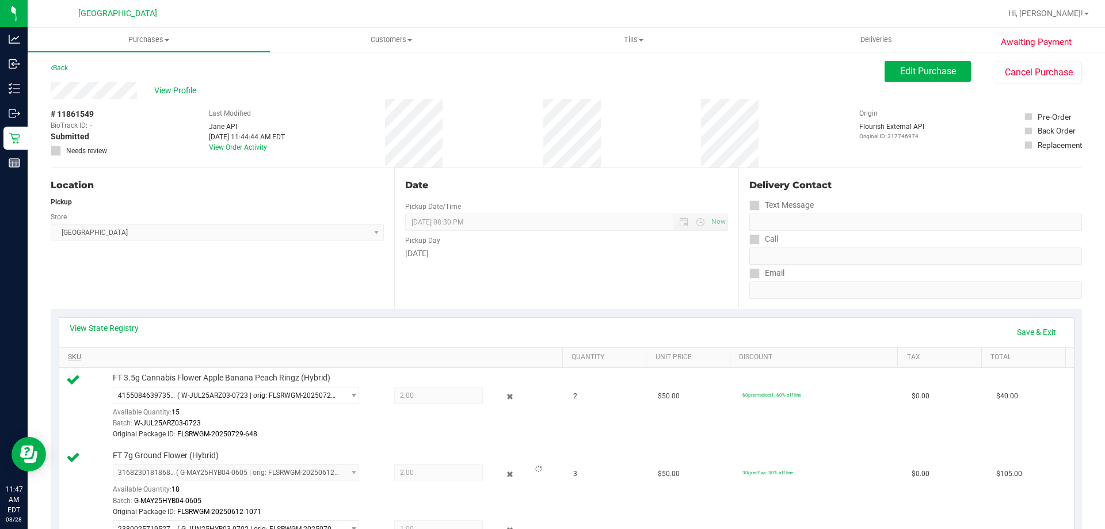
scroll to position [0, 0]
click at [1014, 330] on link "Save & Exit" at bounding box center [1037, 334] width 54 height 20
click at [998, 330] on link "Assign Inventory Manually" at bounding box center [1008, 334] width 109 height 20
click at [509, 401] on div at bounding box center [501, 398] width 37 height 14
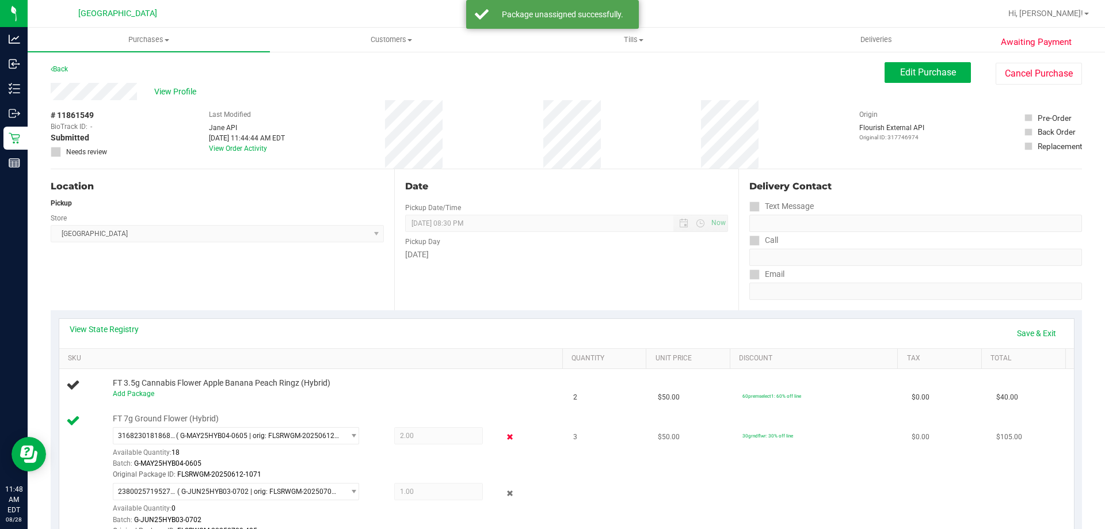
drag, startPoint x: 505, startPoint y: 437, endPoint x: 603, endPoint y: 497, distance: 115.0
click at [512, 437] on div at bounding box center [501, 437] width 37 height 14
click at [1015, 336] on link "Save & Exit" at bounding box center [1037, 334] width 54 height 20
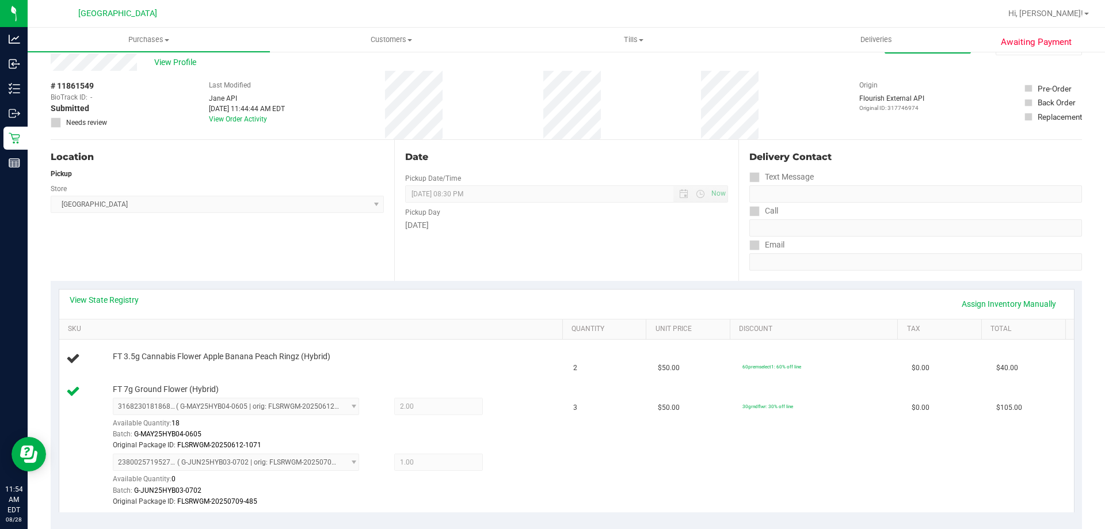
scroll to position [58, 0]
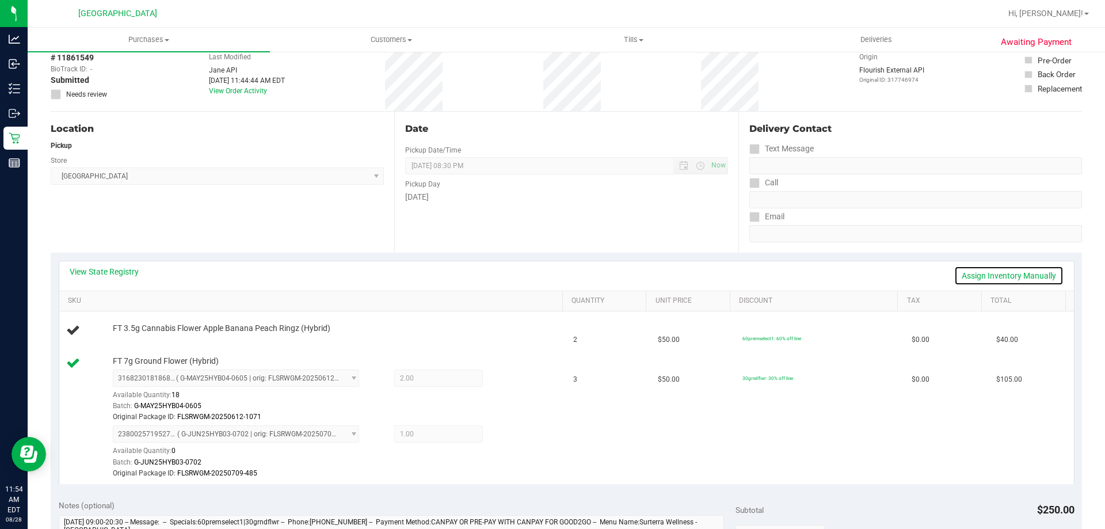
click at [982, 277] on link "Assign Inventory Manually" at bounding box center [1008, 276] width 109 height 20
click at [504, 385] on icon at bounding box center [510, 379] width 12 height 13
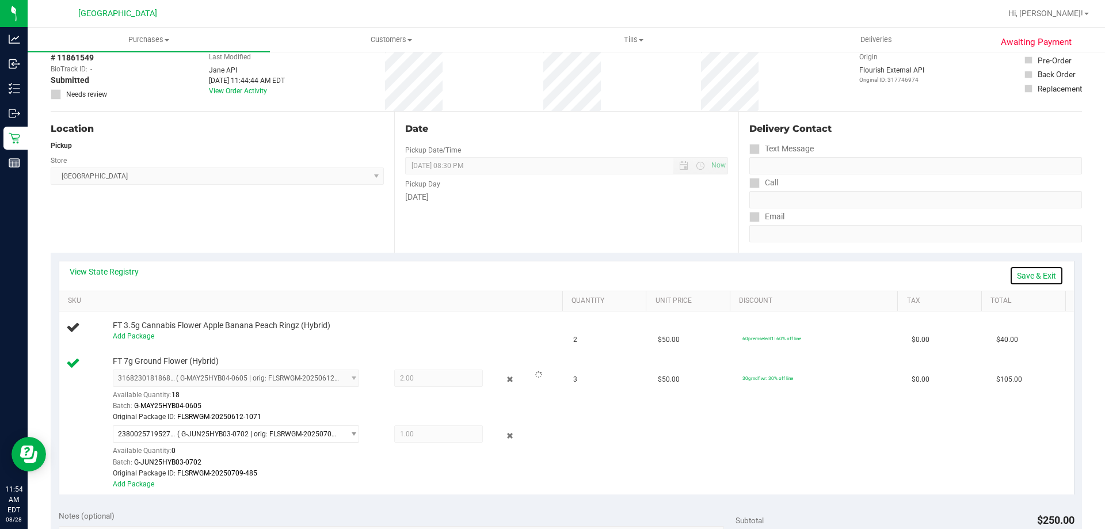
click at [1024, 275] on link "Save & Exit" at bounding box center [1037, 276] width 54 height 20
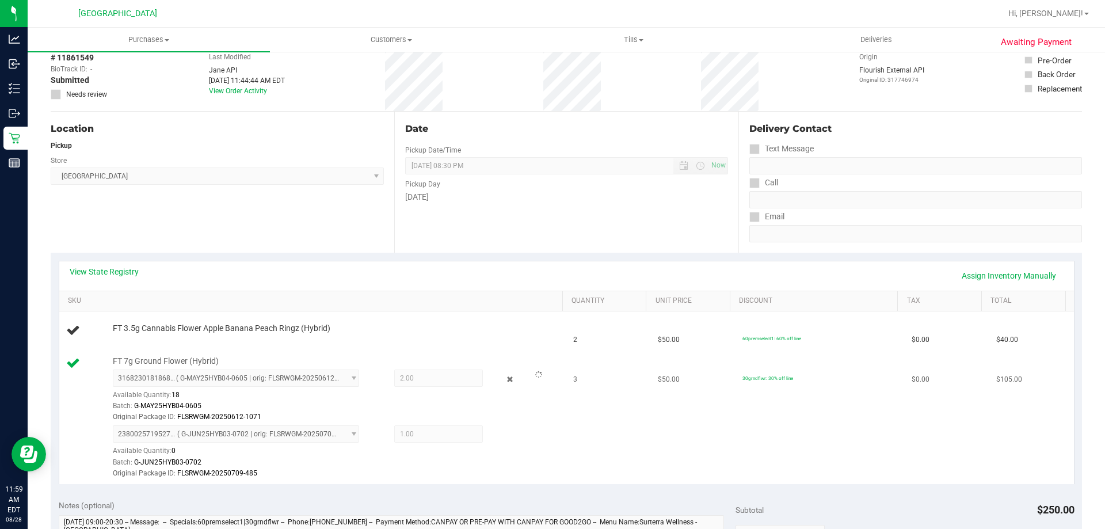
scroll to position [0, 0]
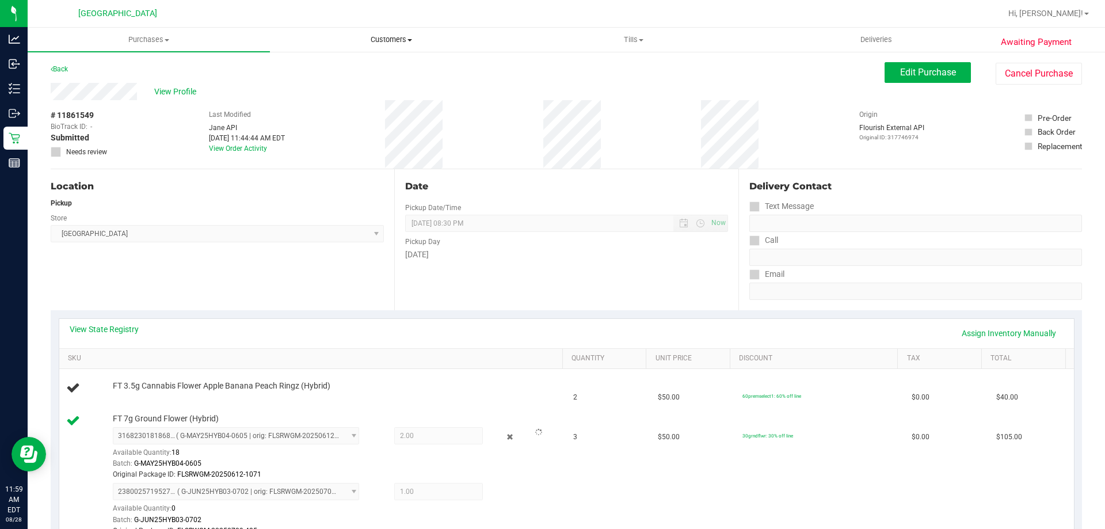
click at [416, 43] on span "Customers" at bounding box center [391, 40] width 241 height 10
click at [368, 67] on li "All customers" at bounding box center [391, 70] width 242 height 14
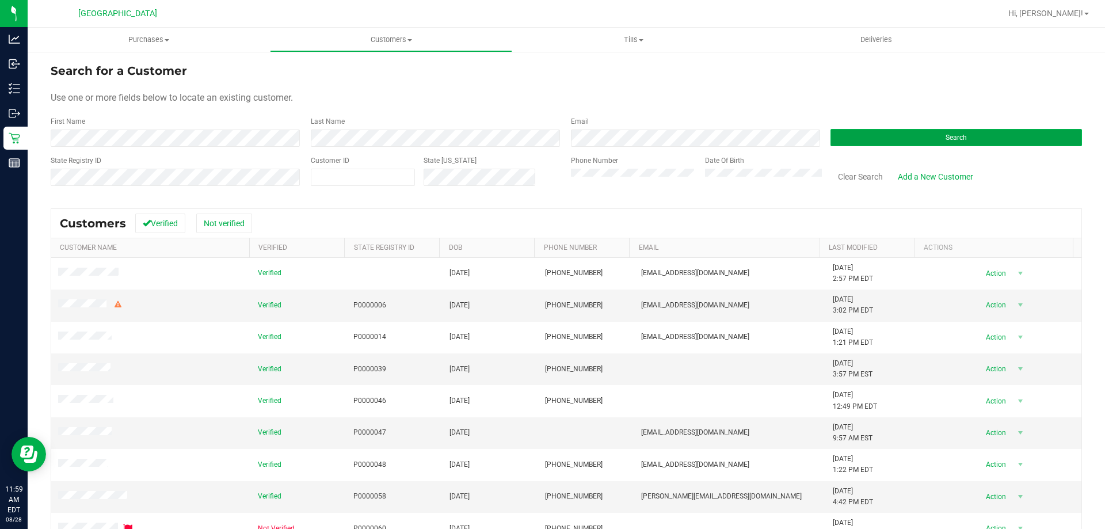
click at [911, 132] on button "Search" at bounding box center [957, 137] width 252 height 17
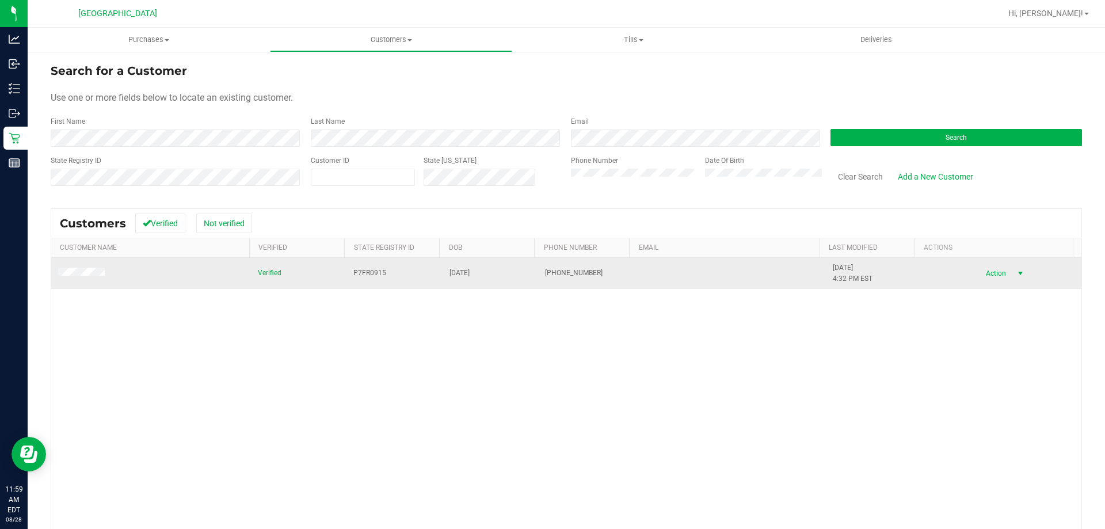
click at [983, 274] on span "Action" at bounding box center [994, 273] width 37 height 16
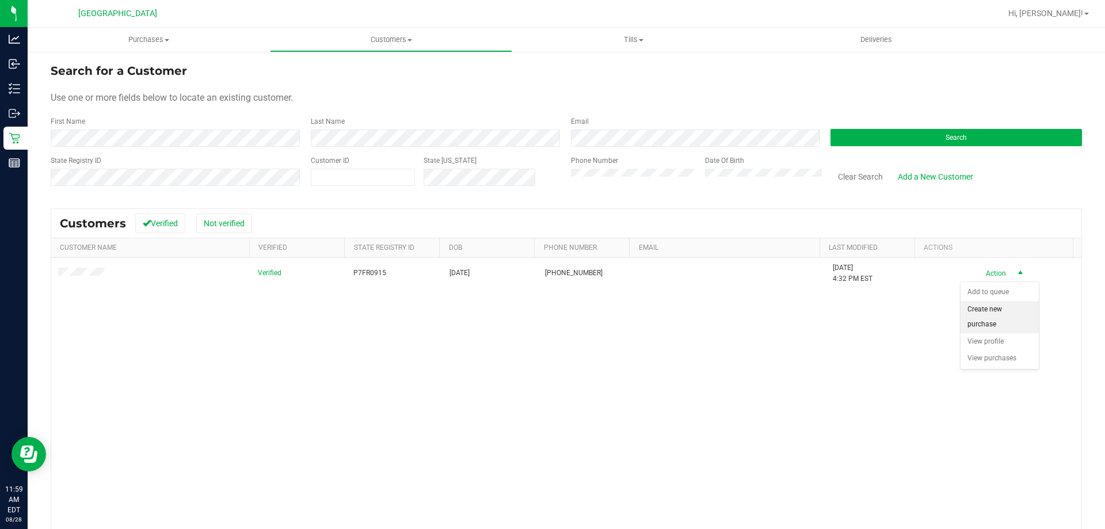
click at [996, 310] on li "Create new purchase" at bounding box center [1000, 317] width 78 height 32
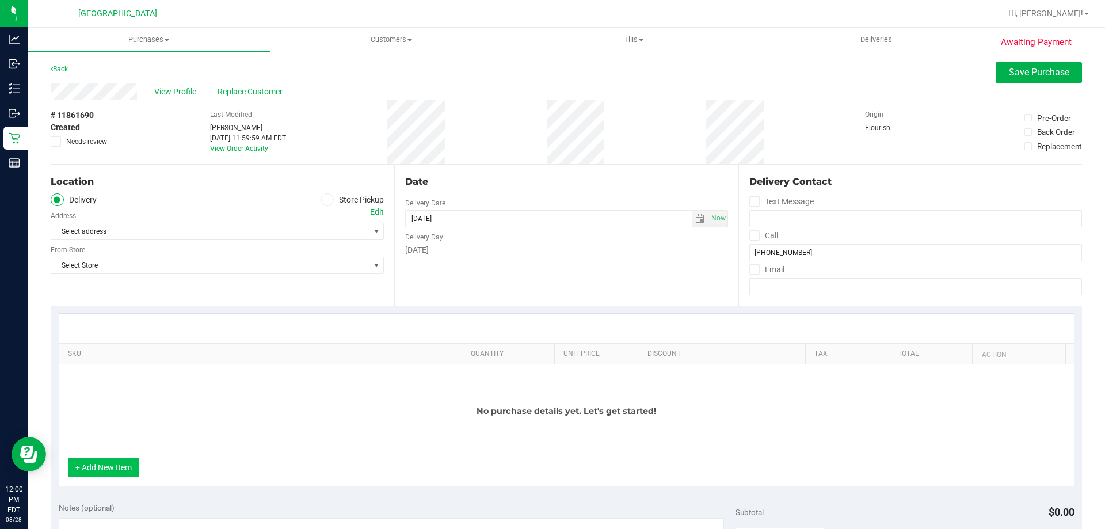
click at [111, 466] on button "+ Add New Item" at bounding box center [103, 468] width 71 height 20
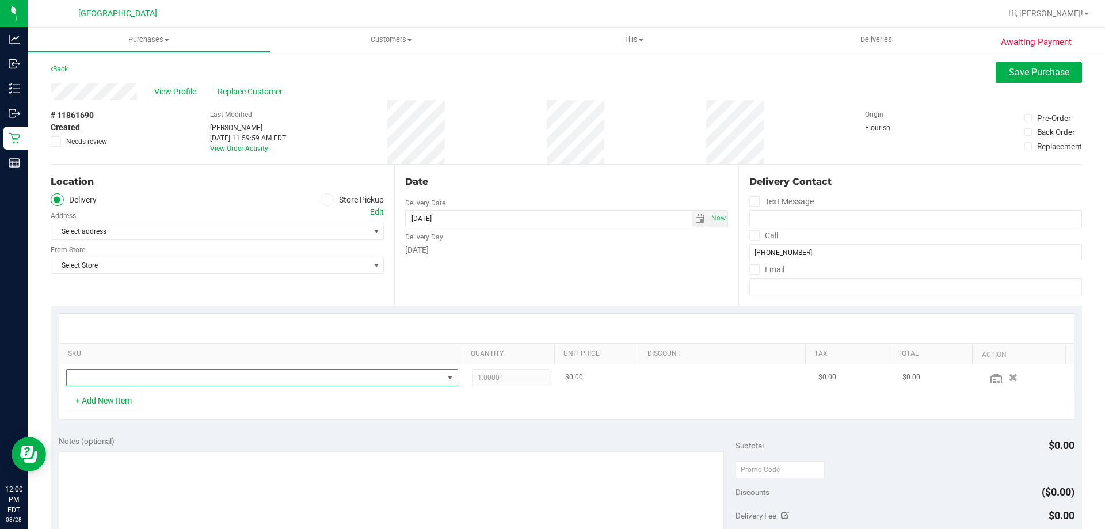
click at [152, 379] on span "NO DATA FOUND" at bounding box center [255, 378] width 376 height 16
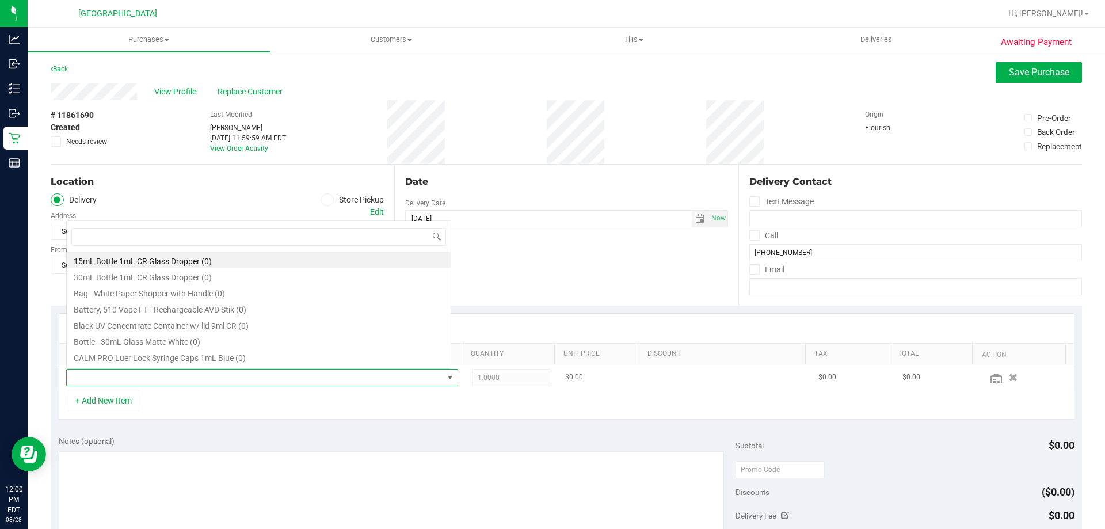
scroll to position [17, 382]
type input "arz"
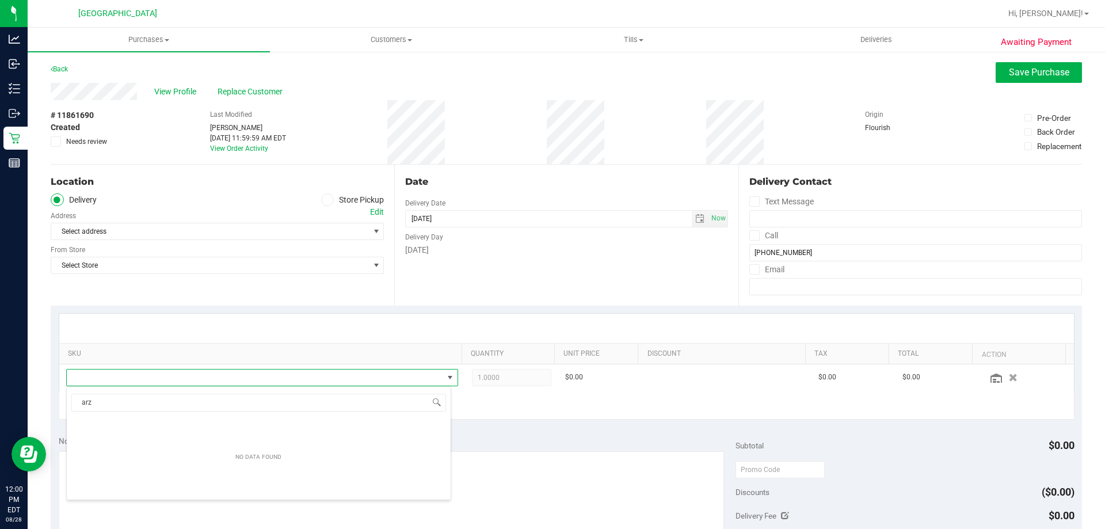
click at [324, 200] on icon at bounding box center [327, 200] width 7 height 0
click at [0, 0] on input "Store Pickup" at bounding box center [0, 0] width 0 height 0
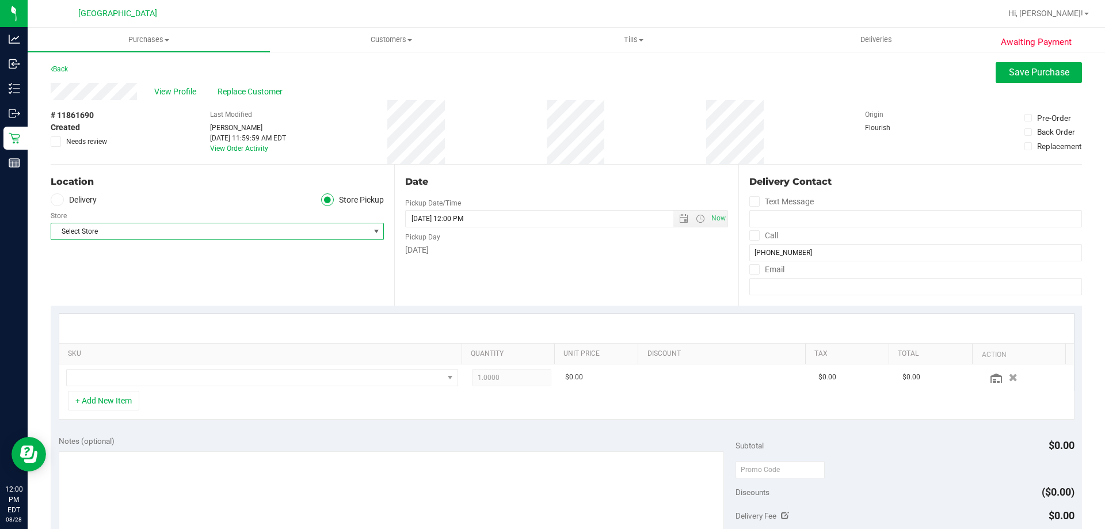
click at [372, 230] on span "select" at bounding box center [376, 231] width 9 height 9
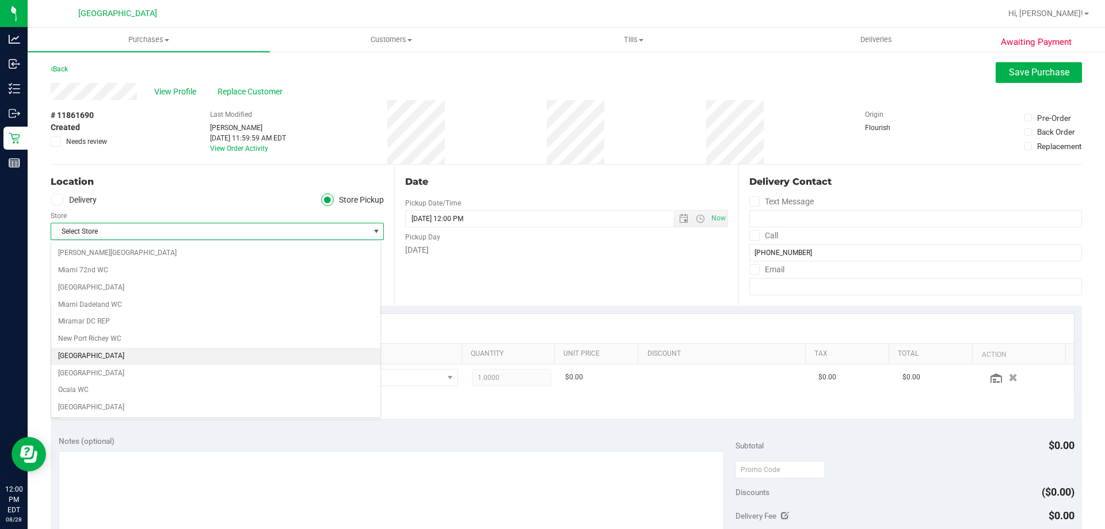
click at [189, 355] on li "[GEOGRAPHIC_DATA]" at bounding box center [215, 356] width 329 height 17
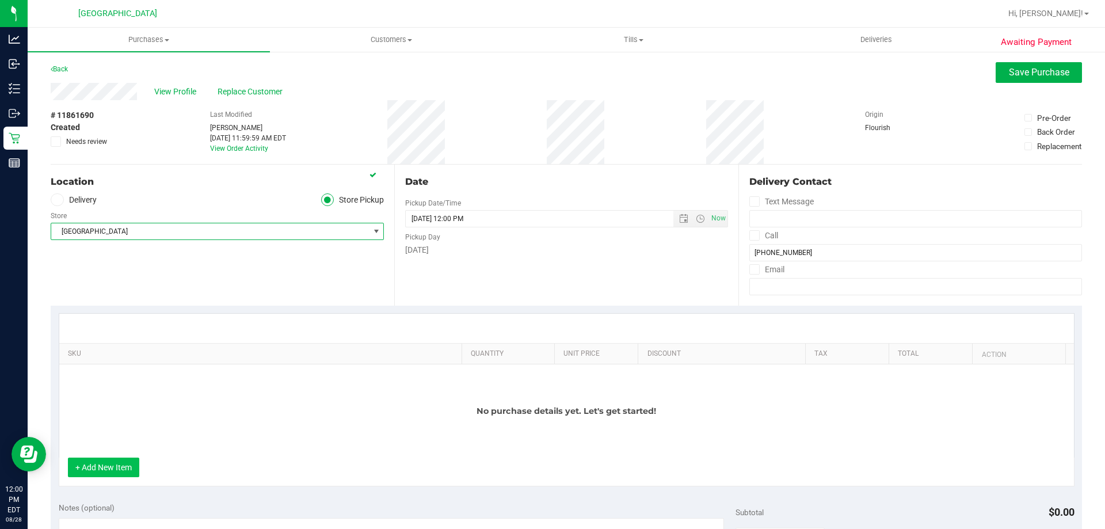
click at [109, 473] on button "+ Add New Item" at bounding box center [103, 468] width 71 height 20
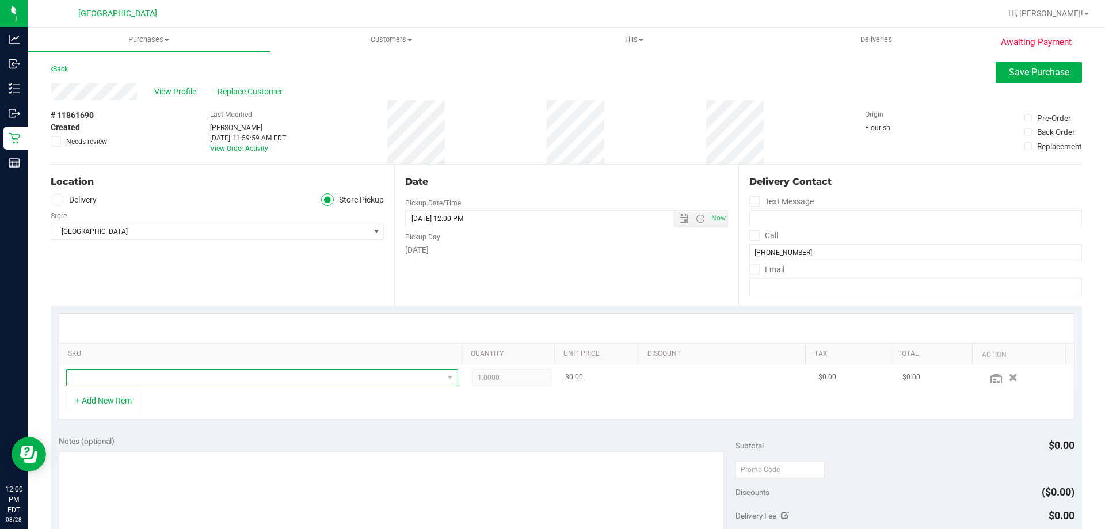
click at [108, 378] on span "NO DATA FOUND" at bounding box center [255, 378] width 376 height 16
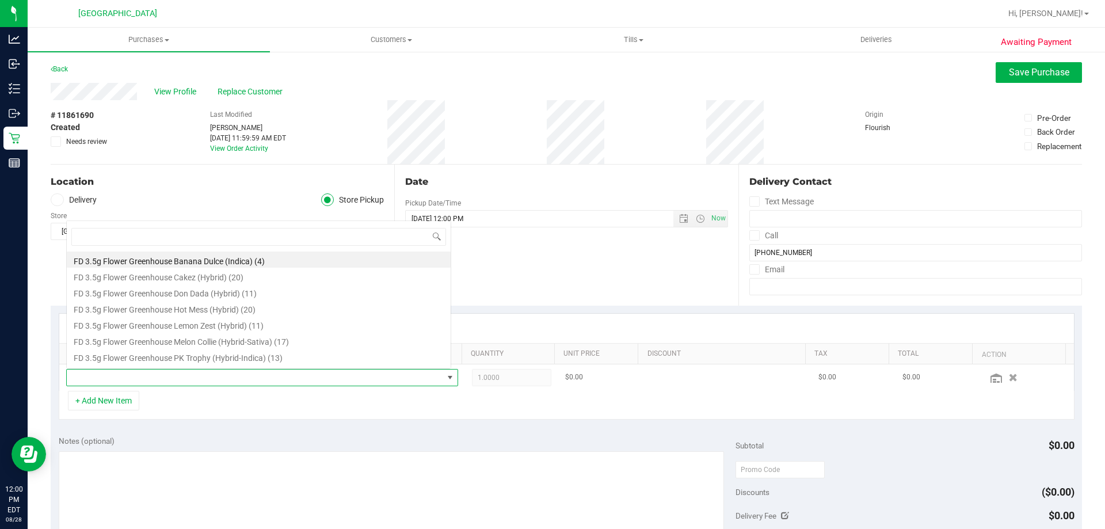
scroll to position [17, 382]
type input "arz"
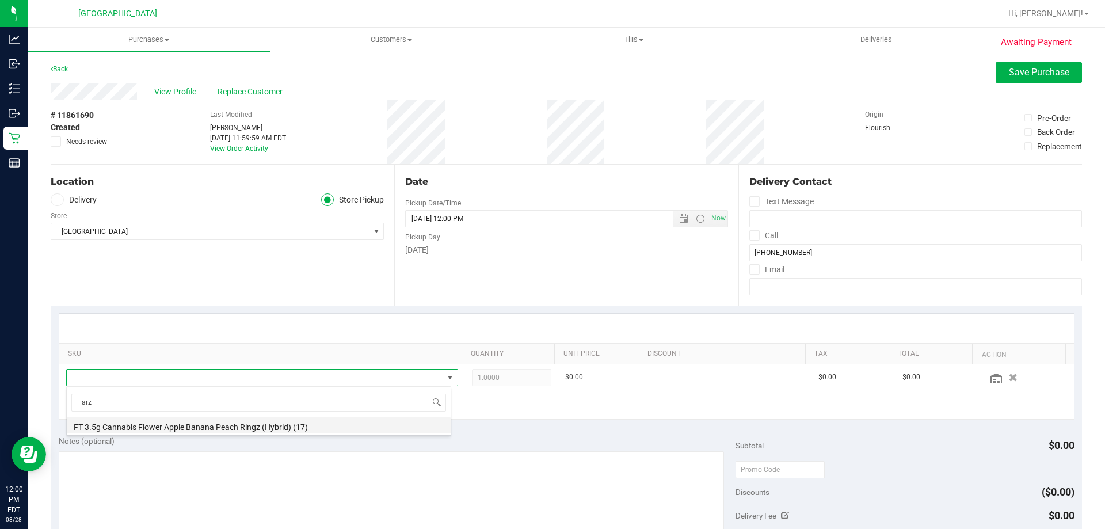
click at [172, 432] on li "FT 3.5g Cannabis Flower Apple Banana Peach Ringz (Hybrid) (17)" at bounding box center [259, 425] width 384 height 16
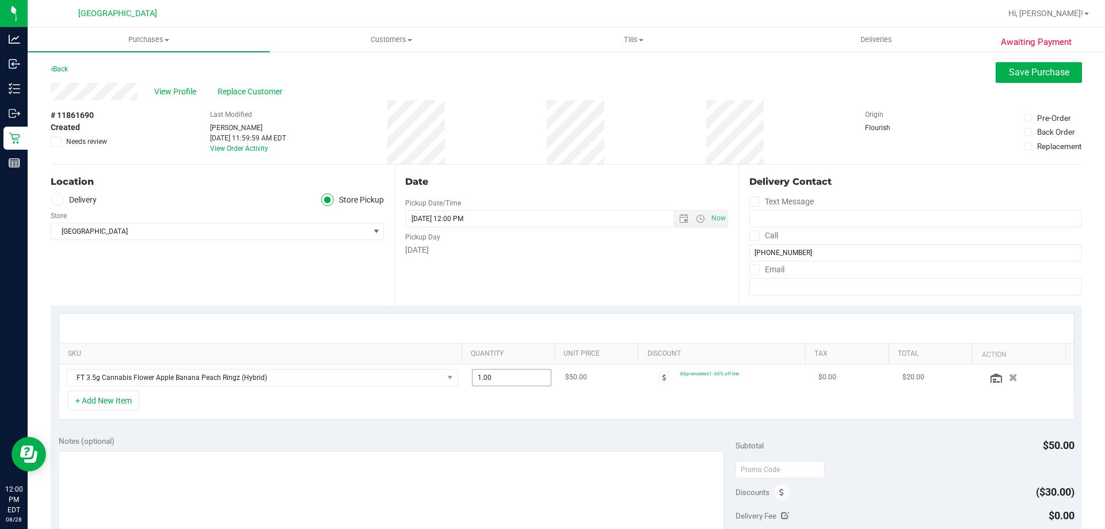
click at [508, 378] on span "1.00 1" at bounding box center [512, 377] width 80 height 17
type input "2"
type input "2.00"
click at [507, 432] on div "Notes (optional) Subtotal $50.00 Discounts ($30.00) Delivery Fee $0.00 Sales Ta…" at bounding box center [567, 531] width 1032 height 207
click at [123, 401] on button "+ Add New Item" at bounding box center [103, 401] width 71 height 20
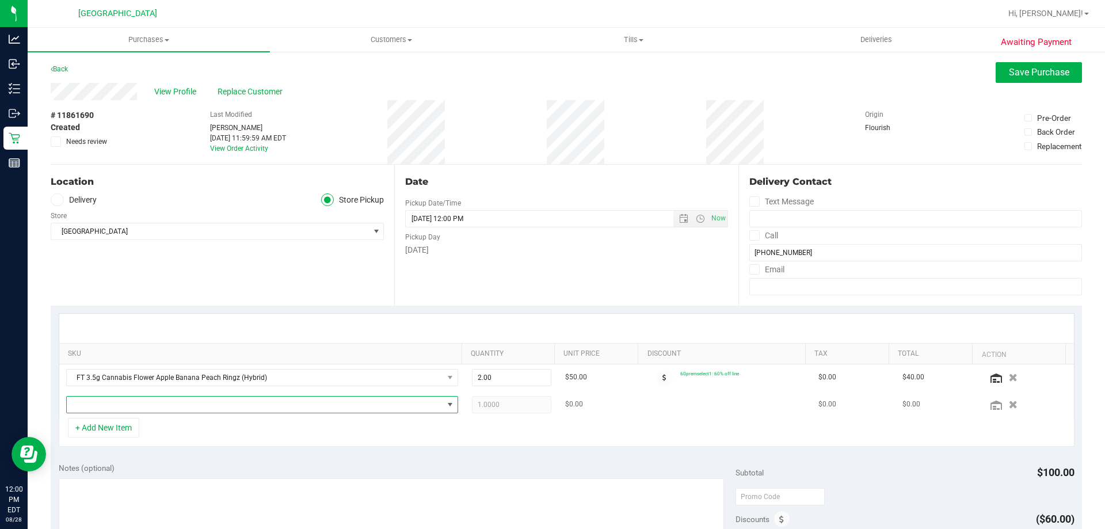
click at [211, 409] on span "NO DATA FOUND" at bounding box center [255, 405] width 376 height 16
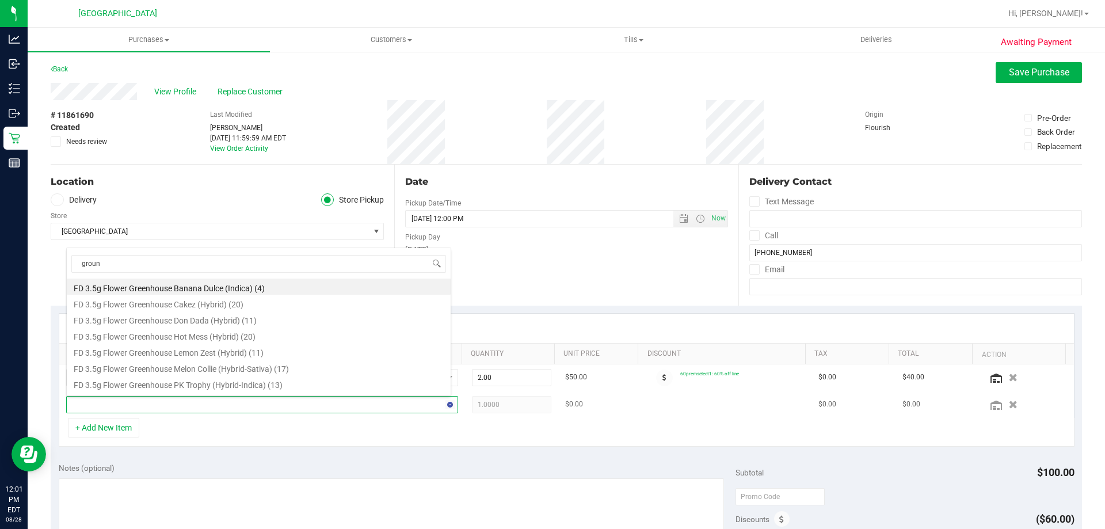
type input "ground"
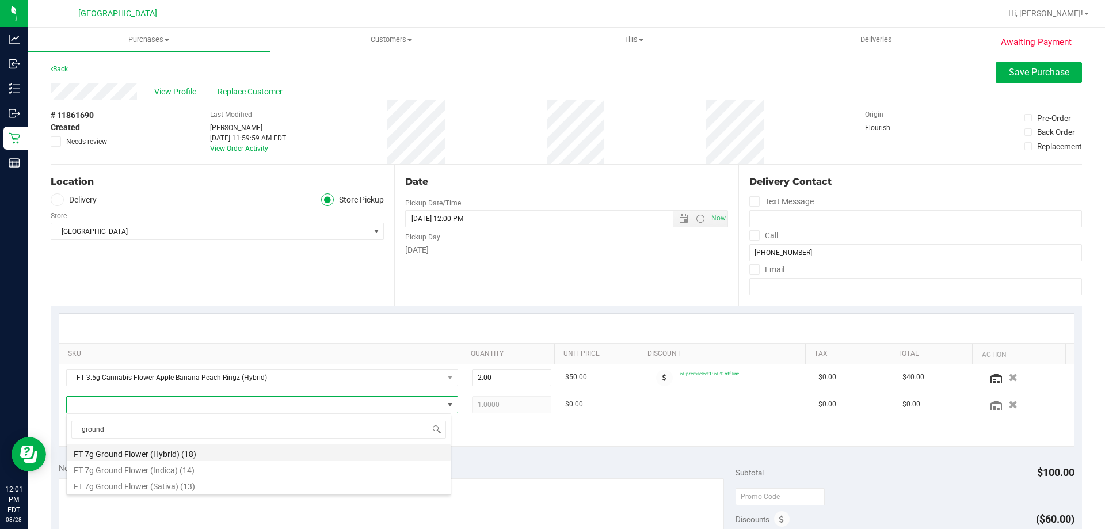
click at [210, 452] on li "FT 7g Ground Flower (Hybrid) (18)" at bounding box center [259, 452] width 384 height 16
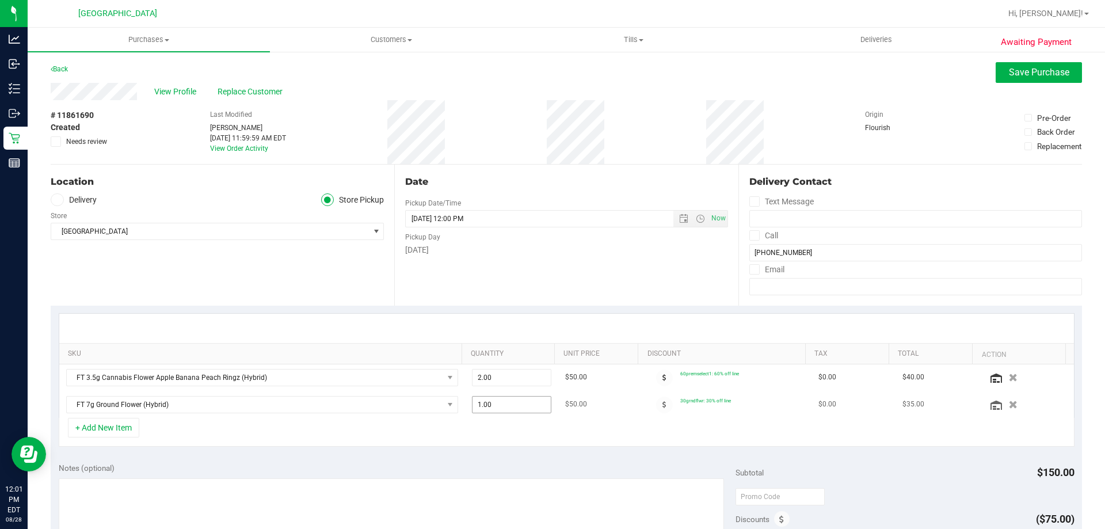
click at [505, 408] on span "1.00 1" at bounding box center [512, 404] width 80 height 17
type input "2"
type input "2.00"
click at [555, 288] on div "Date Pickup Date/Time [DATE] Now [DATE] 12:00 PM Now Pickup Day [DATE]" at bounding box center [566, 235] width 344 height 141
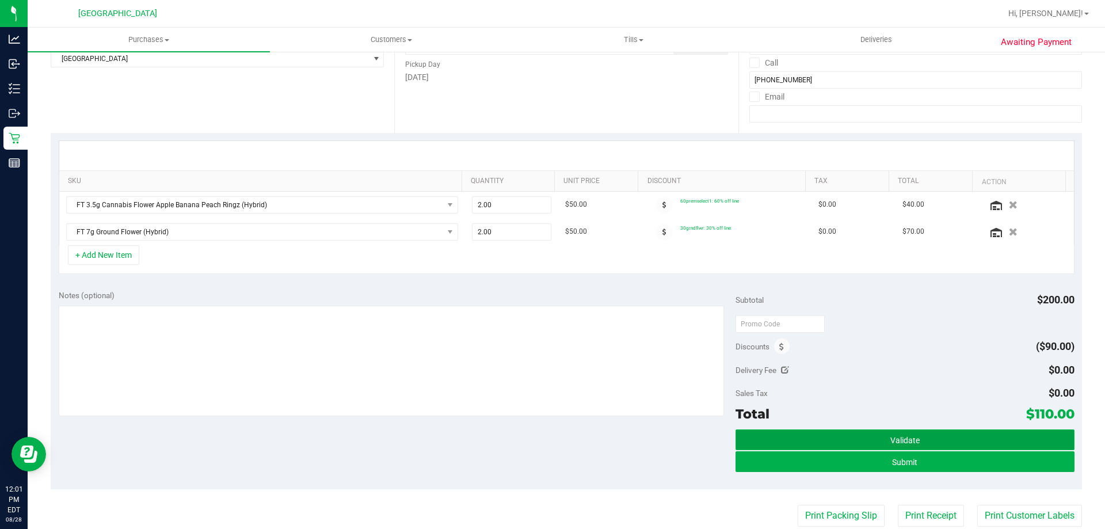
click at [916, 440] on button "Validate" at bounding box center [905, 439] width 338 height 21
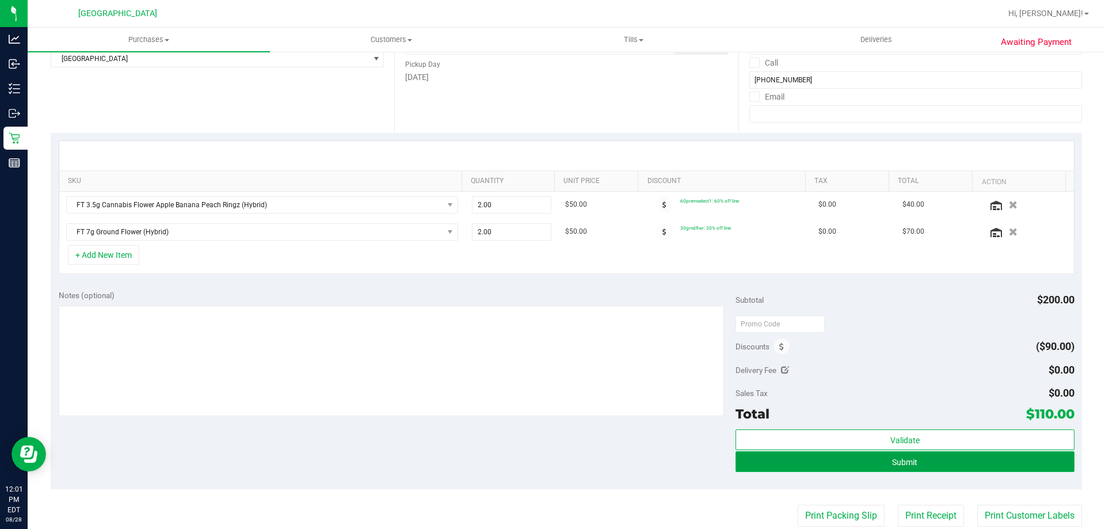
click at [901, 463] on span "Submit" at bounding box center [904, 462] width 25 height 9
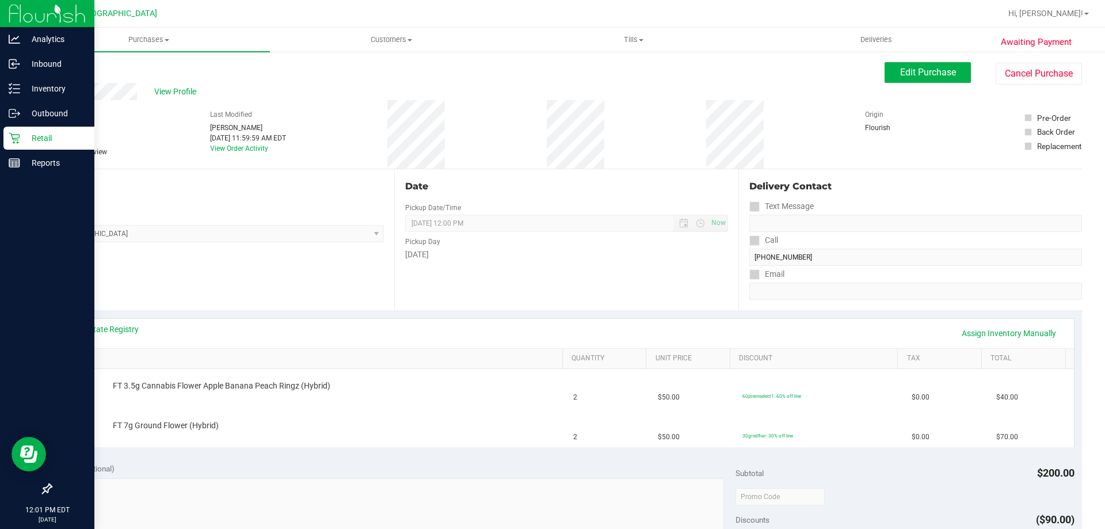
drag, startPoint x: 28, startPoint y: 138, endPoint x: 70, endPoint y: 141, distance: 42.7
click at [29, 138] on p "Retail" at bounding box center [54, 138] width 69 height 14
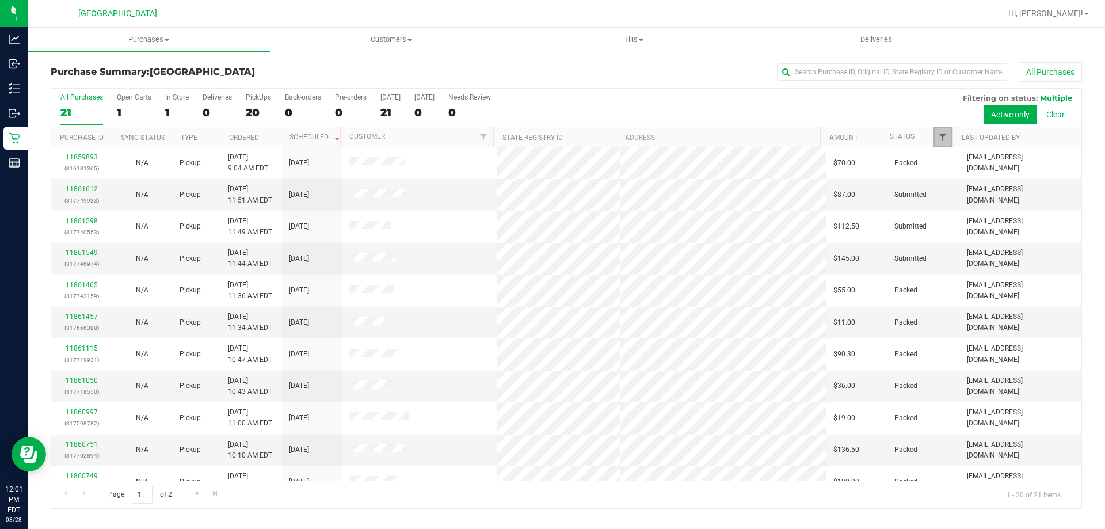
click at [943, 134] on span "Filter" at bounding box center [942, 136] width 9 height 9
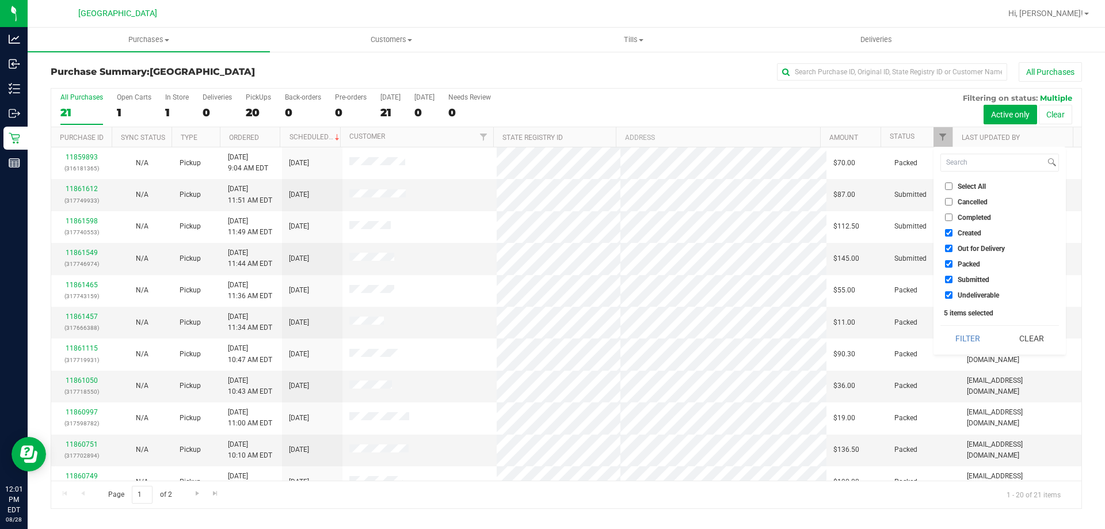
click at [952, 233] on input "Created" at bounding box center [948, 232] width 7 height 7
checkbox input "false"
click at [950, 246] on input "Out for Delivery" at bounding box center [948, 248] width 7 height 7
checkbox input "false"
click at [948, 265] on input "Packed" at bounding box center [948, 263] width 7 height 7
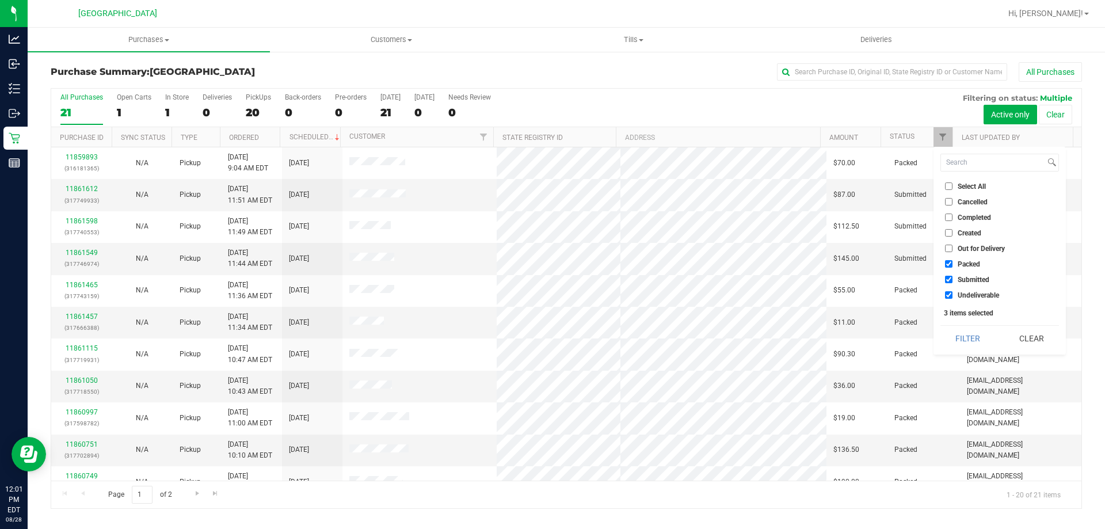
checkbox input "false"
click at [948, 294] on input "Undeliverable" at bounding box center [948, 294] width 7 height 7
checkbox input "false"
click at [964, 342] on button "Filter" at bounding box center [968, 338] width 55 height 25
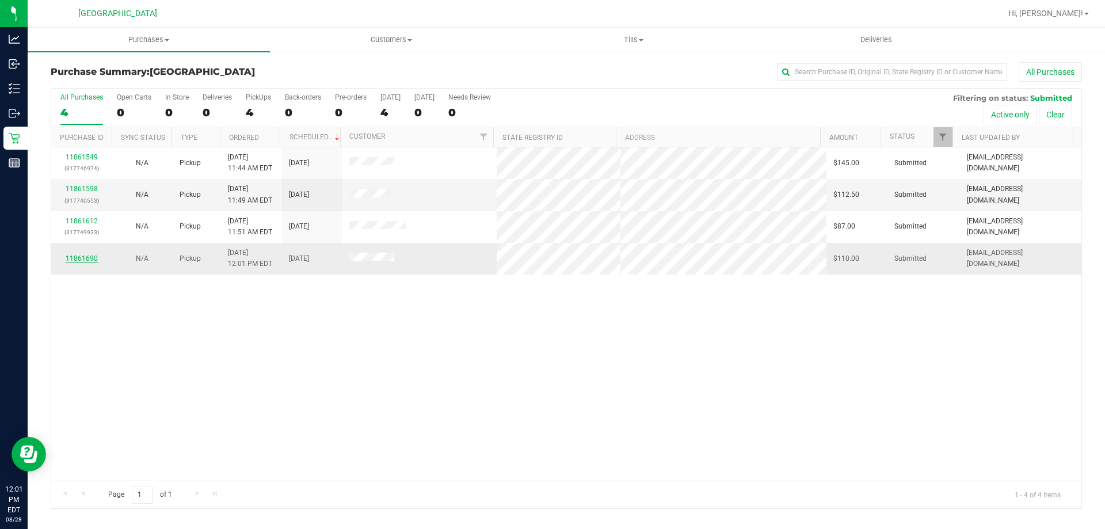
click at [85, 254] on link "11861690" at bounding box center [82, 258] width 32 height 8
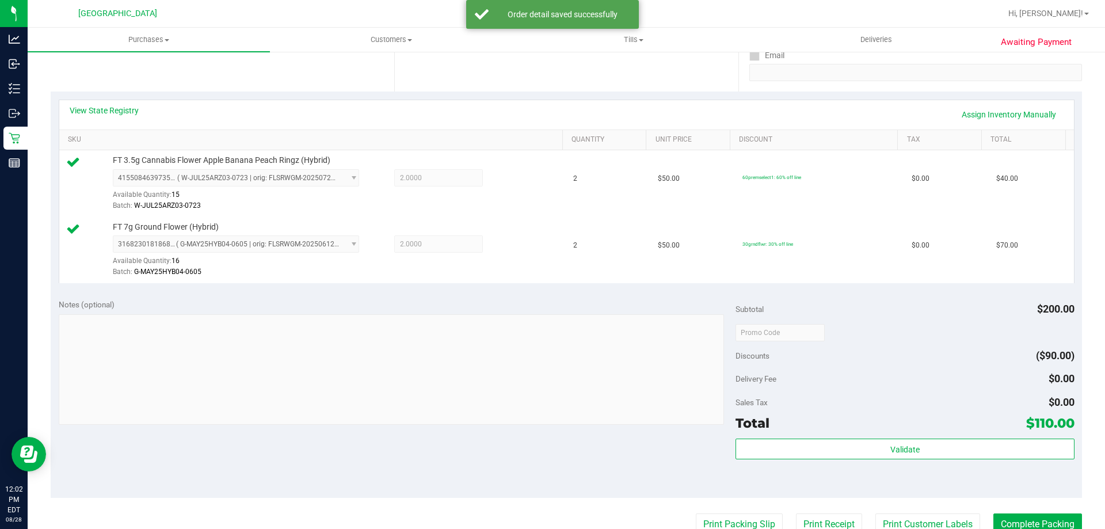
scroll to position [288, 0]
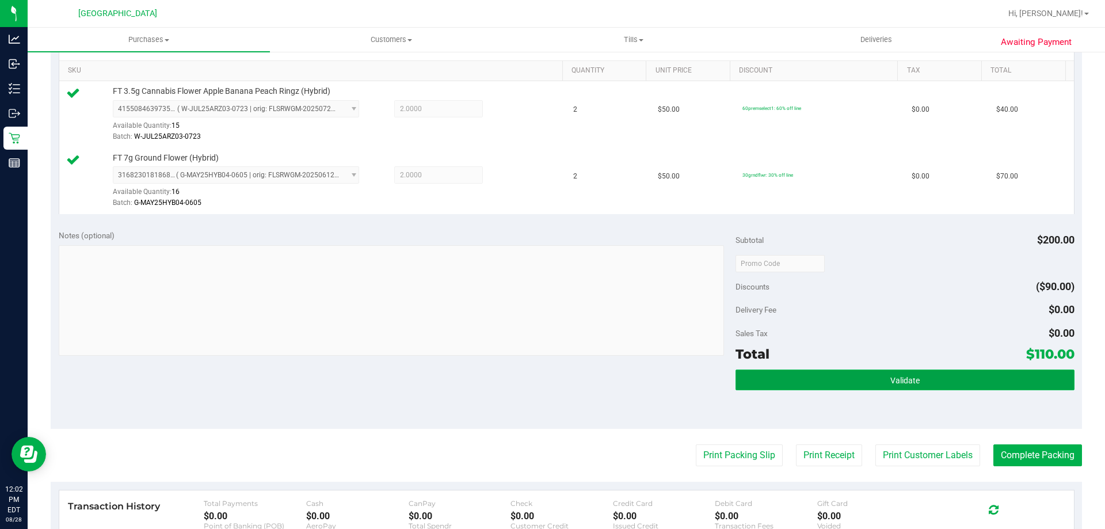
click at [872, 378] on button "Validate" at bounding box center [905, 380] width 338 height 21
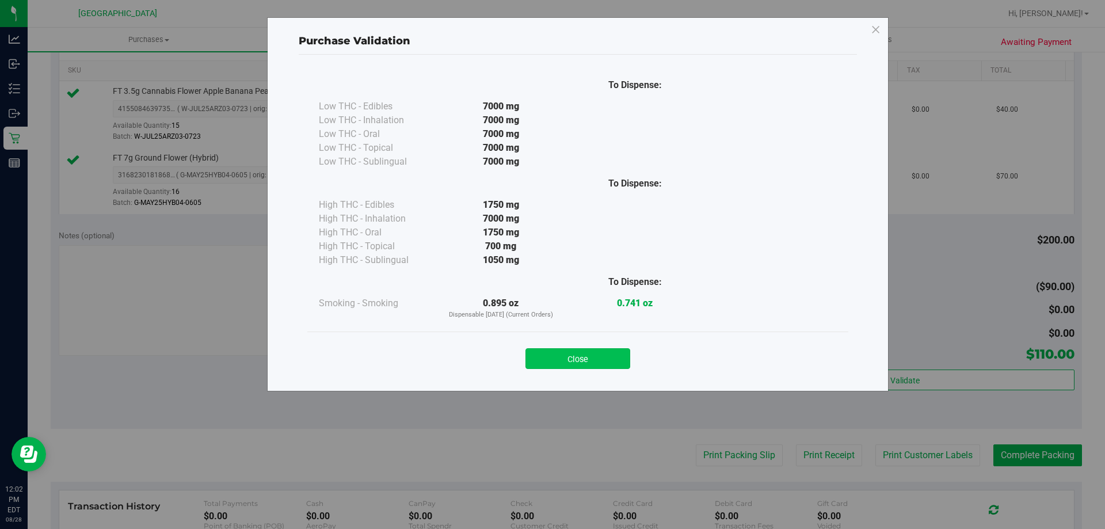
click at [597, 357] on button "Close" at bounding box center [578, 358] width 105 height 21
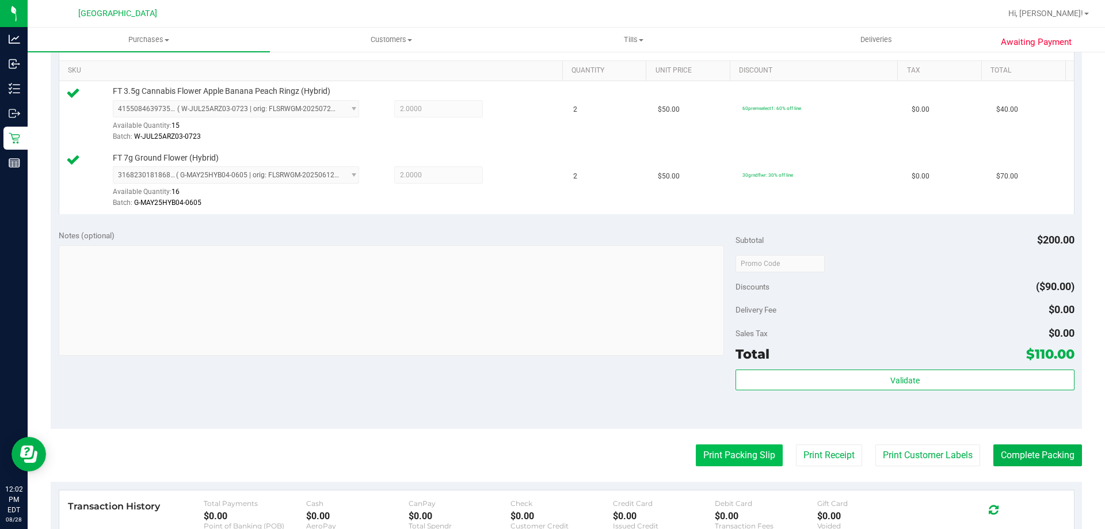
click at [736, 463] on button "Print Packing Slip" at bounding box center [739, 455] width 87 height 22
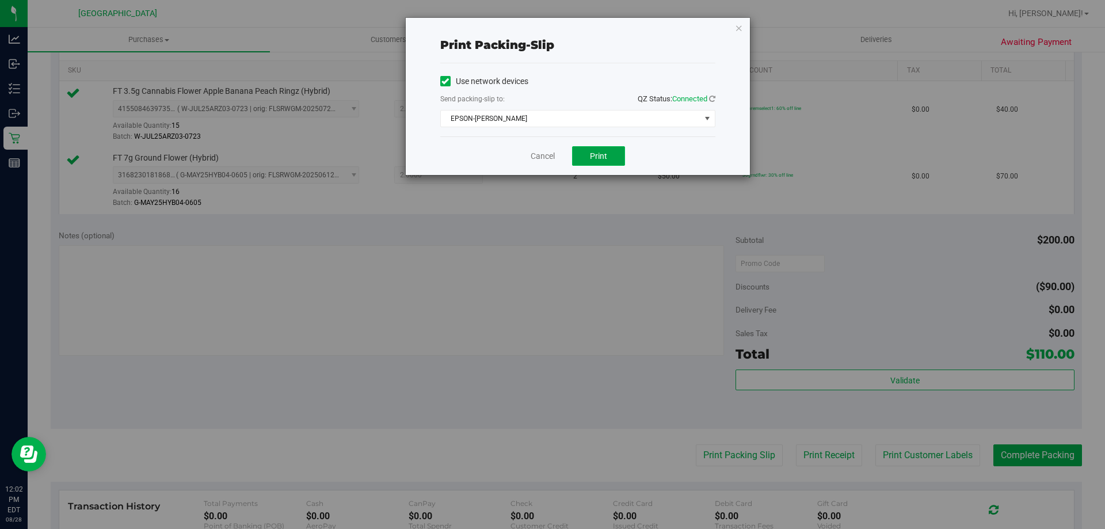
click at [616, 154] on button "Print" at bounding box center [598, 156] width 53 height 20
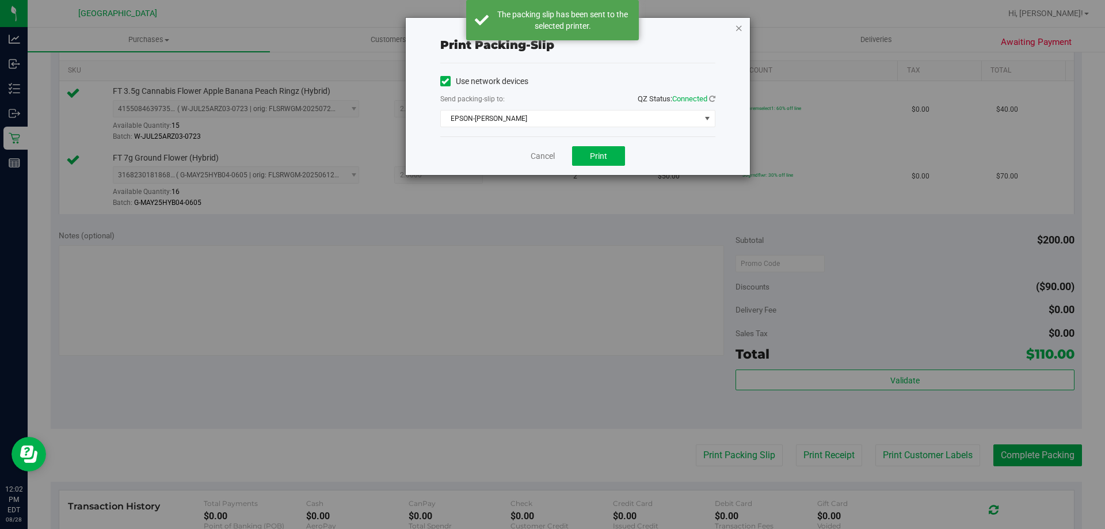
click at [738, 29] on icon "button" at bounding box center [739, 28] width 8 height 14
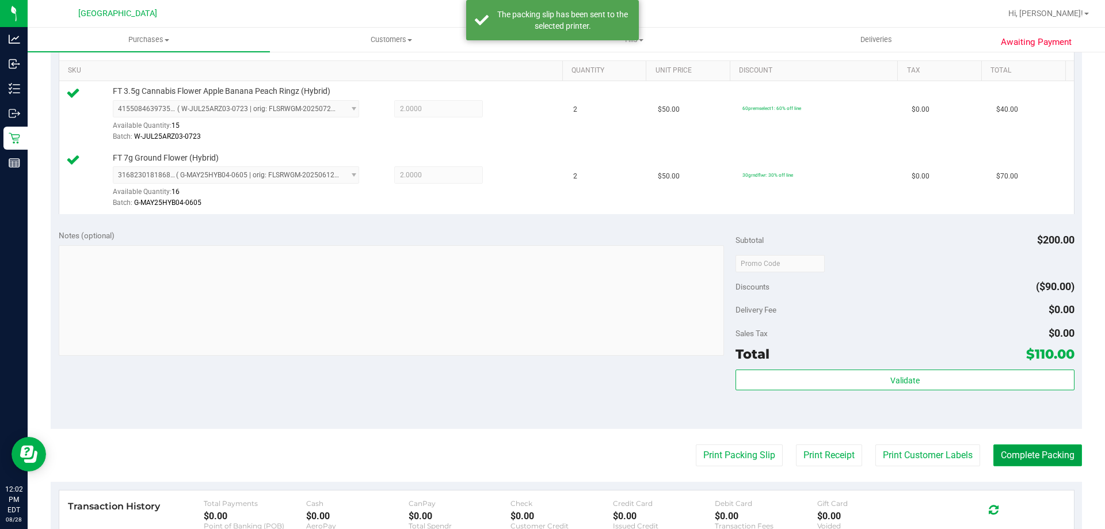
click at [1036, 454] on button "Complete Packing" at bounding box center [1038, 455] width 89 height 22
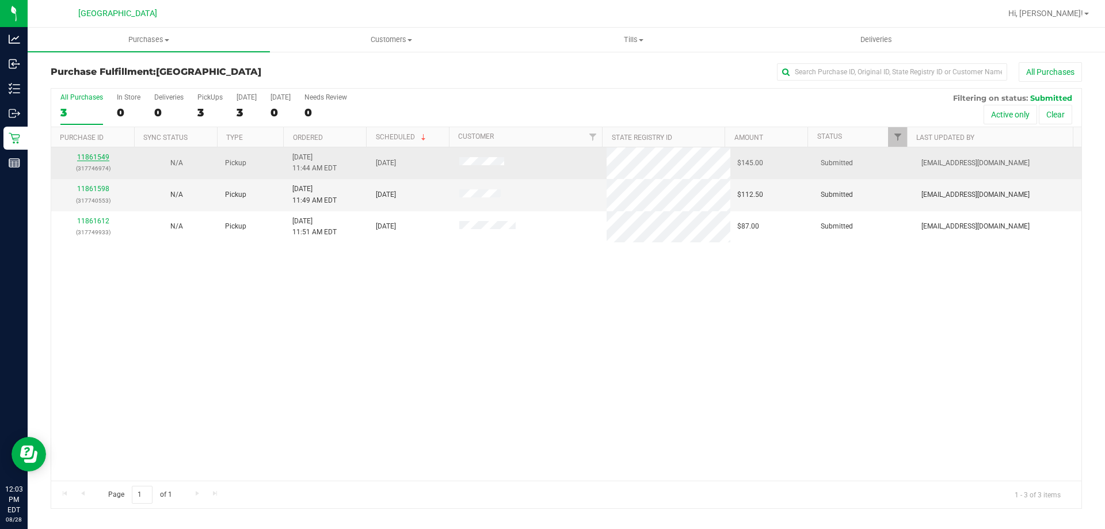
click at [101, 158] on link "11861549" at bounding box center [93, 157] width 32 height 8
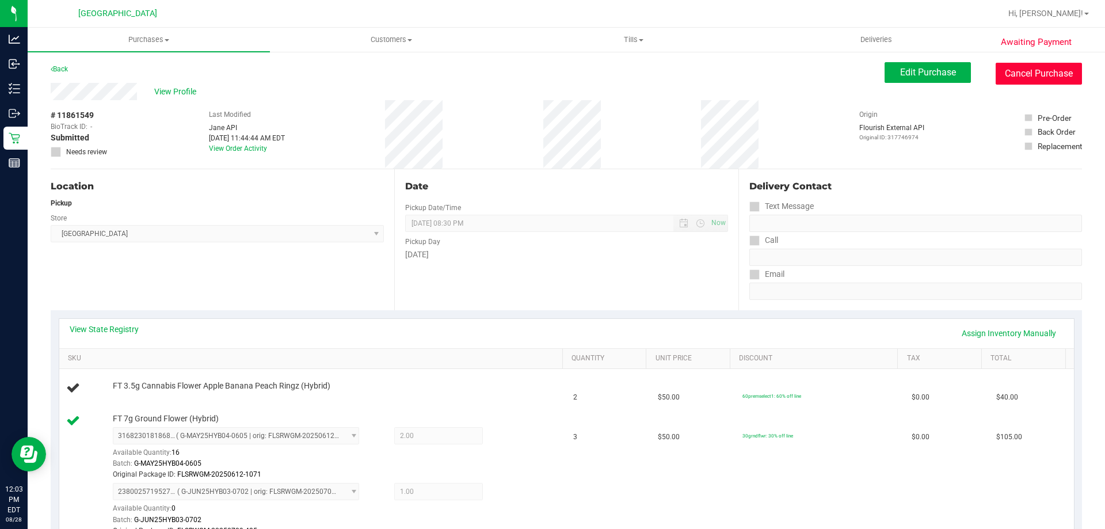
click at [1034, 71] on button "Cancel Purchase" at bounding box center [1039, 74] width 86 height 22
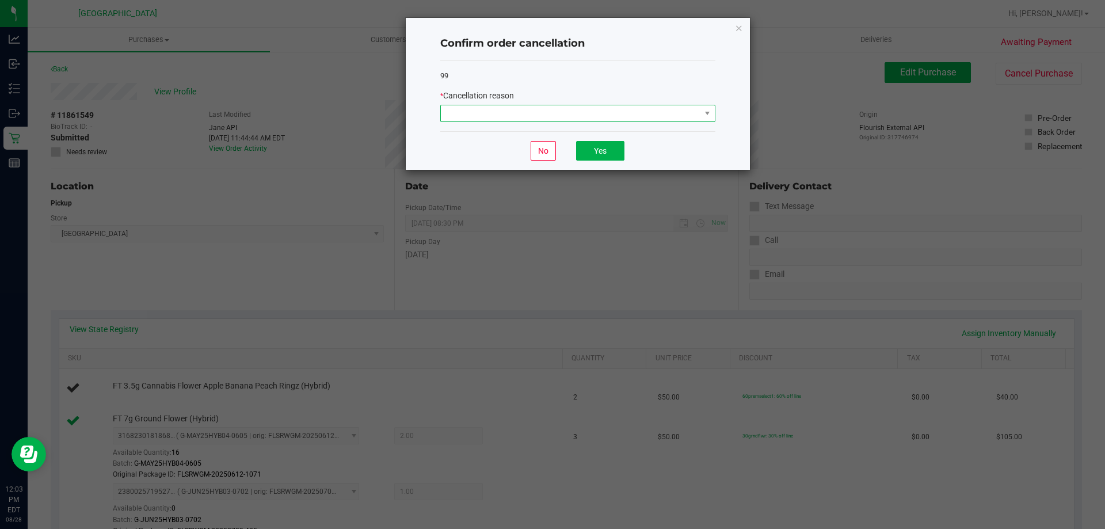
click at [637, 117] on span at bounding box center [571, 113] width 260 height 16
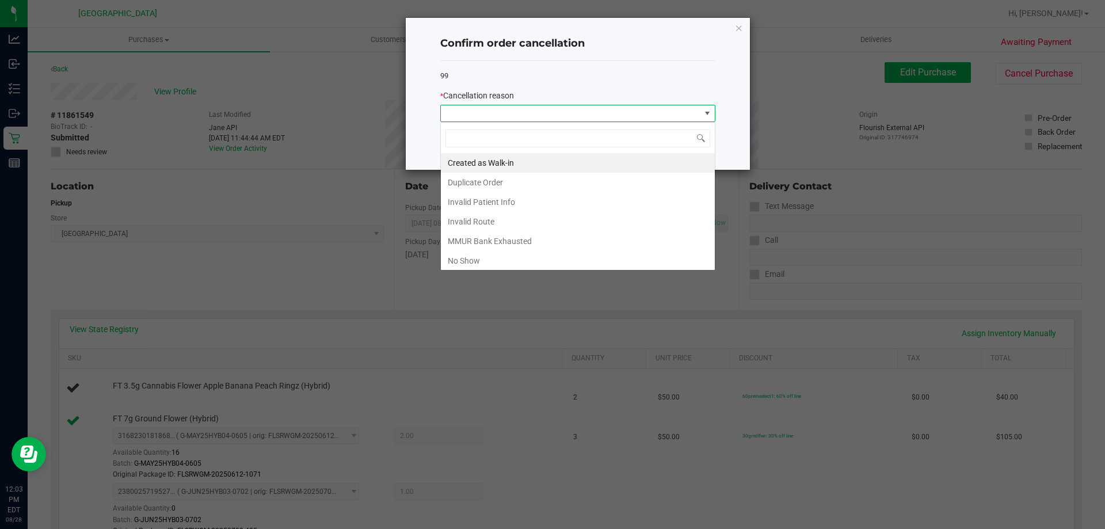
scroll to position [17, 275]
click at [521, 174] on li "Duplicate Order" at bounding box center [578, 183] width 274 height 20
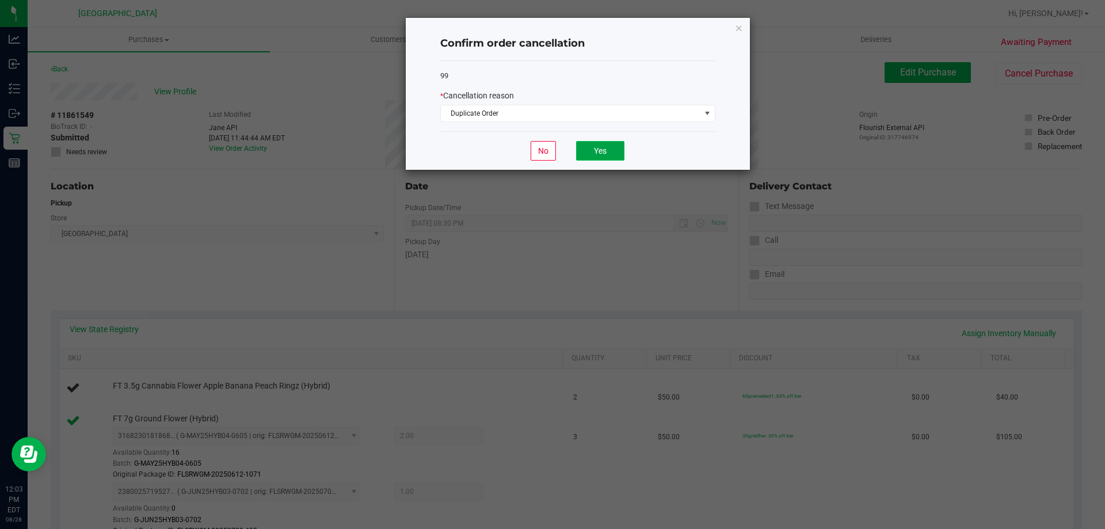
click at [615, 150] on button "Yes" at bounding box center [600, 151] width 48 height 20
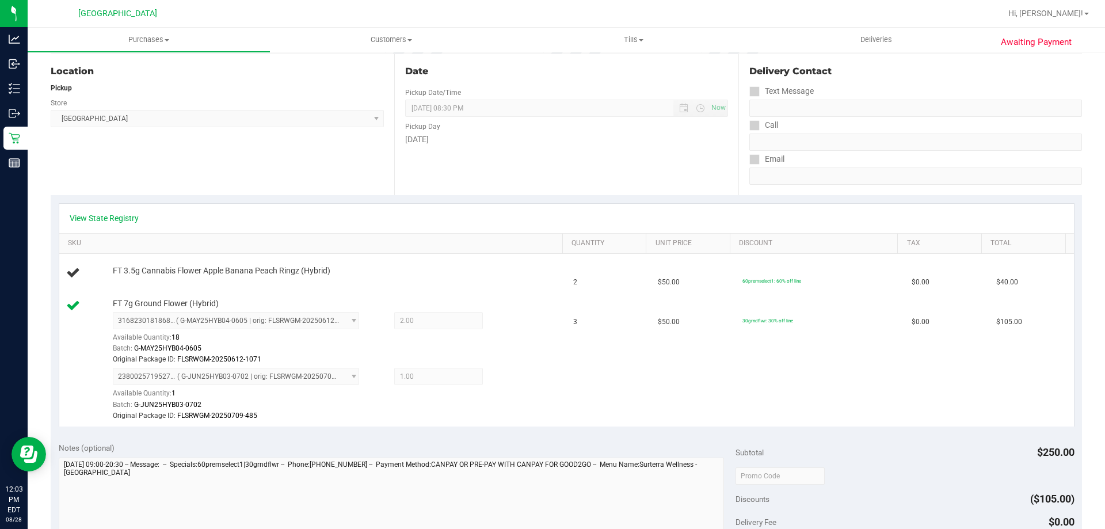
scroll to position [0, 0]
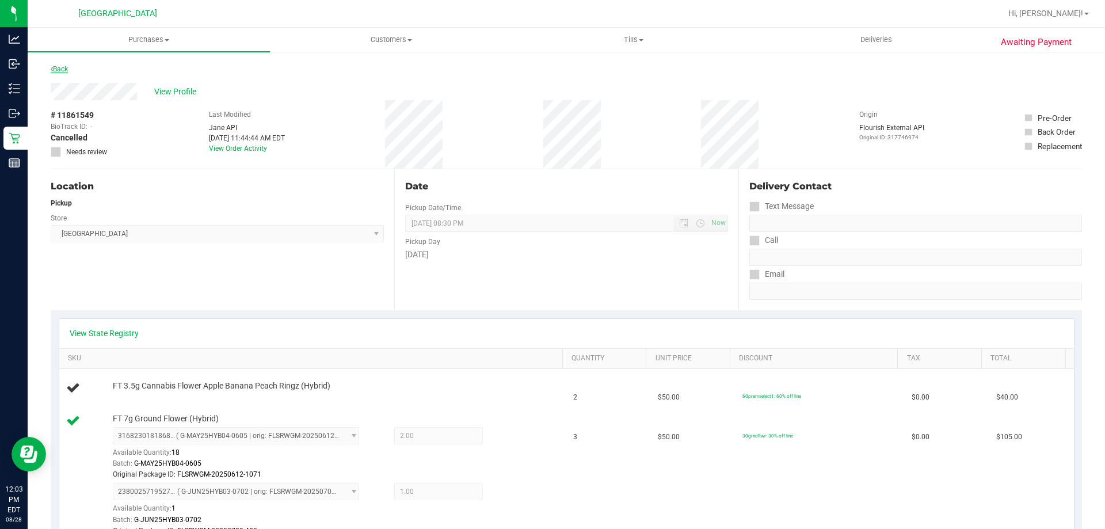
click at [62, 69] on link "Back" at bounding box center [59, 69] width 17 height 8
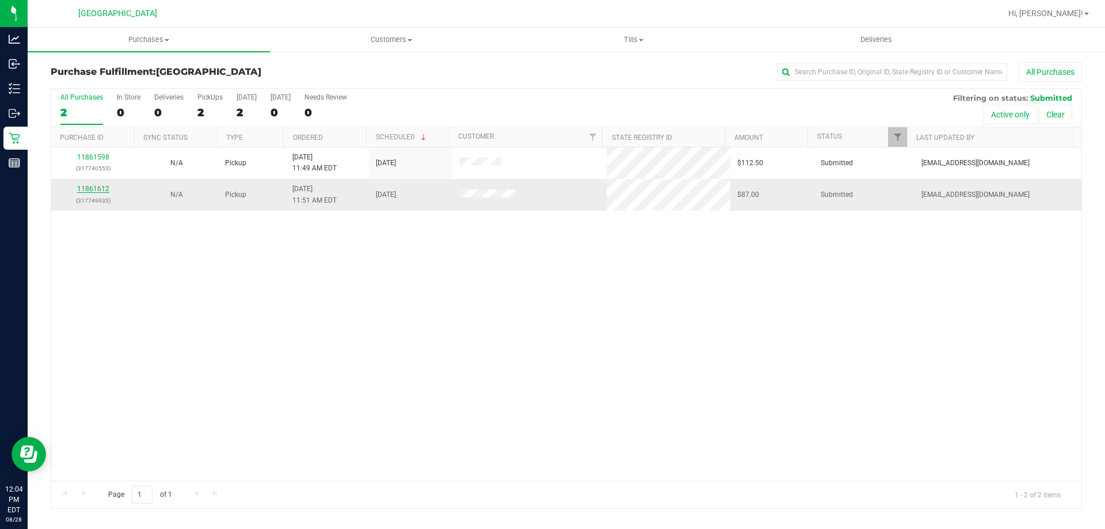
click at [92, 188] on link "11861612" at bounding box center [93, 189] width 32 height 8
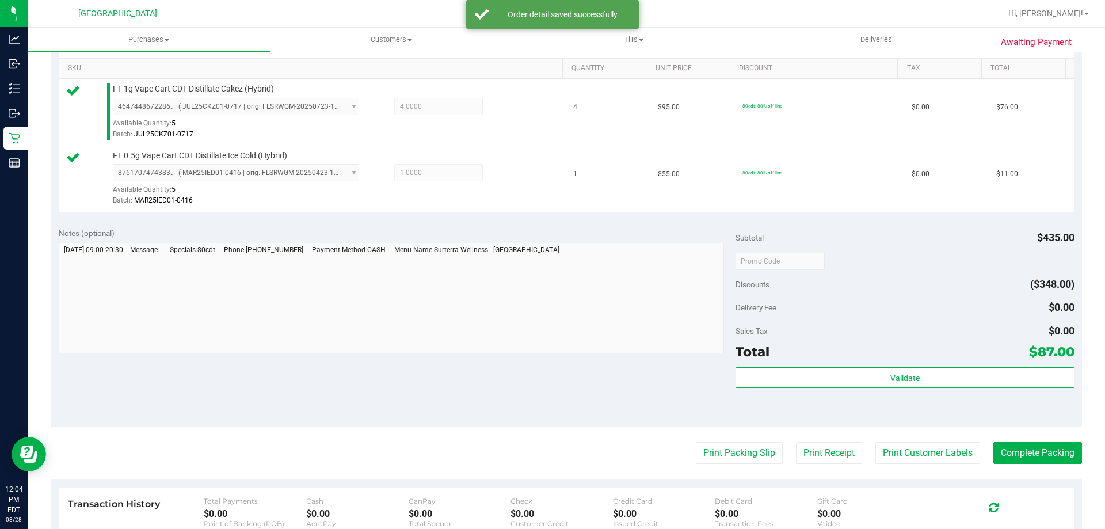
scroll to position [345, 0]
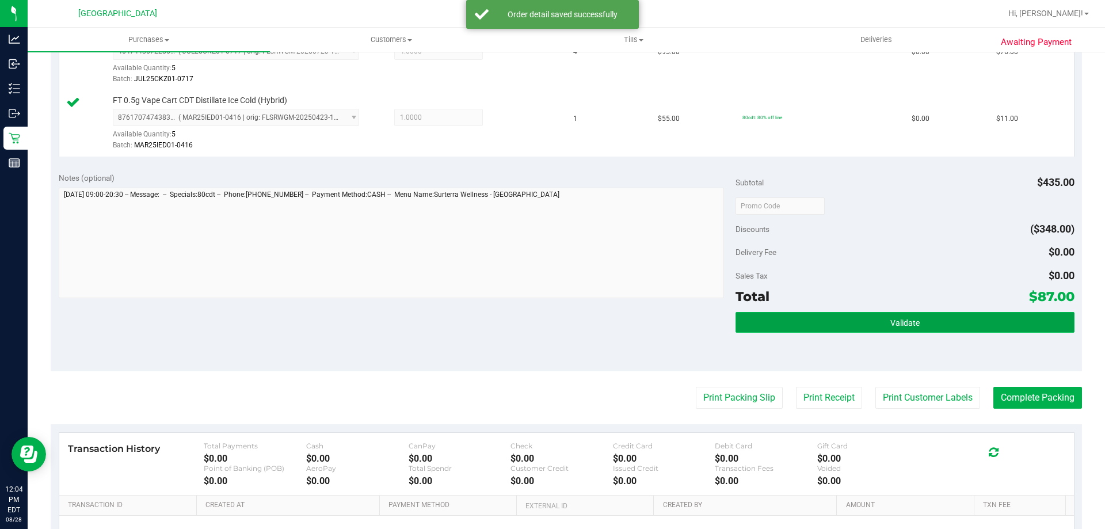
click at [871, 324] on button "Validate" at bounding box center [905, 322] width 338 height 21
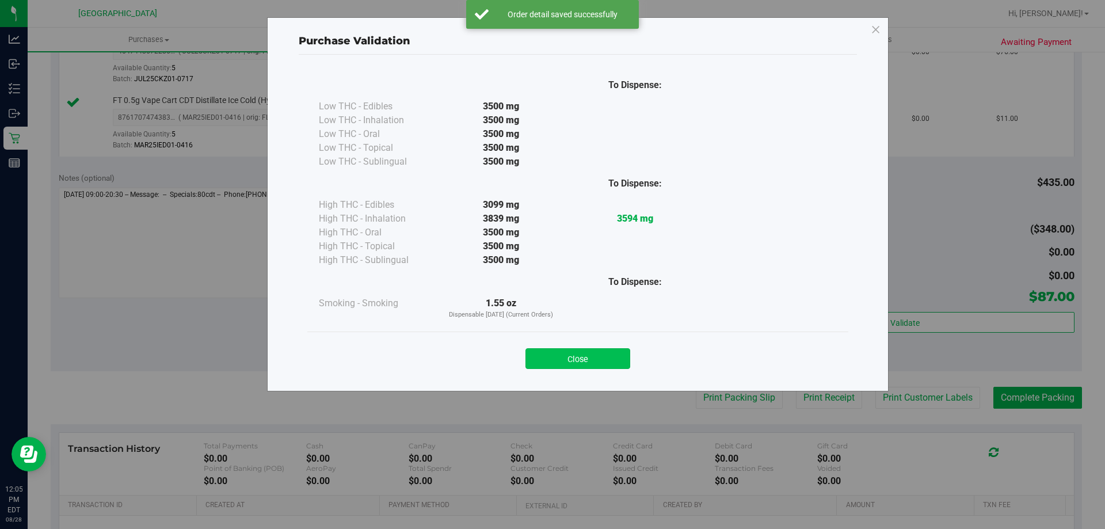
click at [610, 360] on button "Close" at bounding box center [578, 358] width 105 height 21
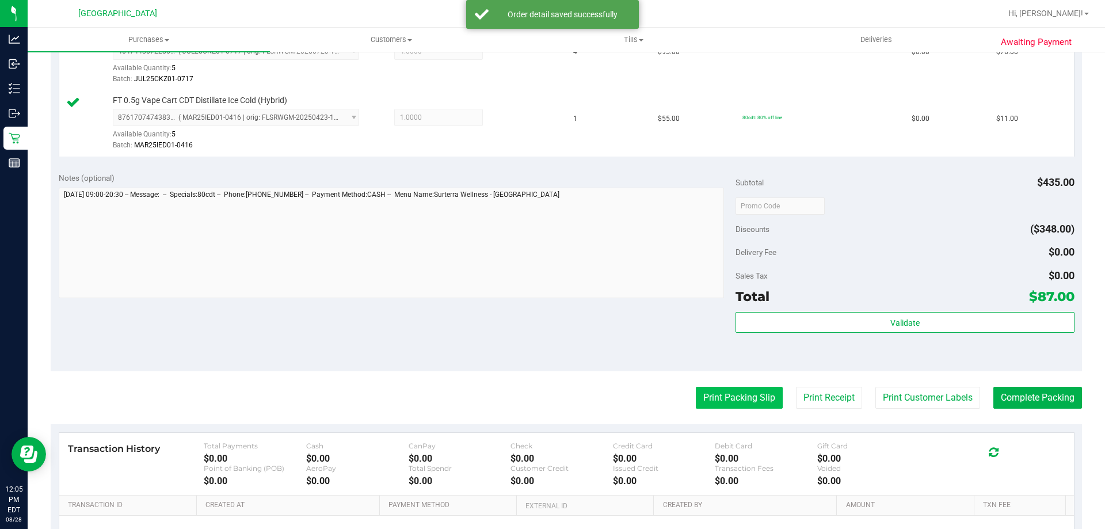
click at [709, 398] on button "Print Packing Slip" at bounding box center [739, 398] width 87 height 22
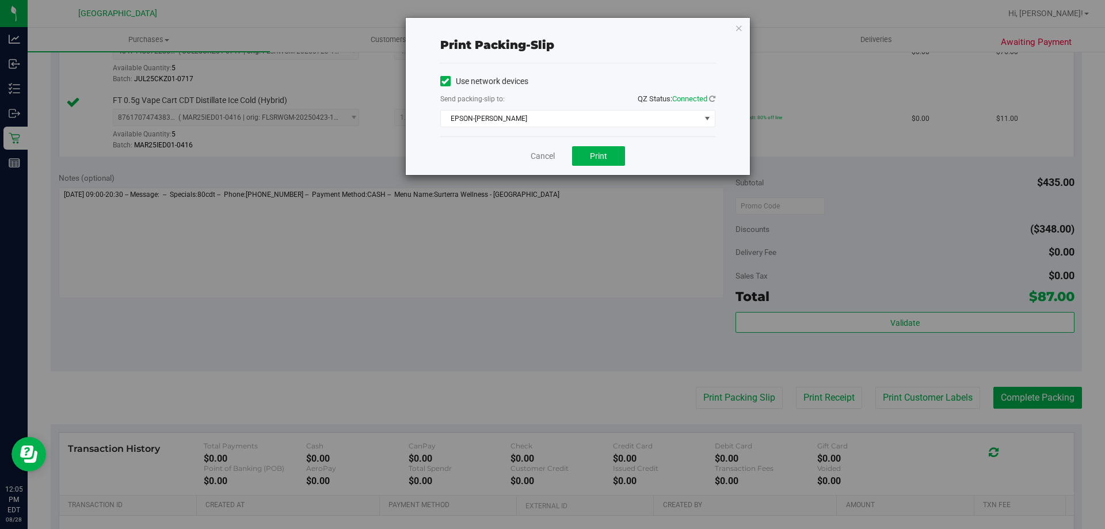
click at [600, 170] on div "Cancel Print" at bounding box center [577, 155] width 275 height 39
click at [604, 163] on button "Print" at bounding box center [598, 156] width 53 height 20
click at [735, 28] on icon "button" at bounding box center [739, 28] width 8 height 14
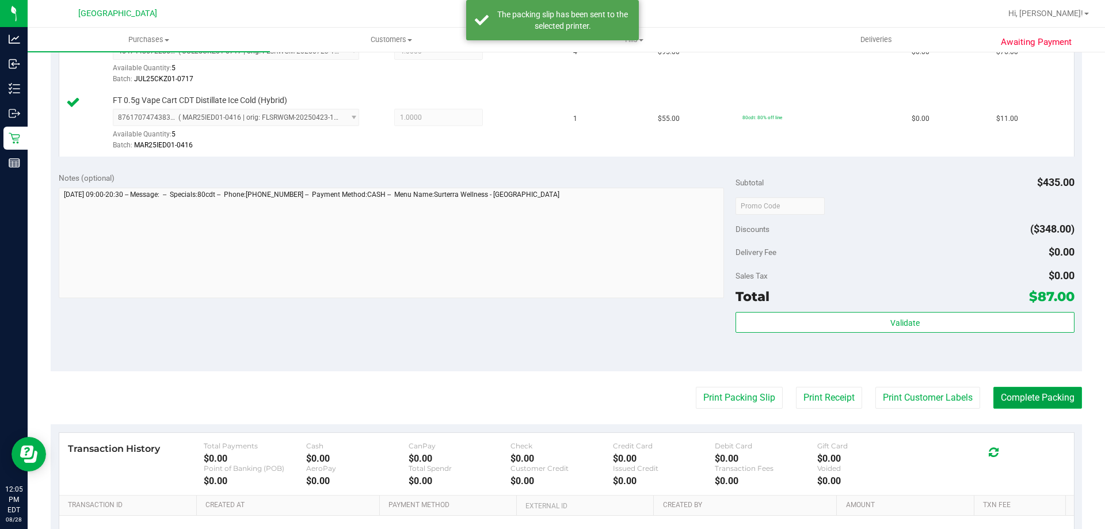
click at [1016, 398] on button "Complete Packing" at bounding box center [1038, 398] width 89 height 22
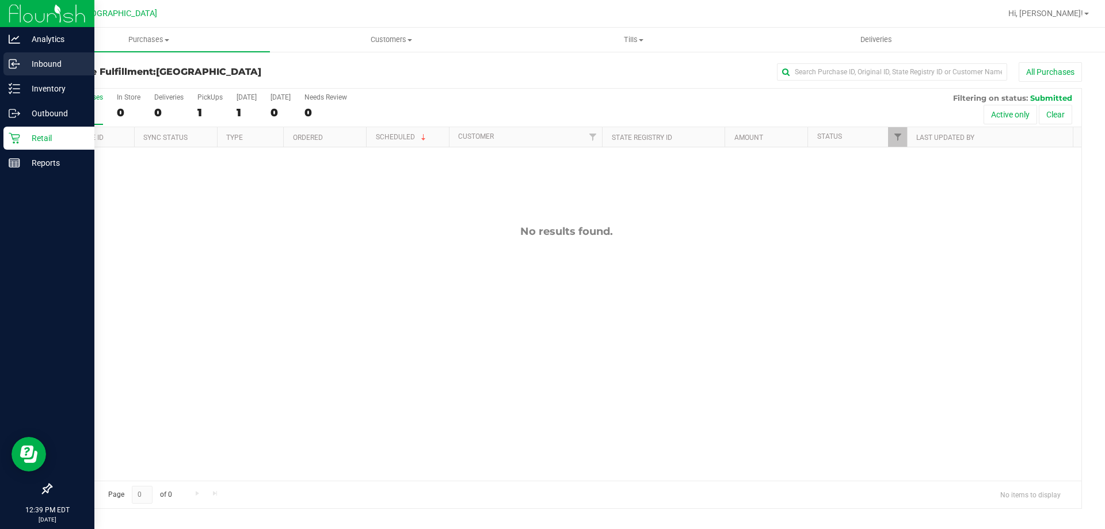
click at [17, 69] on icon at bounding box center [15, 64] width 12 height 12
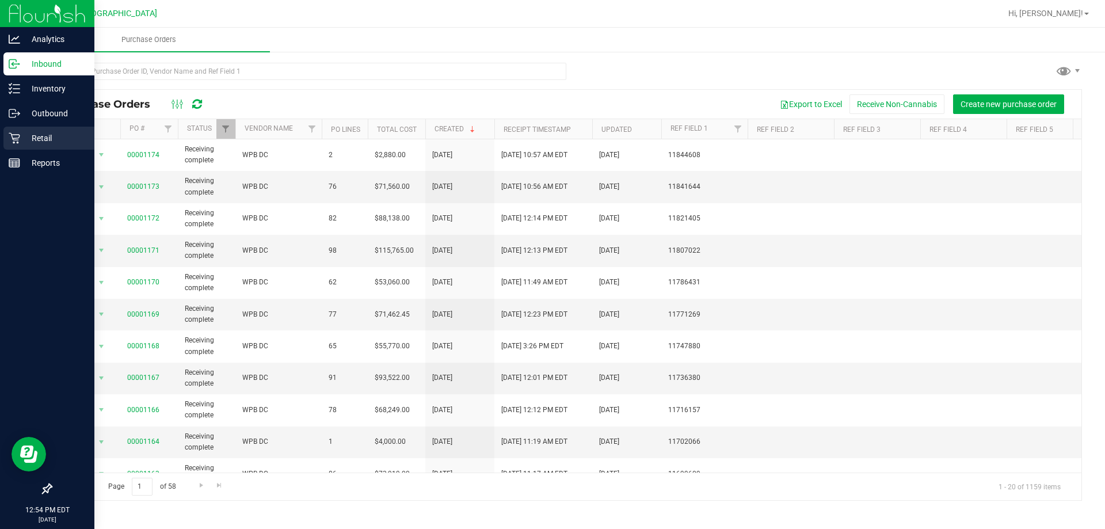
click at [16, 135] on icon at bounding box center [15, 138] width 12 height 12
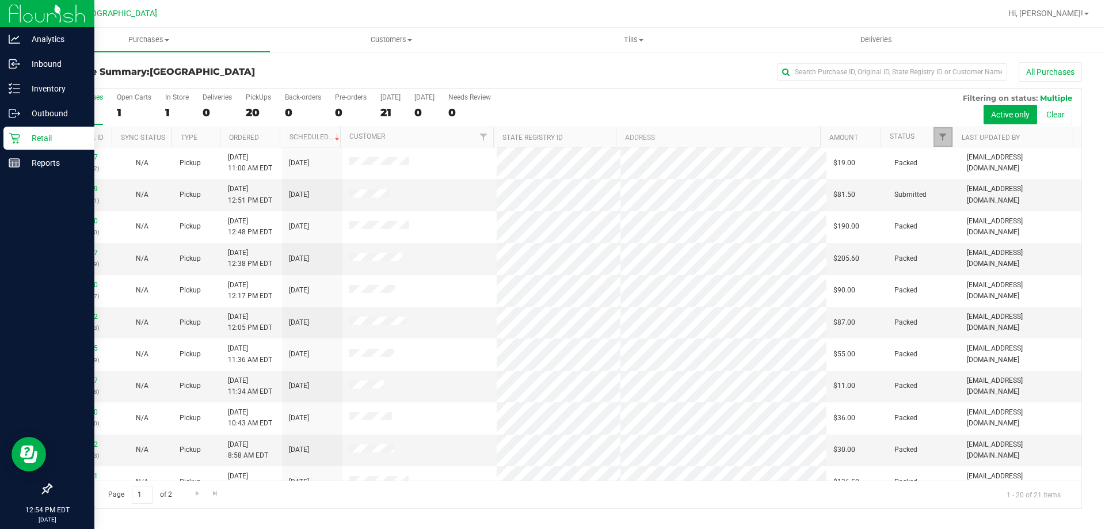
click at [948, 142] on link "Filter" at bounding box center [943, 137] width 19 height 20
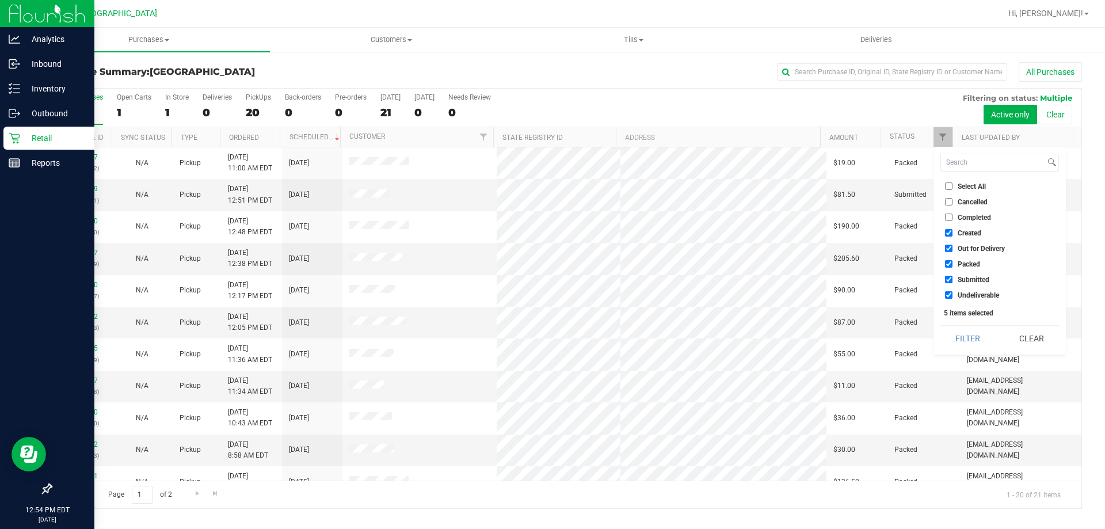
click at [953, 233] on label "Created" at bounding box center [963, 232] width 36 height 7
click at [953, 233] on input "Created" at bounding box center [948, 232] width 7 height 7
checkbox input "false"
click at [949, 248] on input "Out for Delivery" at bounding box center [948, 248] width 7 height 7
checkbox input "false"
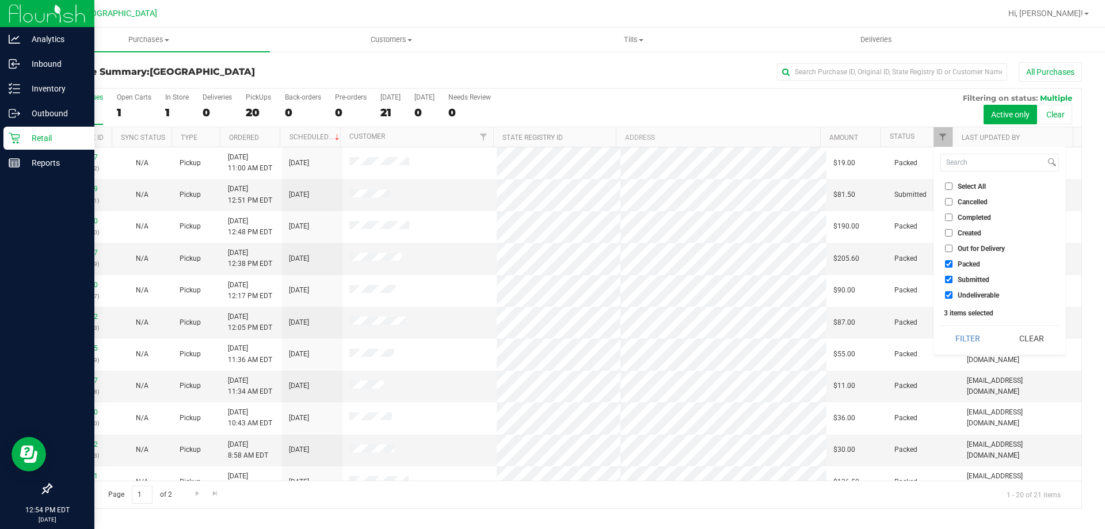
click at [950, 263] on input "Packed" at bounding box center [948, 263] width 7 height 7
checkbox input "false"
click at [948, 299] on li "Undeliverable" at bounding box center [1000, 295] width 119 height 12
click at [948, 298] on input "Undeliverable" at bounding box center [948, 294] width 7 height 7
checkbox input "false"
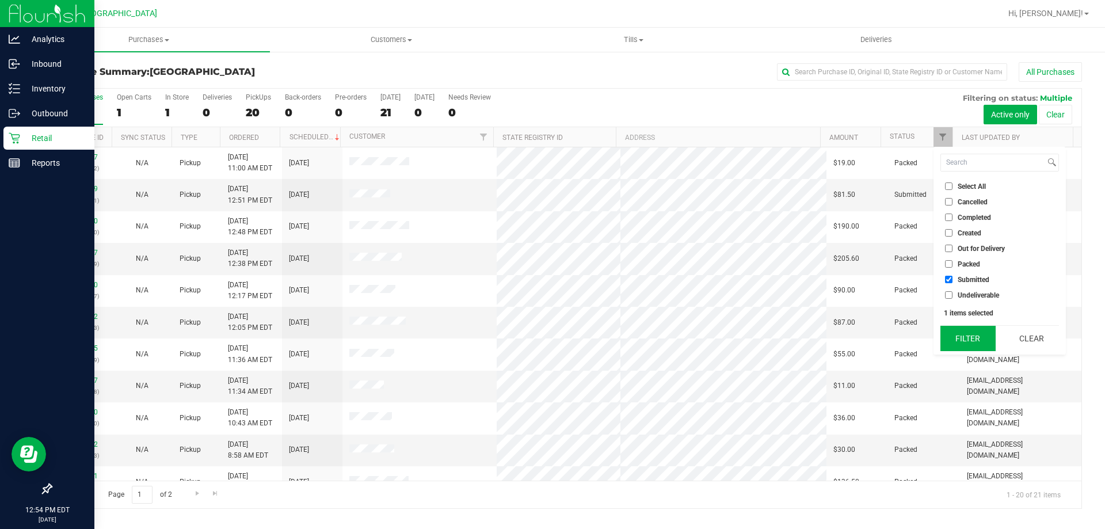
click at [975, 339] on button "Filter" at bounding box center [968, 338] width 55 height 25
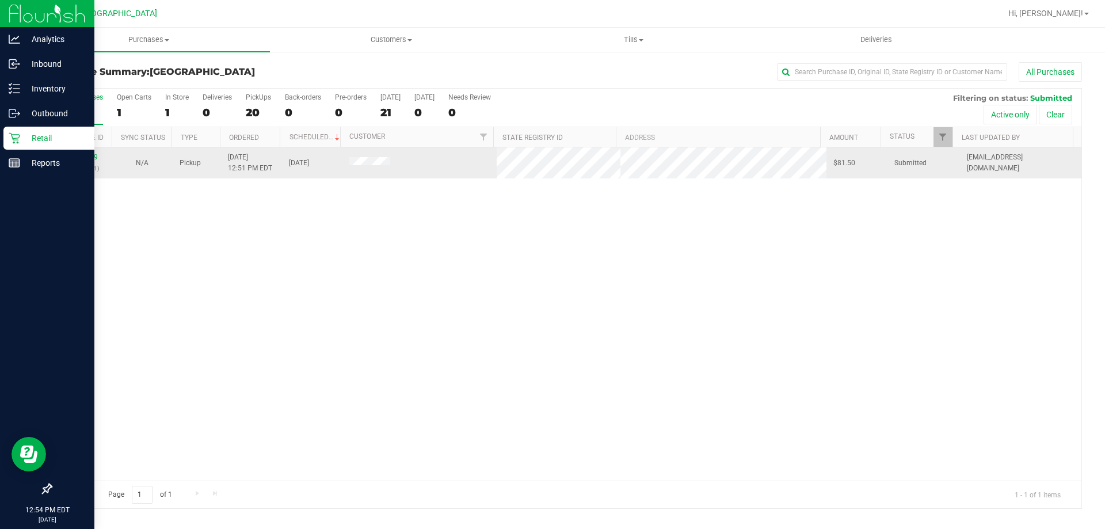
click at [85, 153] on div "11862119 (317777171)" at bounding box center [81, 163] width 47 height 22
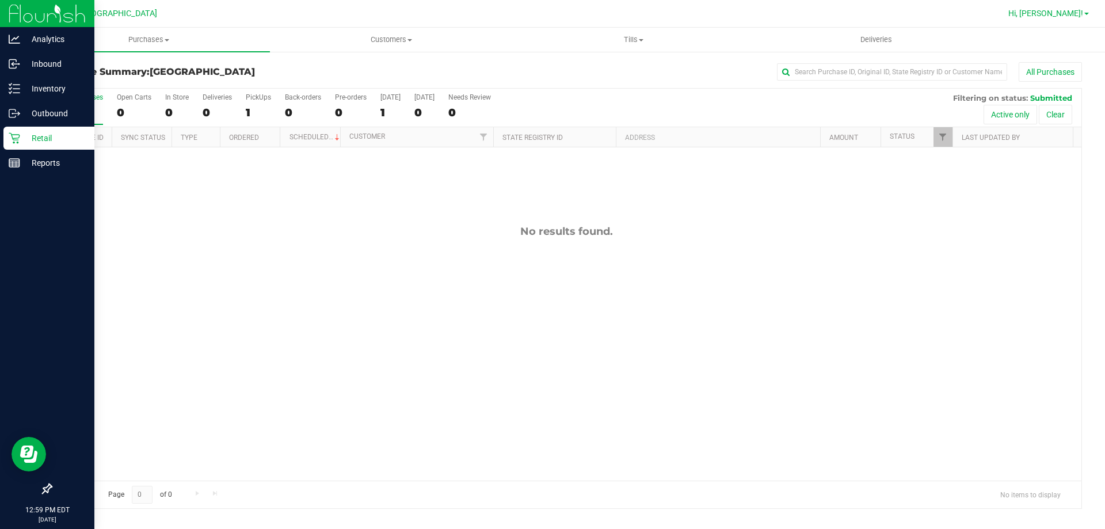
click at [1080, 18] on span "Hi, [PERSON_NAME]!" at bounding box center [1046, 13] width 75 height 9
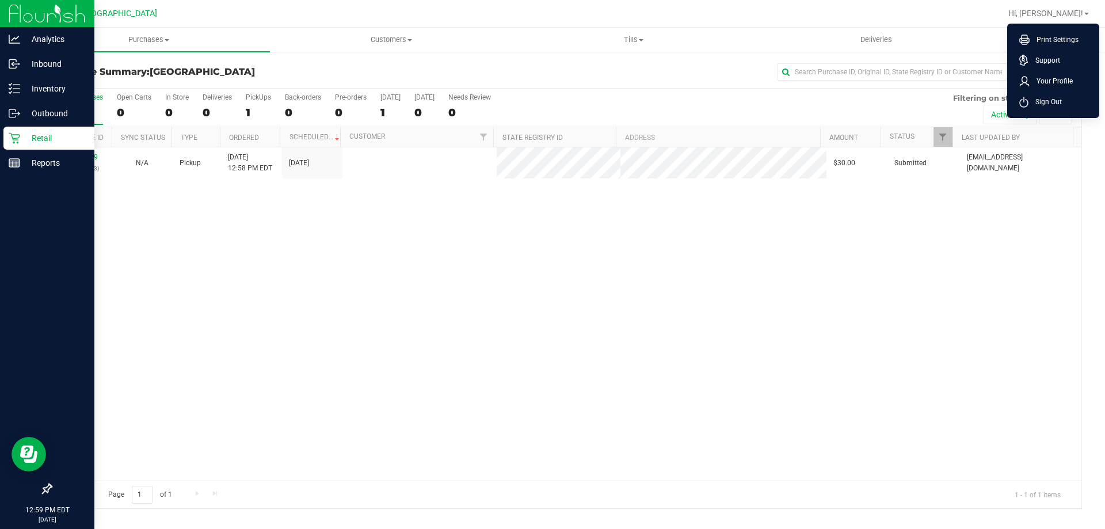
drag, startPoint x: 1050, startPoint y: 102, endPoint x: 1040, endPoint y: 102, distance: 9.8
click at [1049, 102] on span "Sign Out" at bounding box center [1045, 102] width 33 height 12
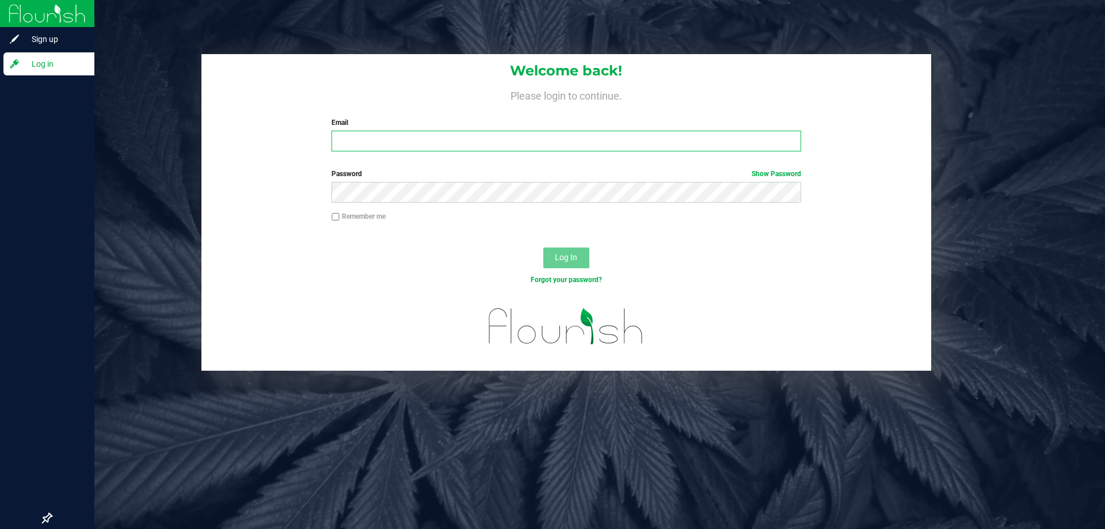
click at [397, 138] on input "Email" at bounding box center [566, 141] width 469 height 21
type input "[EMAIL_ADDRESS][DOMAIN_NAME]"
click at [543, 248] on button "Log In" at bounding box center [566, 258] width 46 height 21
